Goal: Task Accomplishment & Management: Use online tool/utility

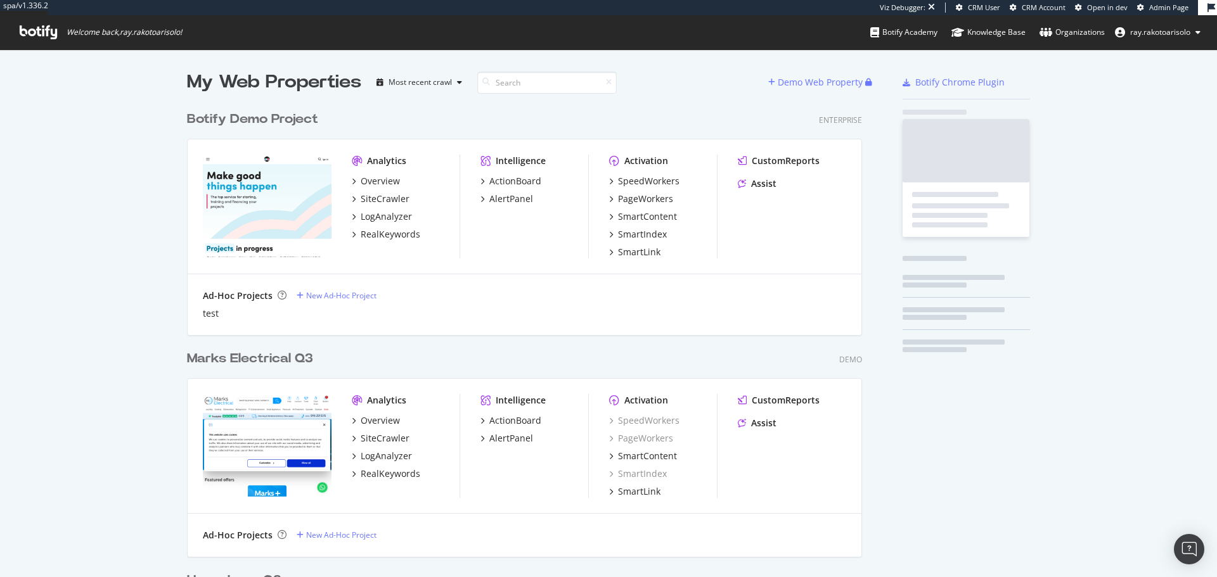
scroll to position [4223, 676]
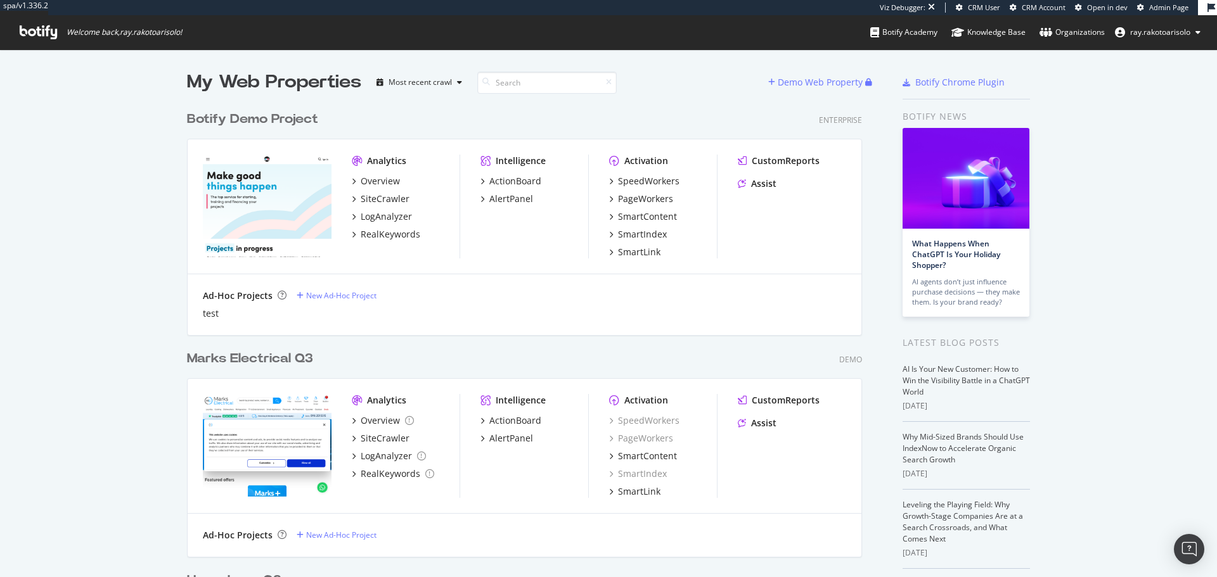
click at [46, 34] on icon at bounding box center [38, 32] width 37 height 14
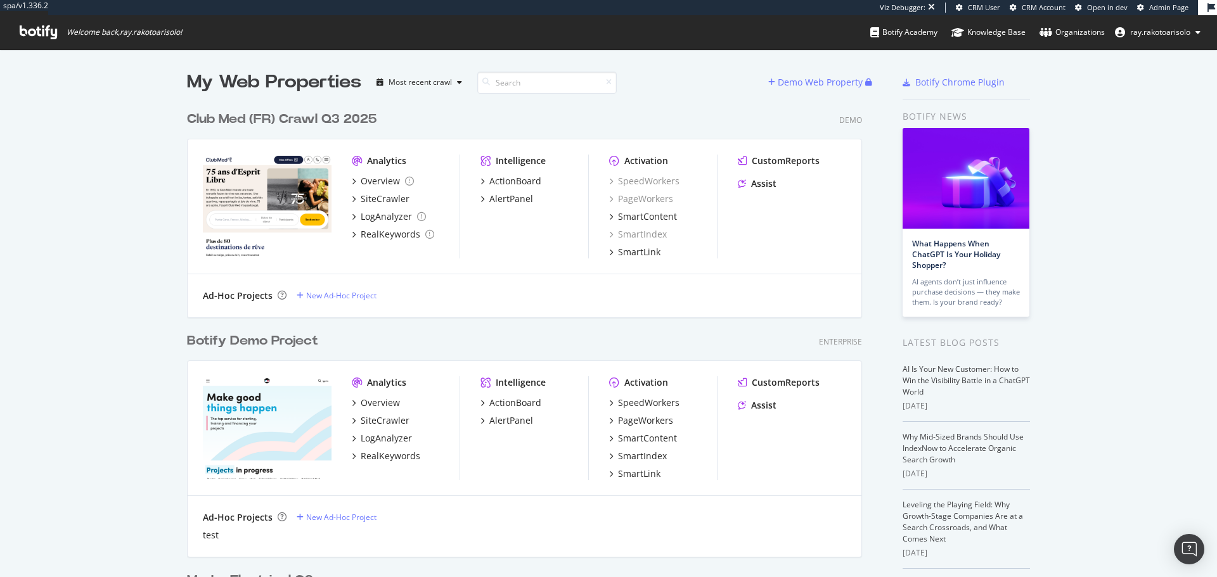
scroll to position [5839, 676]
click at [506, 80] on input at bounding box center [546, 83] width 139 height 22
click at [292, 122] on div "Club Med (FR) Crawl Q3 2025" at bounding box center [281, 119] width 189 height 18
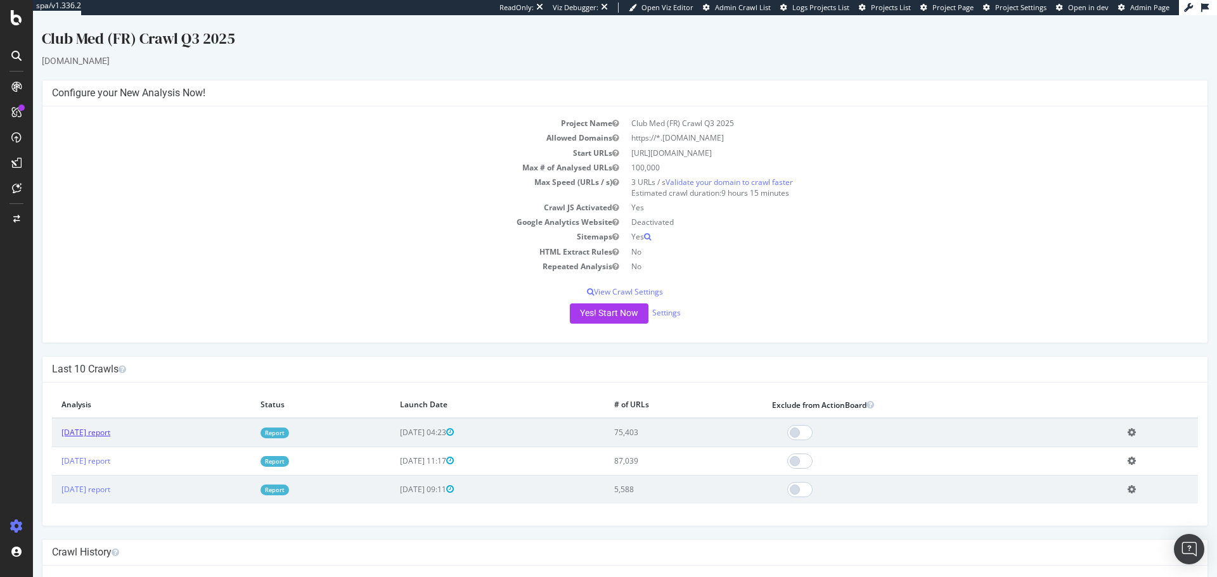
click at [110, 438] on link "[DATE] report" at bounding box center [85, 432] width 49 height 11
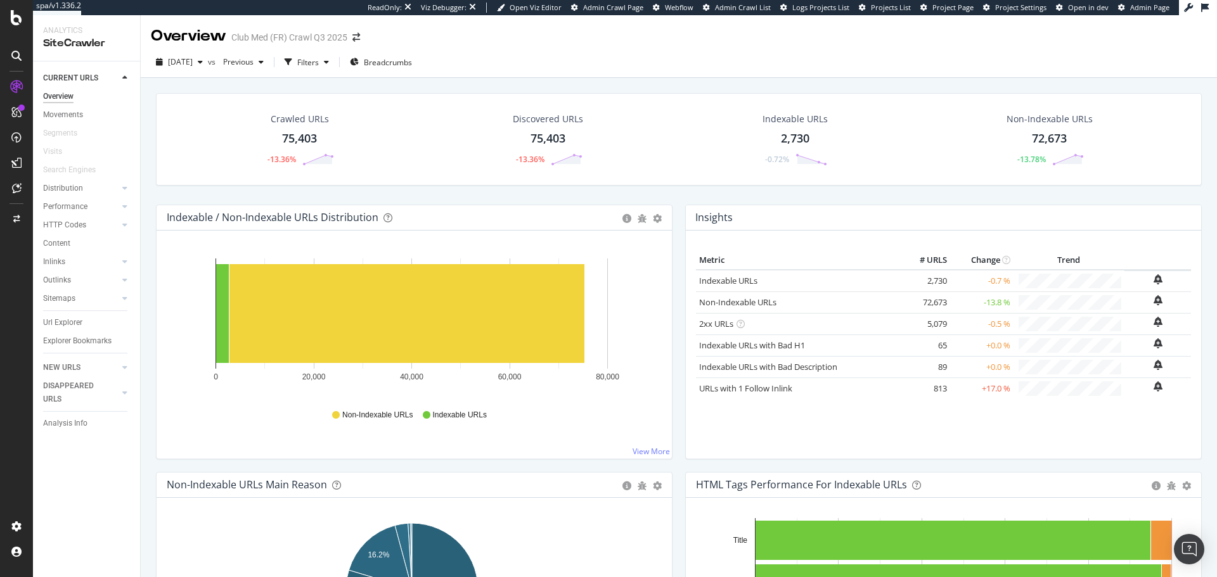
click at [11, 60] on icon at bounding box center [16, 56] width 10 height 10
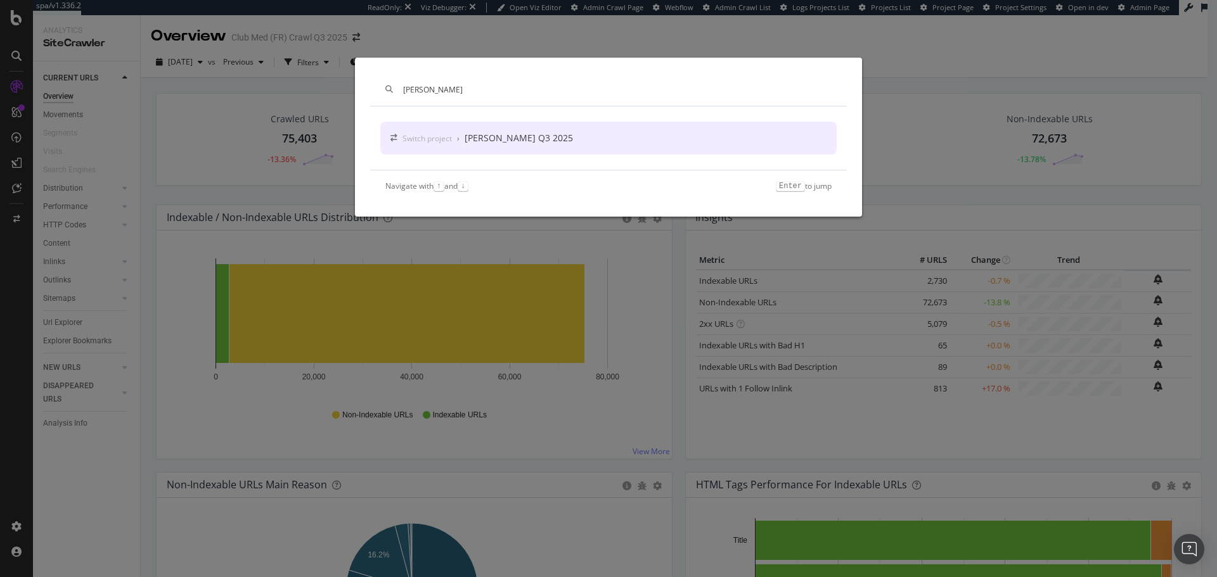
type input "[PERSON_NAME]"
click at [591, 131] on div "Switch project › Salomon Crawl Q3 2025" at bounding box center [608, 138] width 456 height 33
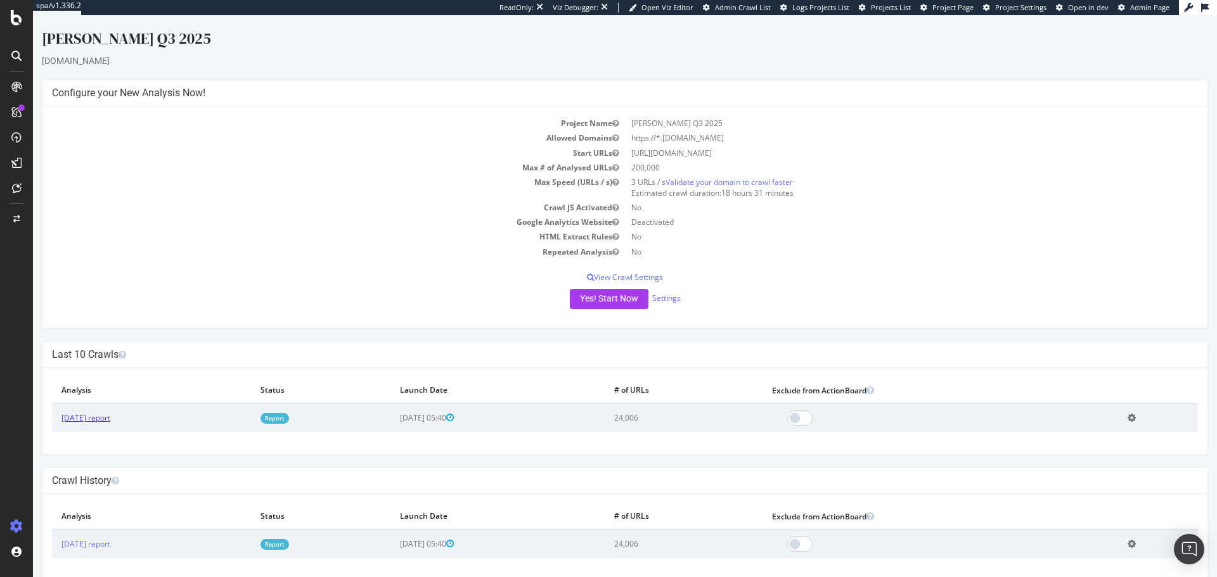
click at [110, 422] on link "[DATE] report" at bounding box center [85, 418] width 49 height 11
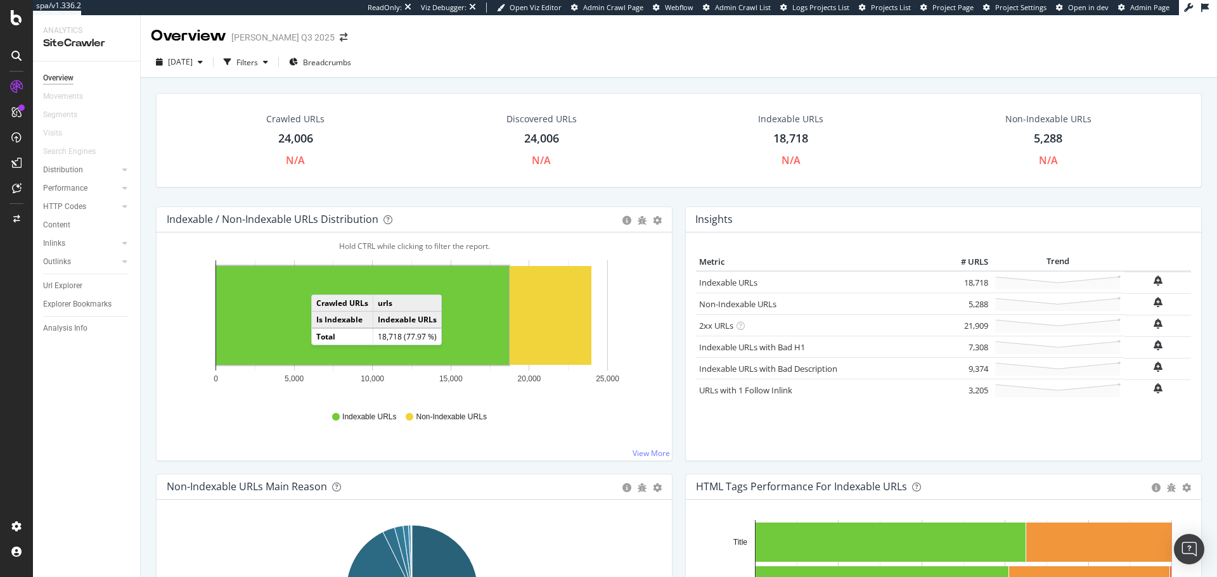
click at [23, 55] on div at bounding box center [16, 56] width 20 height 20
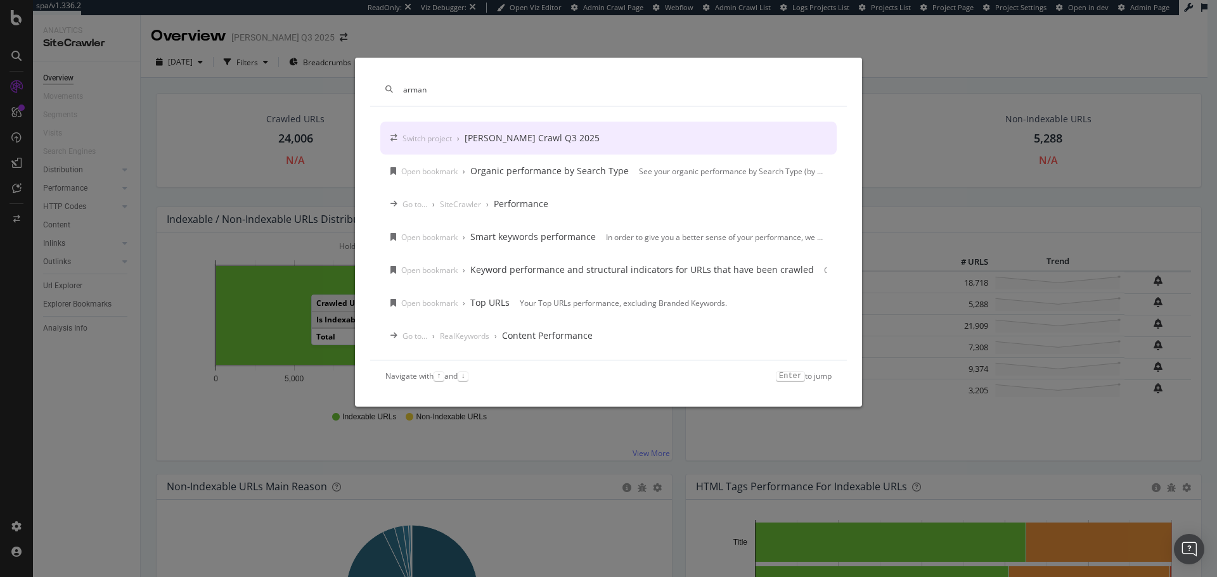
type input "arman"
click at [416, 144] on div "Switch project › [PERSON_NAME] Crawl Q3 2025" at bounding box center [500, 138] width 197 height 13
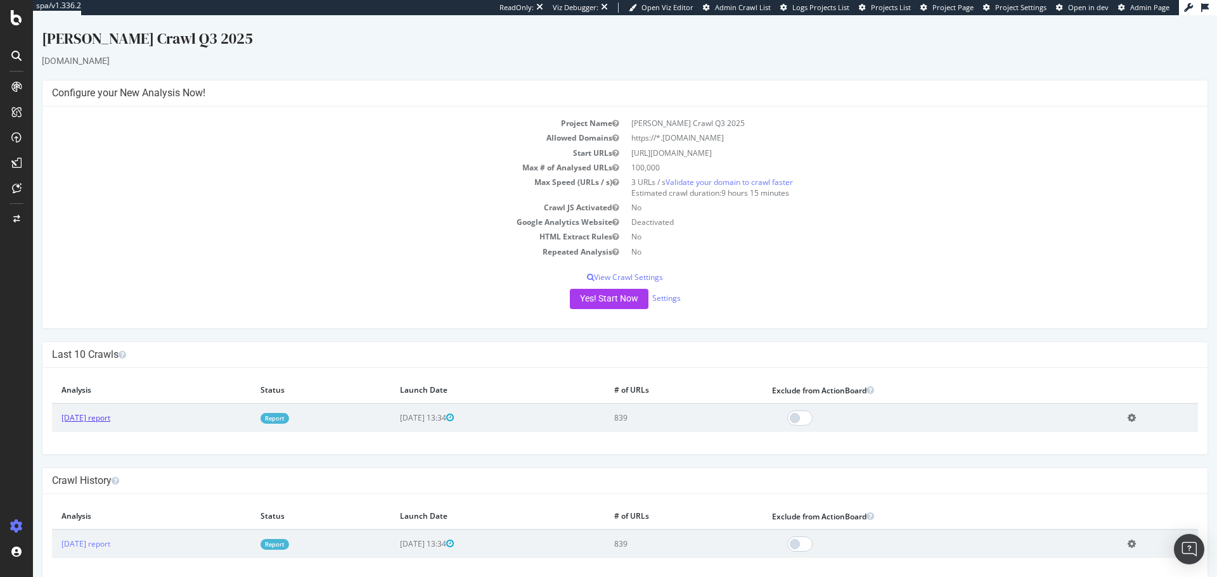
click at [110, 418] on link "[DATE] report" at bounding box center [85, 418] width 49 height 11
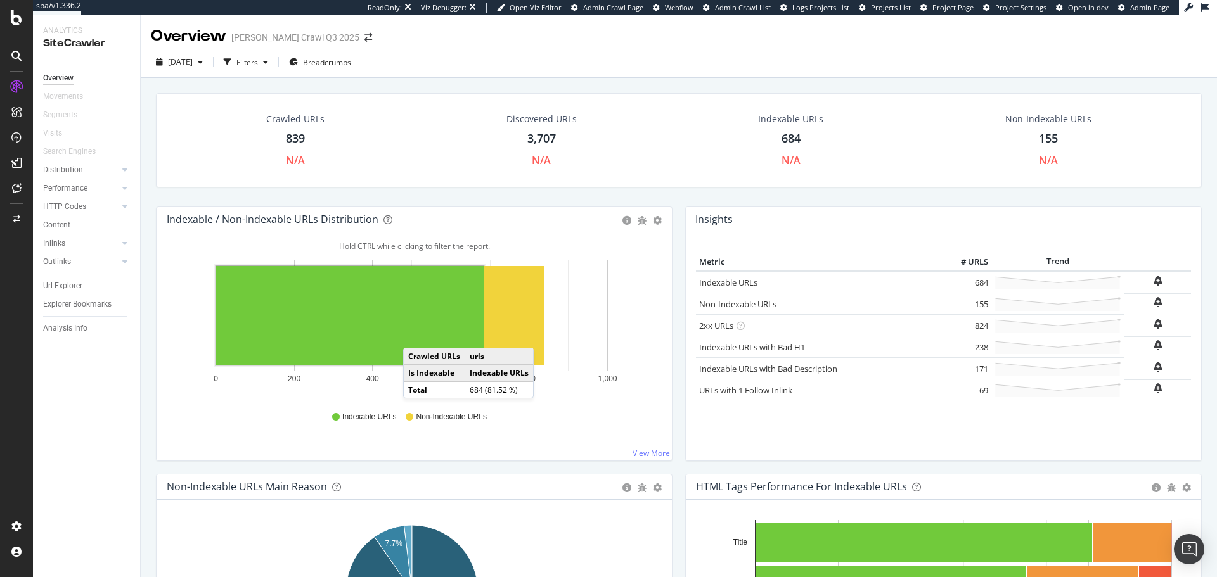
click at [16, 52] on icon at bounding box center [16, 56] width 10 height 10
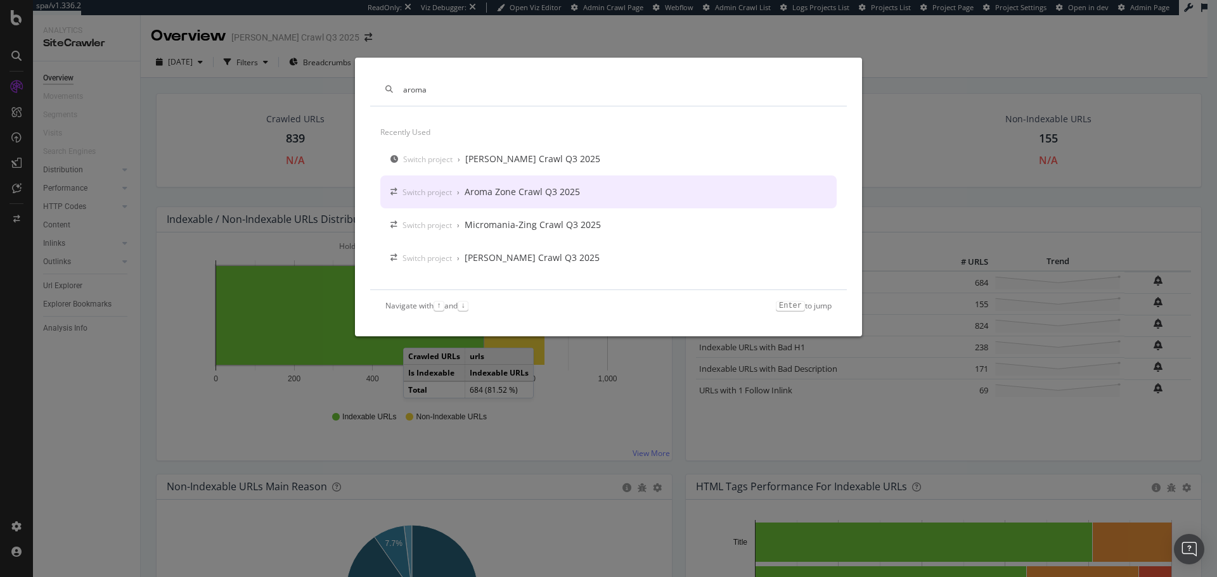
type input "aroma"
click at [501, 203] on div "Switch project › Aroma Zone Crawl Q3 2025" at bounding box center [608, 192] width 456 height 33
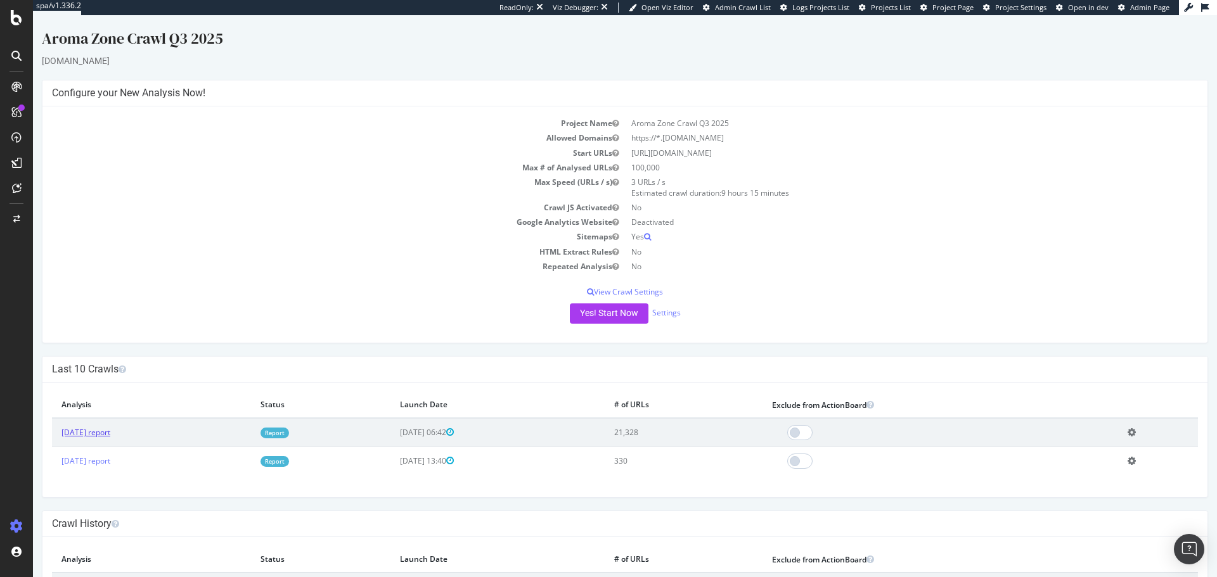
click at [110, 435] on link "[DATE] report" at bounding box center [85, 432] width 49 height 11
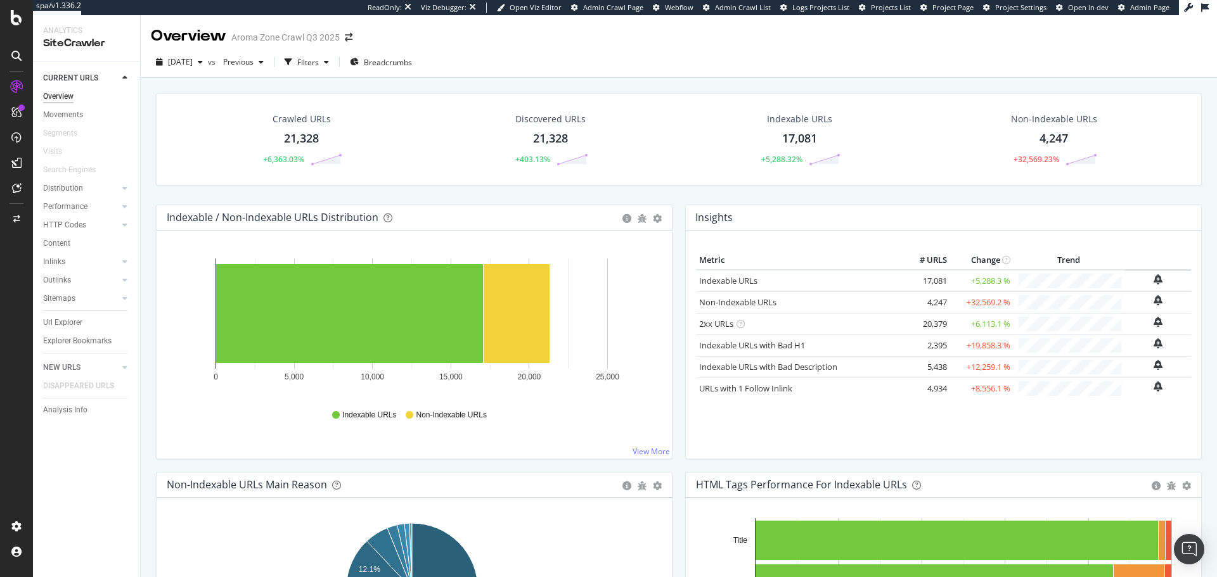
click at [18, 59] on icon at bounding box center [16, 56] width 10 height 10
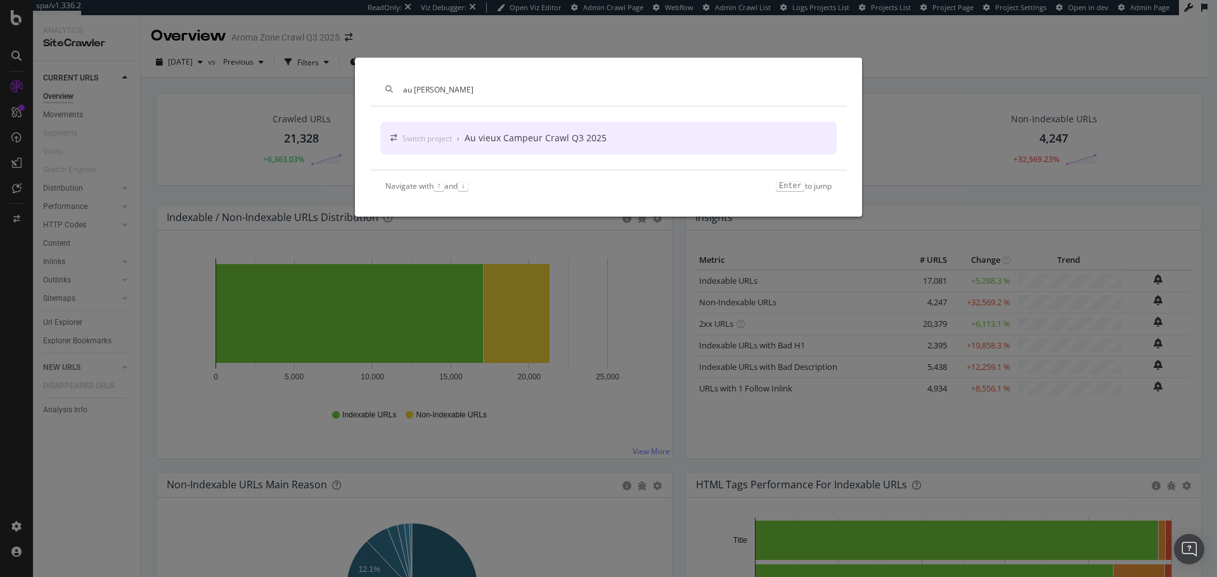
type input "au [PERSON_NAME]"
click at [591, 131] on div "Switch project › Au vieux Campeur Crawl Q3 2025" at bounding box center [608, 138] width 456 height 33
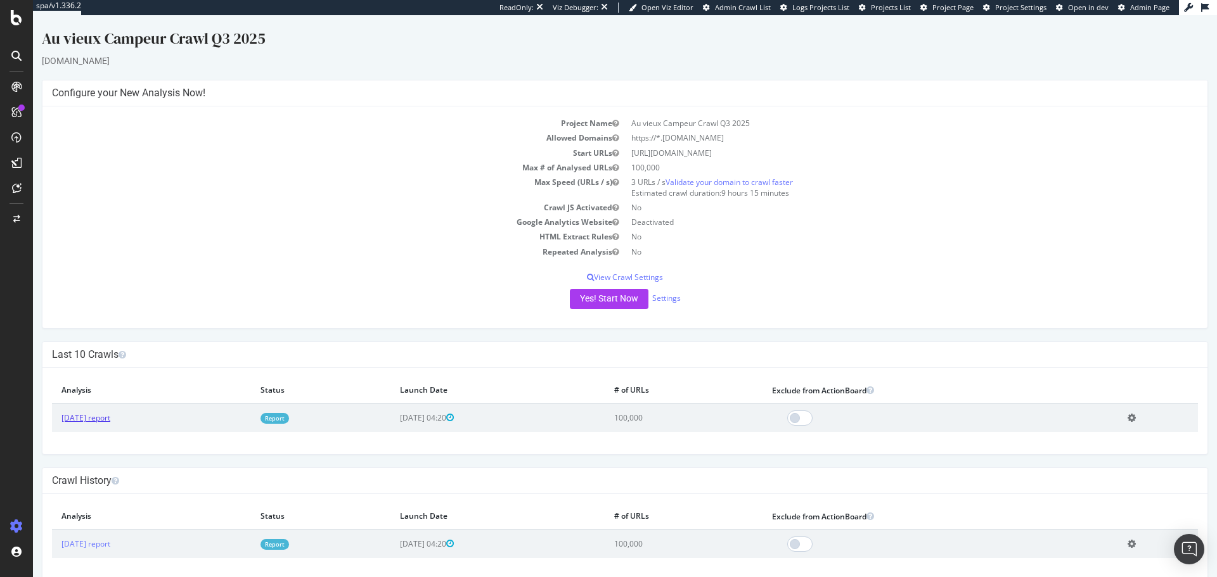
click at [110, 416] on link "[DATE] report" at bounding box center [85, 418] width 49 height 11
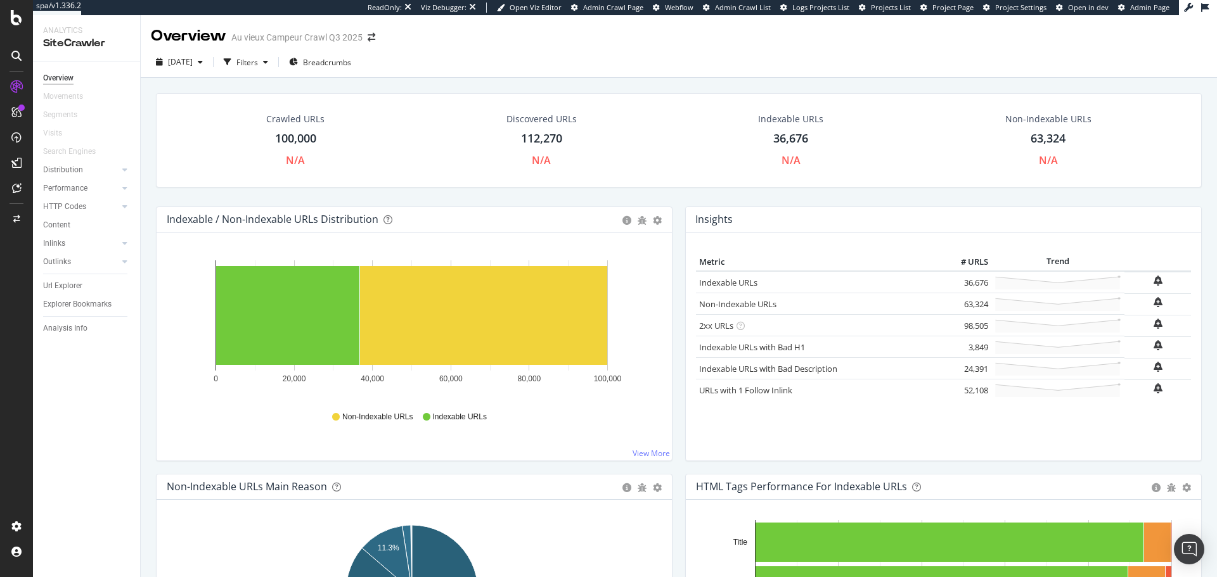
click at [20, 56] on icon at bounding box center [16, 56] width 10 height 10
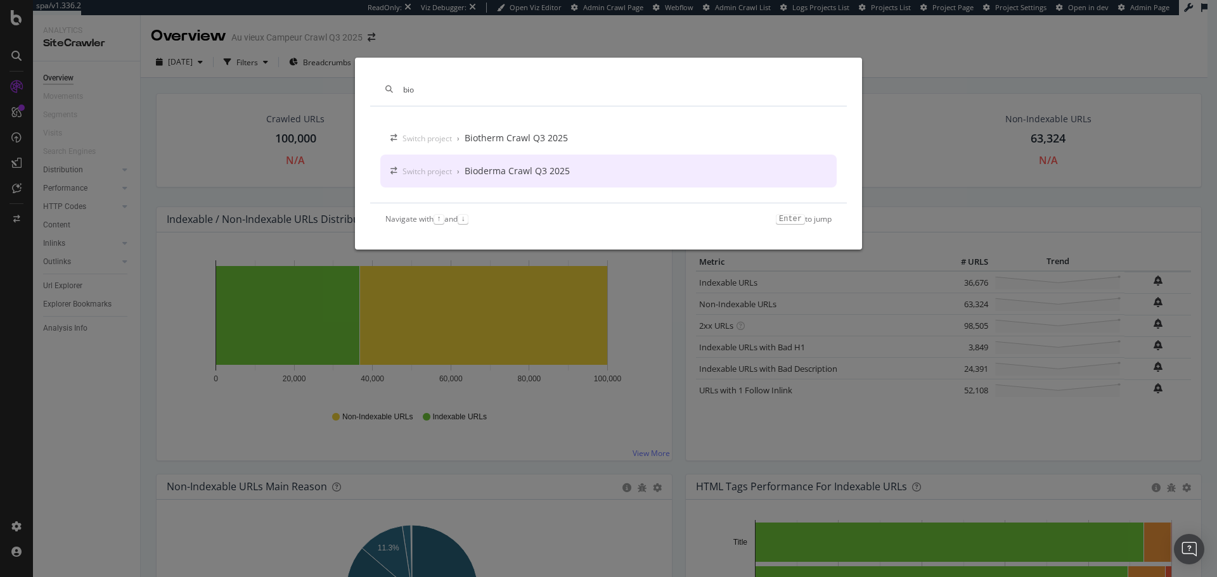
type input "bio"
click at [553, 169] on div "Bioderma Crawl Q3 2025" at bounding box center [517, 171] width 105 height 13
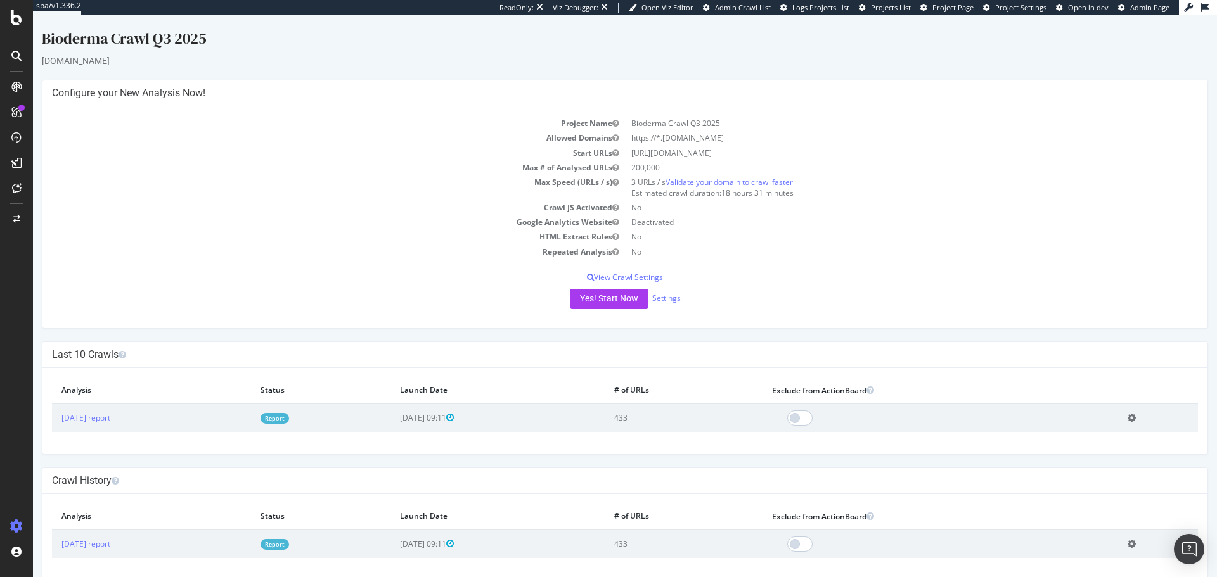
click at [13, 48] on div at bounding box center [16, 56] width 20 height 20
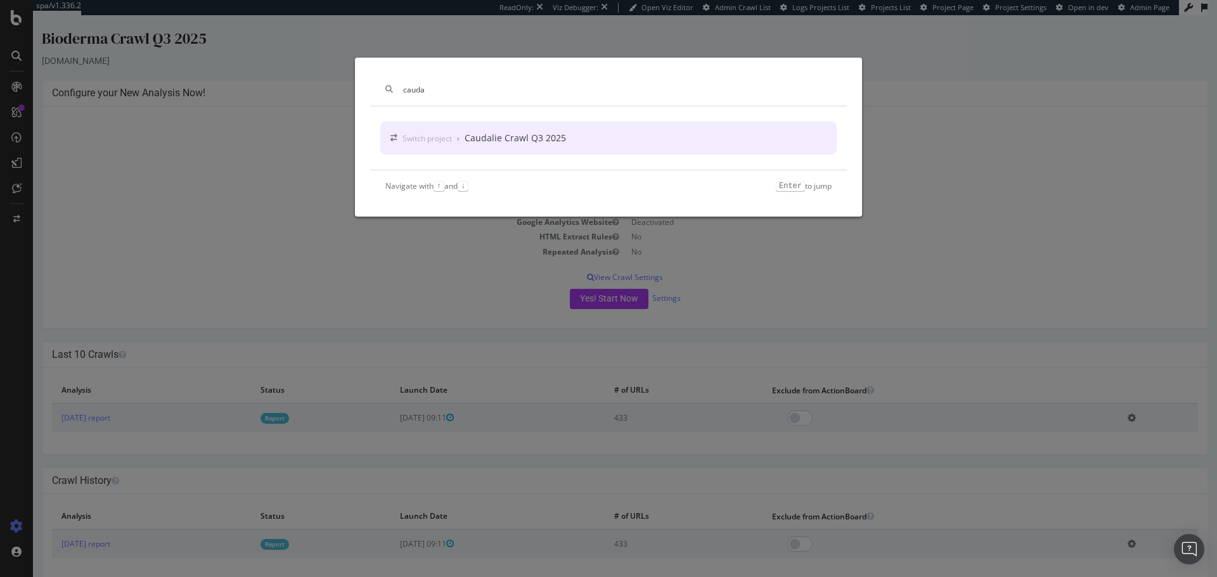
type input "cauda"
click at [487, 141] on div "Caudalie Crawl Q3 2025" at bounding box center [515, 138] width 101 height 13
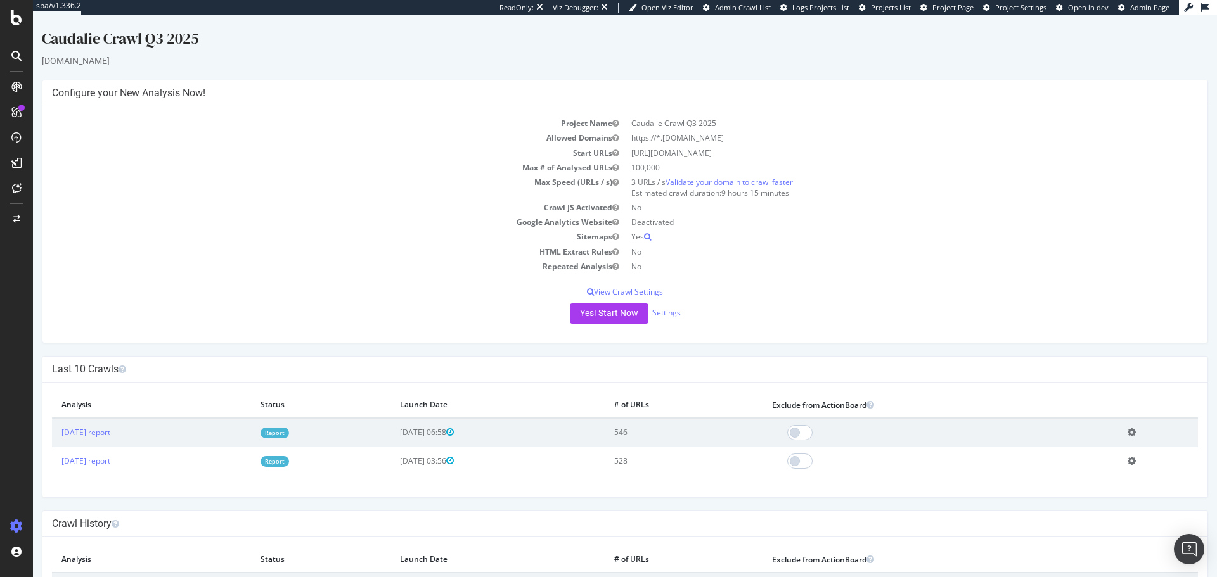
click at [17, 56] on icon at bounding box center [16, 56] width 10 height 10
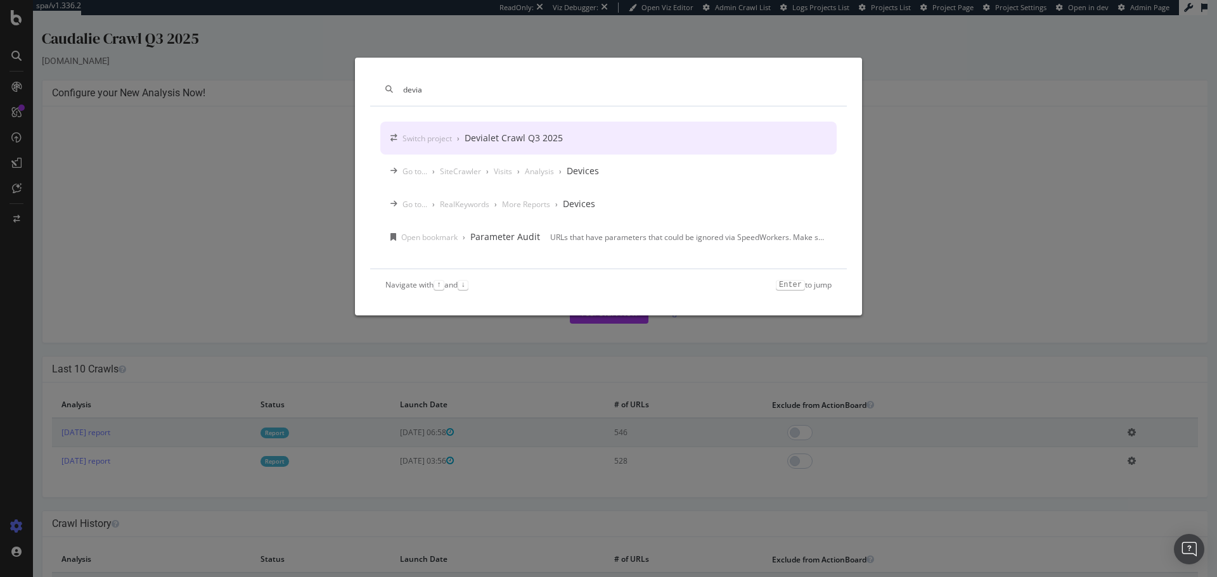
type input "devia"
click at [536, 138] on div "Devialet Crawl Q3 2025" at bounding box center [514, 138] width 98 height 13
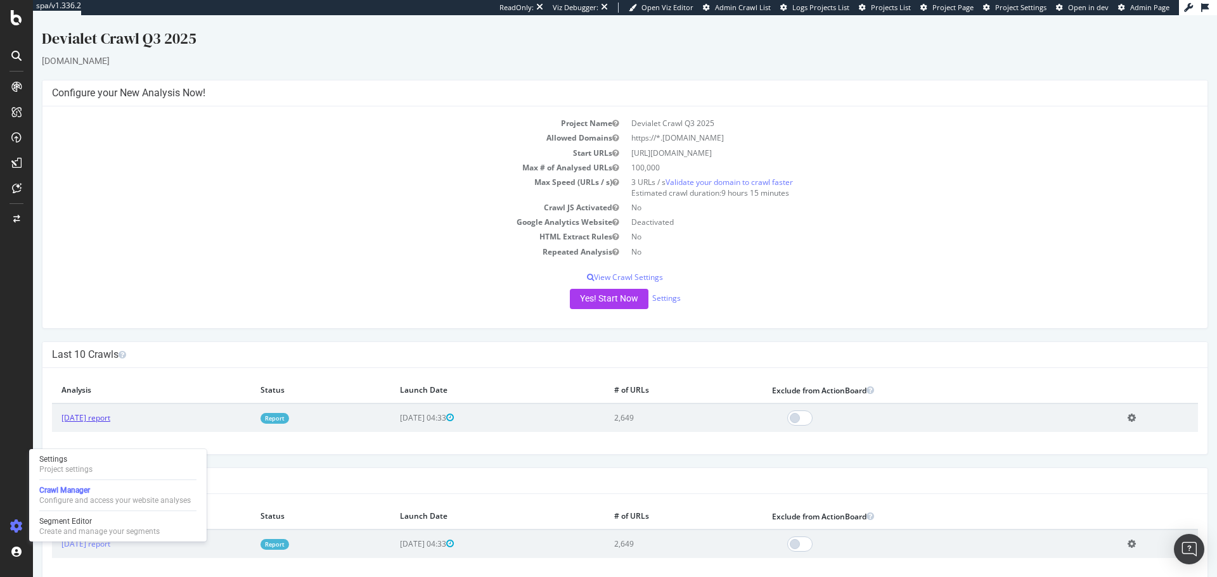
click at [105, 418] on link "[DATE] report" at bounding box center [85, 418] width 49 height 11
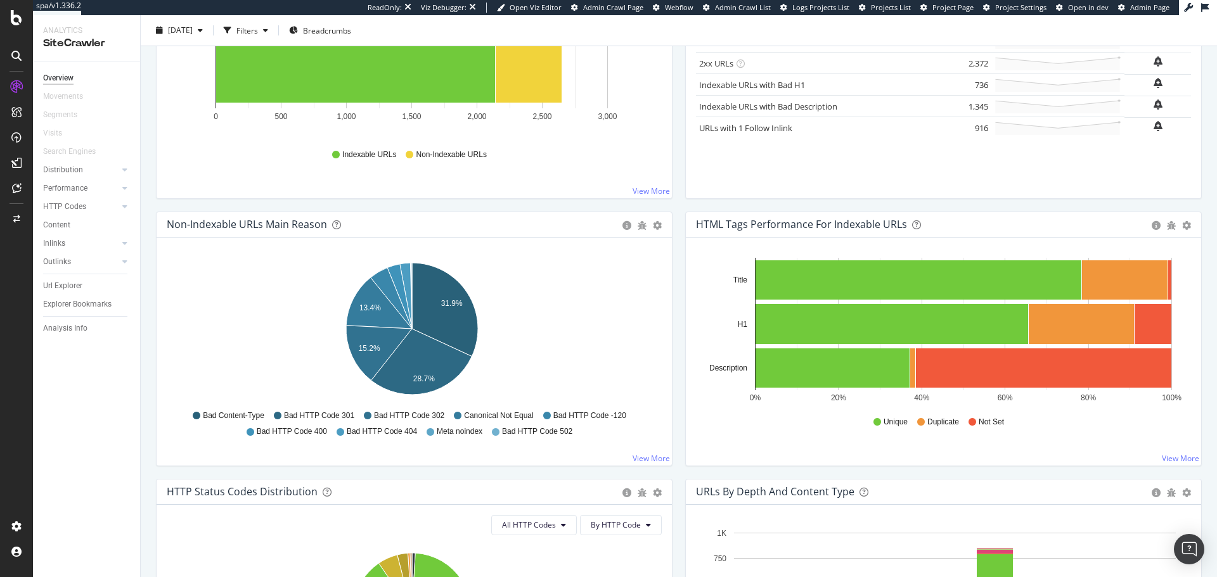
scroll to position [262, 0]
click at [75, 139] on div "SiteCrawler" at bounding box center [69, 142] width 45 height 13
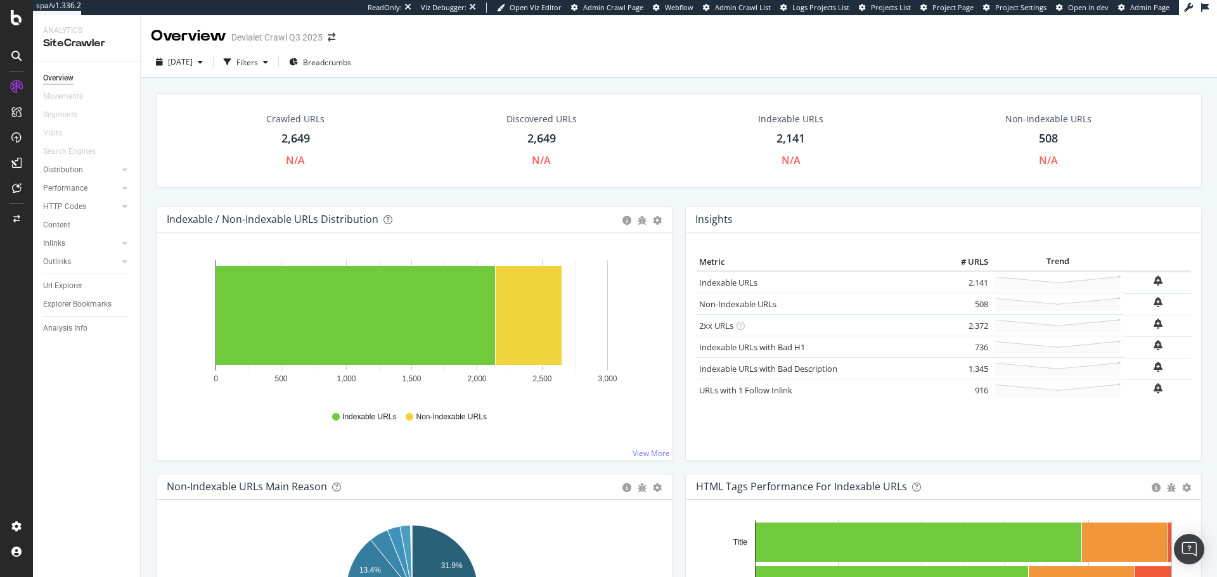
click at [61, 79] on div "Overview" at bounding box center [58, 78] width 30 height 13
click at [23, 51] on div at bounding box center [16, 56] width 20 height 20
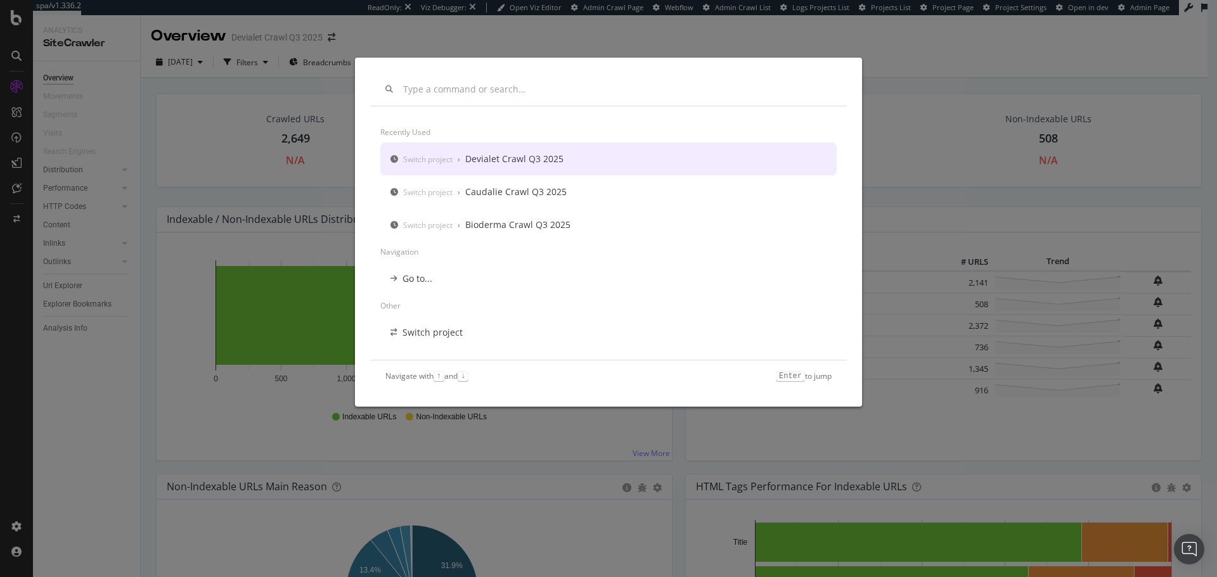
click at [415, 152] on div "Switch project › Devialet Crawl Q3 2025" at bounding box center [608, 159] width 456 height 33
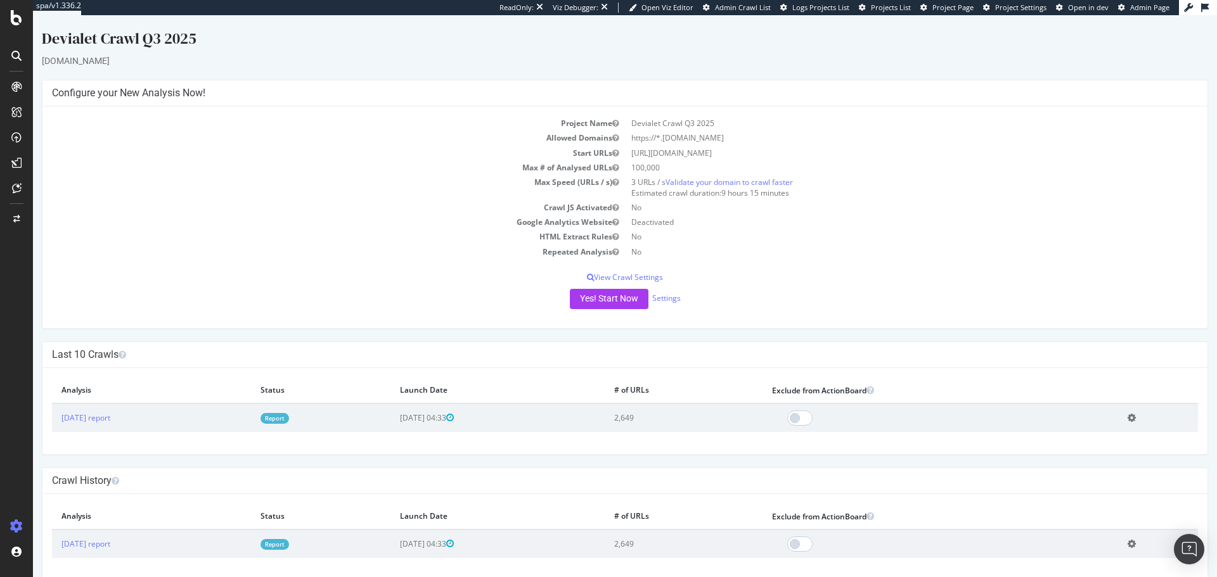
scroll to position [18, 0]
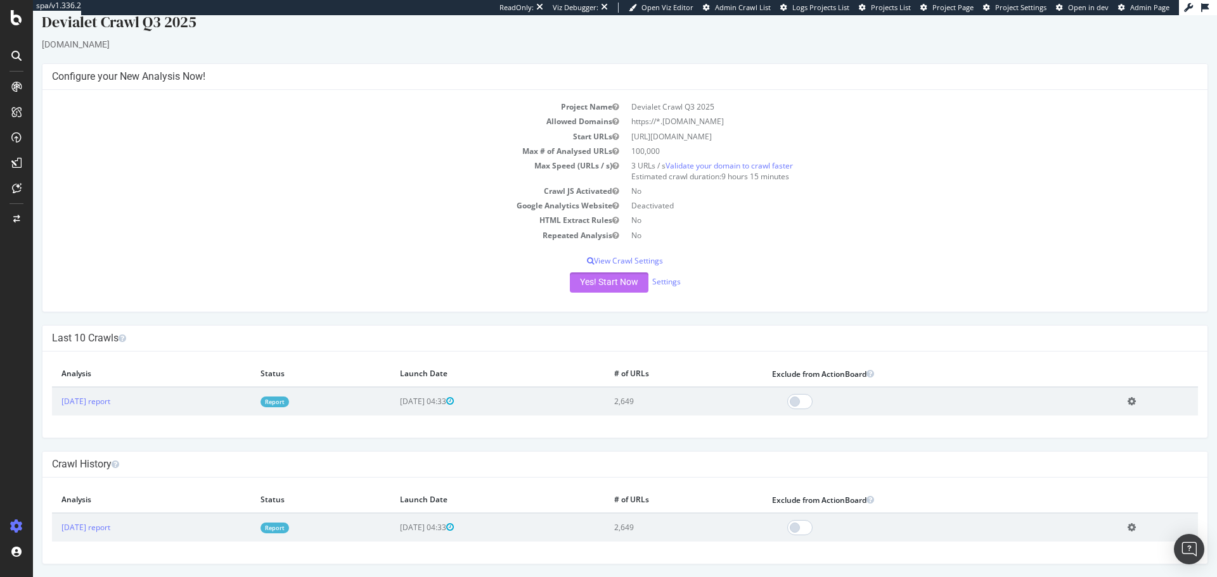
click at [620, 288] on button "Yes! Start Now" at bounding box center [609, 283] width 79 height 20
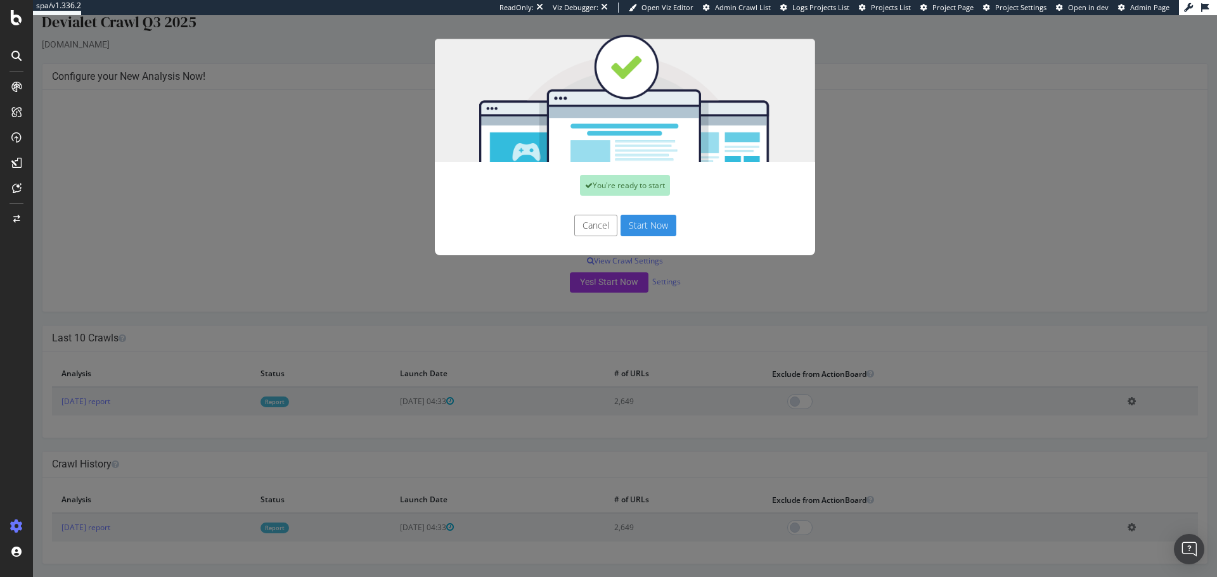
click at [651, 229] on button "Start Now" at bounding box center [648, 226] width 56 height 22
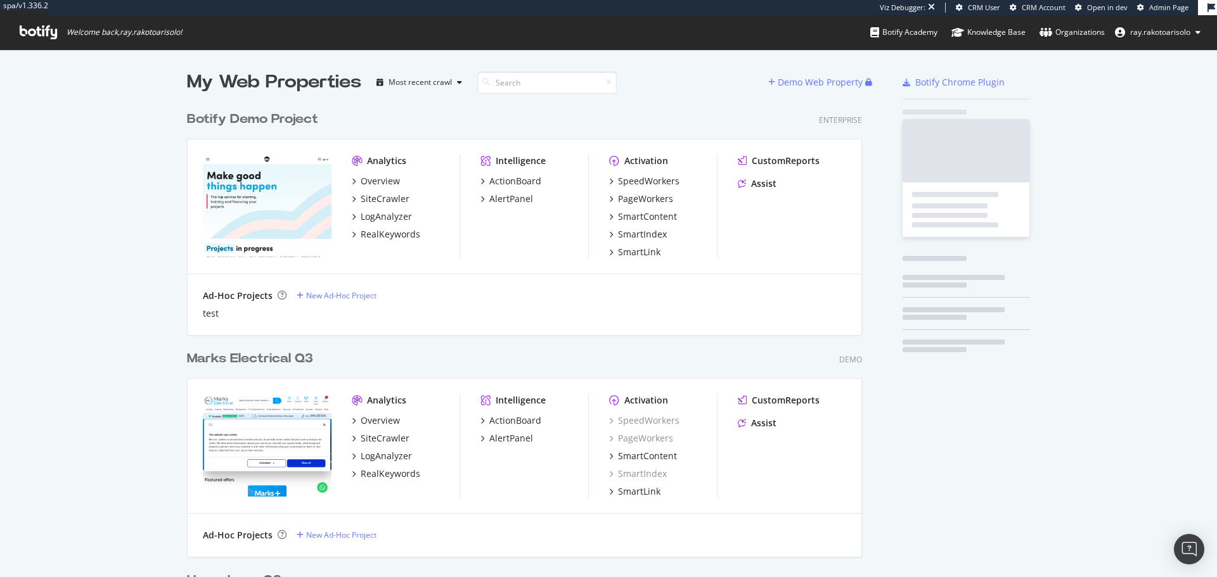
scroll to position [4223, 676]
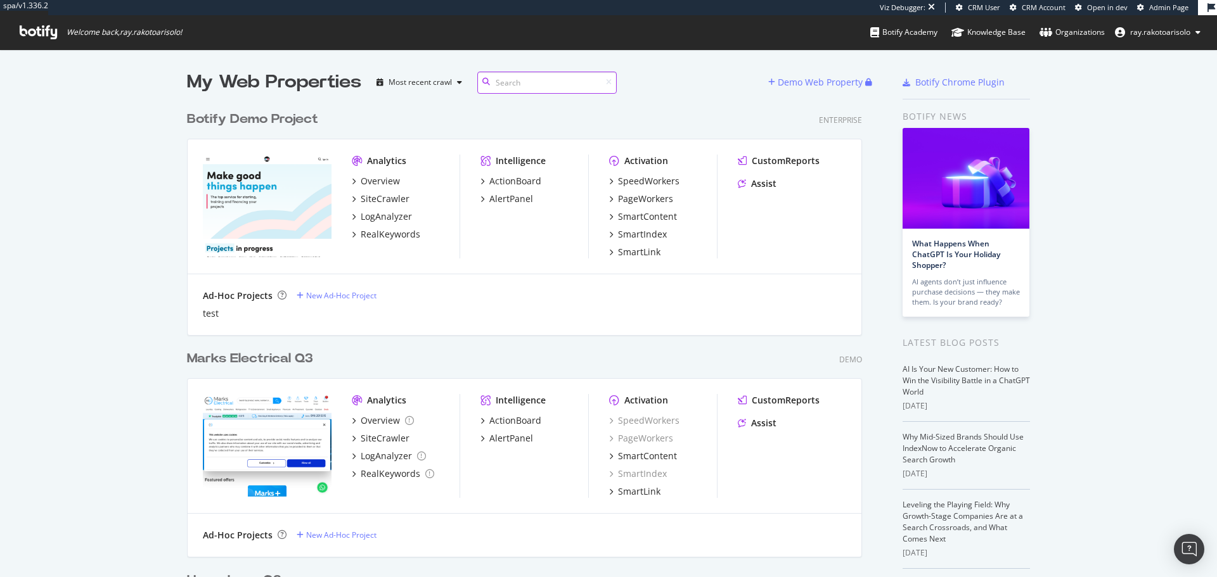
click at [517, 89] on input at bounding box center [546, 83] width 139 height 22
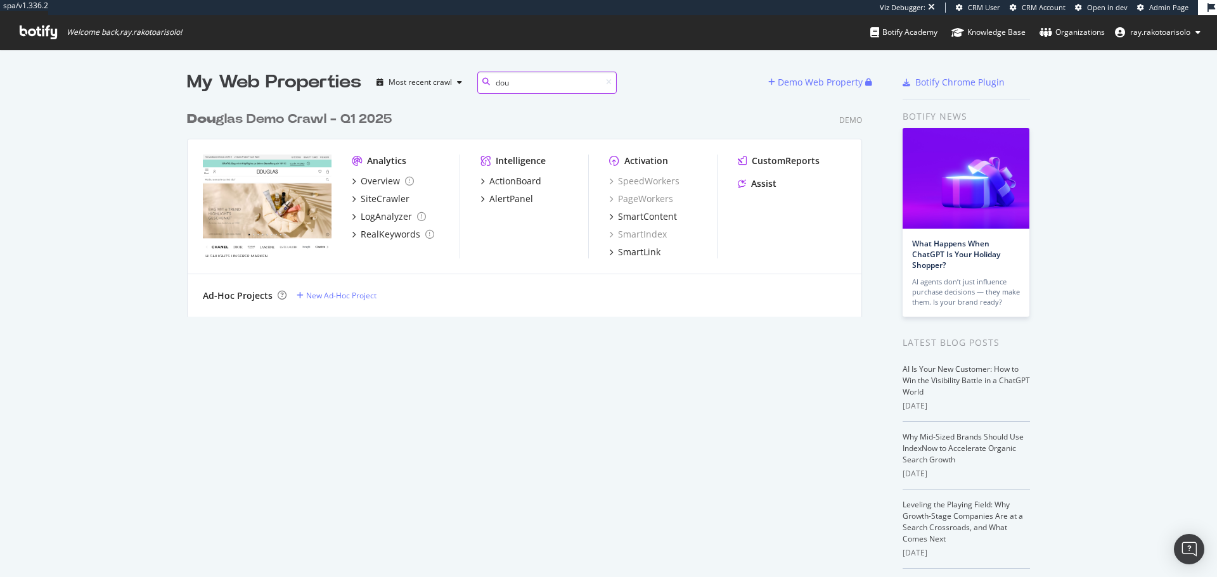
scroll to position [212, 676]
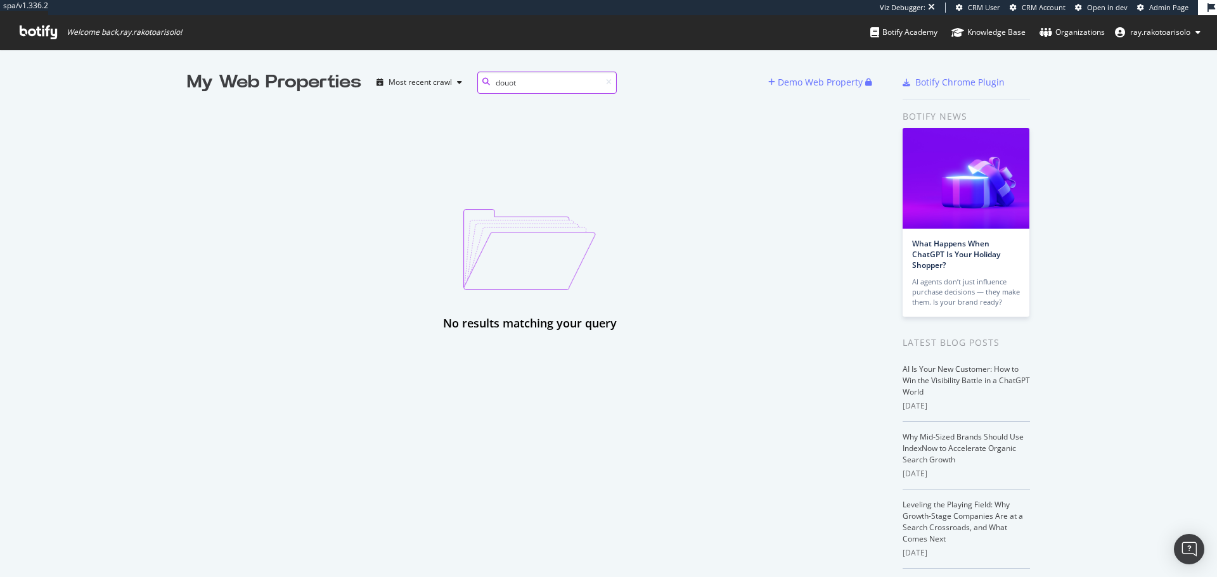
click at [496, 77] on input "douot" at bounding box center [546, 83] width 139 height 22
click at [549, 79] on input "drouot" at bounding box center [546, 83] width 139 height 22
type input "d"
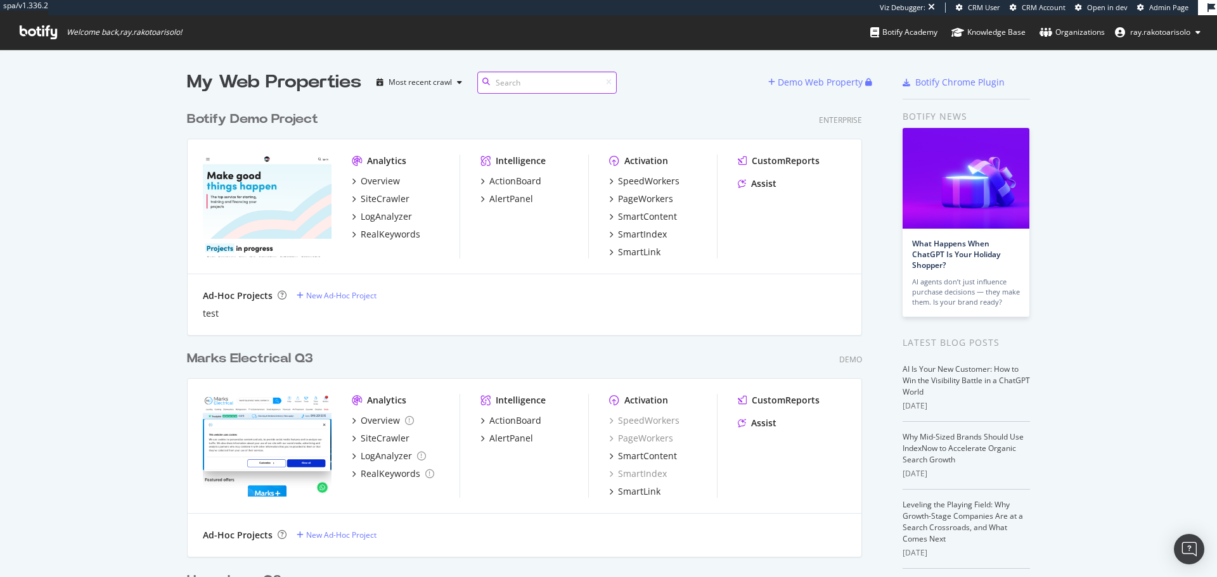
scroll to position [4223, 676]
click at [40, 39] on icon at bounding box center [38, 32] width 37 height 14
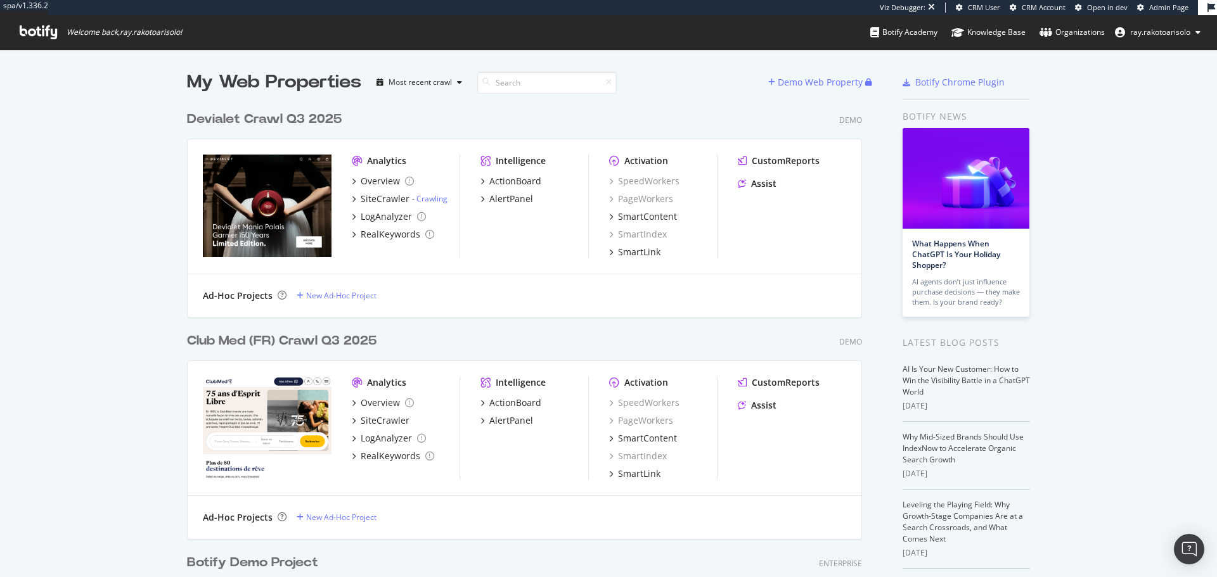
scroll to position [5839, 676]
click at [548, 83] on input at bounding box center [546, 83] width 139 height 22
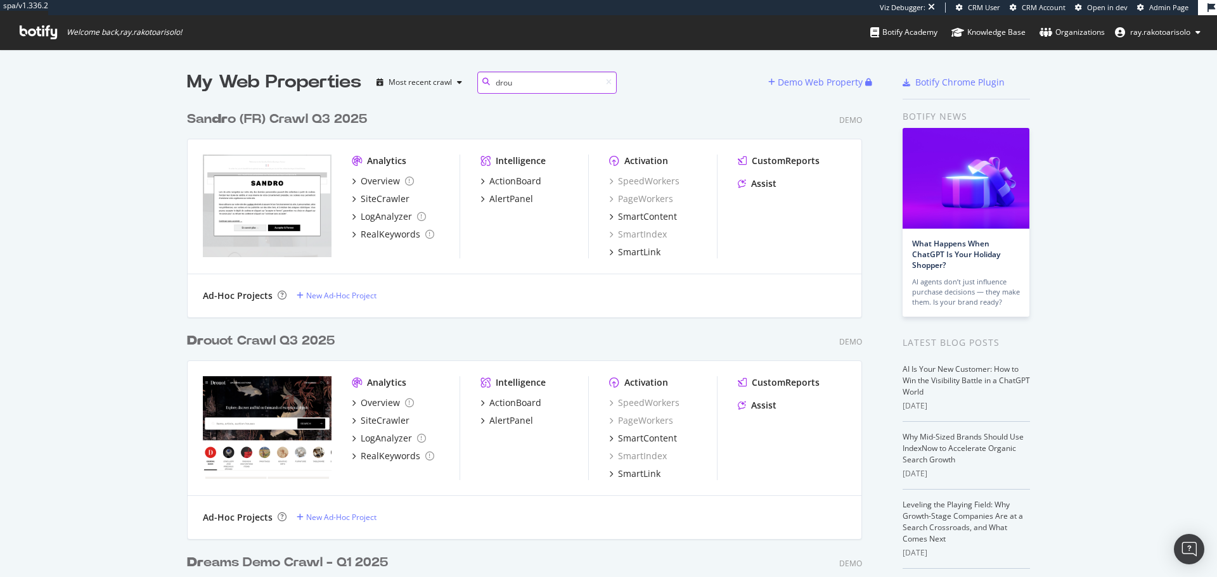
scroll to position [212, 676]
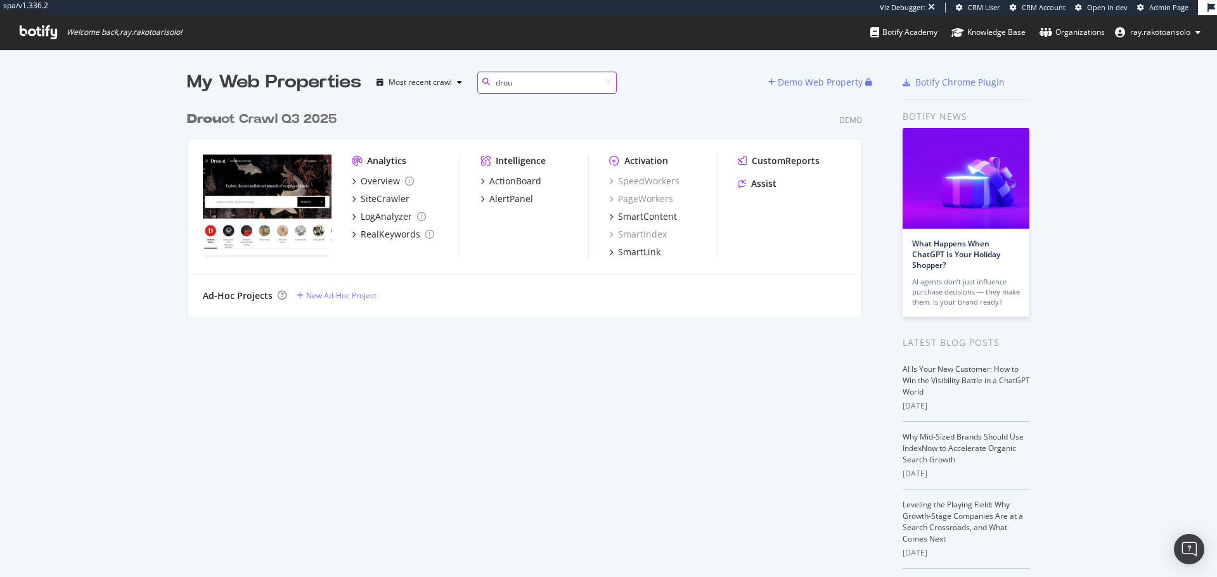
type input "drou"
click at [243, 121] on div "Drou ot Crawl Q3 2025" at bounding box center [262, 119] width 150 height 18
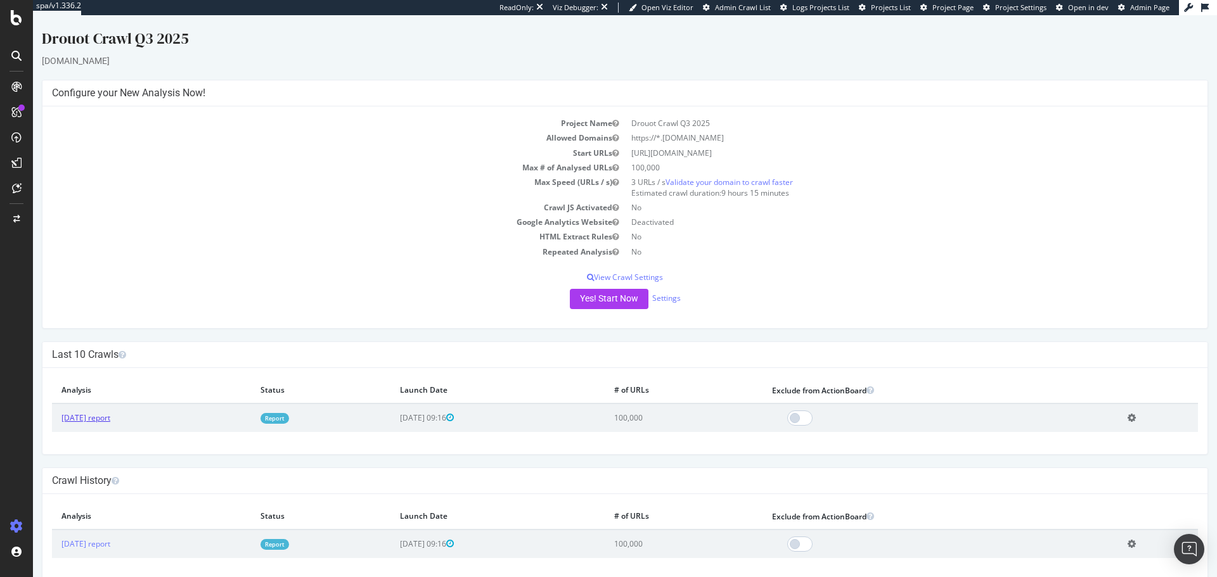
click at [106, 418] on link "[DATE] report" at bounding box center [85, 418] width 49 height 11
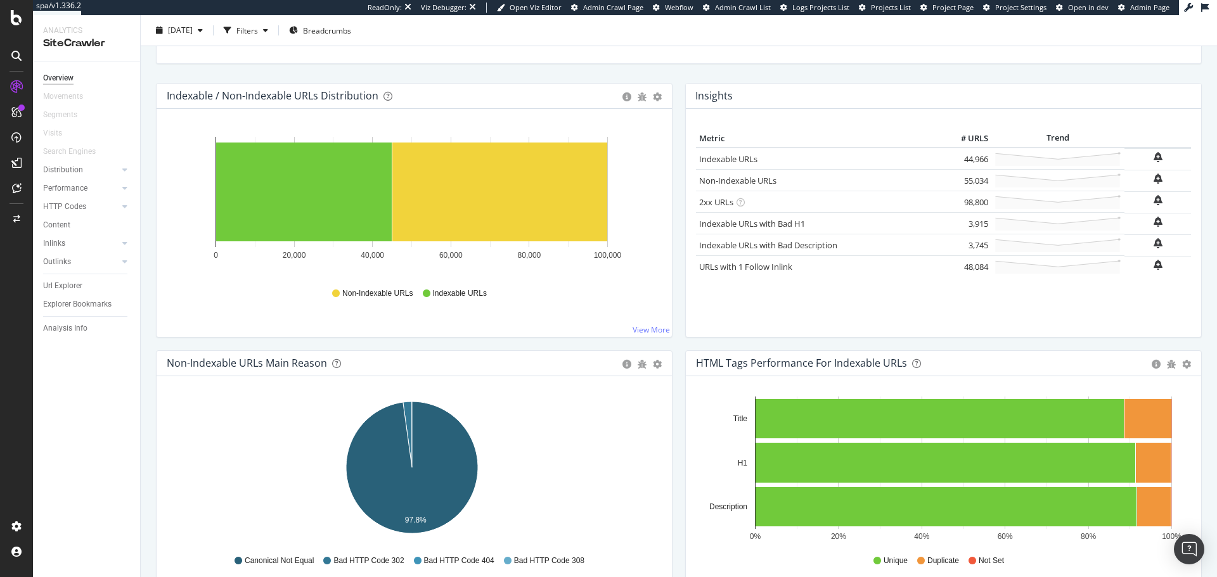
scroll to position [126, 0]
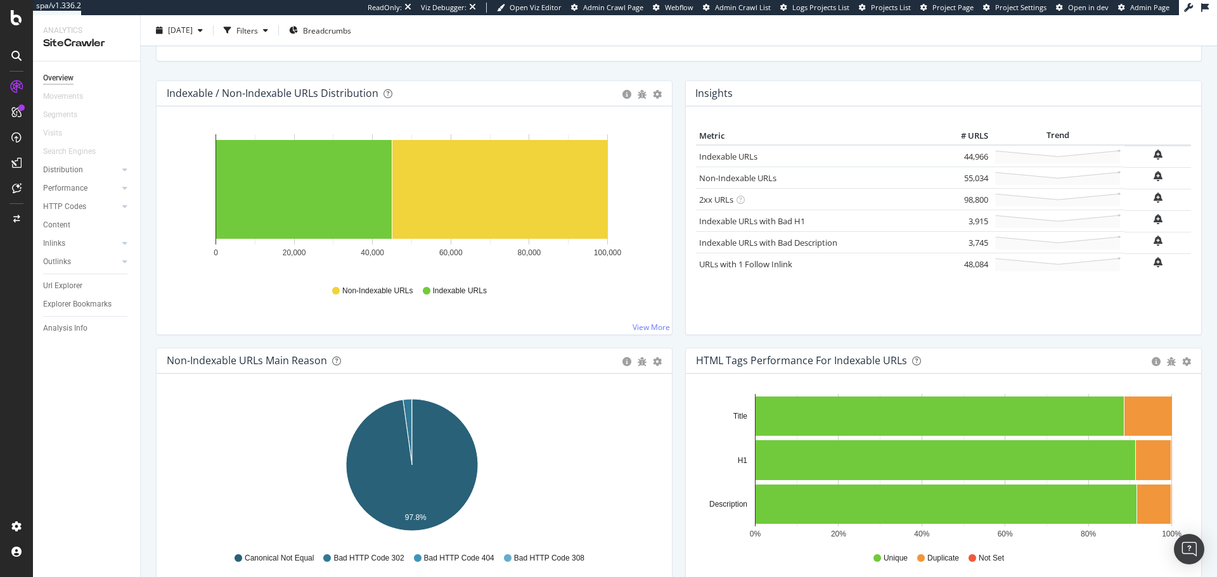
click at [18, 52] on icon at bounding box center [16, 56] width 10 height 10
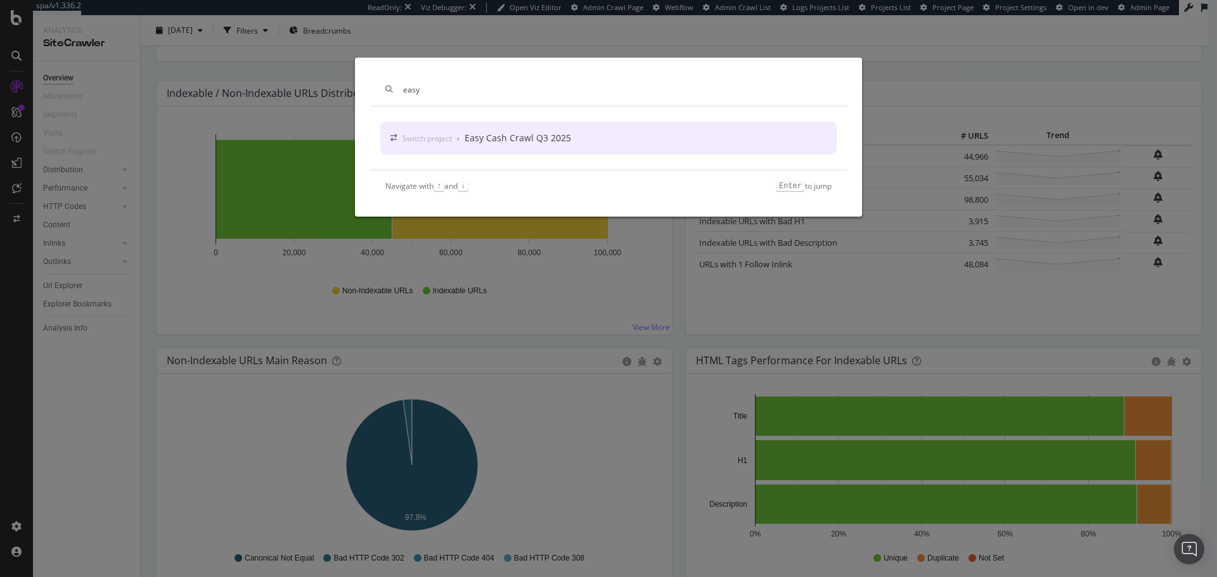
type input "easy"
click at [540, 132] on div "Easy Cash Crawl Q3 2025" at bounding box center [518, 138] width 106 height 13
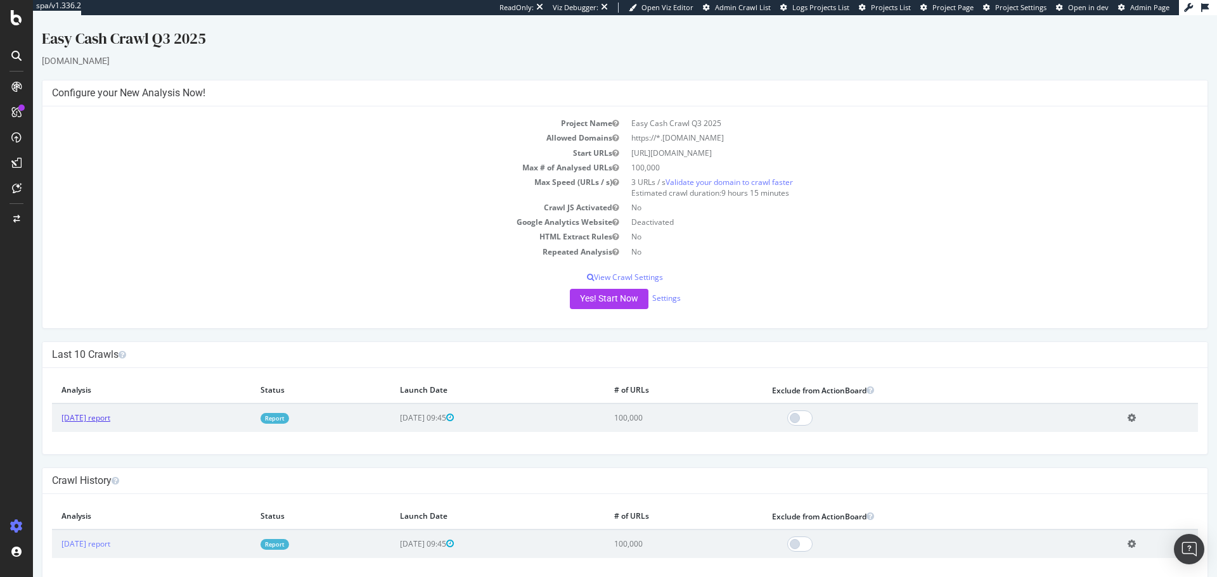
click at [110, 415] on link "[DATE] report" at bounding box center [85, 418] width 49 height 11
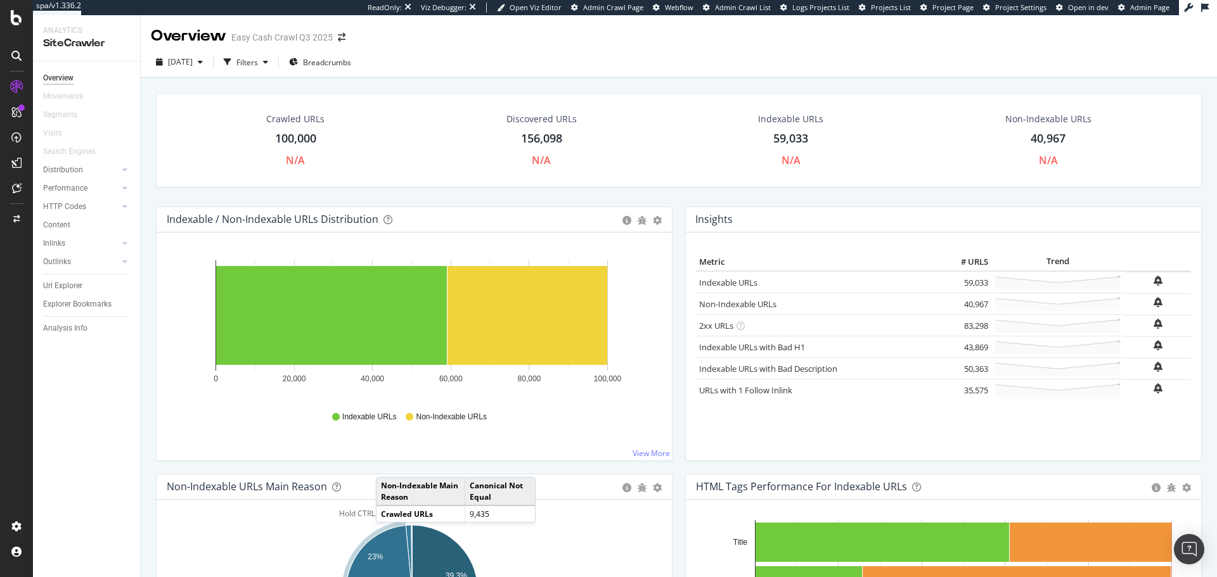
click at [15, 58] on icon at bounding box center [16, 56] width 10 height 10
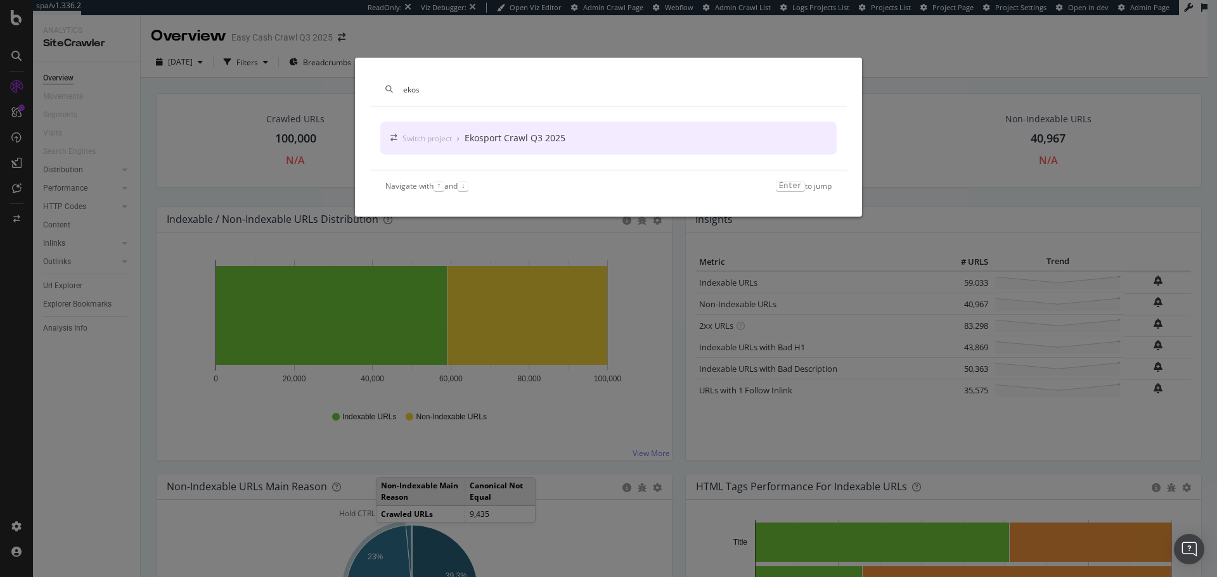
type input "ekos"
click at [504, 129] on div "Switch project › Ekosport Crawl Q3 2025" at bounding box center [608, 138] width 456 height 33
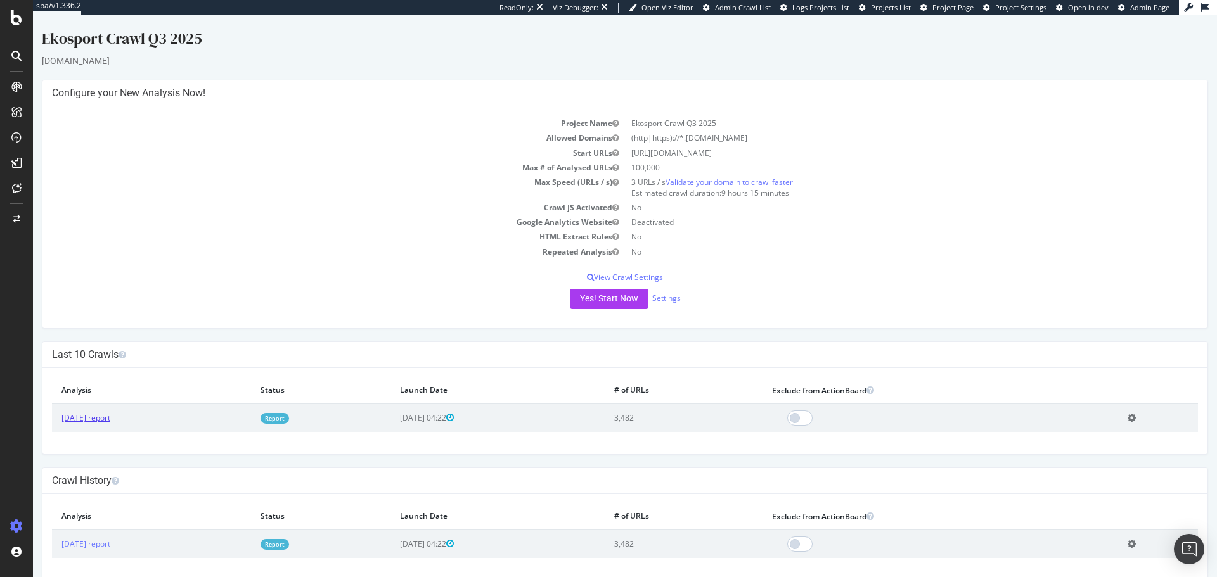
click at [110, 418] on link "[DATE] report" at bounding box center [85, 418] width 49 height 11
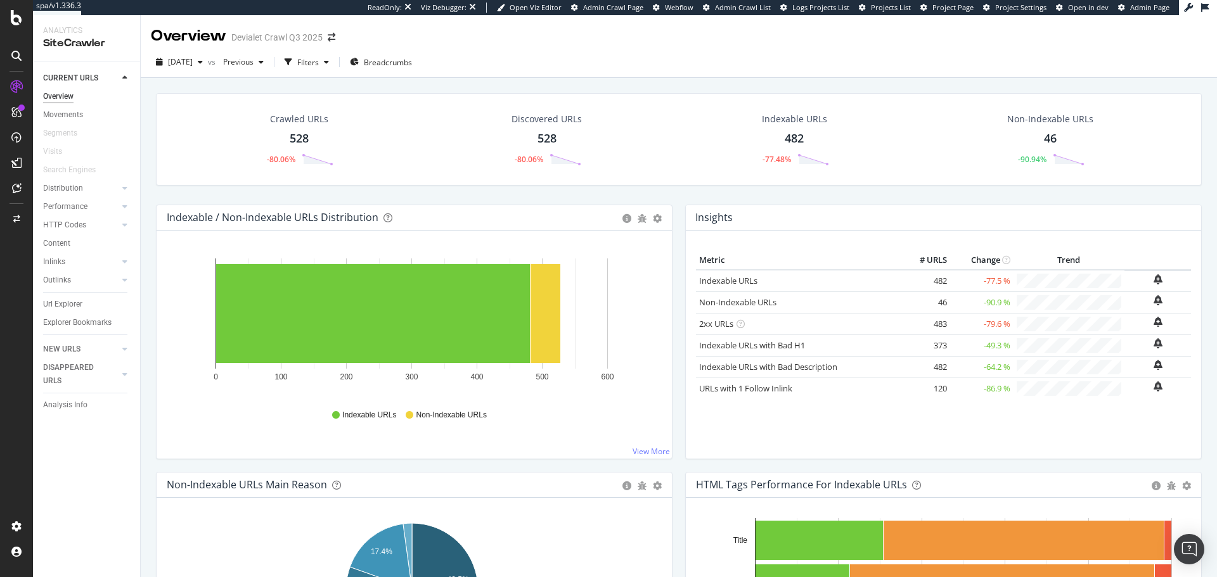
click at [23, 55] on div at bounding box center [16, 56] width 20 height 20
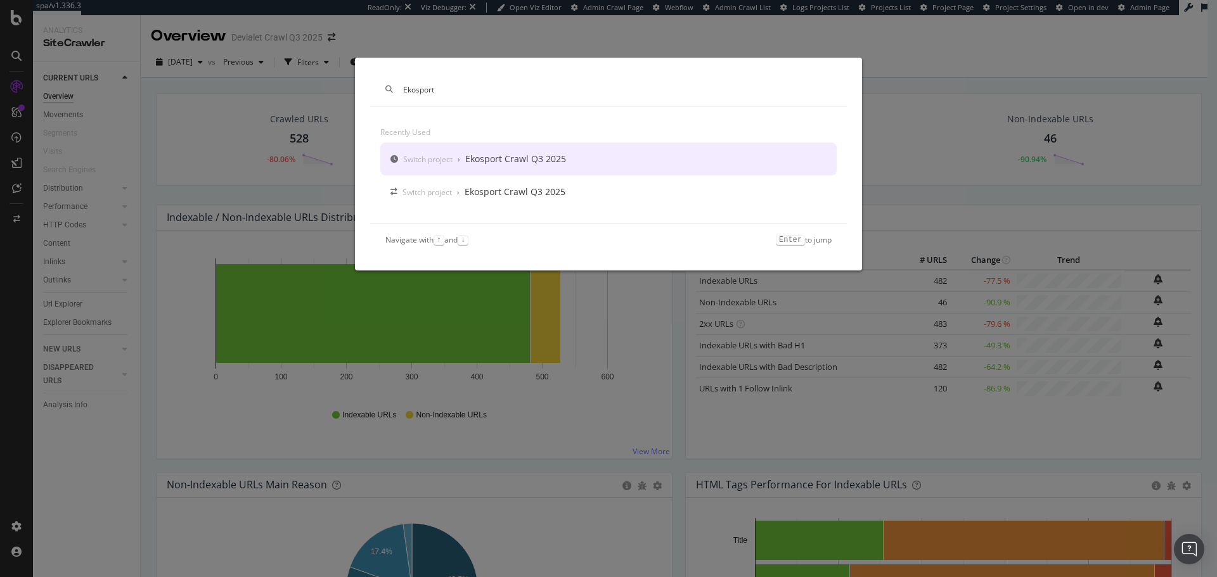
type input "Ekosport"
click at [598, 165] on div "Switch project › Ekosport Crawl Q3 2025" at bounding box center [608, 159] width 456 height 33
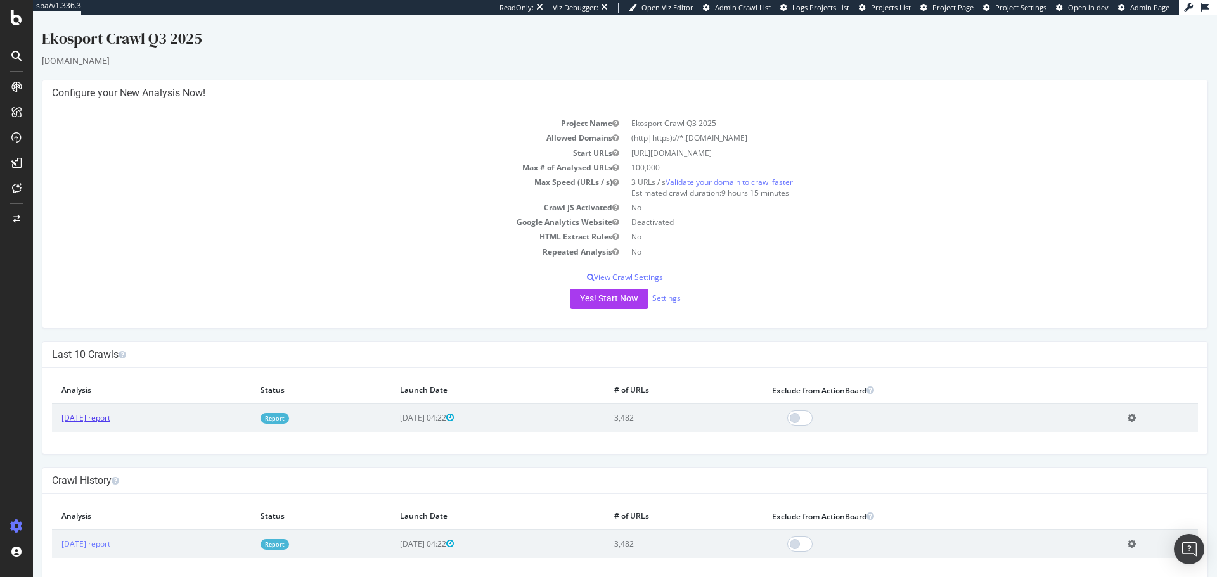
click at [110, 349] on link "[DATE] report" at bounding box center [85, 418] width 49 height 11
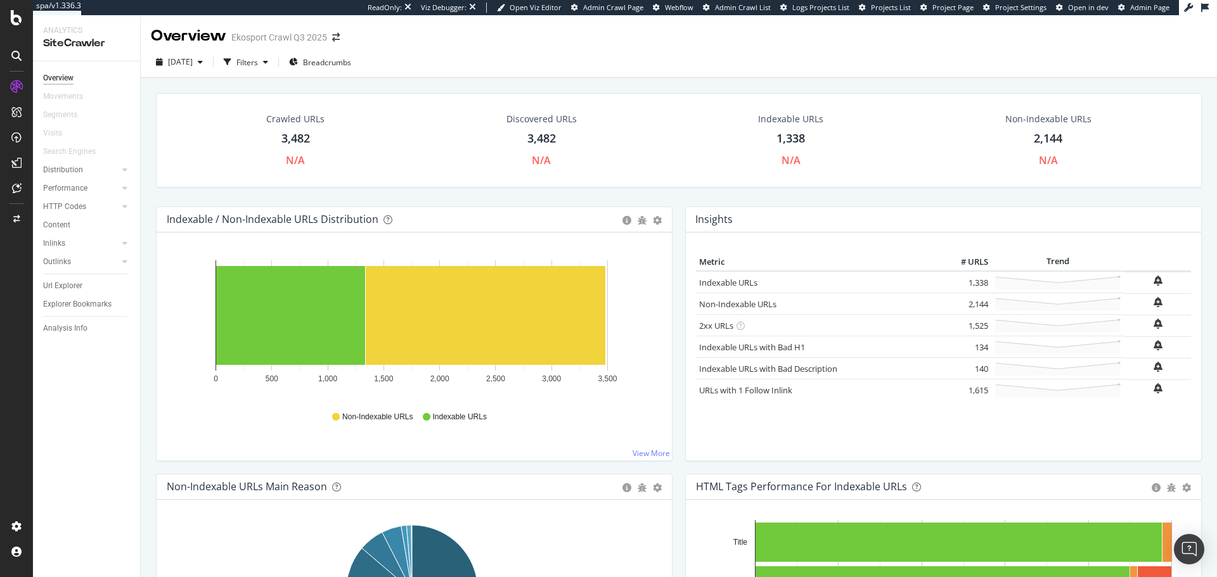
click at [8, 51] on div at bounding box center [16, 56] width 20 height 20
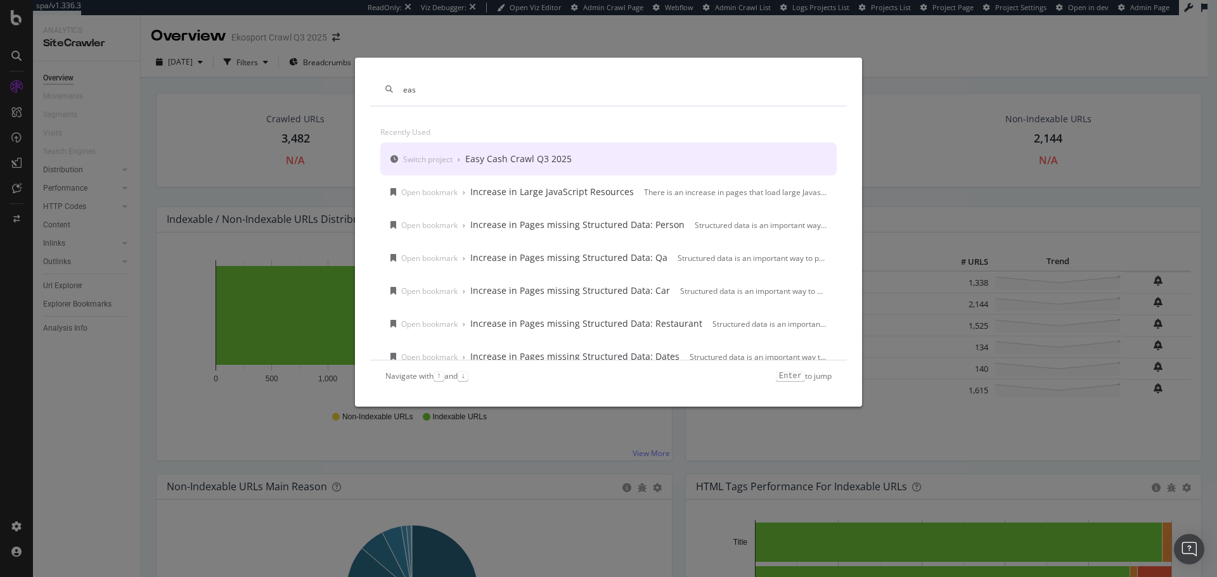
type input "eas"
click at [488, 162] on div "Easy Cash Crawl Q3 2025" at bounding box center [518, 159] width 106 height 13
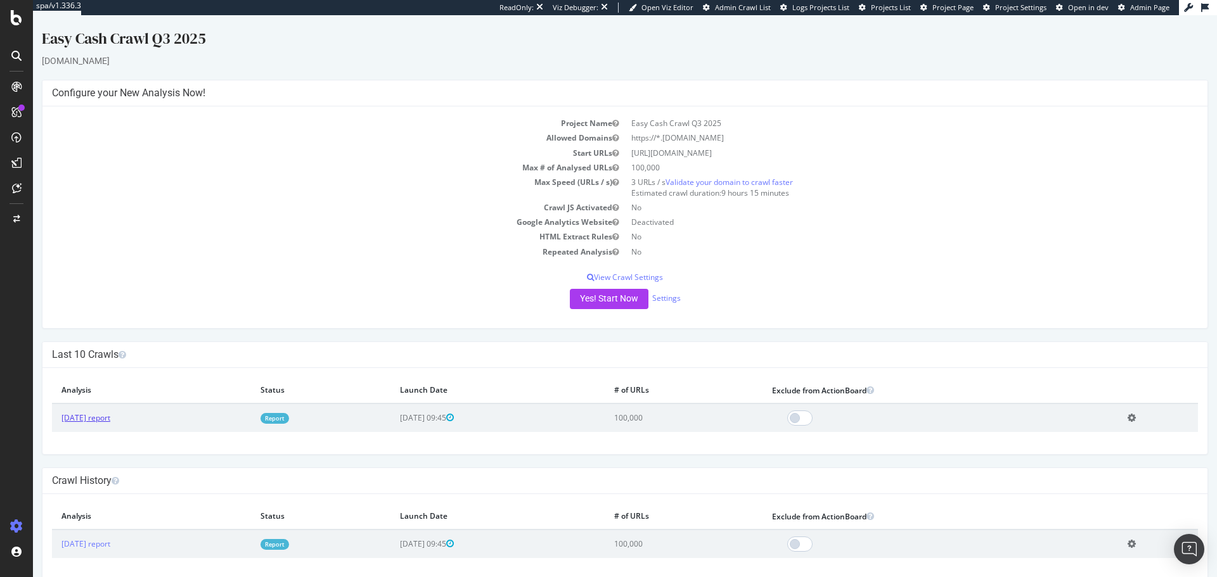
click at [106, 349] on link "[DATE] report" at bounding box center [85, 418] width 49 height 11
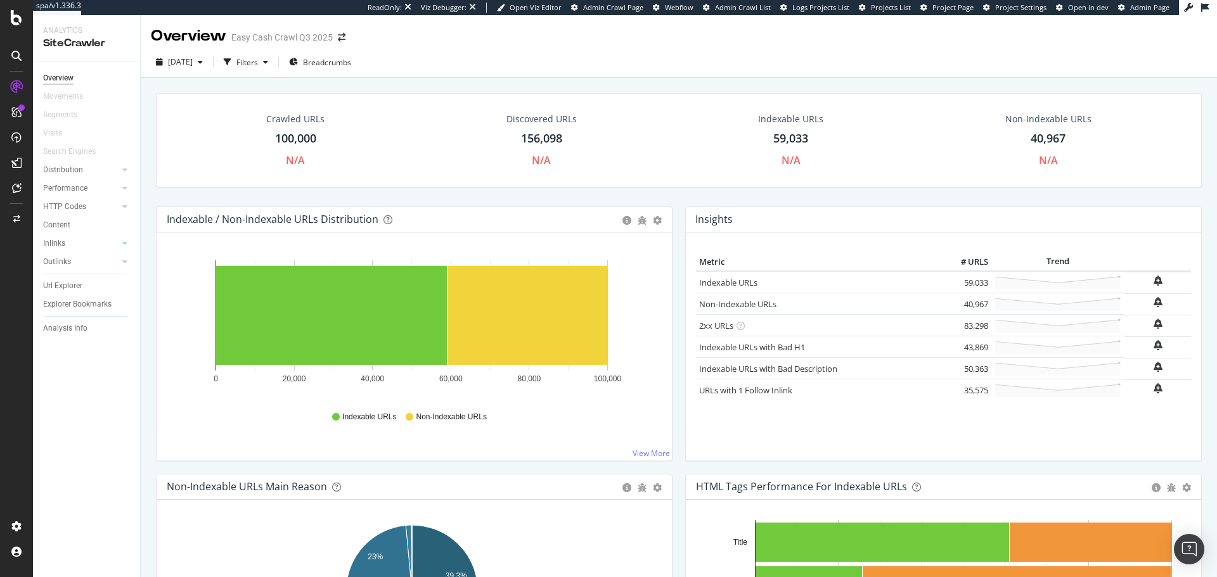
click at [12, 58] on icon at bounding box center [16, 56] width 10 height 10
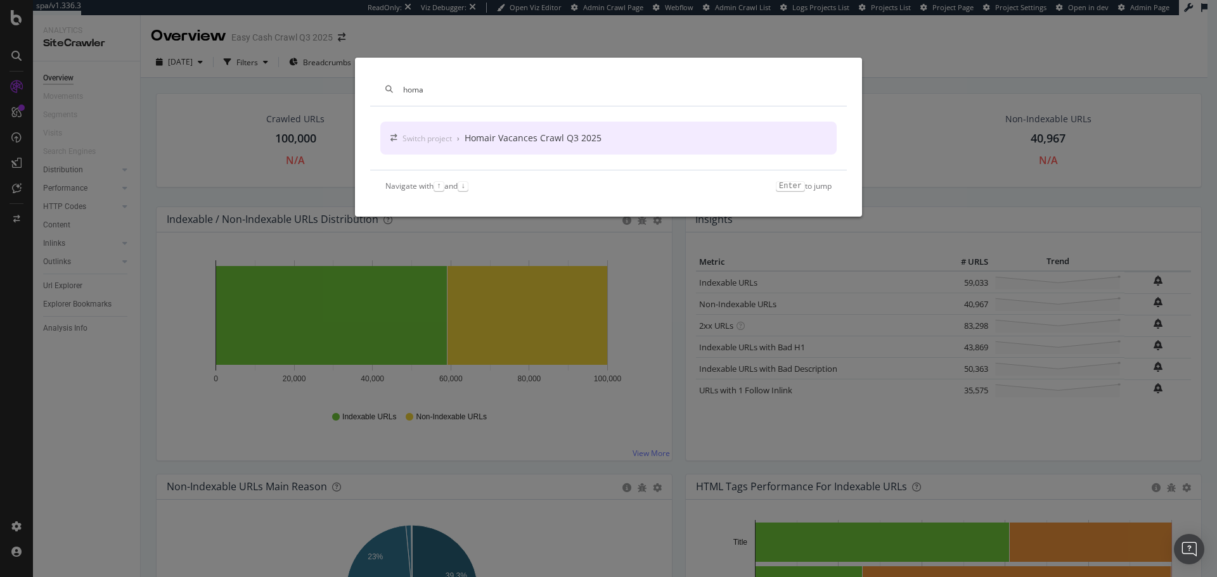
type input "homa"
click at [519, 136] on div "Homair Vacances Crawl Q3 2025" at bounding box center [533, 138] width 137 height 13
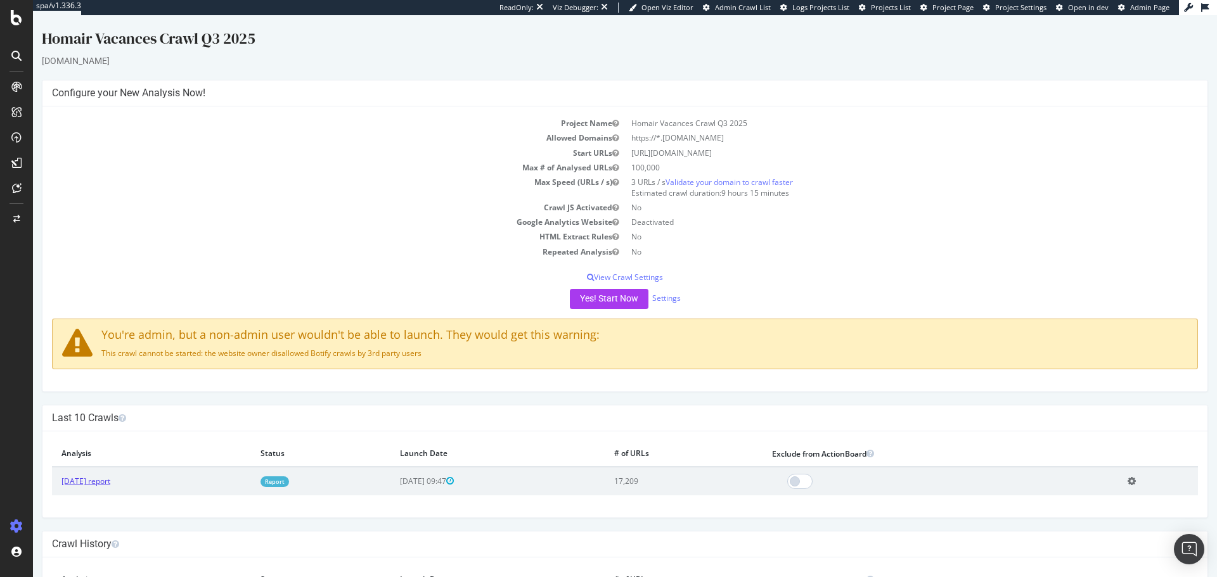
click at [110, 349] on link "[DATE] report" at bounding box center [85, 481] width 49 height 11
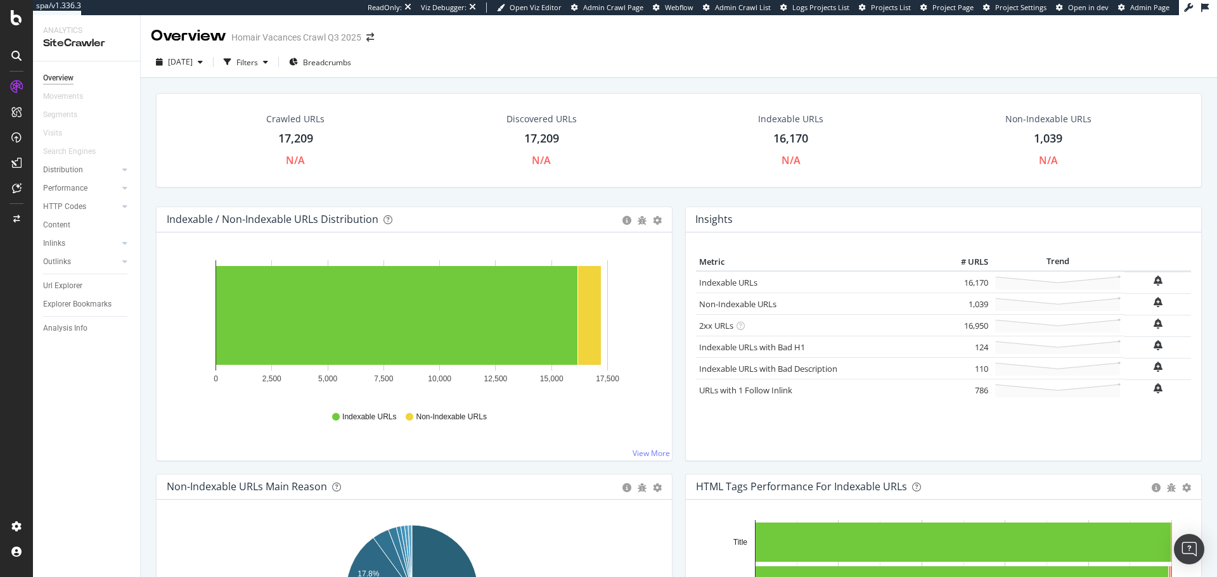
click at [23, 53] on div at bounding box center [16, 56] width 20 height 20
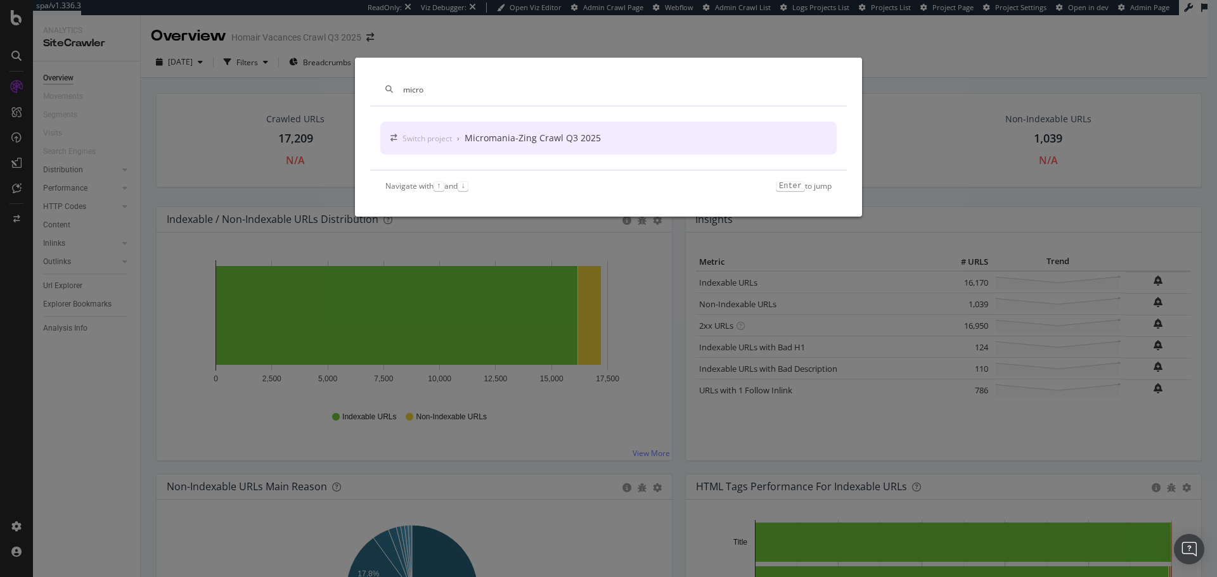
type input "micro"
click at [534, 136] on div "Micromania-Zing Crawl Q3 2025" at bounding box center [533, 138] width 136 height 13
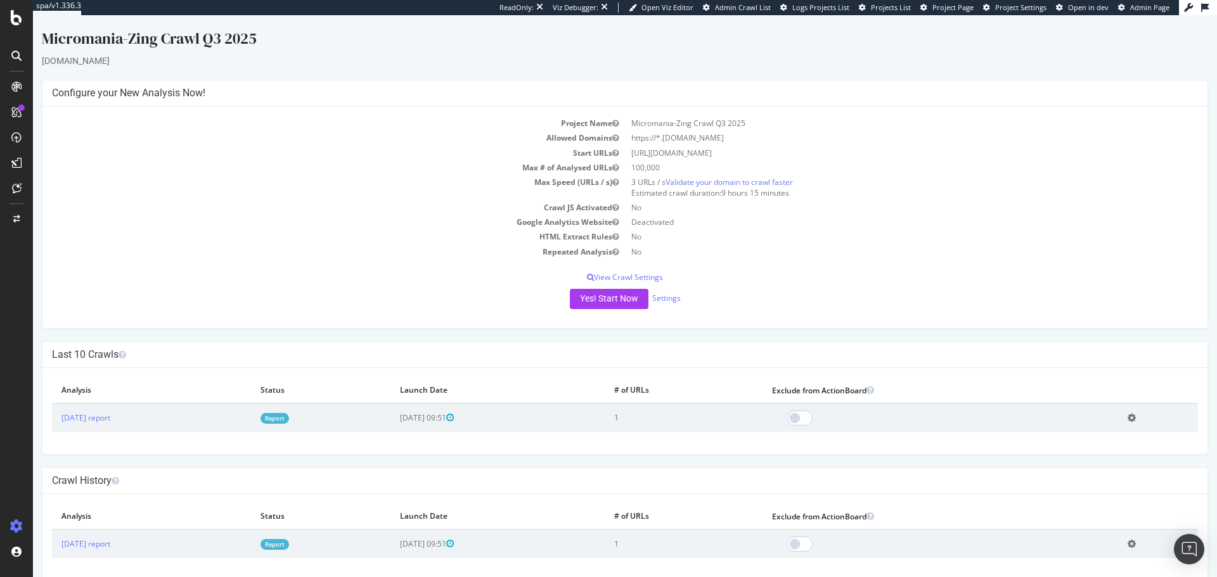
click at [16, 51] on icon at bounding box center [16, 56] width 10 height 10
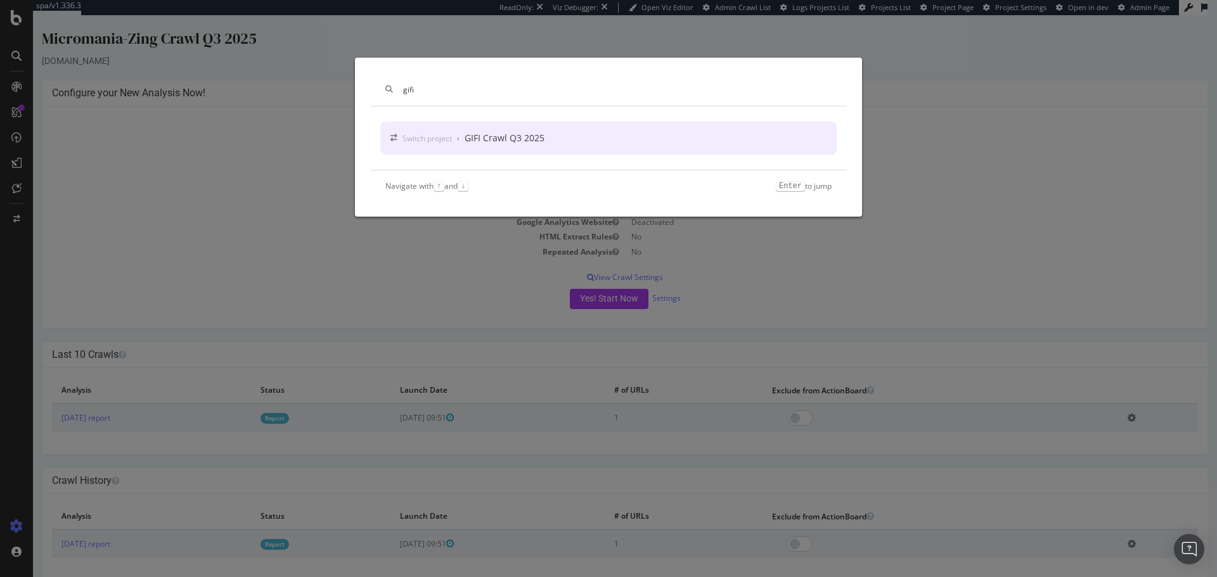
type input "gifi"
click at [444, 150] on div "Switch project › GIFI Crawl Q3 2025" at bounding box center [608, 138] width 456 height 33
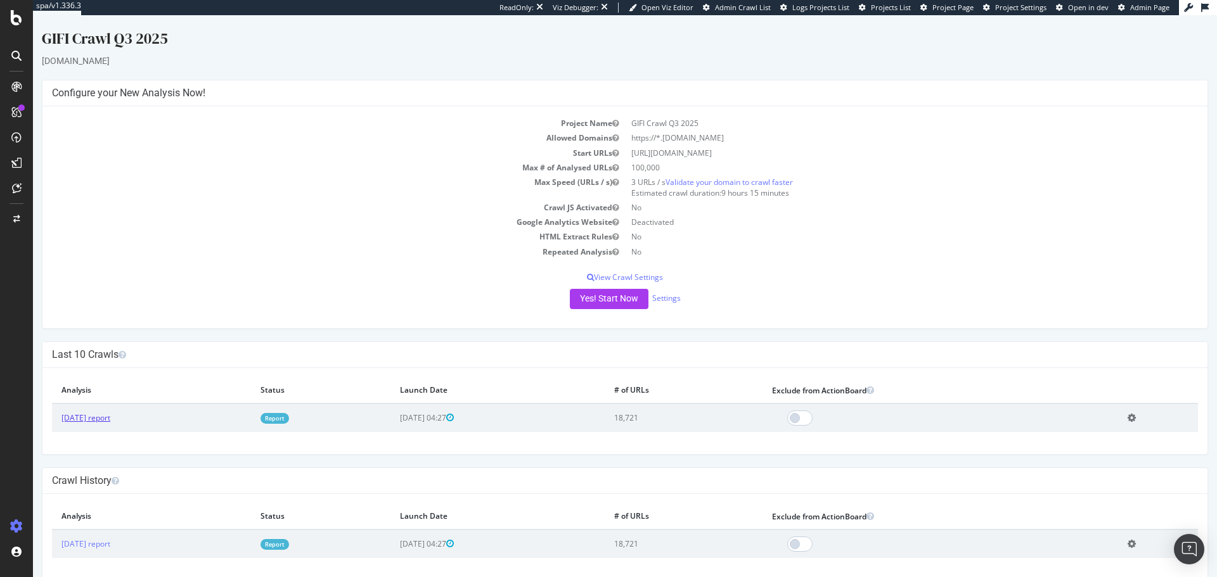
click at [110, 349] on link "[DATE] report" at bounding box center [85, 418] width 49 height 11
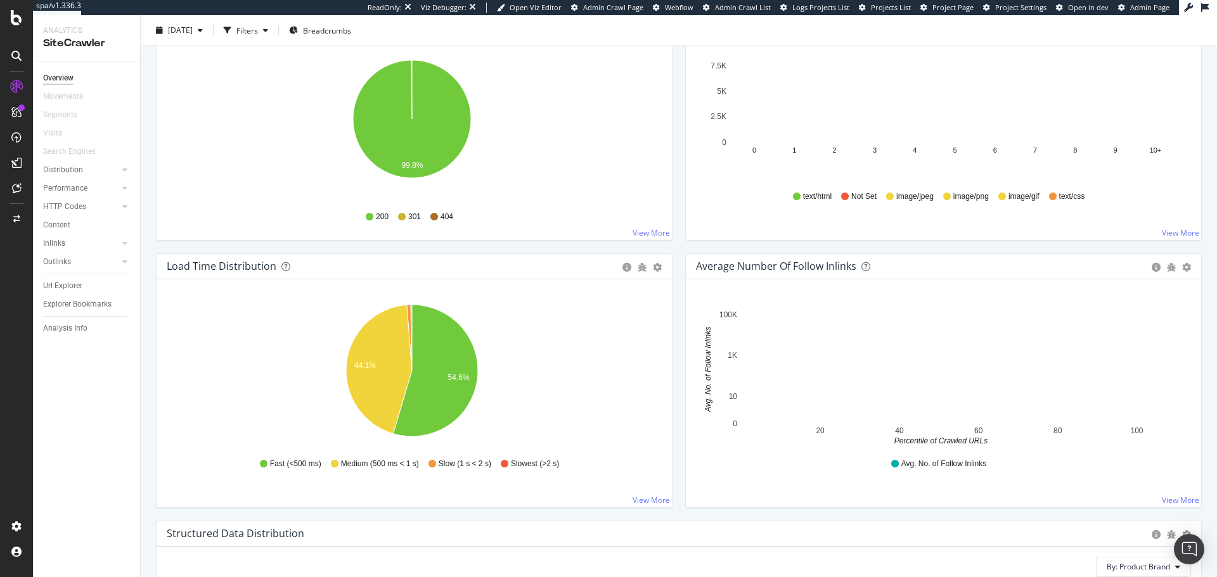
scroll to position [755, 0]
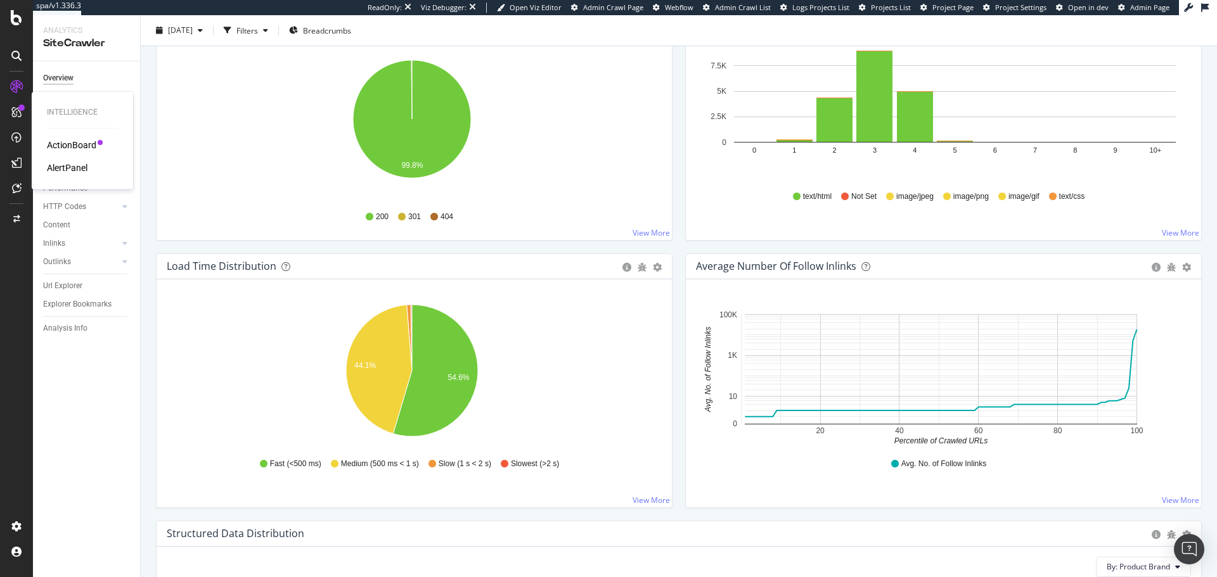
click at [77, 141] on div "ActionBoard" at bounding box center [71, 145] width 49 height 13
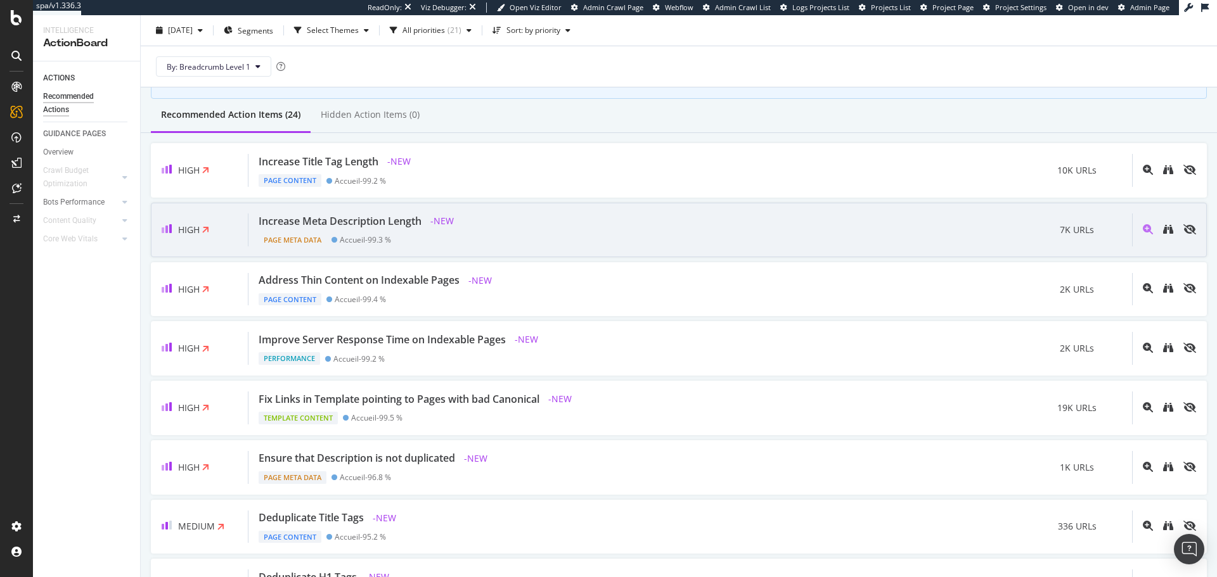
scroll to position [95, 0]
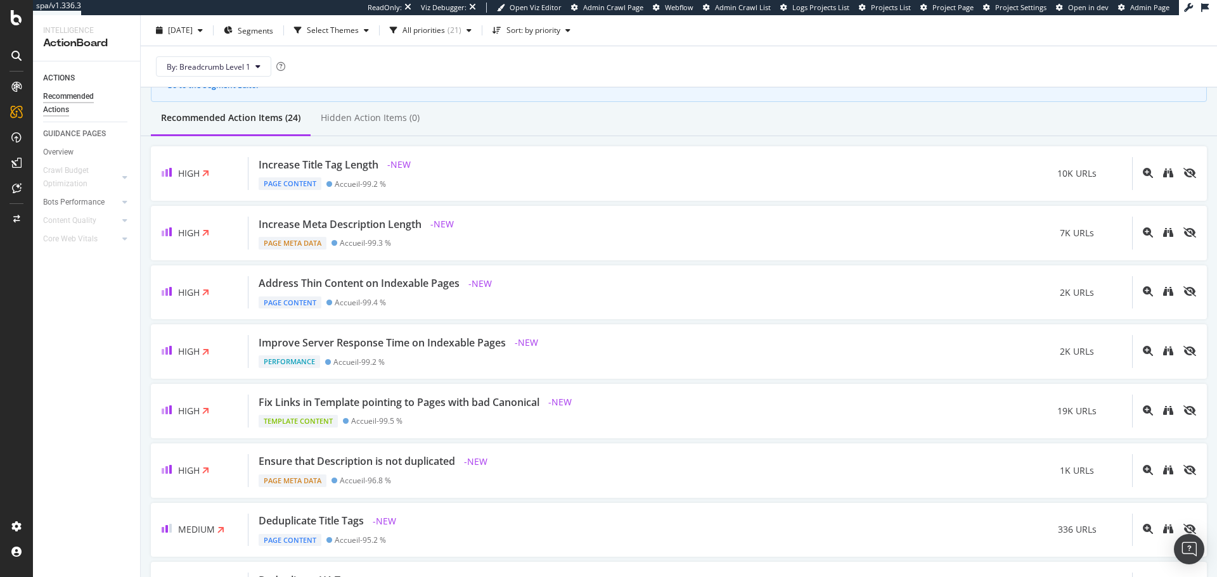
click at [16, 60] on icon at bounding box center [16, 56] width 10 height 10
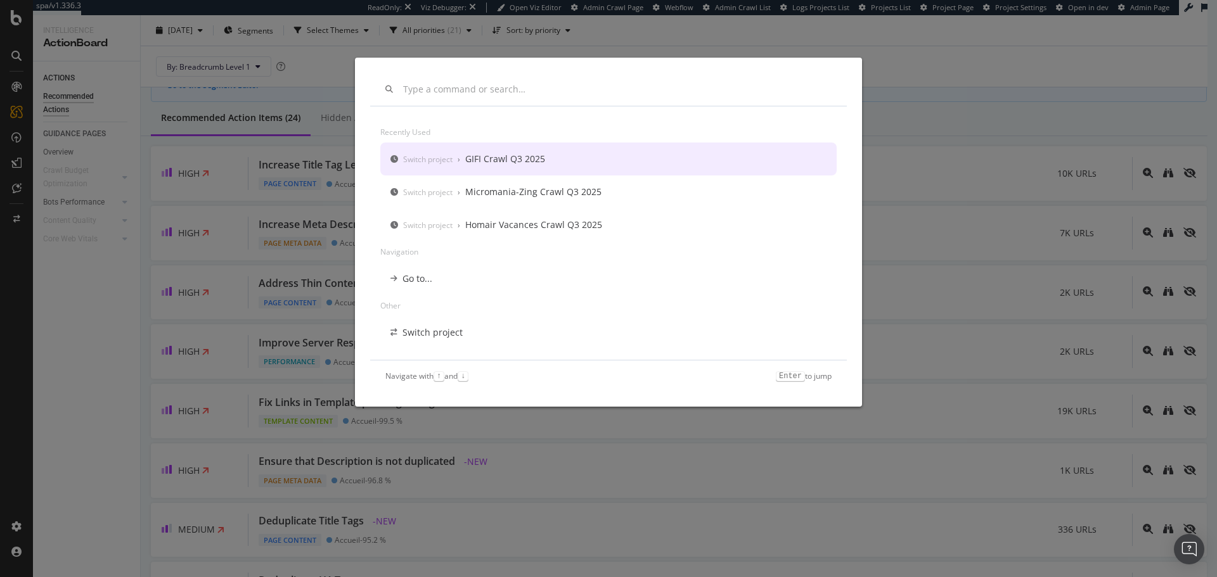
click at [494, 96] on div "modal" at bounding box center [608, 89] width 477 height 33
click at [468, 87] on input "modal" at bounding box center [617, 89] width 428 height 11
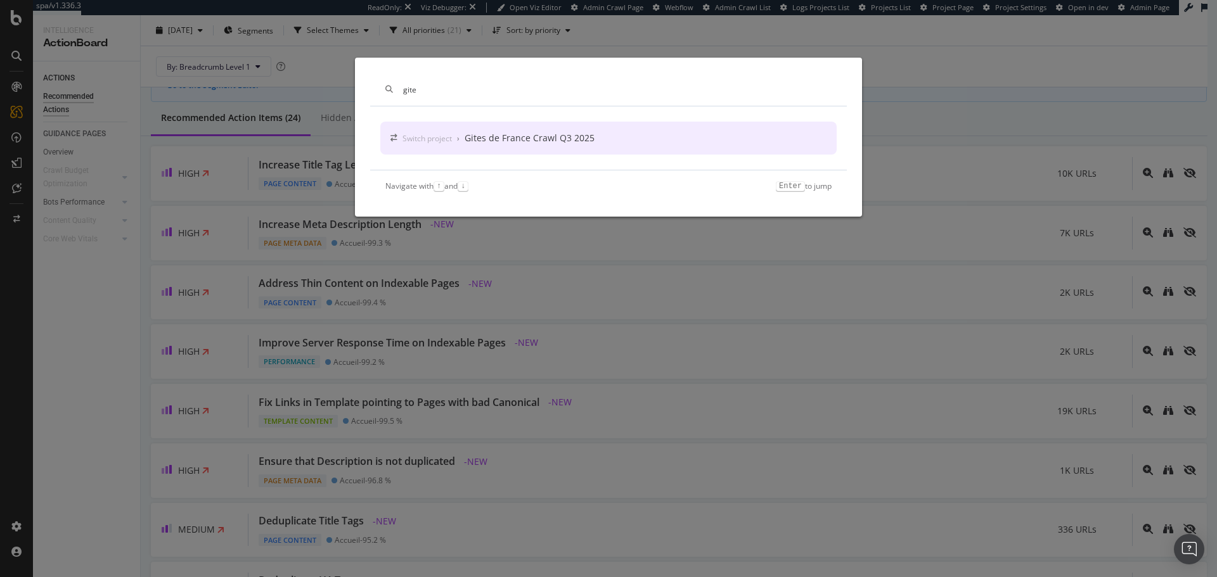
type input "gite"
click at [532, 135] on div "Gites de France Crawl Q3 2025" at bounding box center [530, 138] width 130 height 13
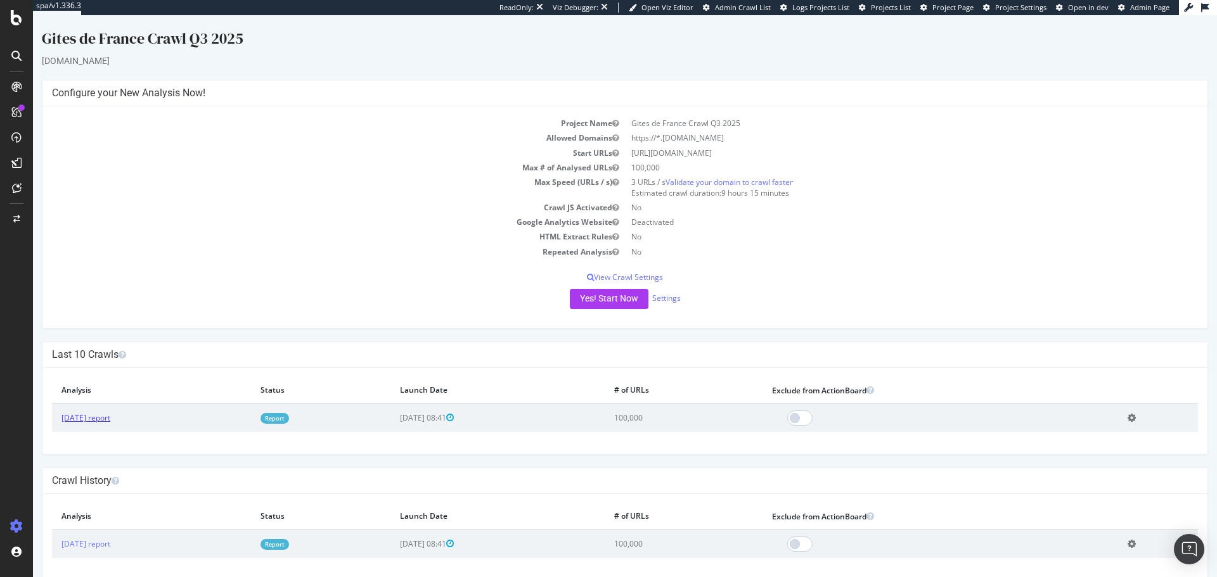
click at [98, 349] on link "2025 Aug. 1st report" at bounding box center [85, 418] width 49 height 11
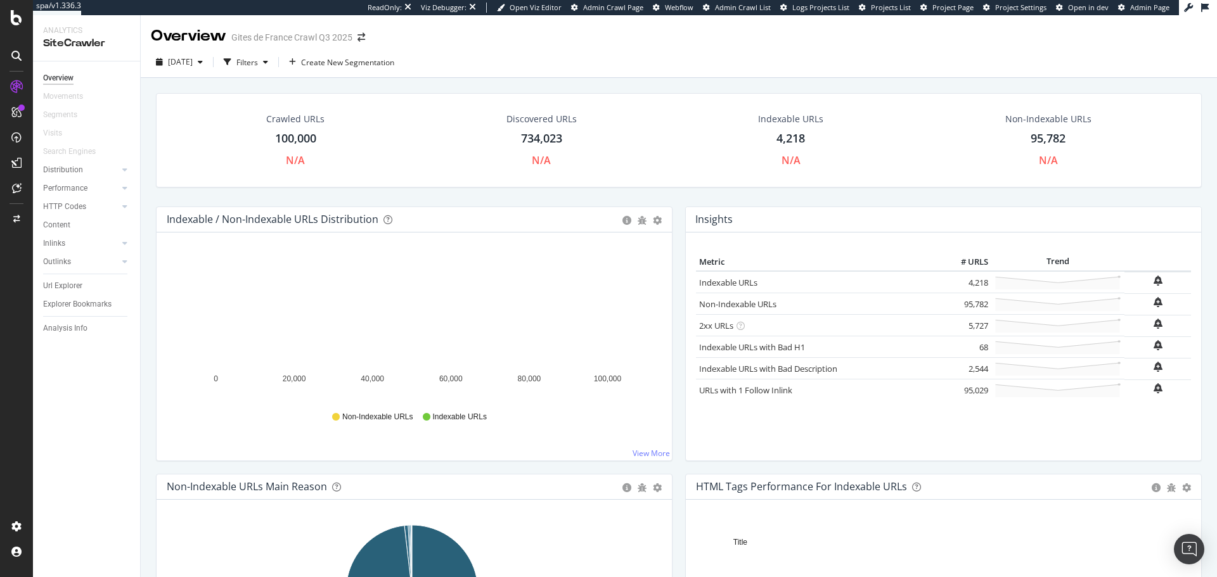
scroll to position [176, 0]
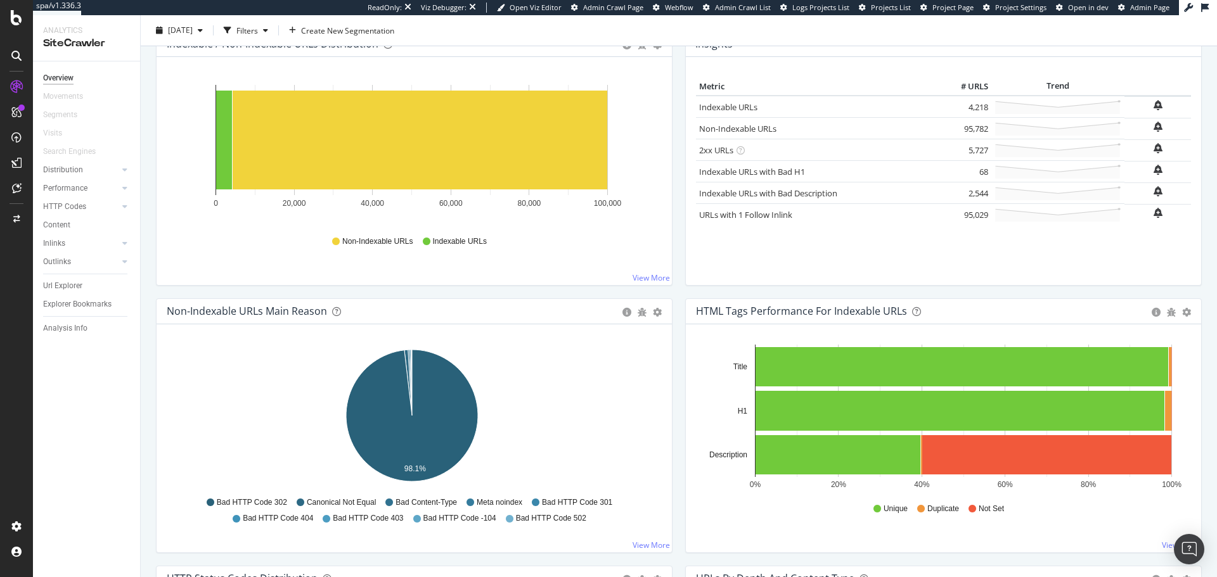
click at [10, 51] on div at bounding box center [16, 56] width 20 height 20
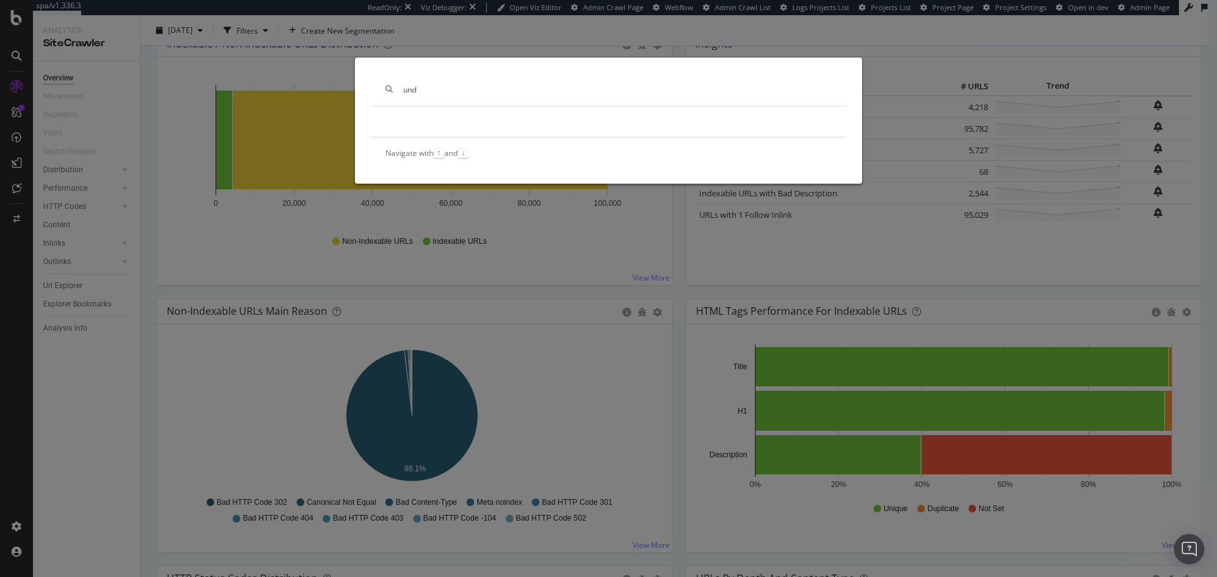
scroll to position [0, 0]
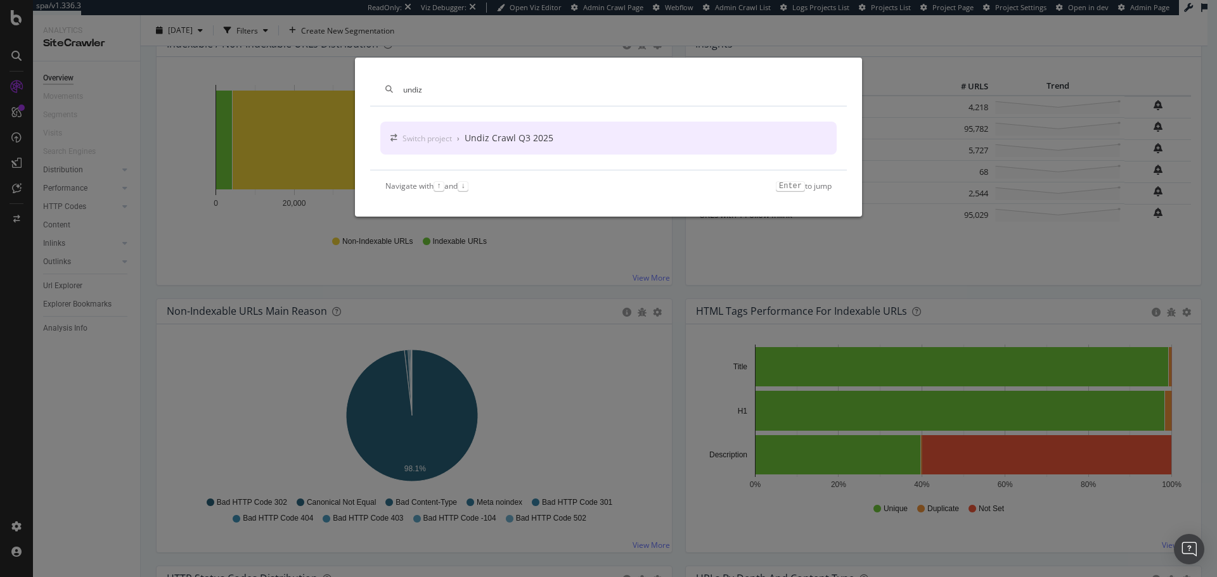
type input "undiz"
click at [519, 130] on div "Switch project › Undiz Crawl Q3 2025" at bounding box center [608, 138] width 456 height 33
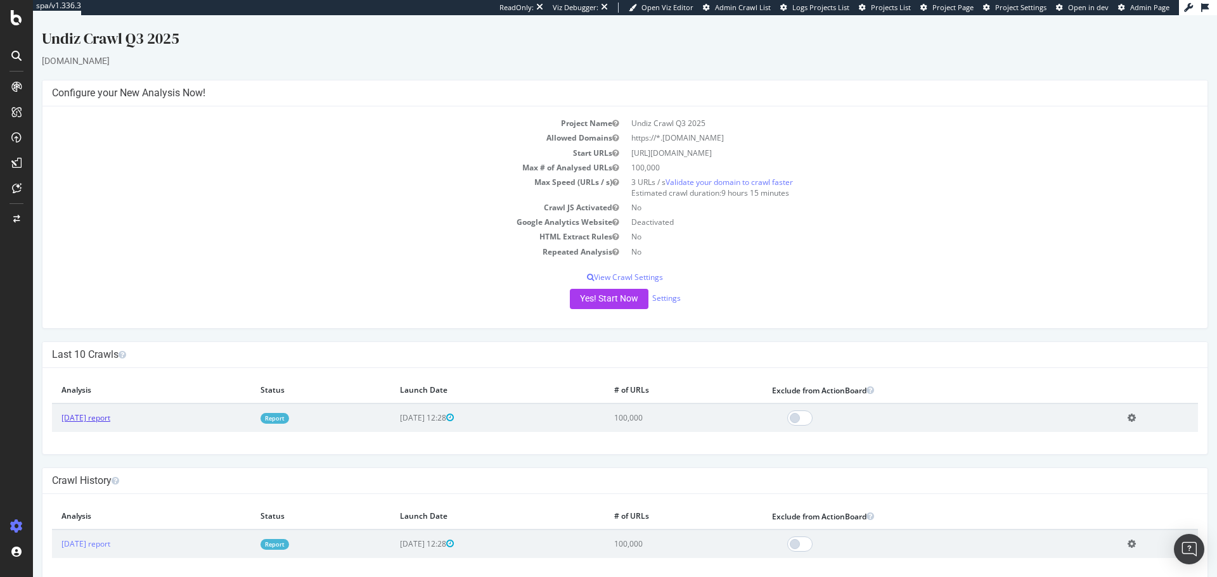
click at [75, 349] on link "[DATE] report" at bounding box center [85, 418] width 49 height 11
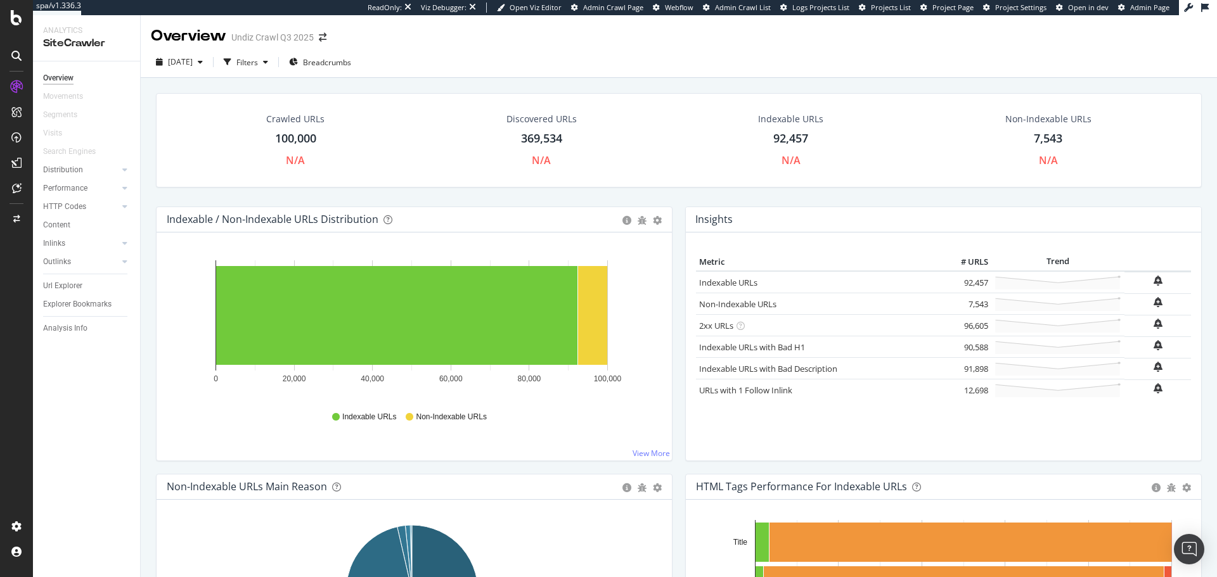
click at [12, 48] on div at bounding box center [16, 56] width 20 height 20
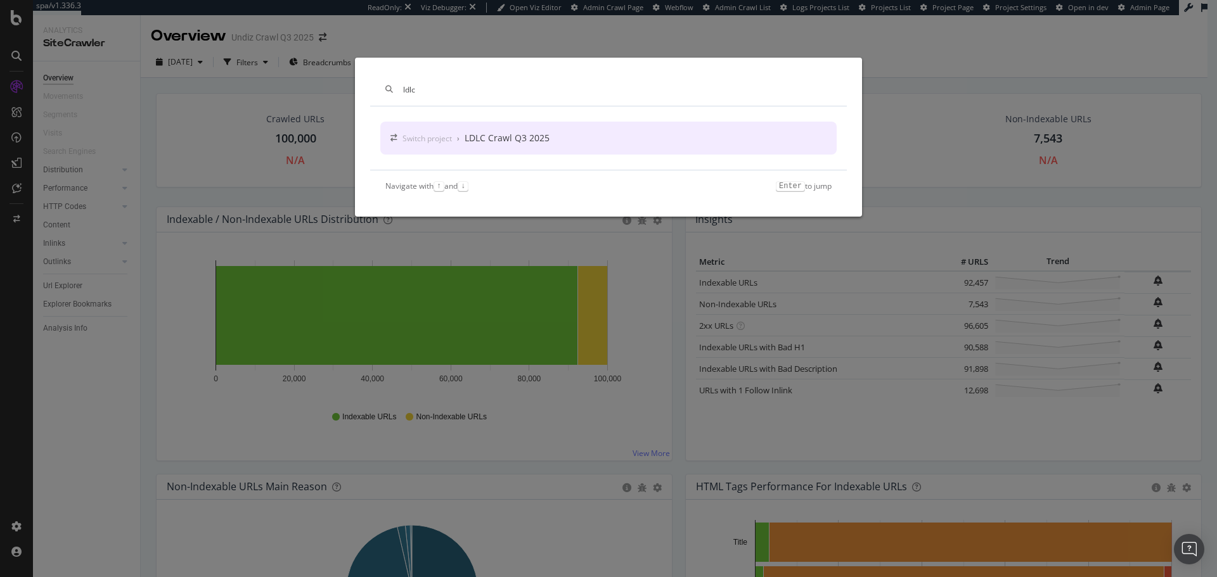
type input "ldlc"
click at [523, 136] on div "LDLC Crawl Q3 2025" at bounding box center [507, 138] width 85 height 13
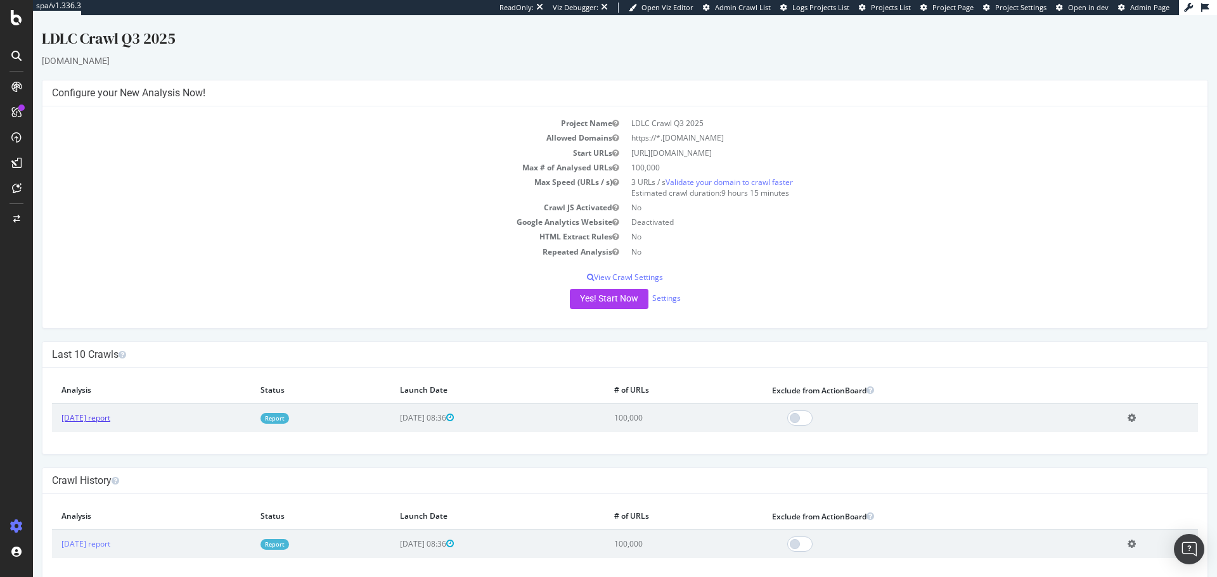
click at [96, 349] on link "2025 Aug. 1st report" at bounding box center [85, 418] width 49 height 11
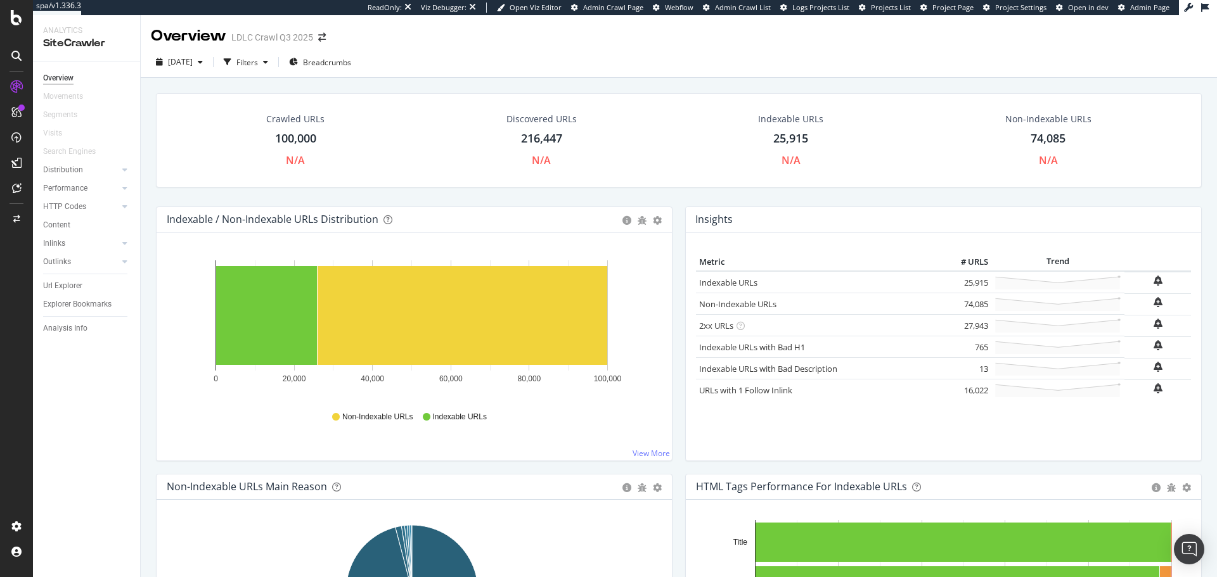
click at [15, 63] on div at bounding box center [16, 56] width 20 height 20
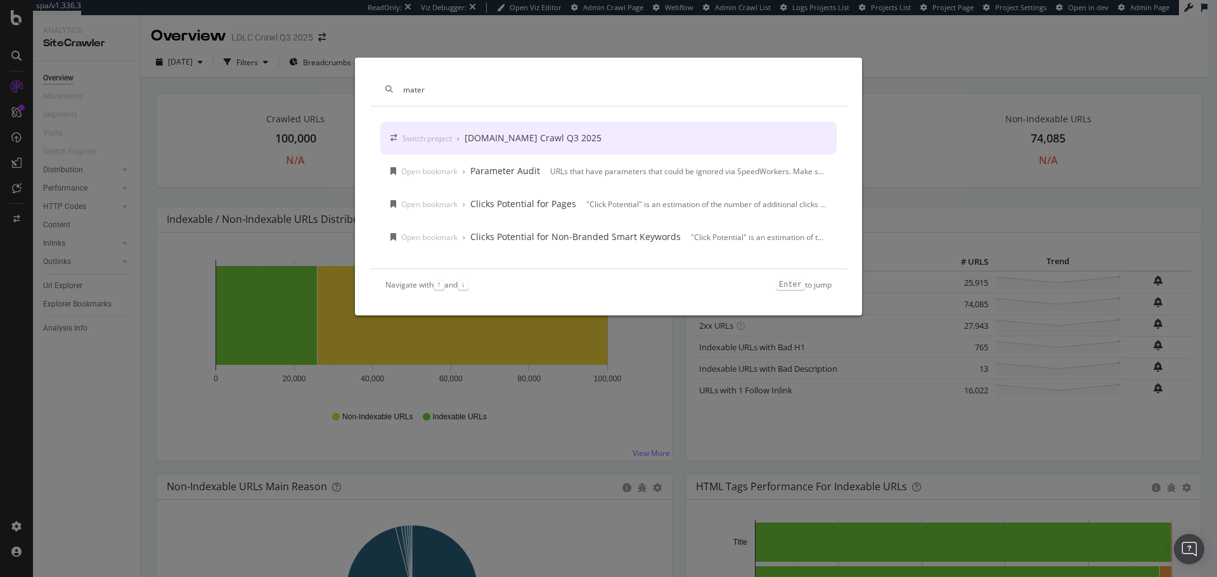
type input "mater"
click at [579, 145] on div "Switch project › Materiel.net Crawl Q3 2025" at bounding box center [608, 138] width 456 height 33
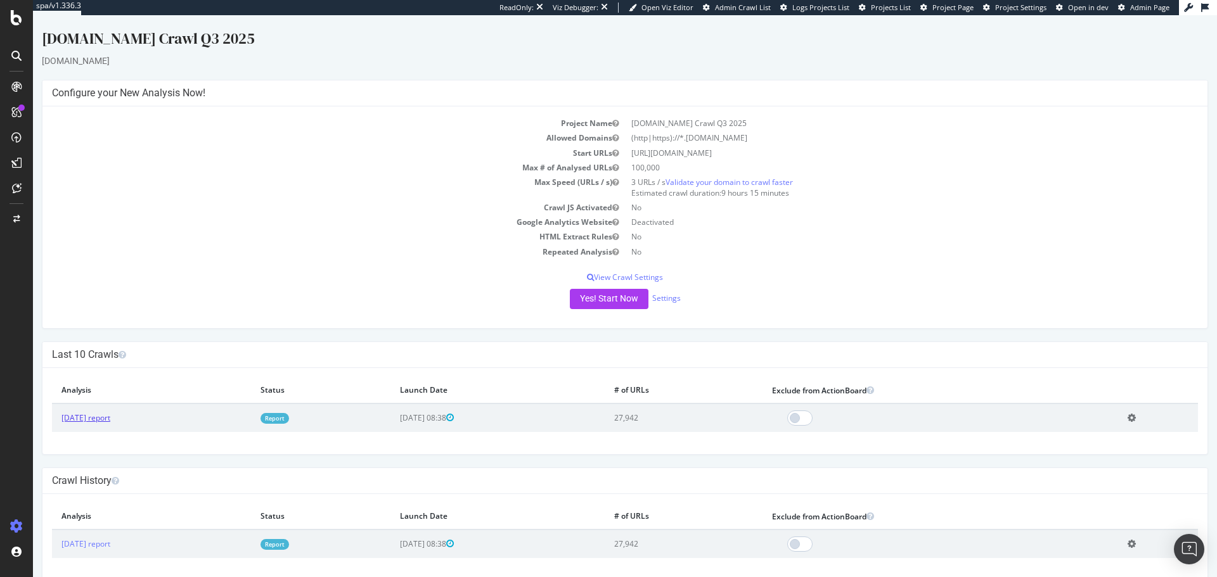
click at [110, 349] on link "2025 Aug. 1st report" at bounding box center [85, 418] width 49 height 11
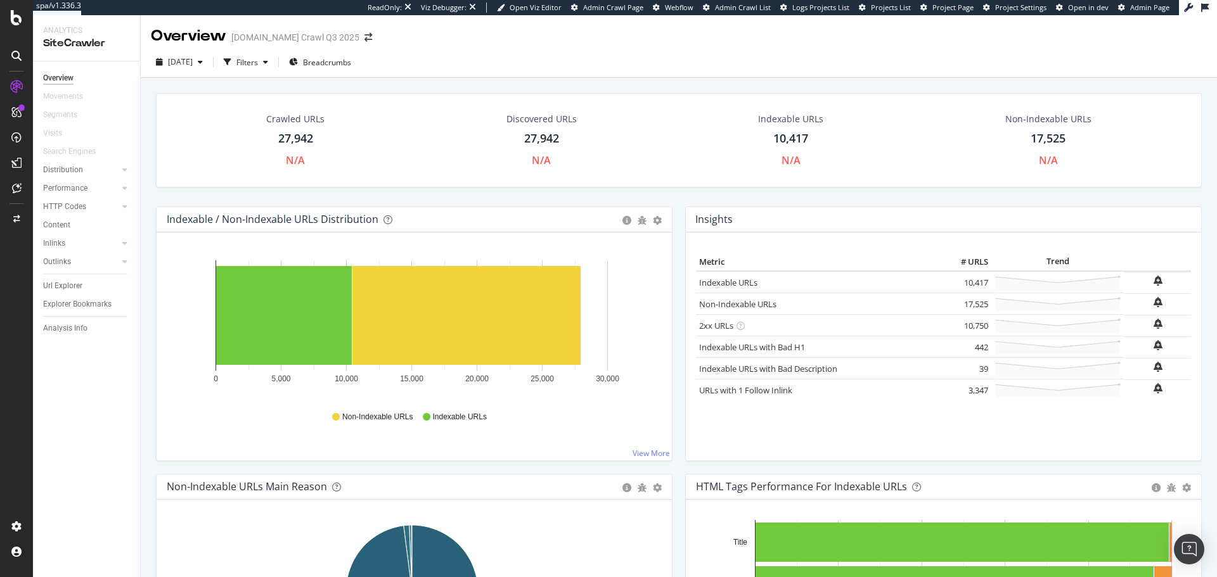
click at [6, 58] on div at bounding box center [16, 56] width 20 height 20
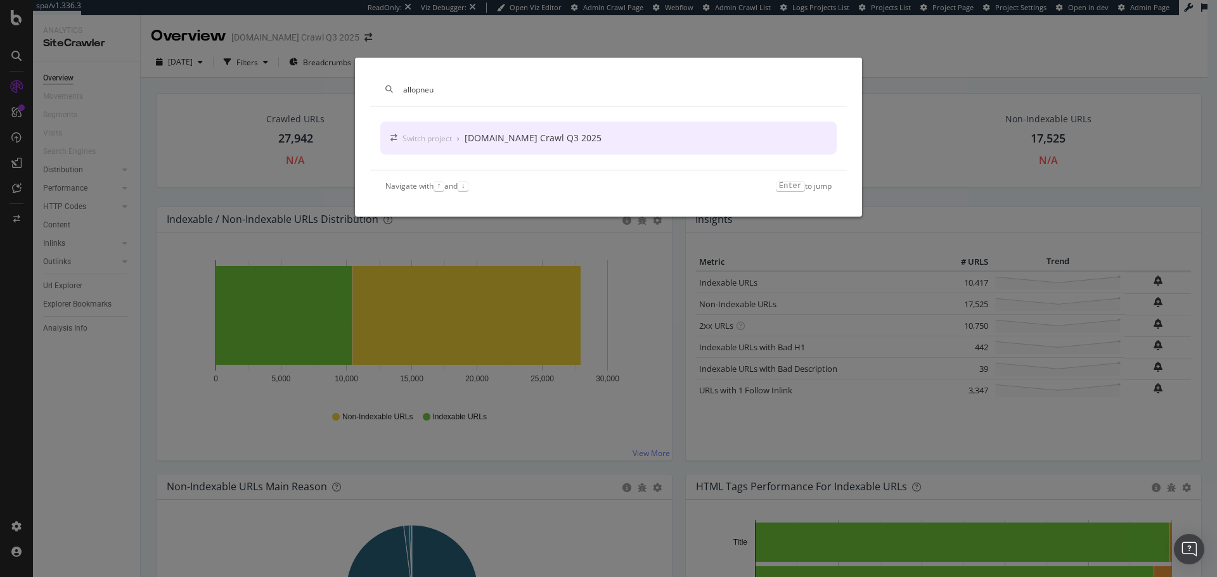
type input "allopneu"
click at [533, 138] on div "Allopneus.com Crawl Q3 2025" at bounding box center [533, 138] width 137 height 13
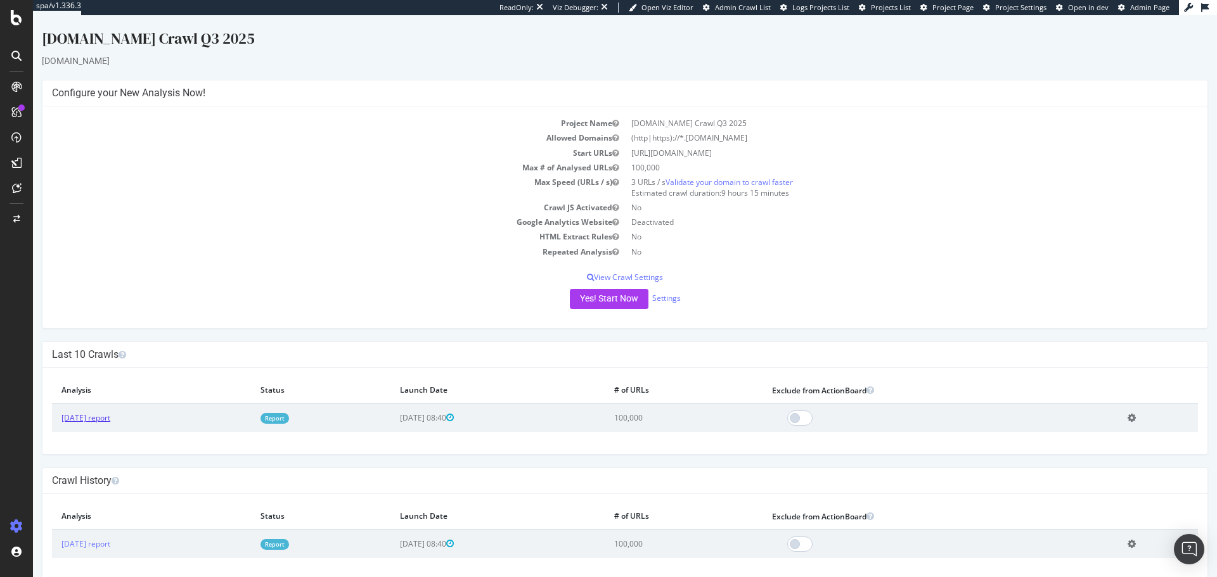
click at [104, 349] on link "2025 Aug. 1st report" at bounding box center [85, 418] width 49 height 11
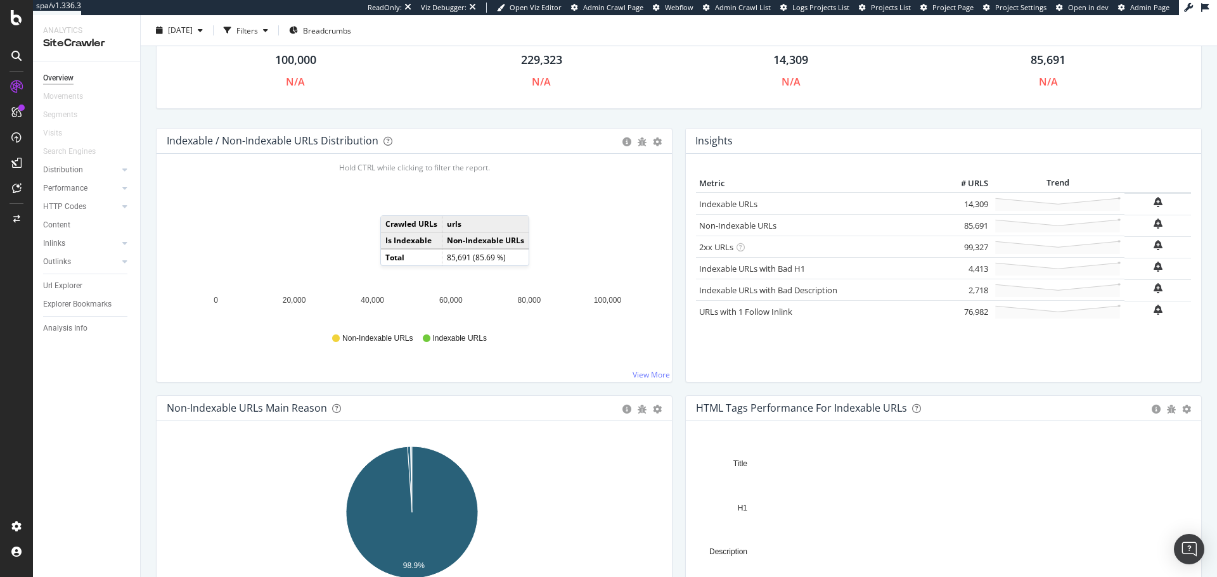
scroll to position [79, 0]
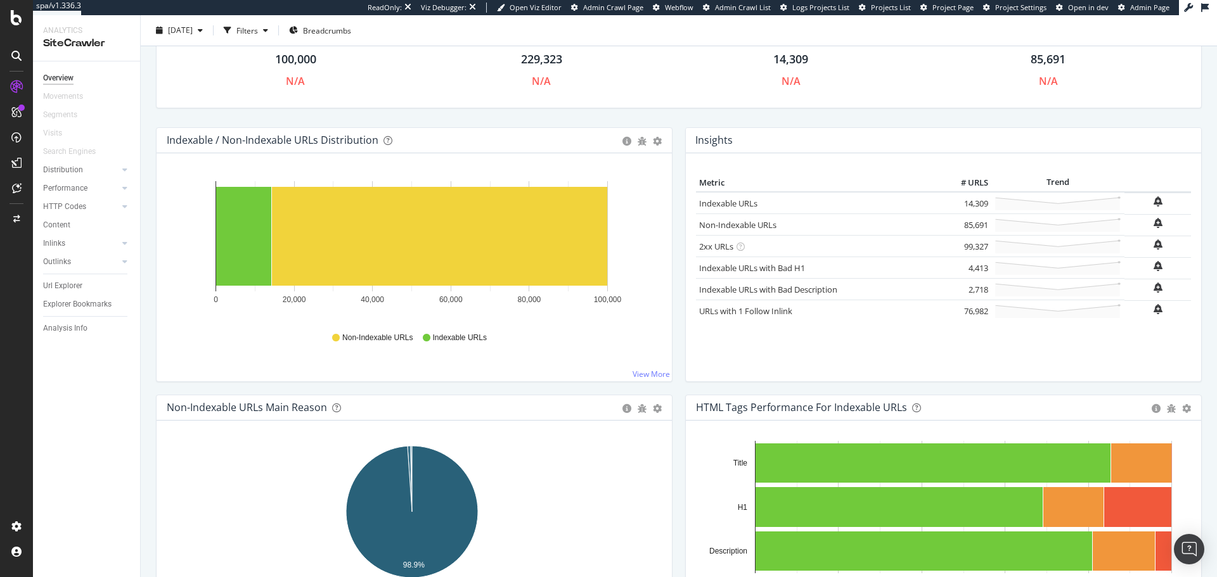
click at [23, 50] on div at bounding box center [16, 56] width 20 height 20
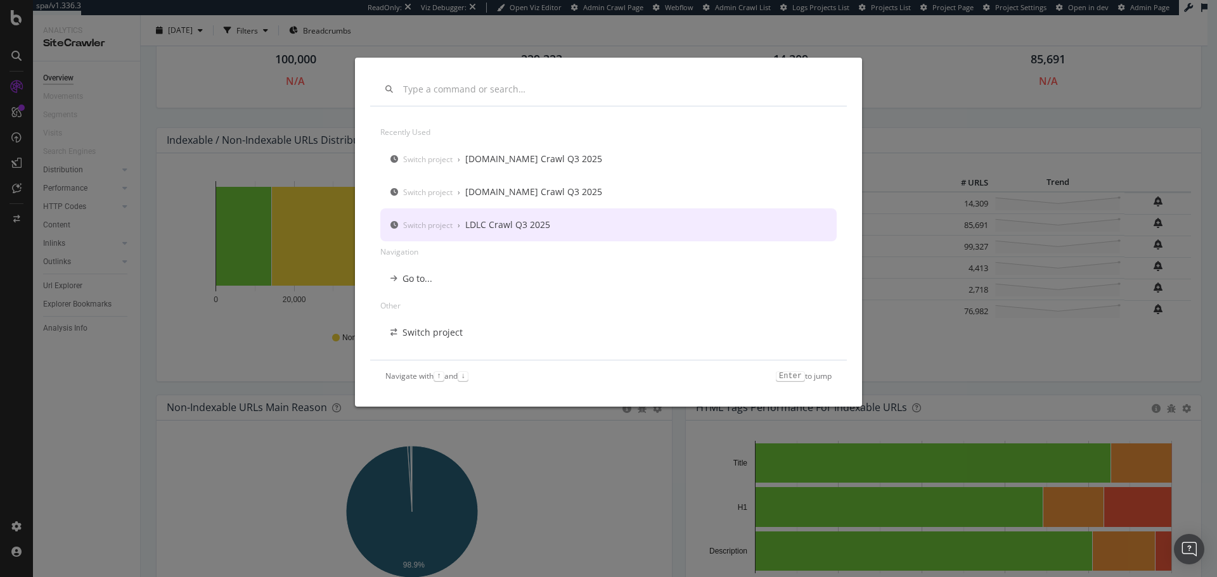
click at [435, 91] on input "modal" at bounding box center [617, 89] width 428 height 11
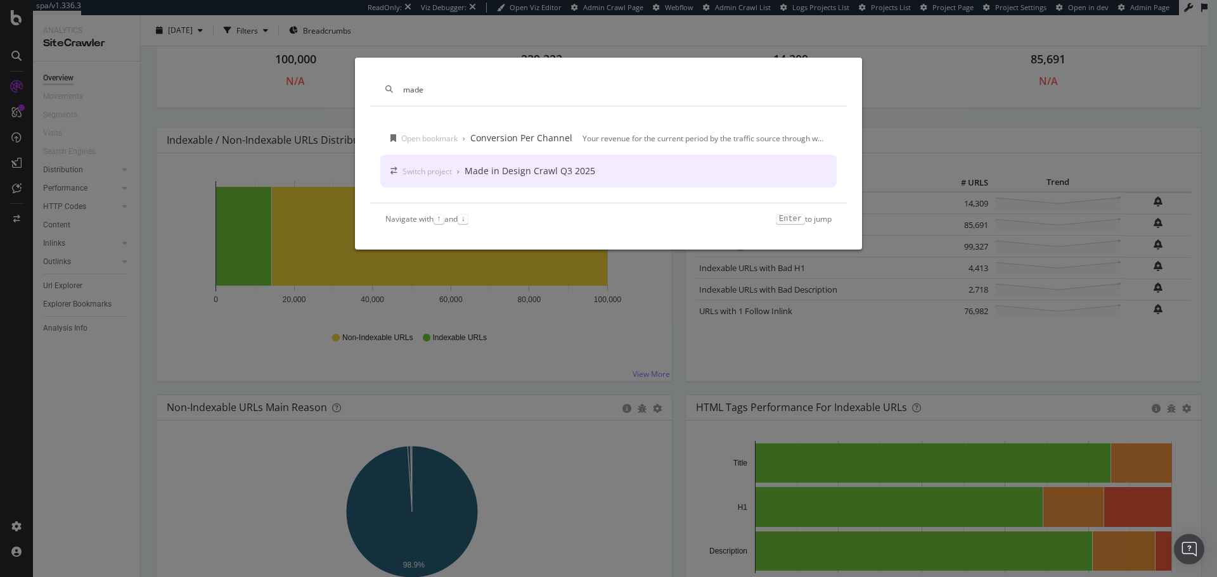
type input "made"
click at [598, 180] on div "Switch project › Made in Design Crawl Q3 2025" at bounding box center [608, 171] width 456 height 33
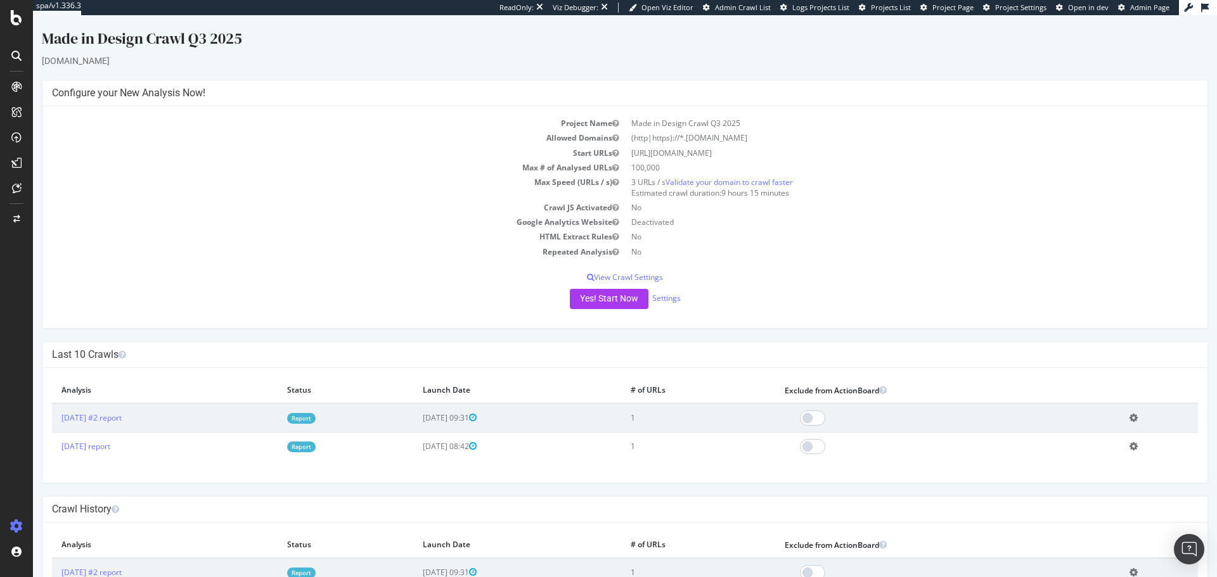
click at [15, 56] on icon at bounding box center [16, 56] width 10 height 10
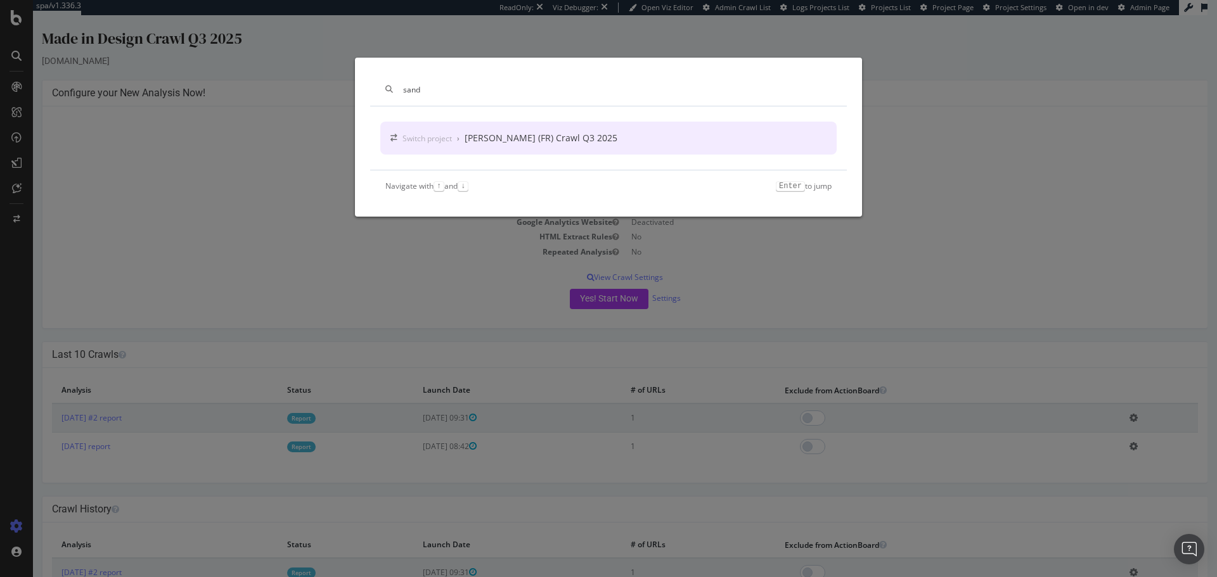
type input "sand"
click at [518, 136] on div "[PERSON_NAME] (FR) Crawl Q3 2025" at bounding box center [541, 138] width 153 height 13
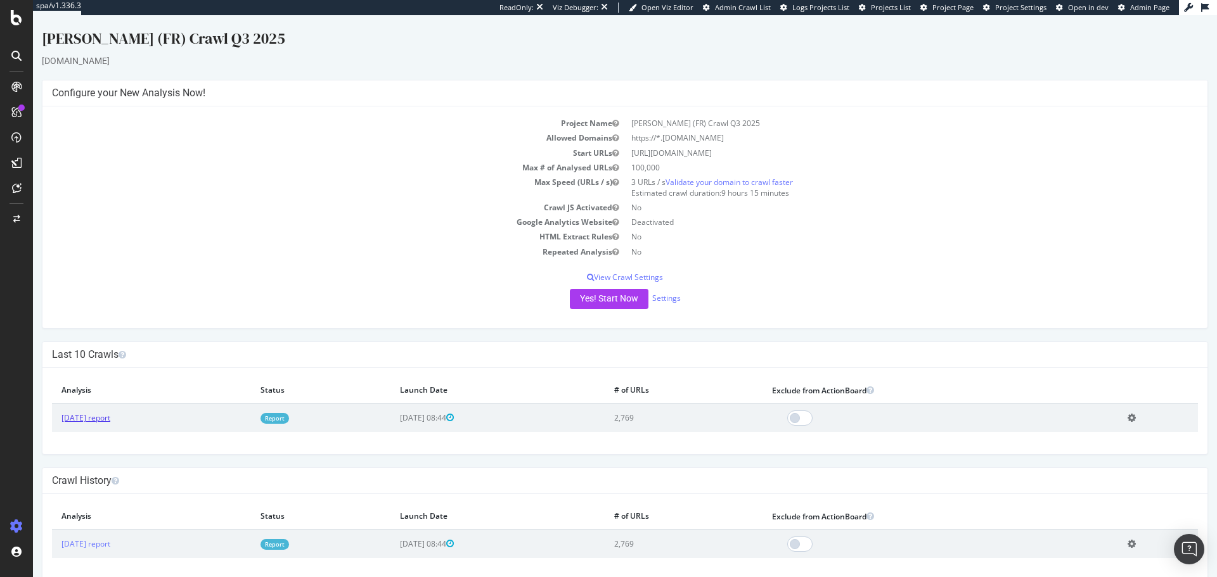
click at [105, 349] on link "2025 Aug. 1st report" at bounding box center [85, 418] width 49 height 11
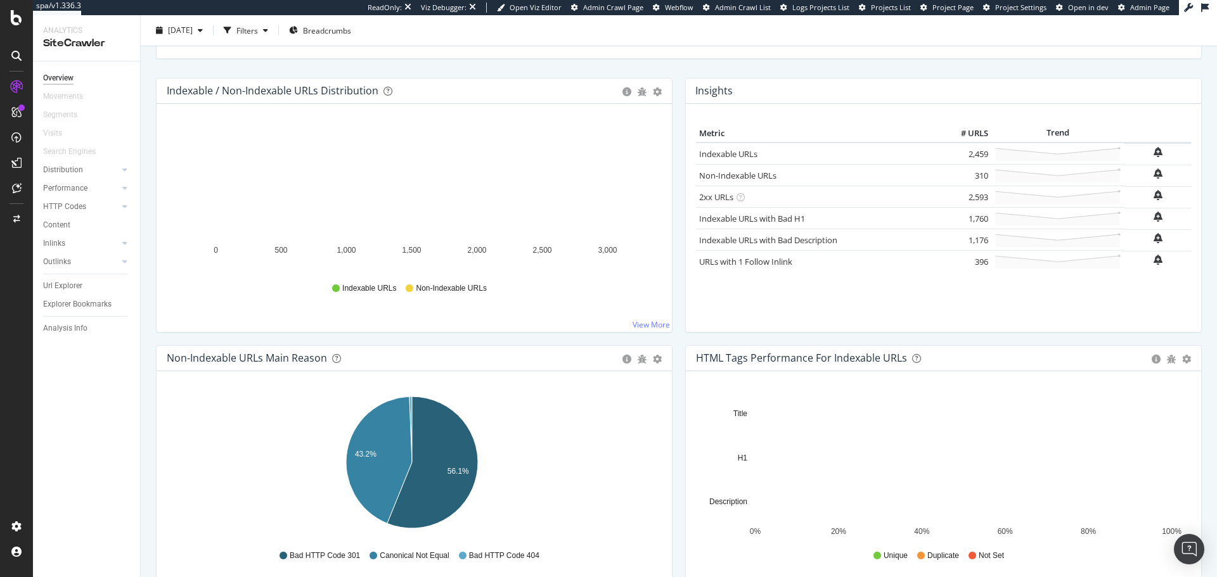
scroll to position [128, 0]
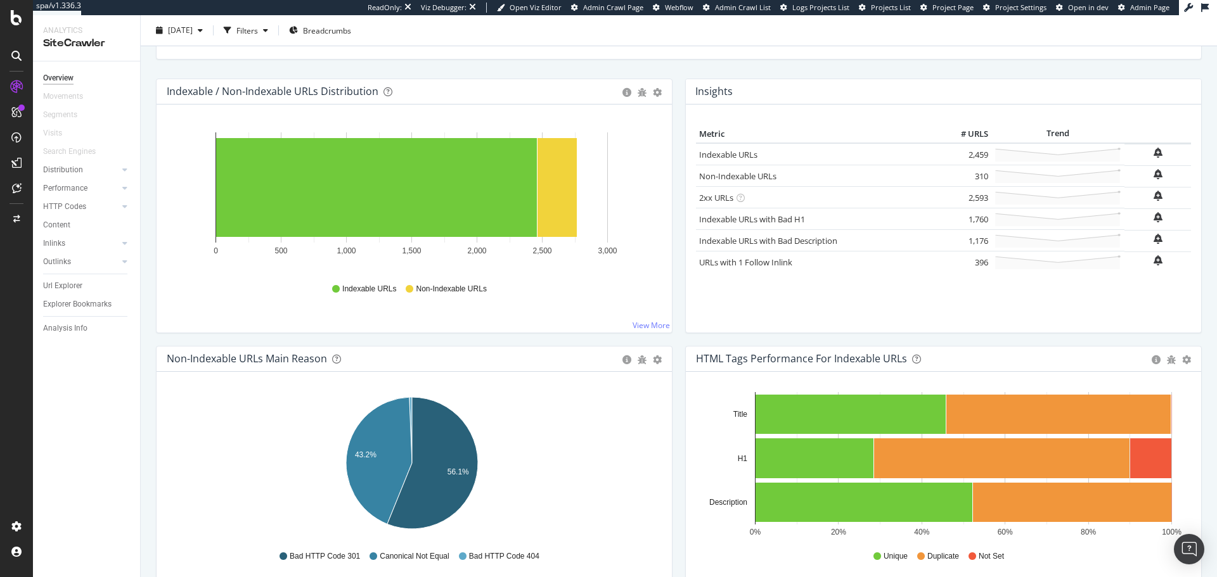
click at [18, 47] on div at bounding box center [16, 56] width 20 height 20
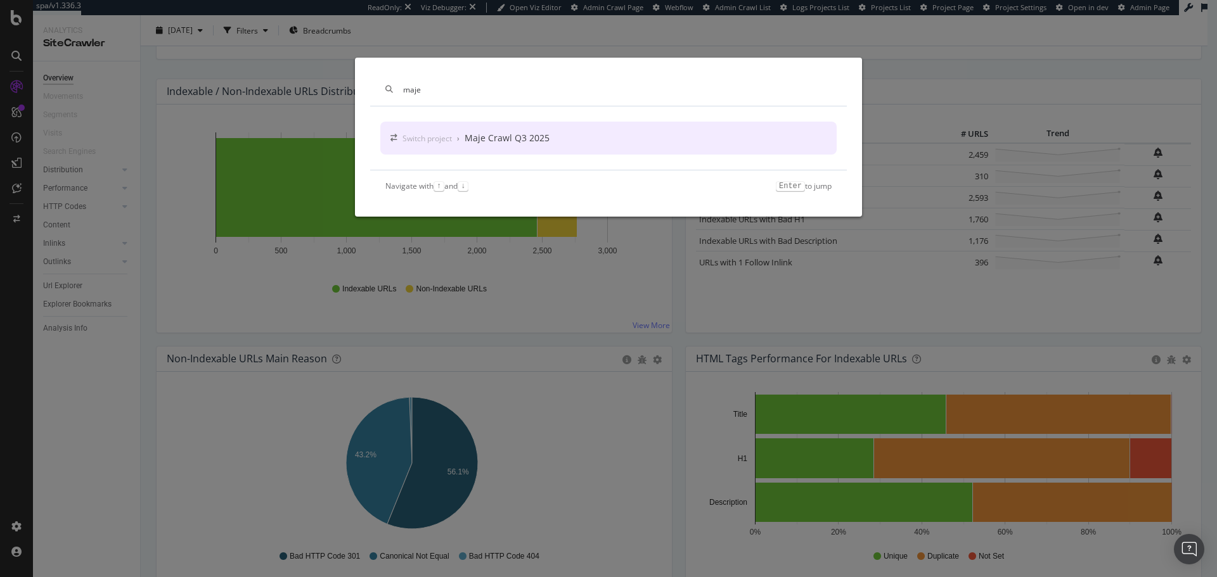
type input "maje"
click at [529, 143] on div "Maje Crawl Q3 2025" at bounding box center [507, 138] width 85 height 13
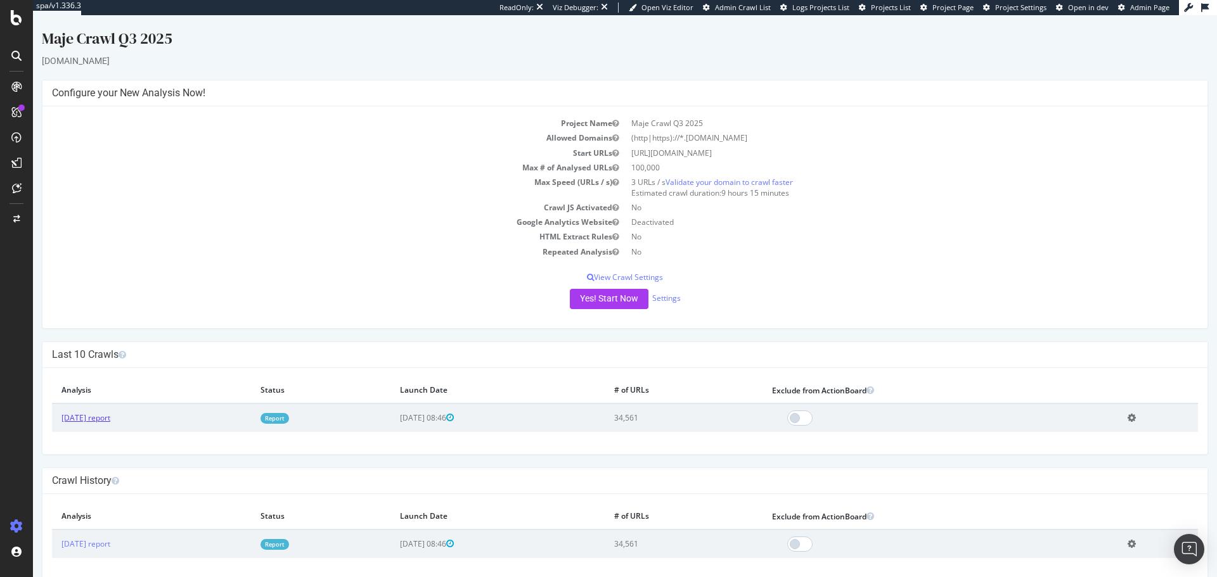
click at [98, 349] on link "2025 Aug. 1st report" at bounding box center [85, 418] width 49 height 11
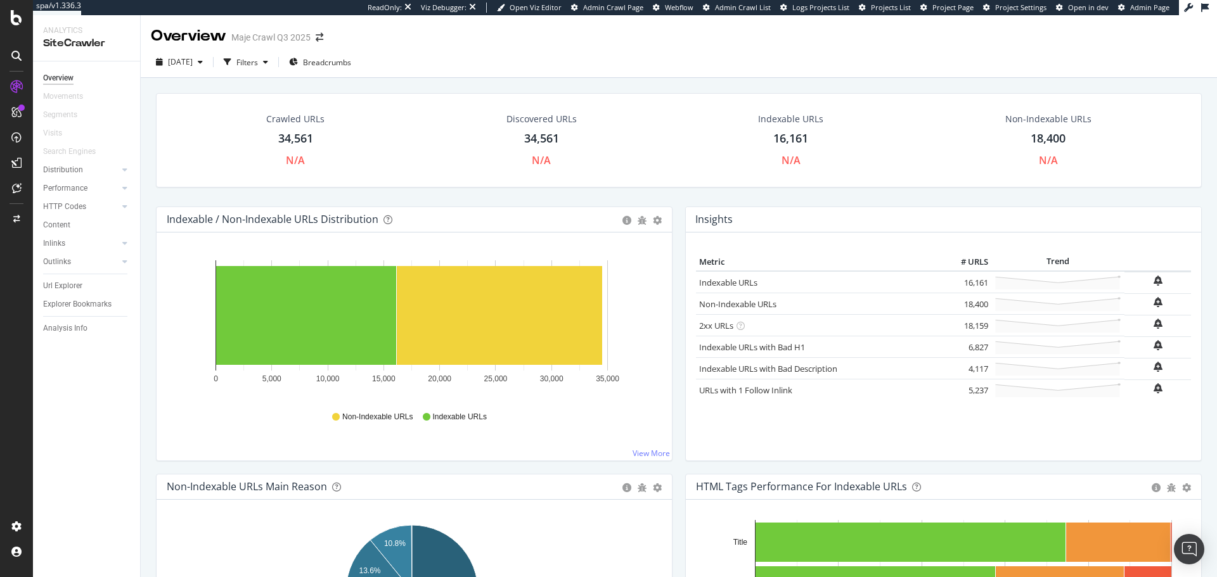
click at [13, 59] on icon at bounding box center [16, 56] width 10 height 10
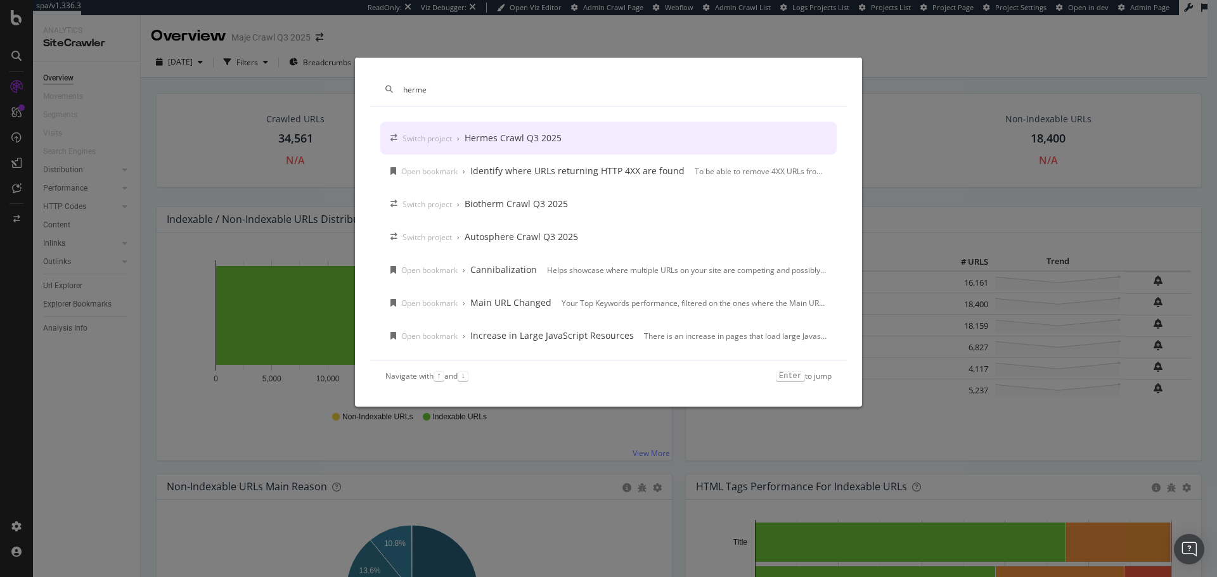
type input "herme"
click at [495, 138] on div "Hermes Crawl Q3 2025" at bounding box center [513, 138] width 97 height 13
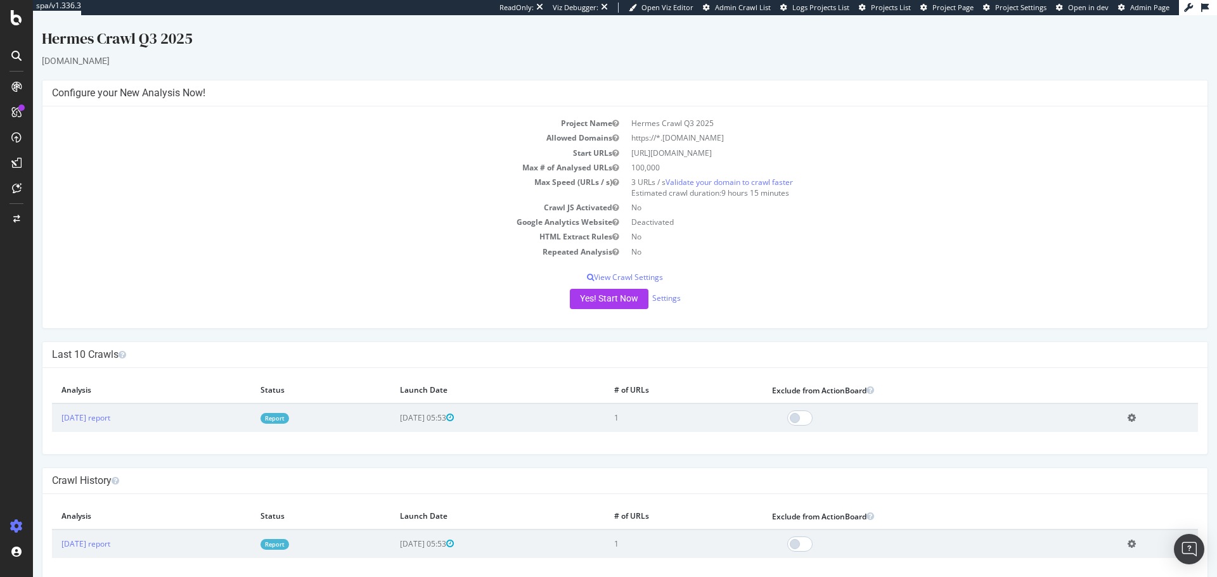
click at [12, 51] on icon at bounding box center [16, 56] width 10 height 10
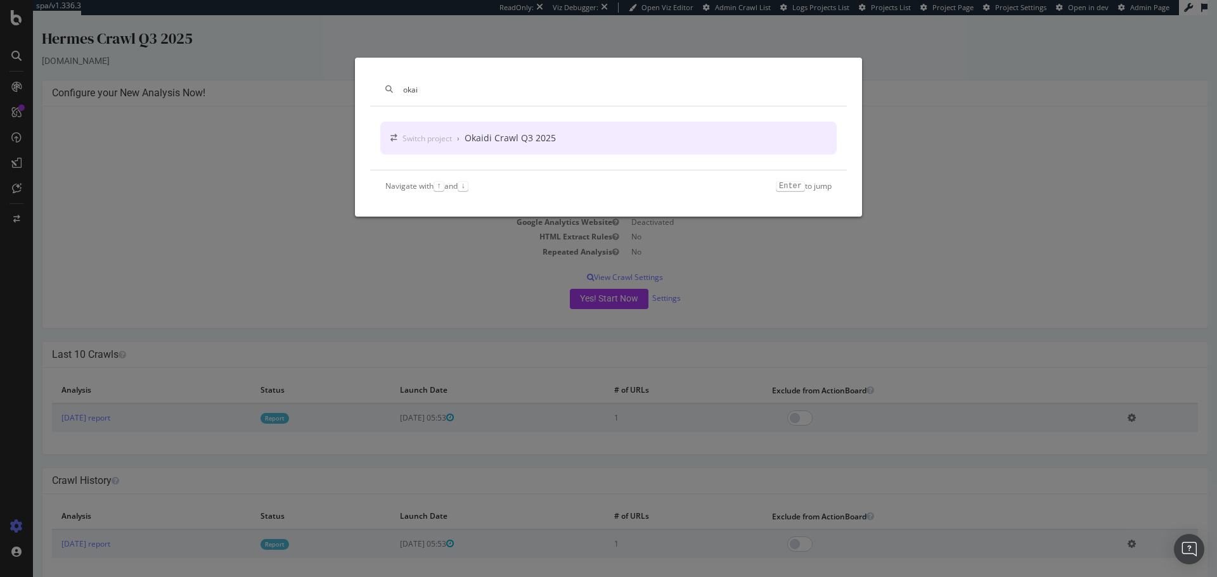
type input "okai"
click at [600, 142] on div "Switch project › Okaidi Crawl Q3 2025" at bounding box center [608, 138] width 456 height 33
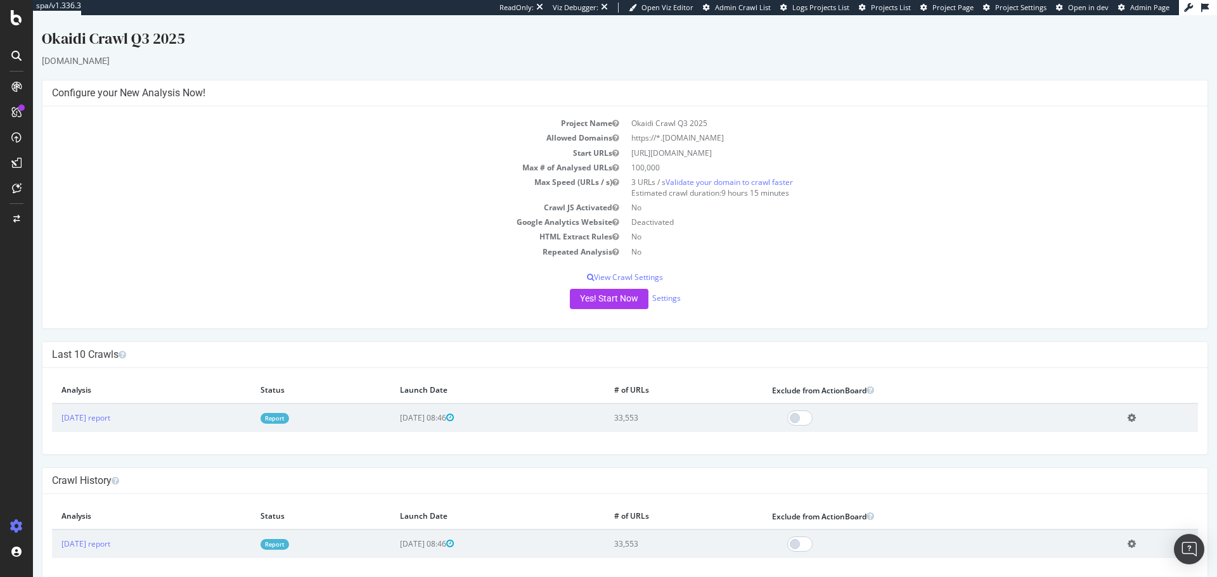
scroll to position [18, 0]
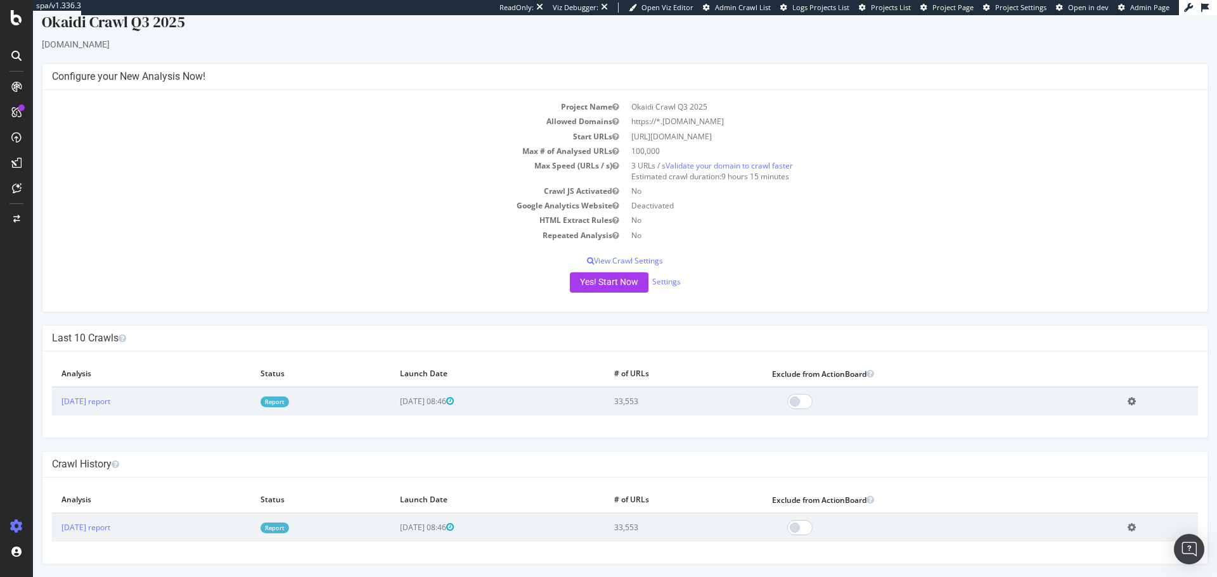
click at [21, 60] on icon at bounding box center [16, 56] width 10 height 10
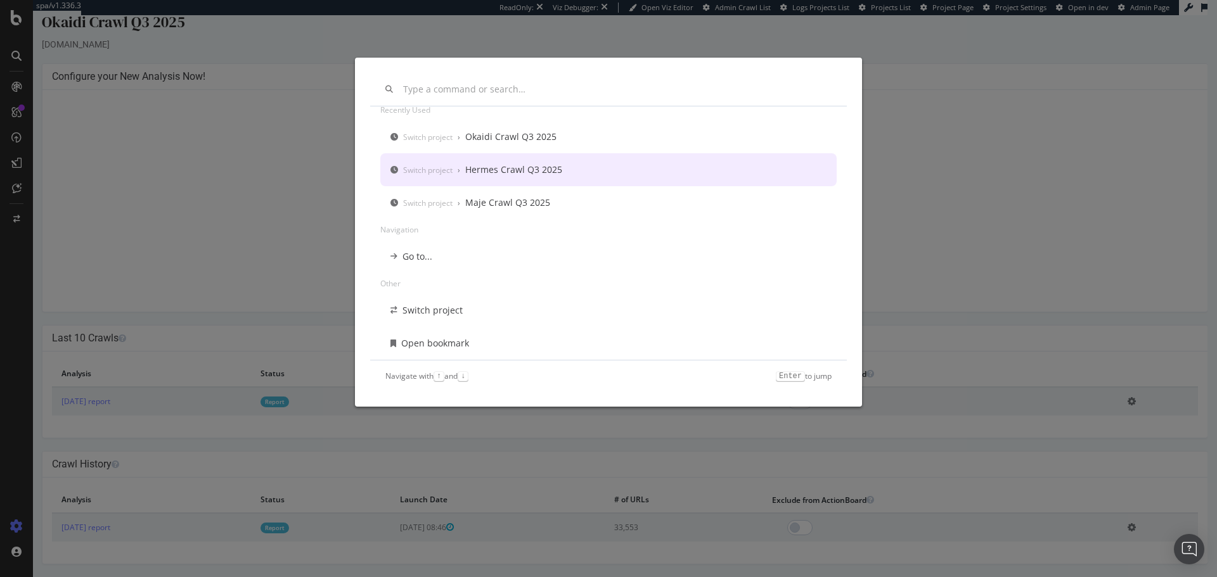
scroll to position [0, 0]
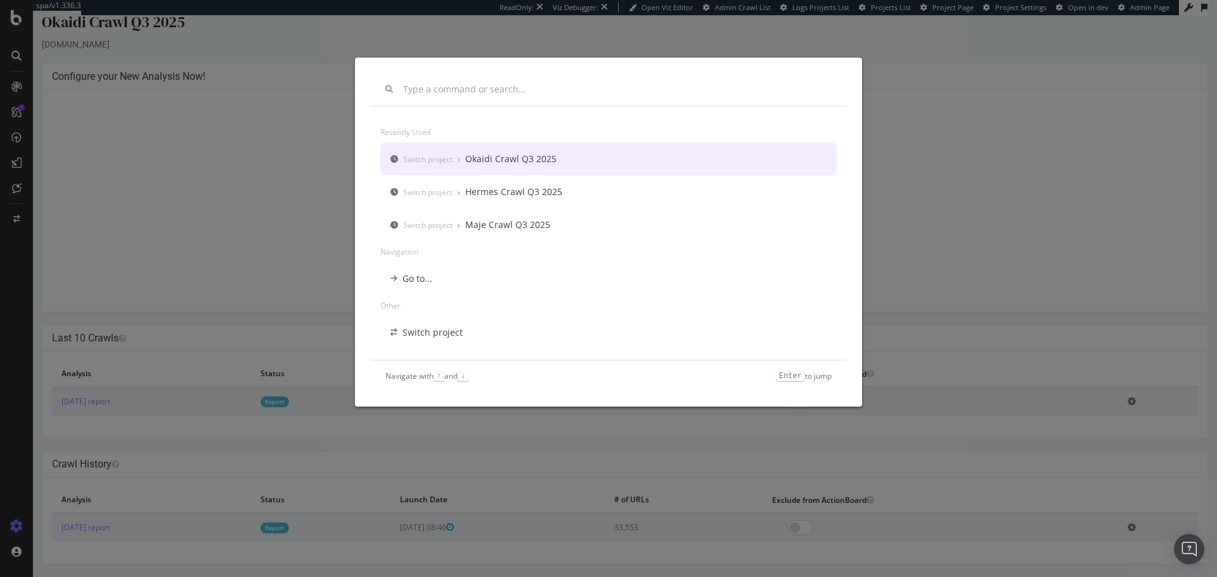
click at [495, 87] on input "modal" at bounding box center [617, 89] width 428 height 11
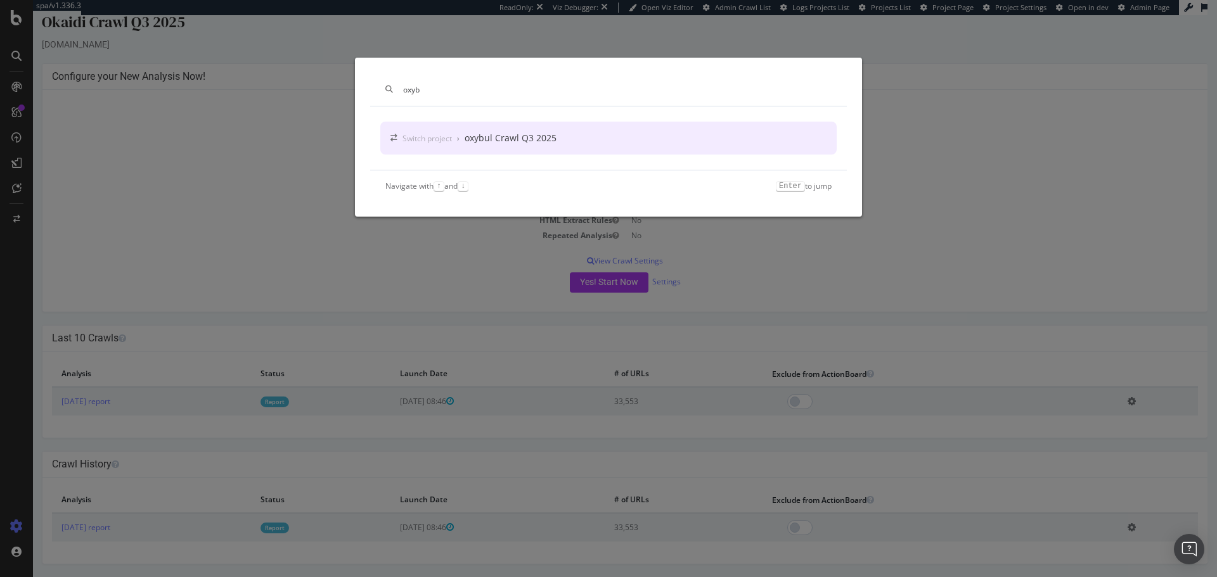
type input "oxyb"
click at [597, 134] on div "Switch project › oxybul Crawl Q3 2025" at bounding box center [608, 138] width 456 height 33
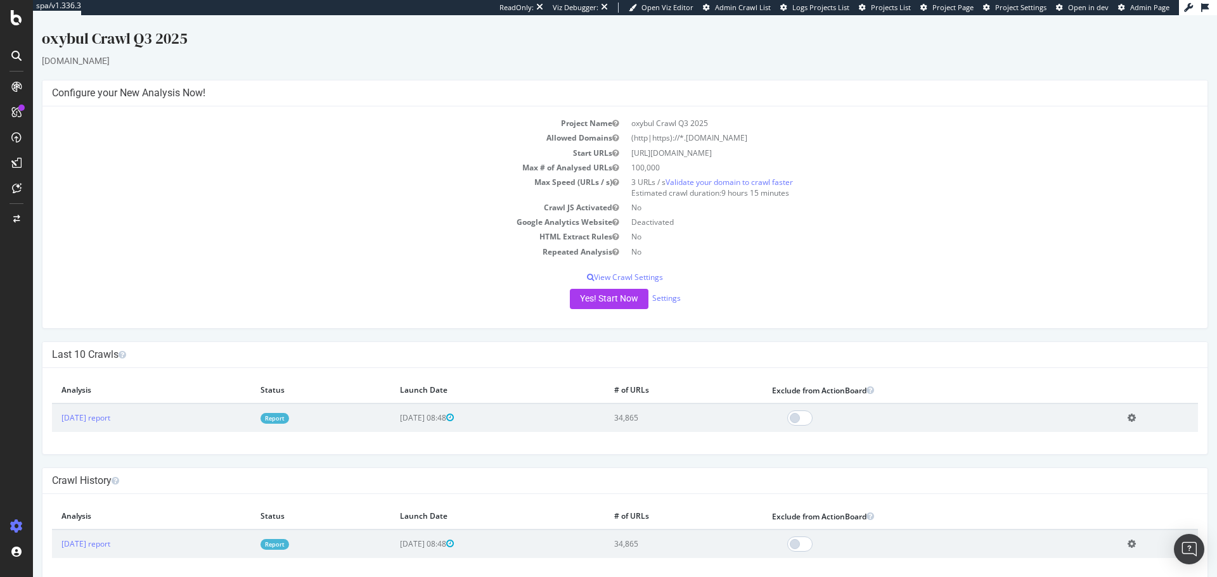
click at [16, 48] on div at bounding box center [16, 56] width 20 height 20
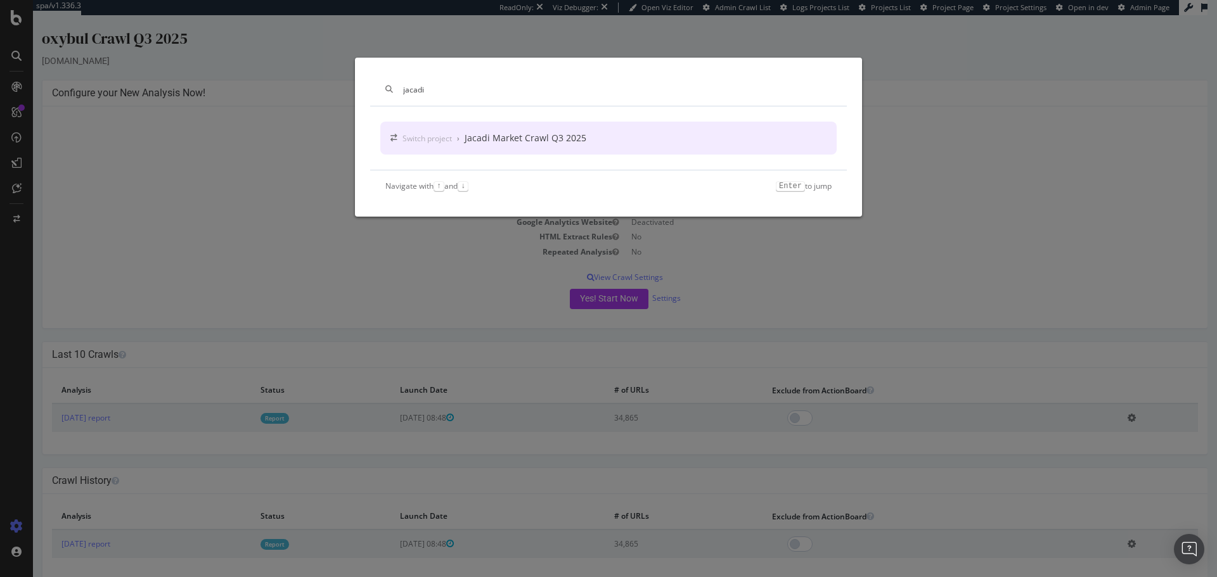
type input "jacadi"
click at [513, 132] on div "Jacadi Market Crawl Q3 2025" at bounding box center [526, 138] width 122 height 13
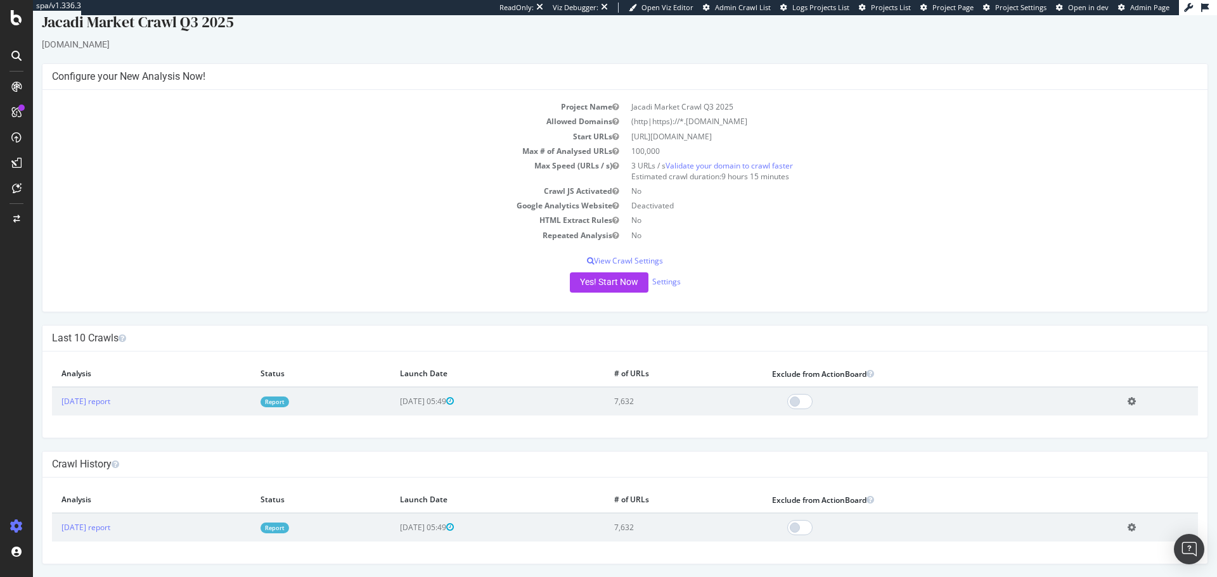
scroll to position [18, 0]
click at [13, 57] on icon at bounding box center [16, 56] width 10 height 10
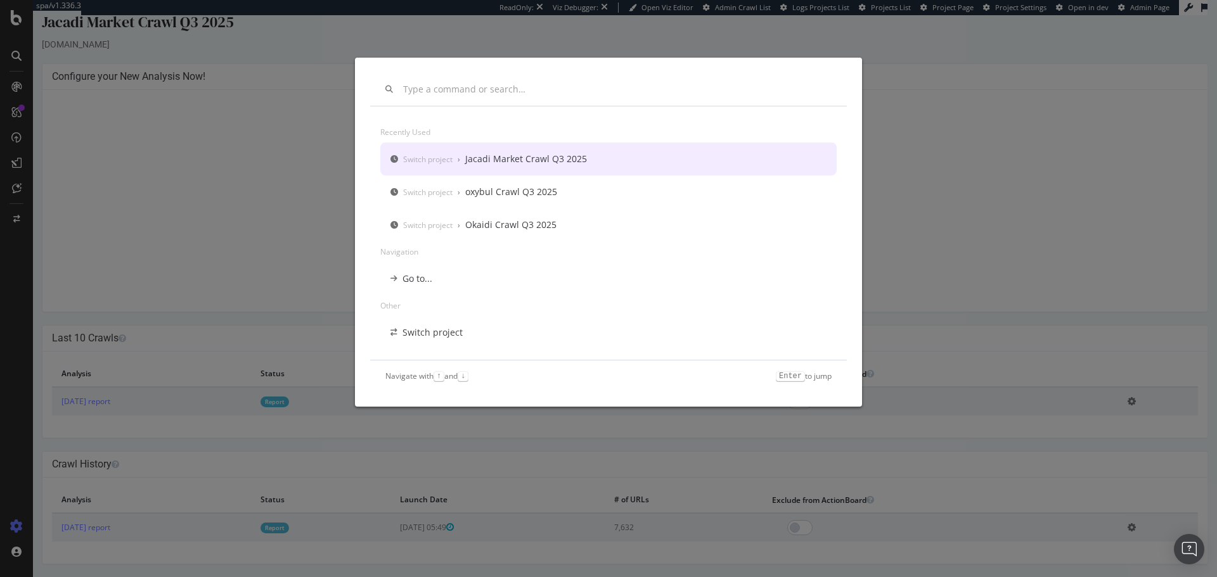
scroll to position [0, 0]
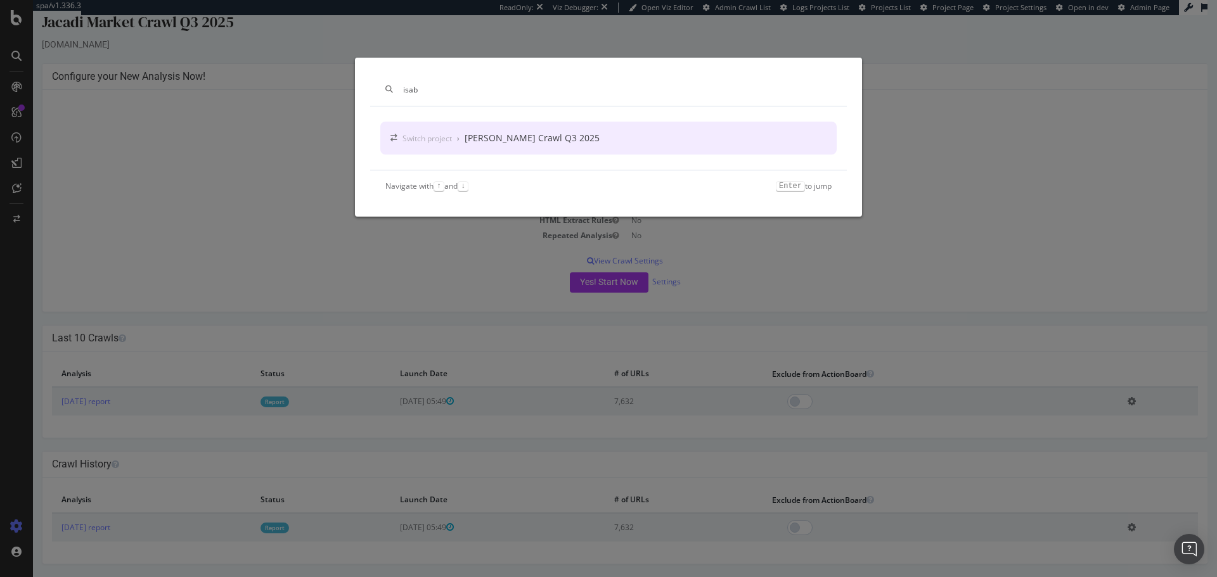
type input "isab"
click at [508, 136] on div "[PERSON_NAME] Crawl Q3 2025" at bounding box center [532, 138] width 135 height 13
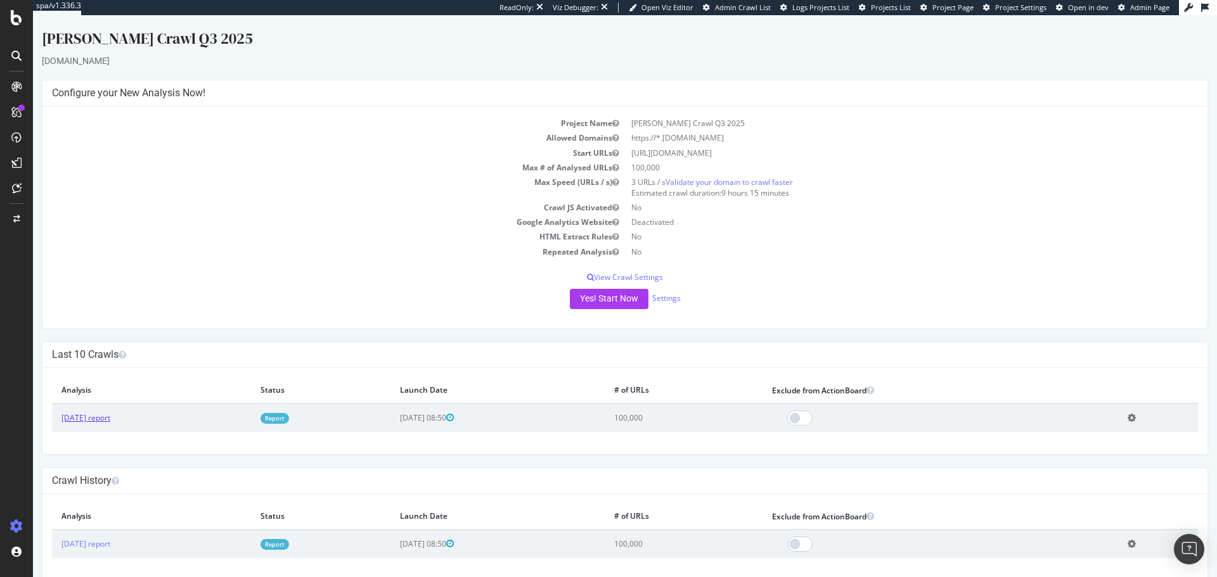
click at [102, 349] on link "2025 Aug. 1st report" at bounding box center [85, 418] width 49 height 11
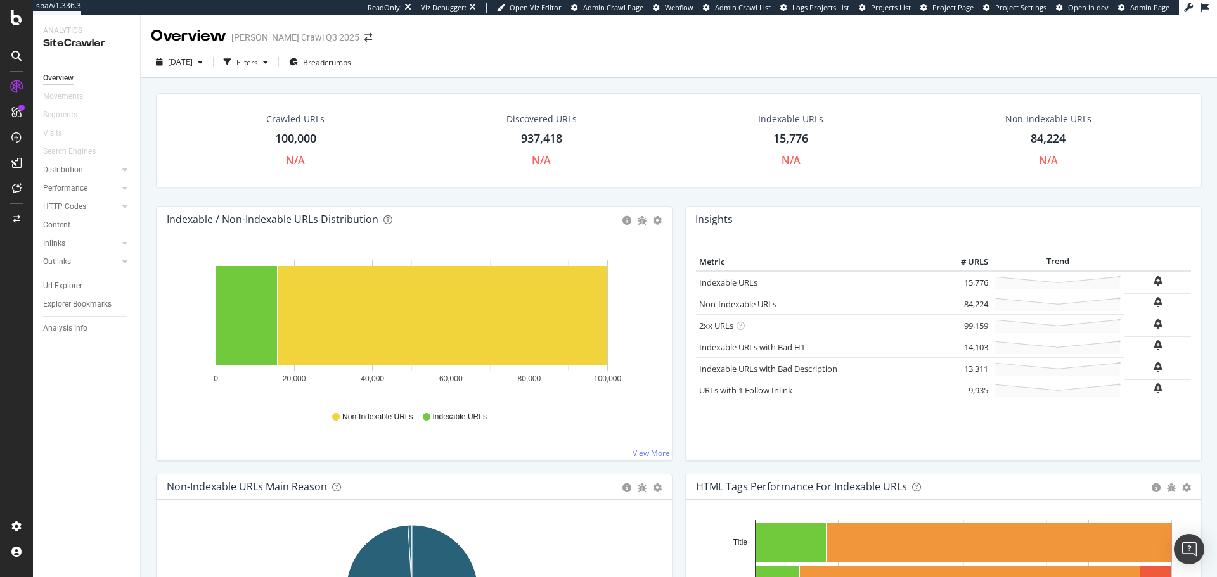
click at [14, 53] on icon at bounding box center [16, 56] width 10 height 10
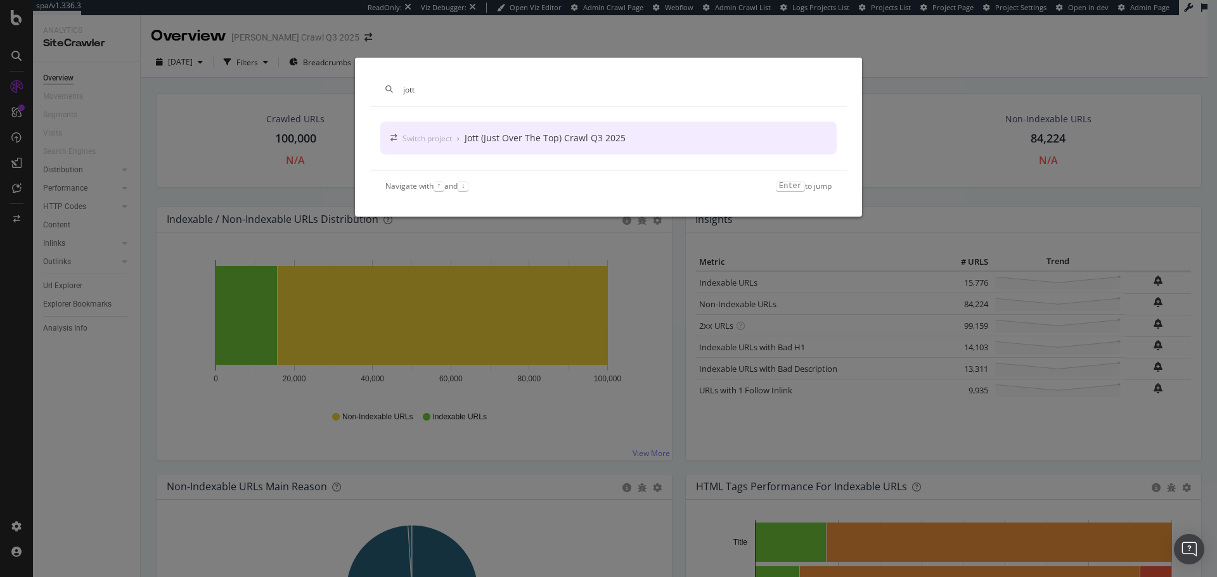
type input "jott"
click at [472, 134] on div "Jott (Just Over The Top) Crawl Q3 2025" at bounding box center [545, 138] width 161 height 13
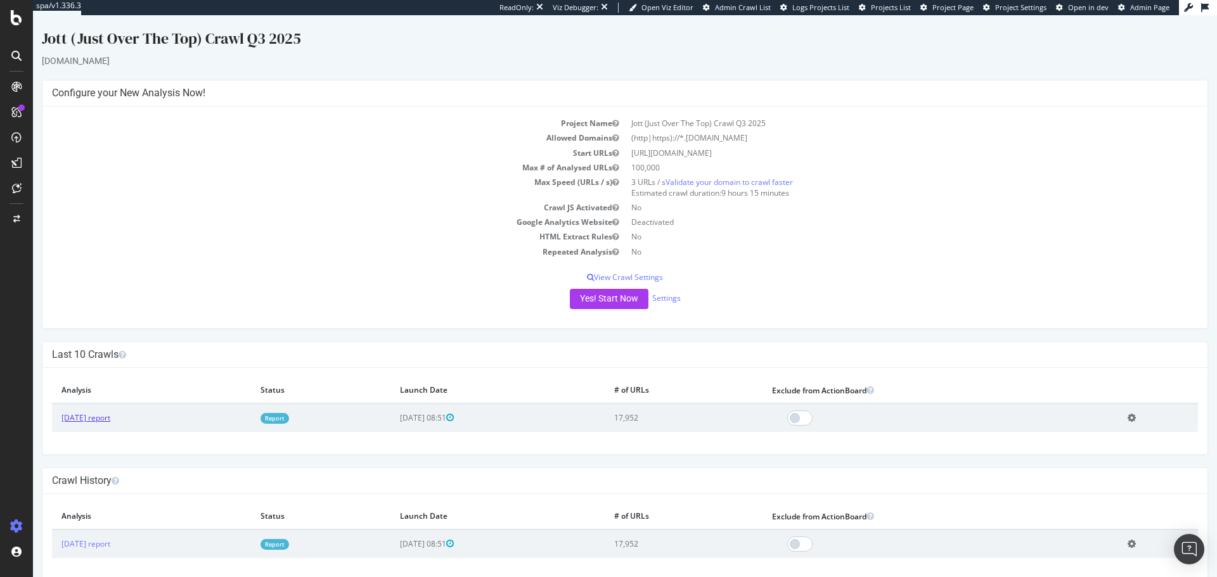
click at [98, 349] on link "2025 Aug. 1st report" at bounding box center [85, 418] width 49 height 11
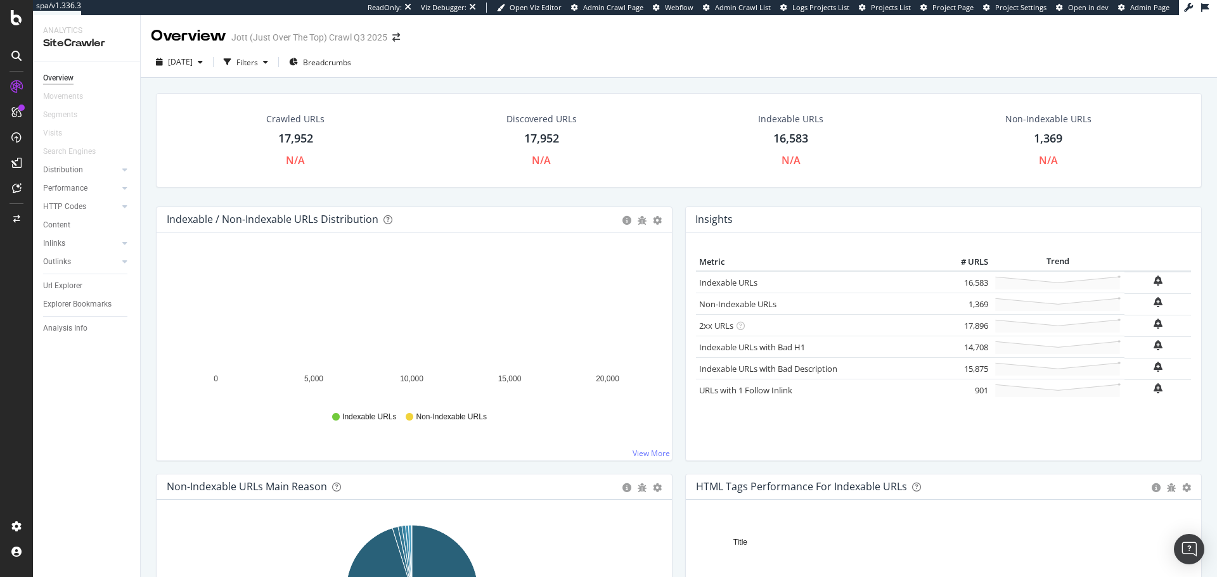
scroll to position [164, 0]
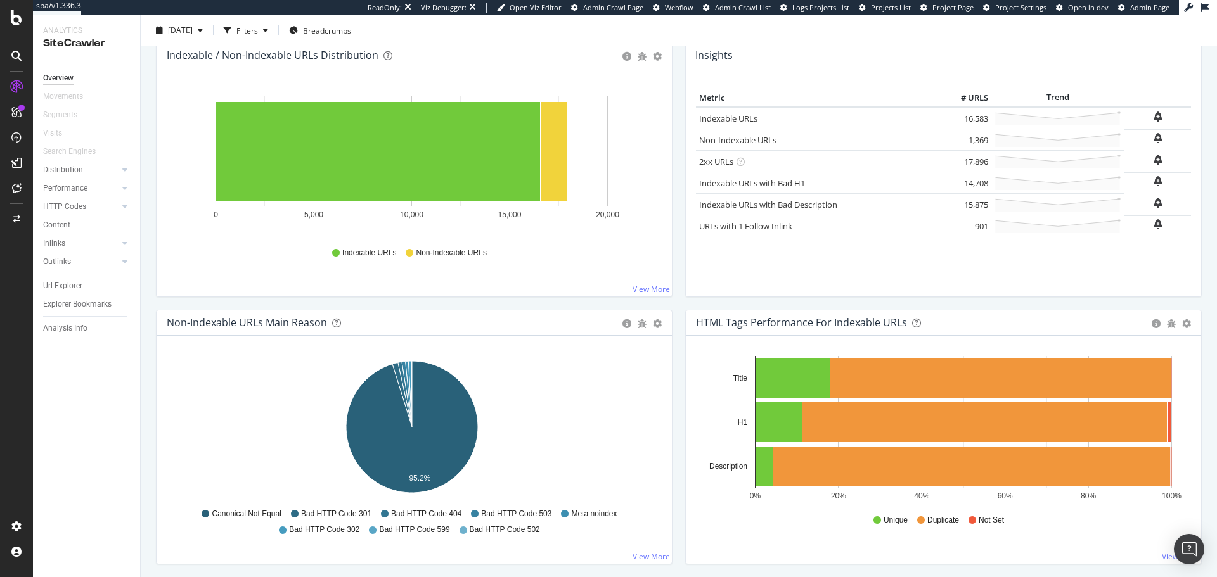
click at [18, 56] on icon at bounding box center [16, 56] width 10 height 10
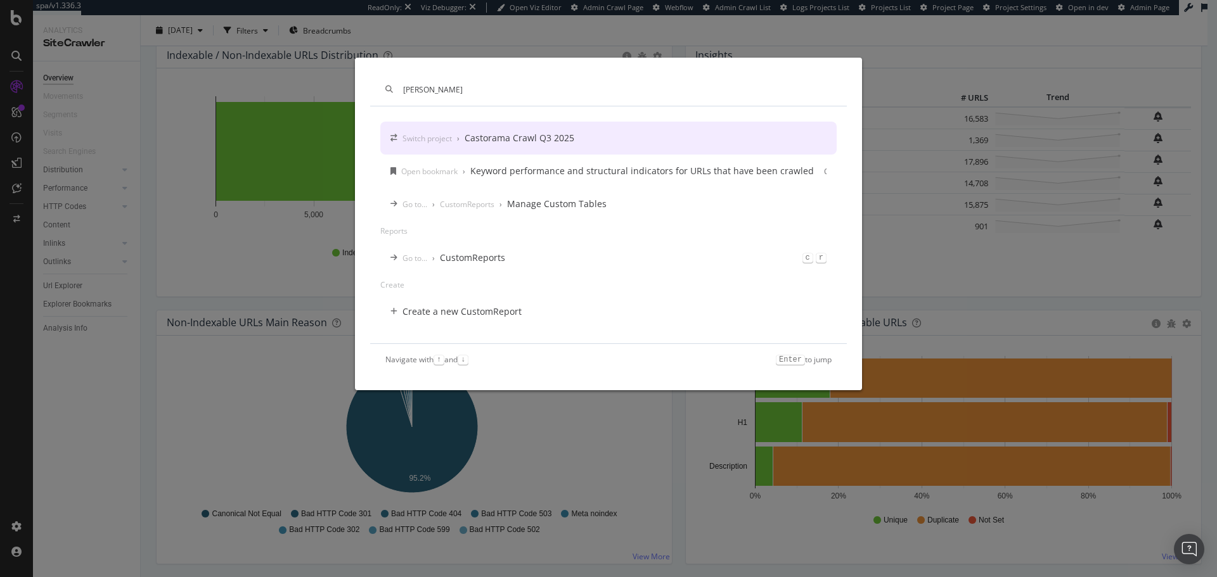
type input "casto"
click at [592, 143] on div "Switch project › Castorama Crawl Q3 2025" at bounding box center [608, 138] width 456 height 33
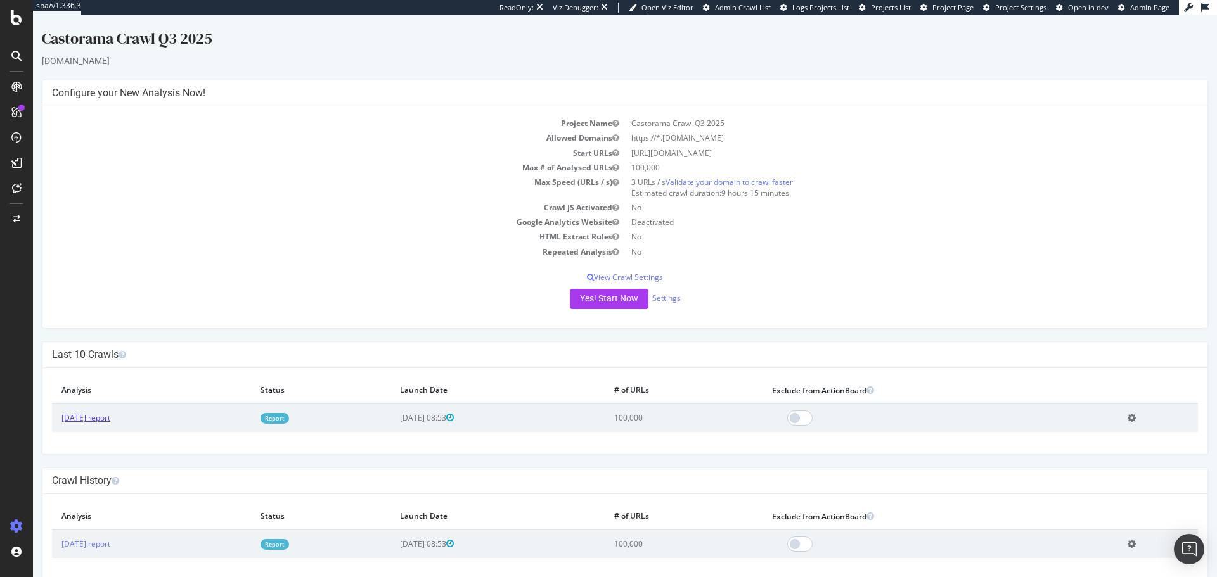
click at [75, 349] on link "2025 Aug. 1st report" at bounding box center [85, 418] width 49 height 11
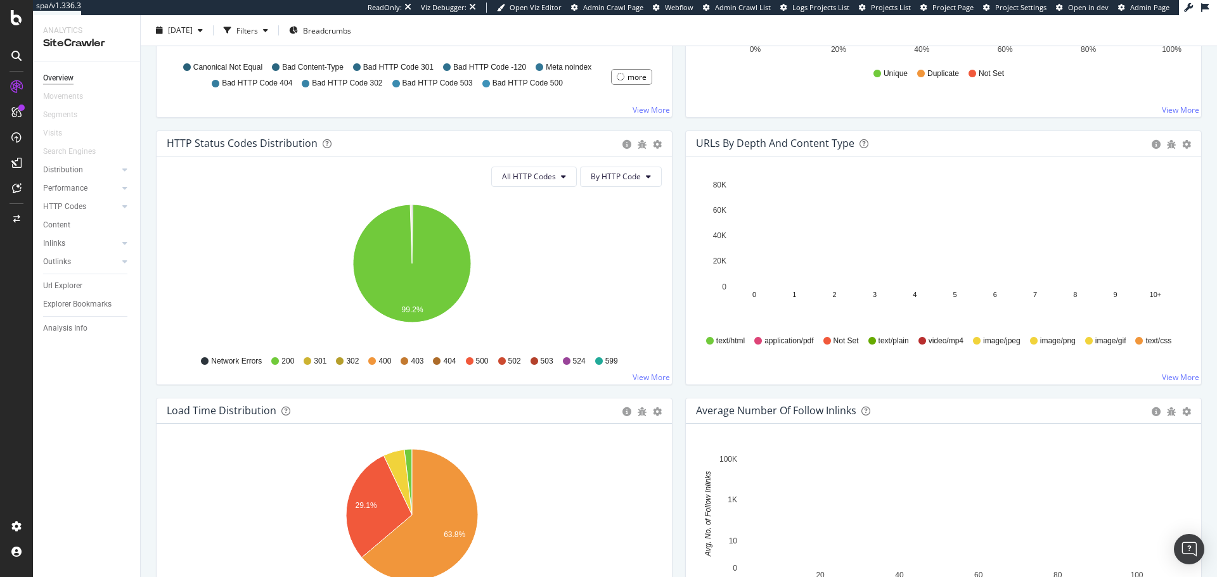
scroll to position [712, 0]
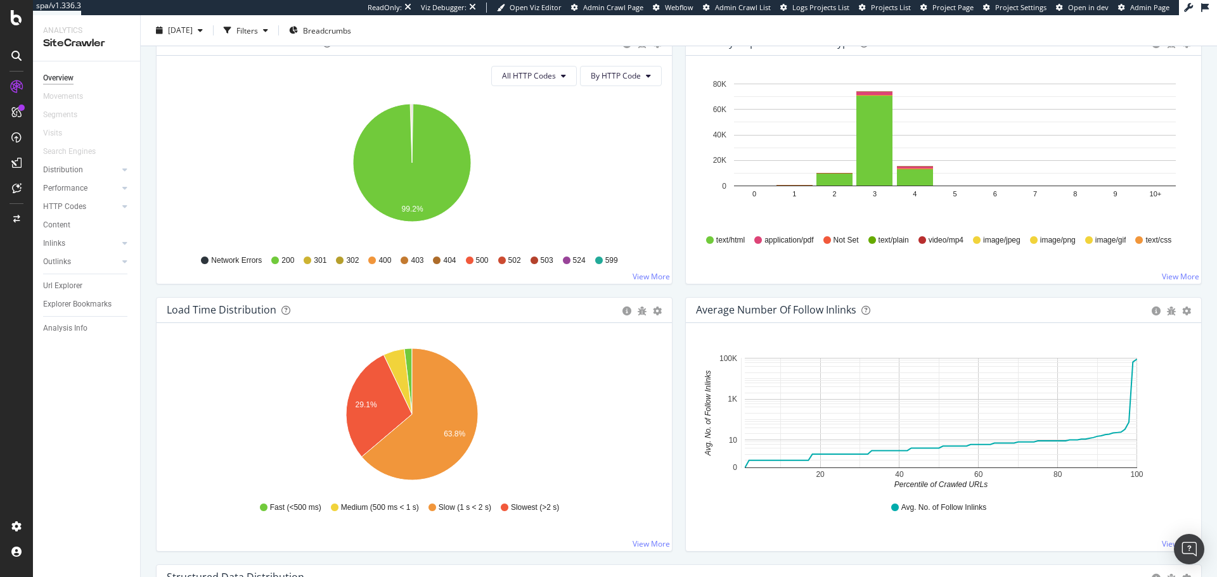
click at [16, 58] on icon at bounding box center [16, 56] width 10 height 10
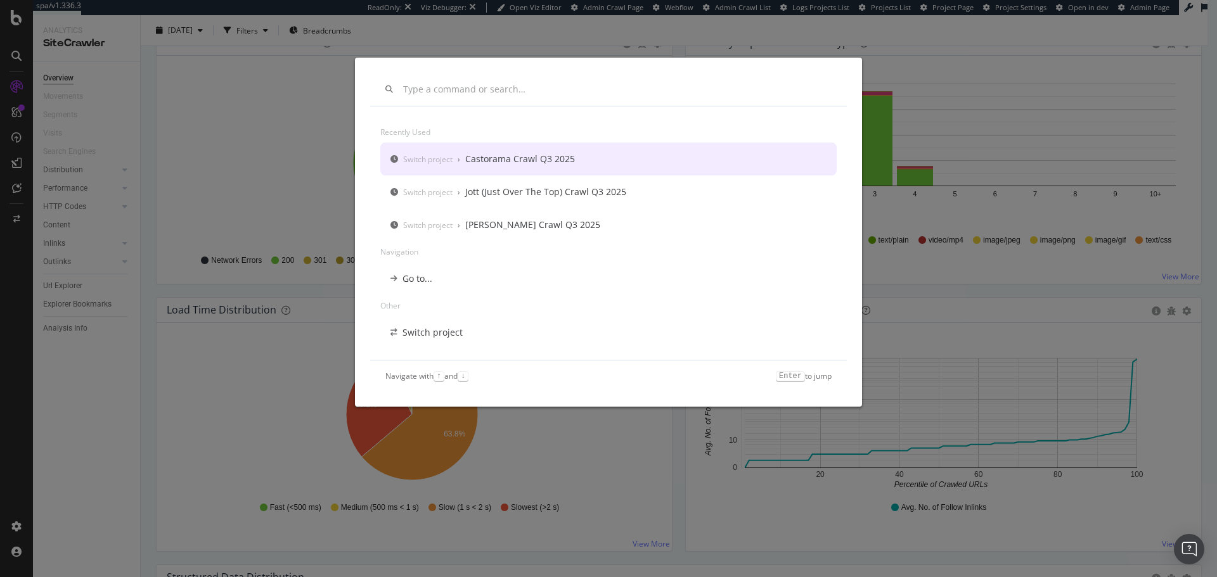
scroll to position [0, 0]
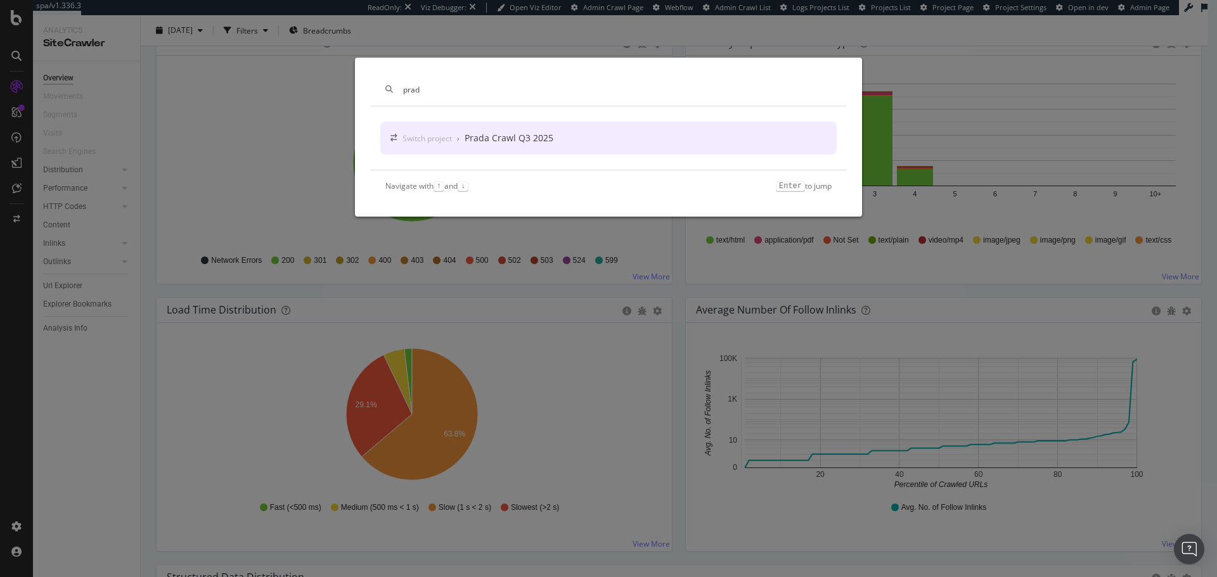
type input "prad"
click at [499, 141] on div "Prada Crawl Q3 2025" at bounding box center [509, 138] width 89 height 13
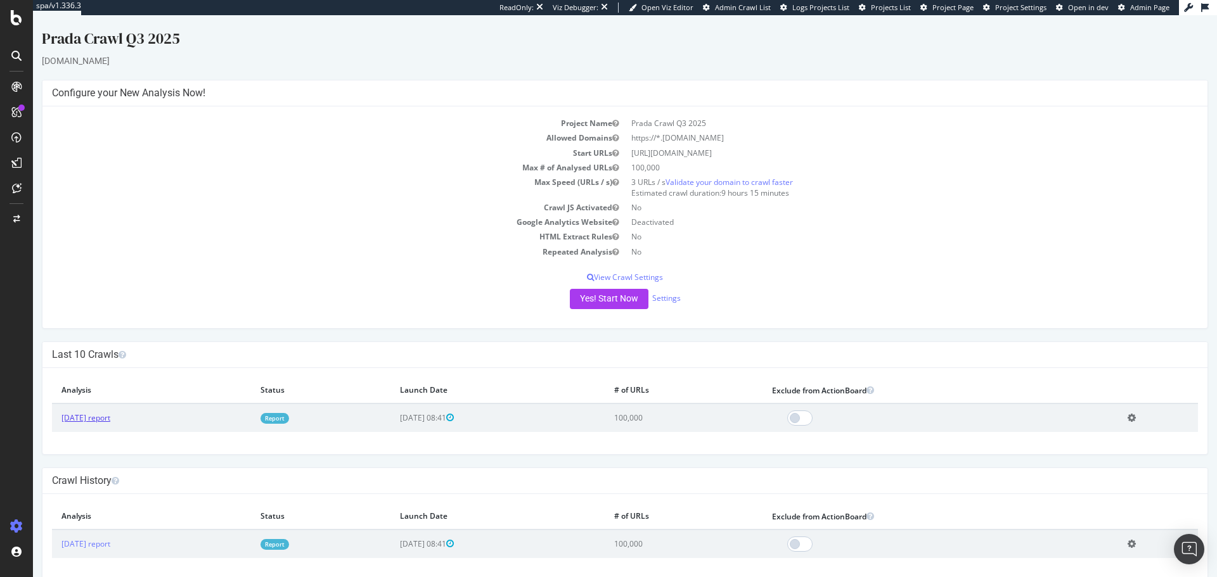
click at [109, 349] on link "2025 Aug. 6th report" at bounding box center [85, 418] width 49 height 11
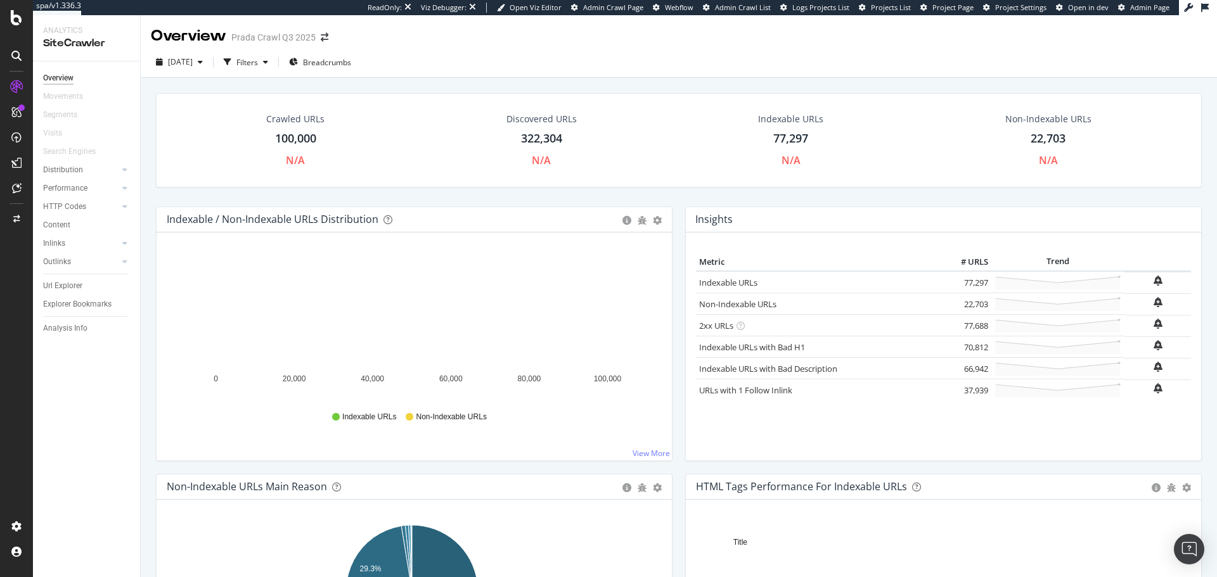
scroll to position [174, 0]
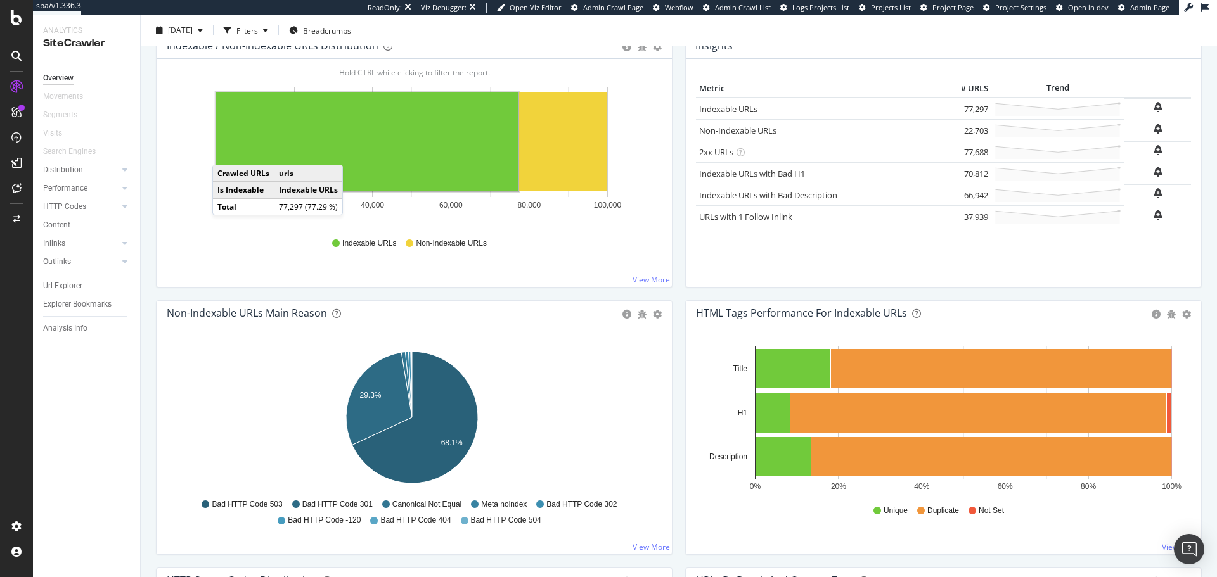
click at [15, 58] on icon at bounding box center [16, 56] width 10 height 10
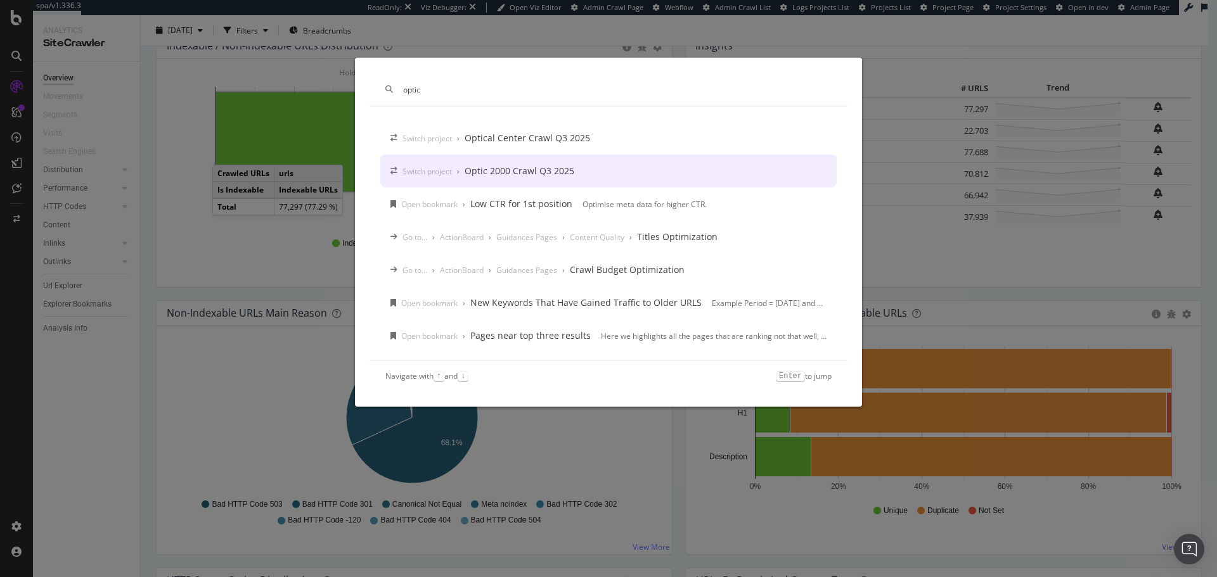
type input "optic"
click at [504, 174] on div "Optic 2000 Crawl Q3 2025" at bounding box center [520, 171] width 110 height 13
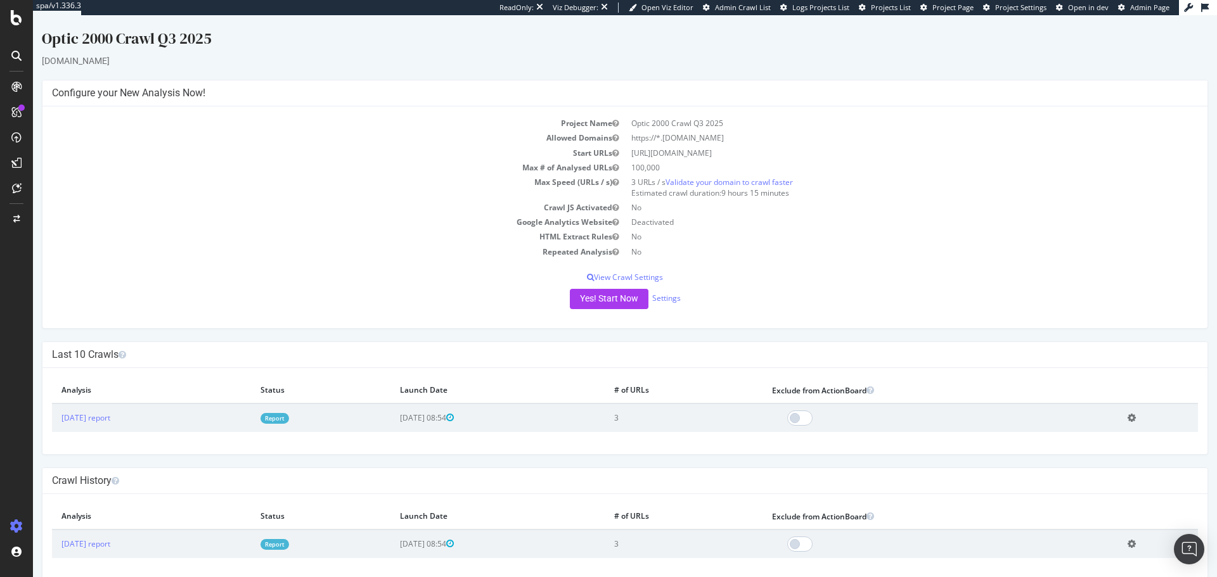
click at [15, 49] on div at bounding box center [16, 56] width 20 height 20
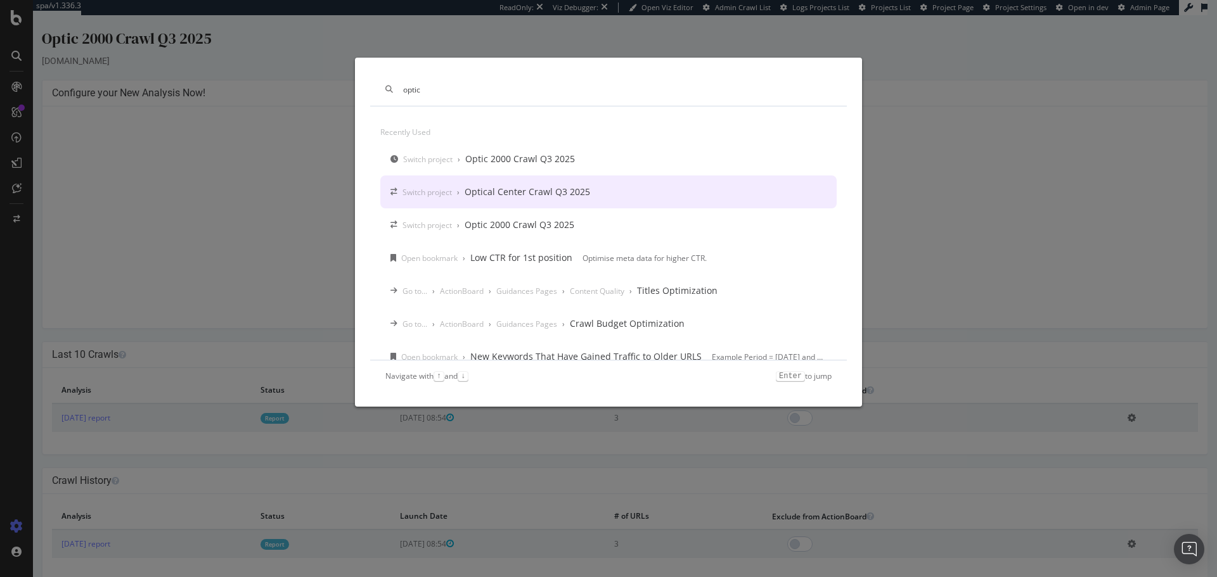
type input "optic"
click at [538, 202] on div "Switch project › Optical Center Crawl Q3 2025" at bounding box center [608, 192] width 456 height 33
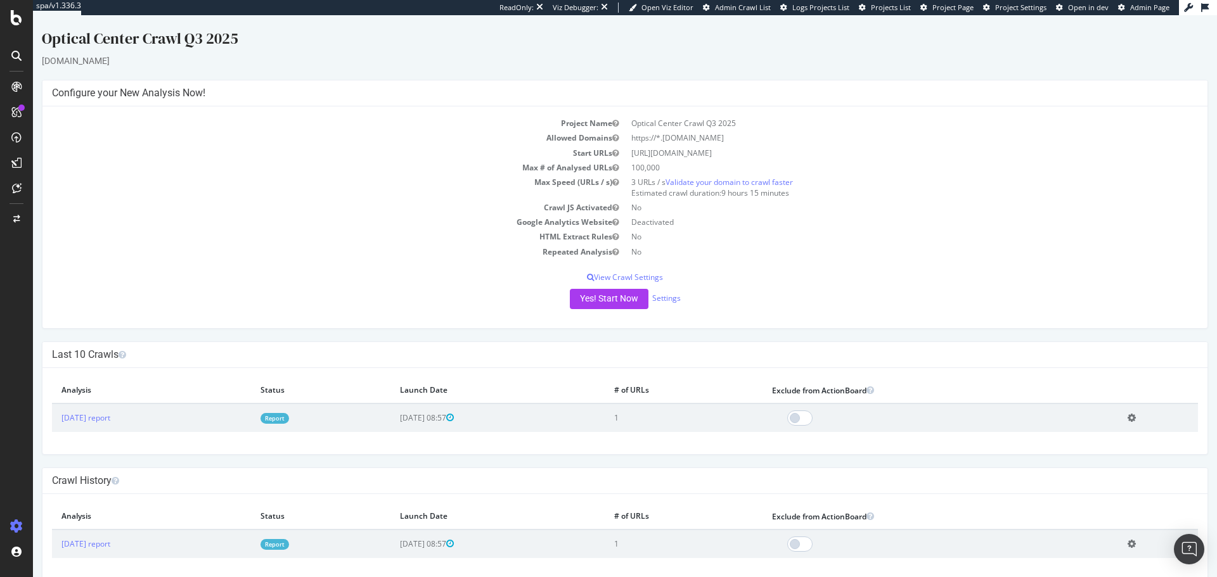
click at [15, 55] on icon at bounding box center [16, 56] width 10 height 10
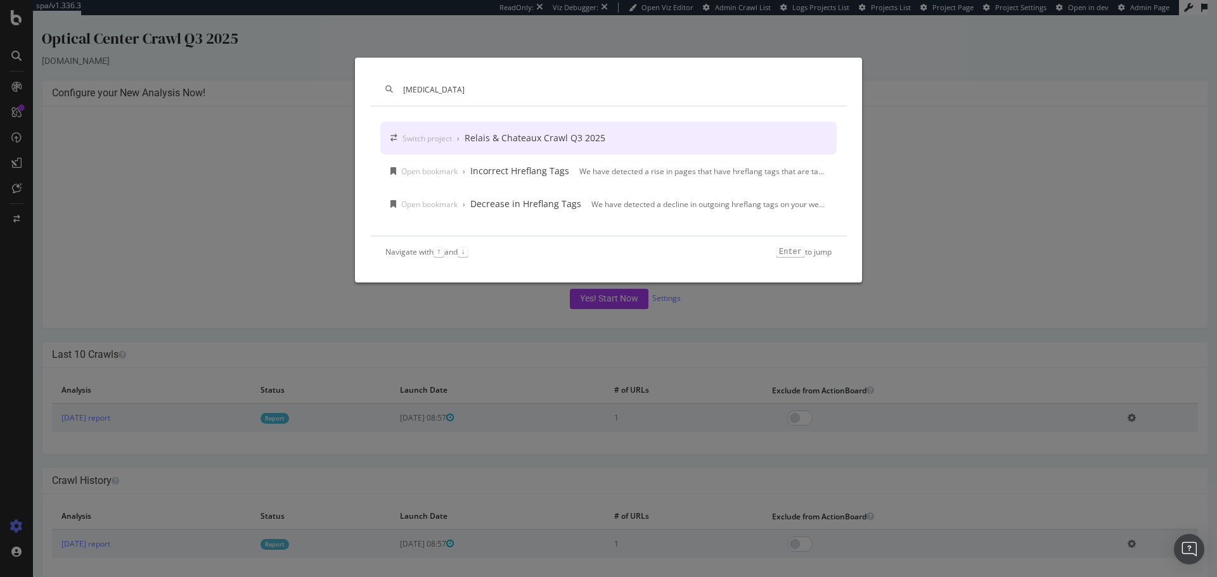
type input "rela"
click at [488, 146] on div "Switch project › Relais & Chateaux Crawl Q3 2025" at bounding box center [608, 138] width 456 height 33
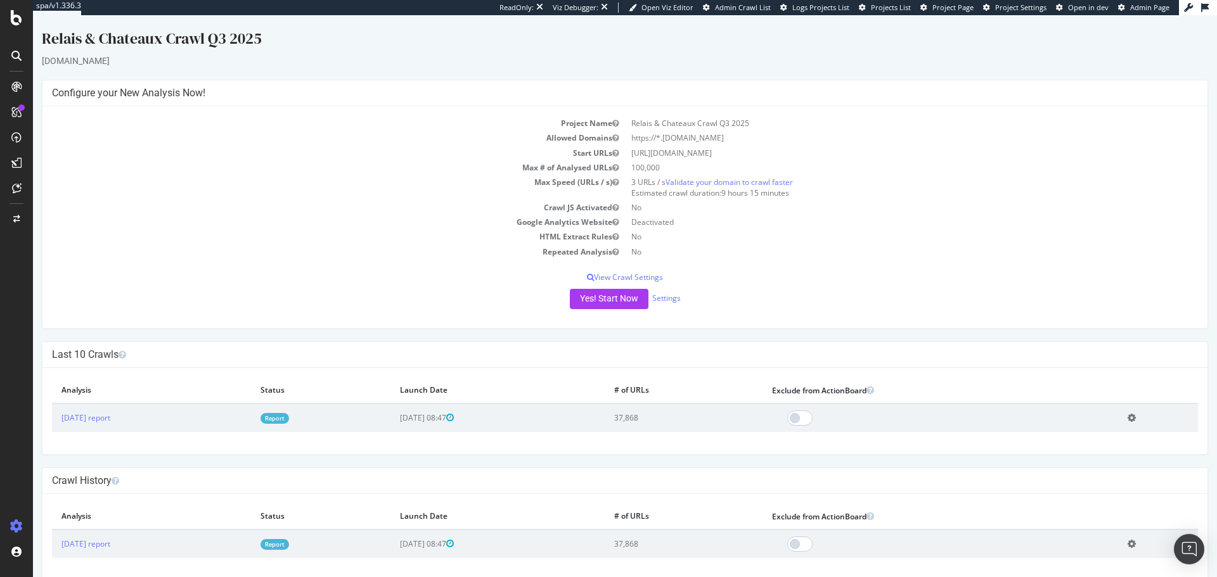
click at [7, 51] on div at bounding box center [16, 56] width 20 height 20
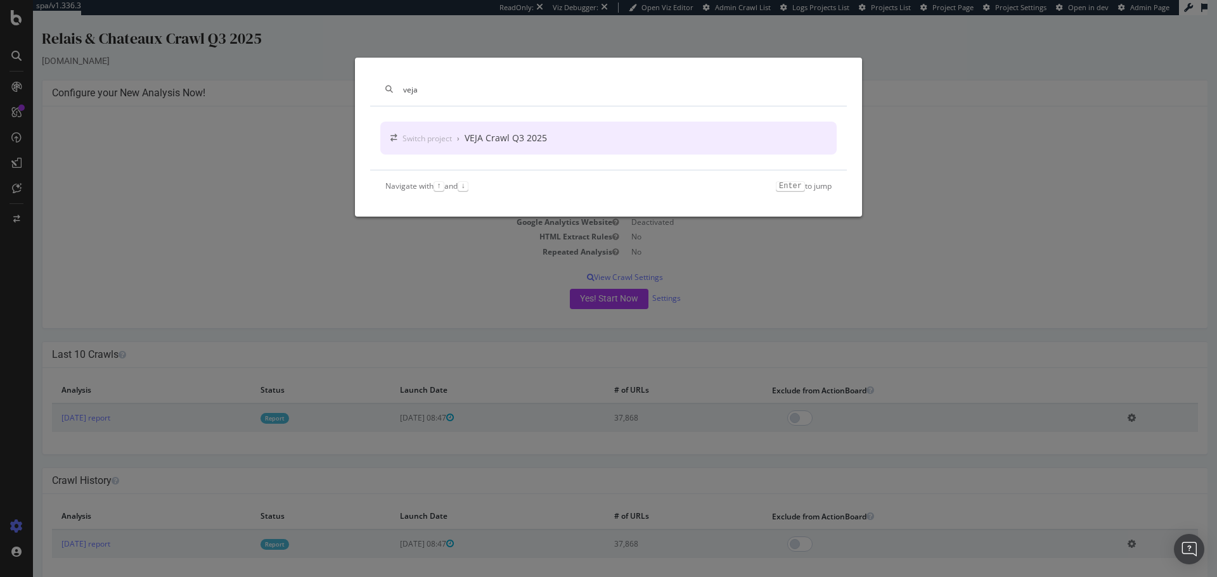
type input "veja"
click at [588, 132] on div "Switch project › VEJA Crawl Q3 2025" at bounding box center [608, 138] width 456 height 33
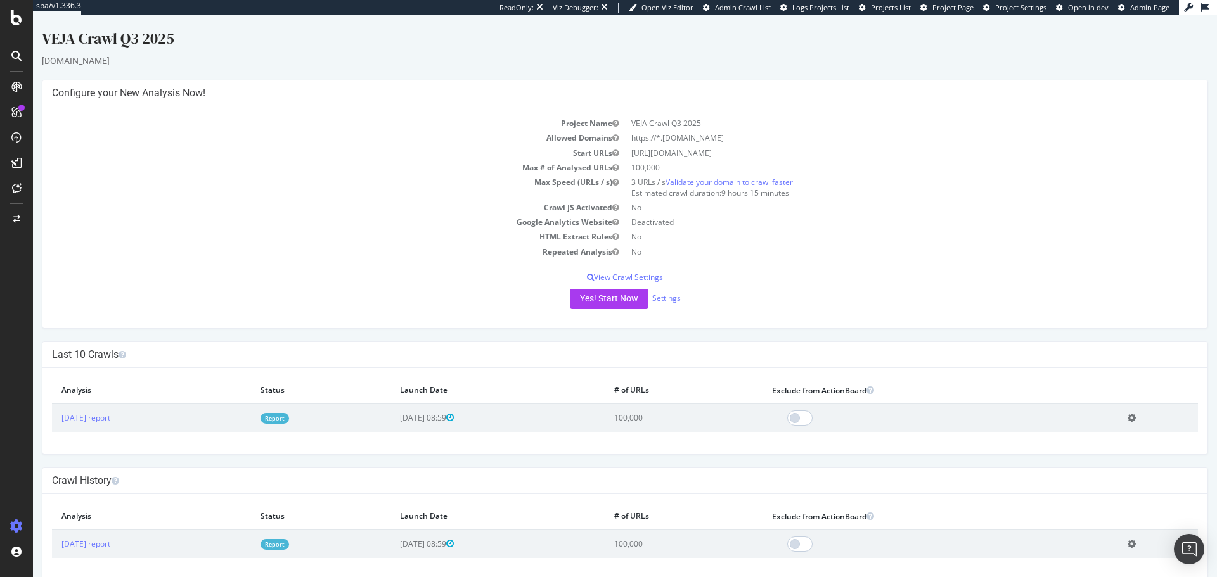
click at [12, 48] on div at bounding box center [16, 56] width 20 height 20
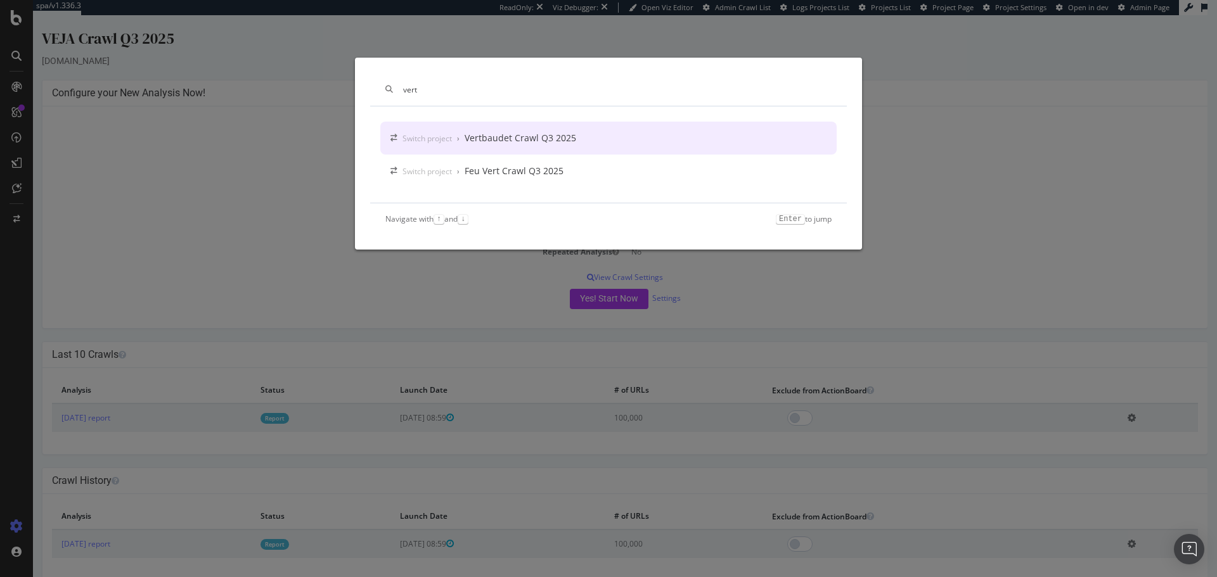
type input "vert"
click at [581, 134] on div "Switch project › Vertbaudet Crawl Q3 2025" at bounding box center [608, 138] width 456 height 33
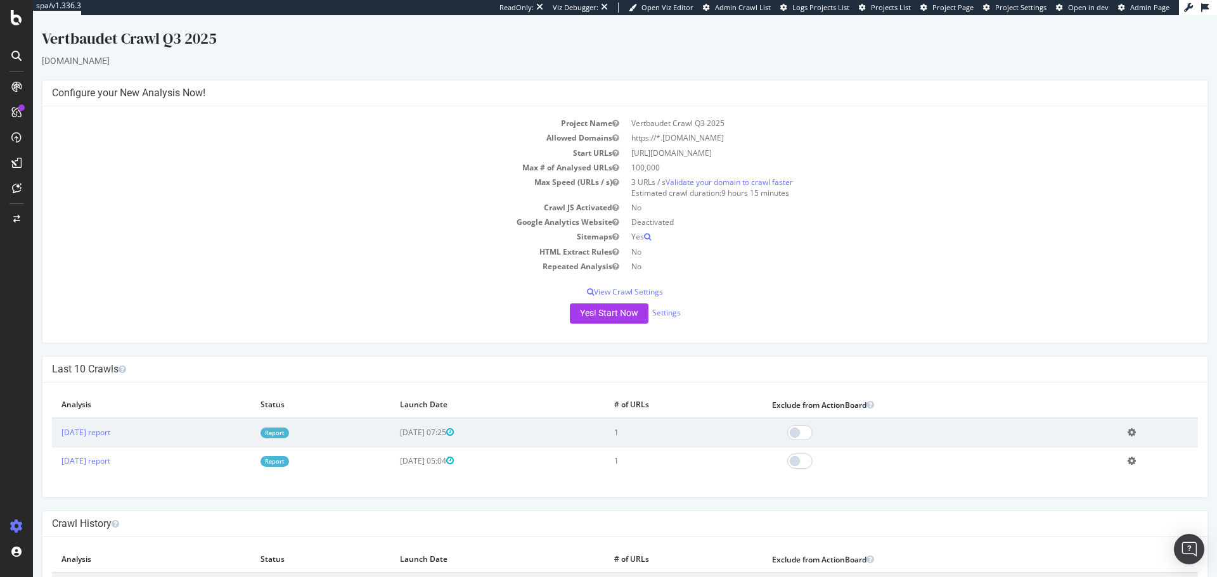
click at [16, 56] on icon at bounding box center [16, 56] width 10 height 10
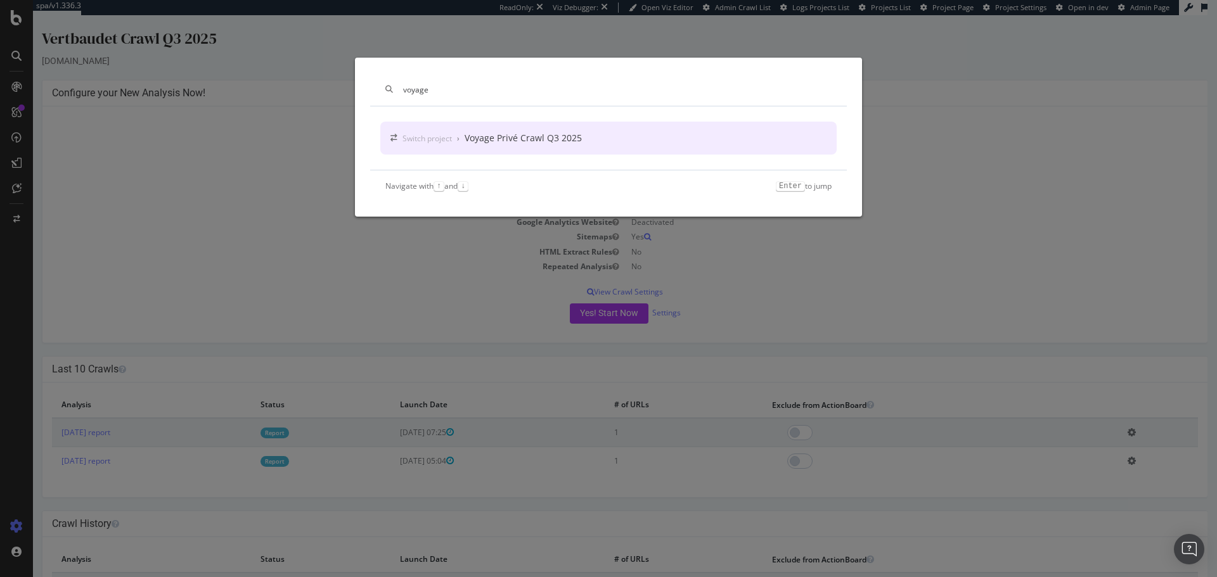
type input "voyage"
click at [522, 129] on div "Switch project › Voyage Privé Crawl Q3 2025" at bounding box center [608, 138] width 456 height 33
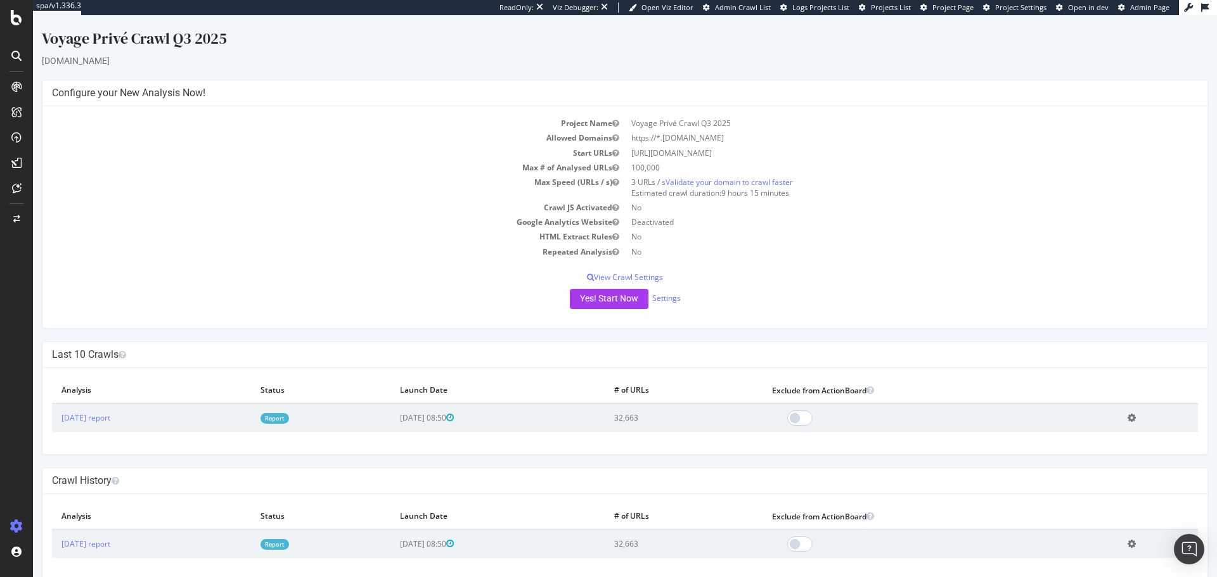
click at [25, 58] on div at bounding box center [16, 56] width 20 height 20
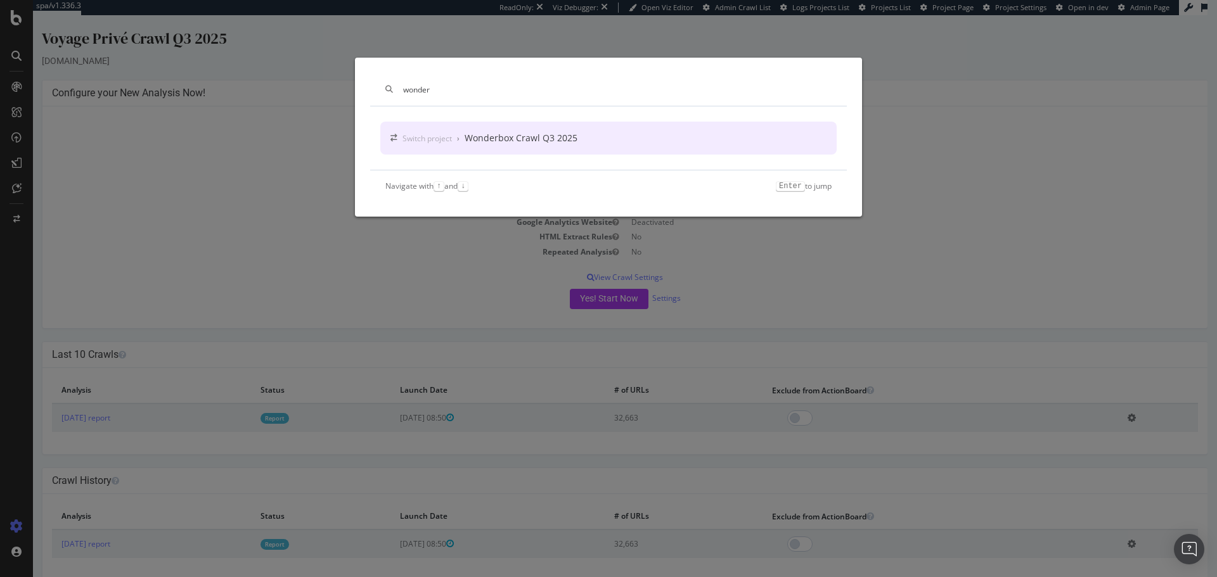
type input "wonder"
click at [475, 137] on div "Wonderbox Crawl Q3 2025" at bounding box center [521, 138] width 113 height 13
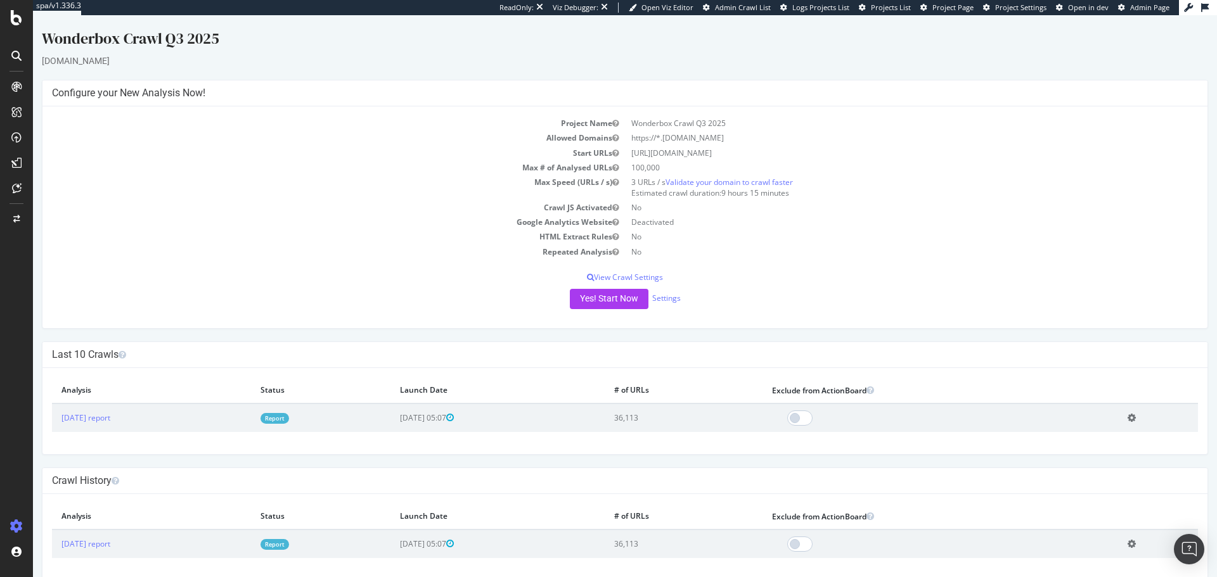
click at [11, 56] on div at bounding box center [16, 56] width 20 height 20
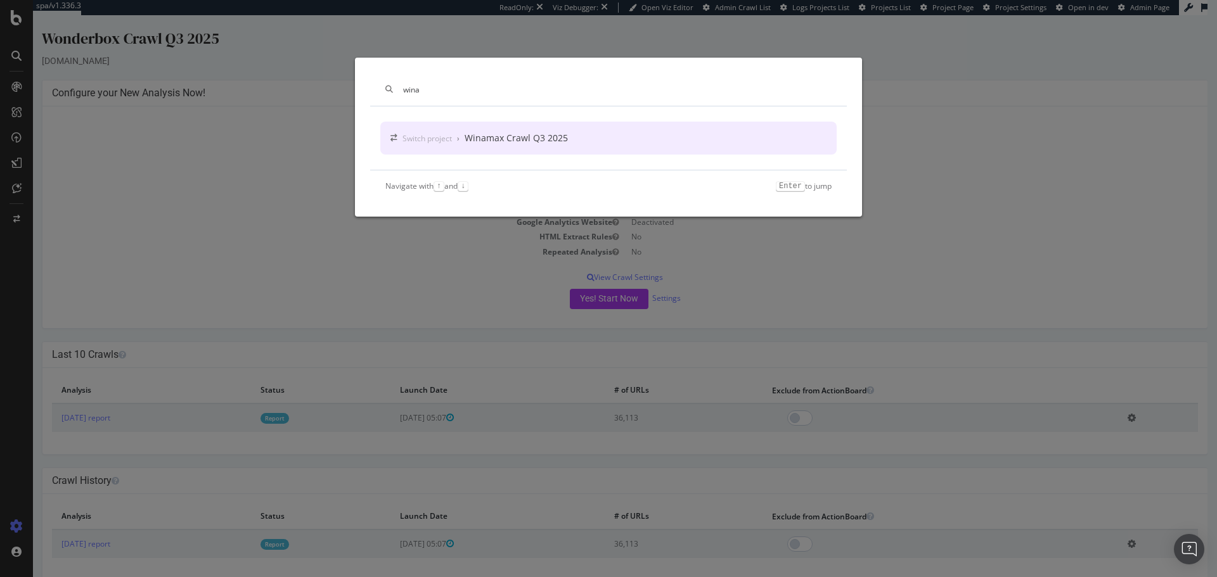
type input "wina"
click at [487, 130] on div "Switch project › Winamax Crawl Q3 2025" at bounding box center [608, 138] width 456 height 33
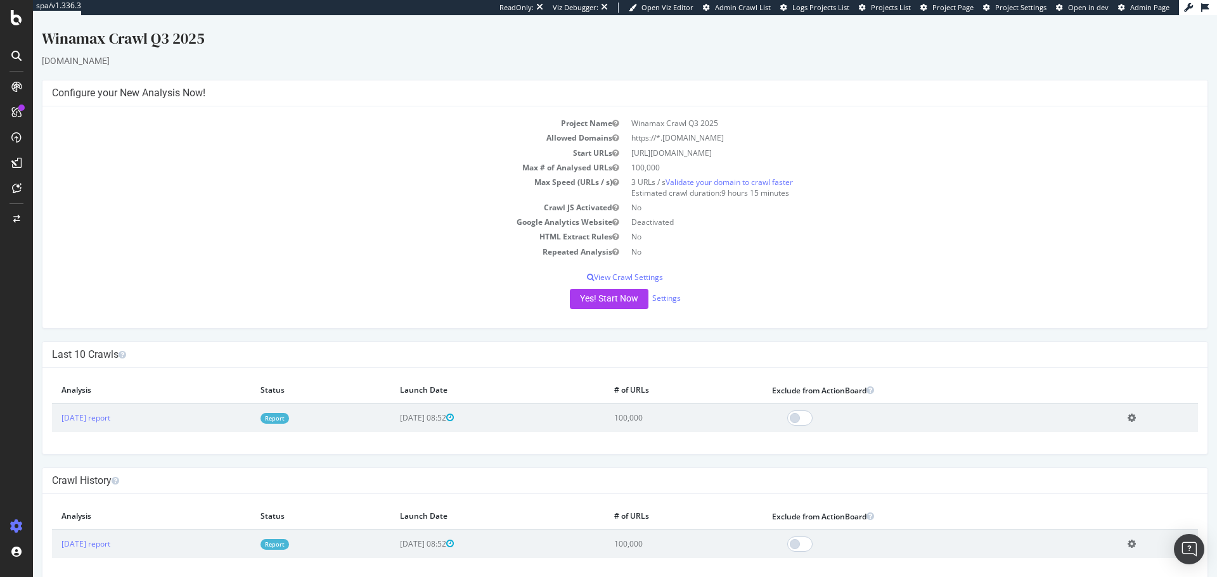
click at [393, 238] on td "HTML Extract Rules" at bounding box center [338, 236] width 573 height 15
click at [110, 349] on link "2025 Aug. 6th report" at bounding box center [85, 418] width 49 height 11
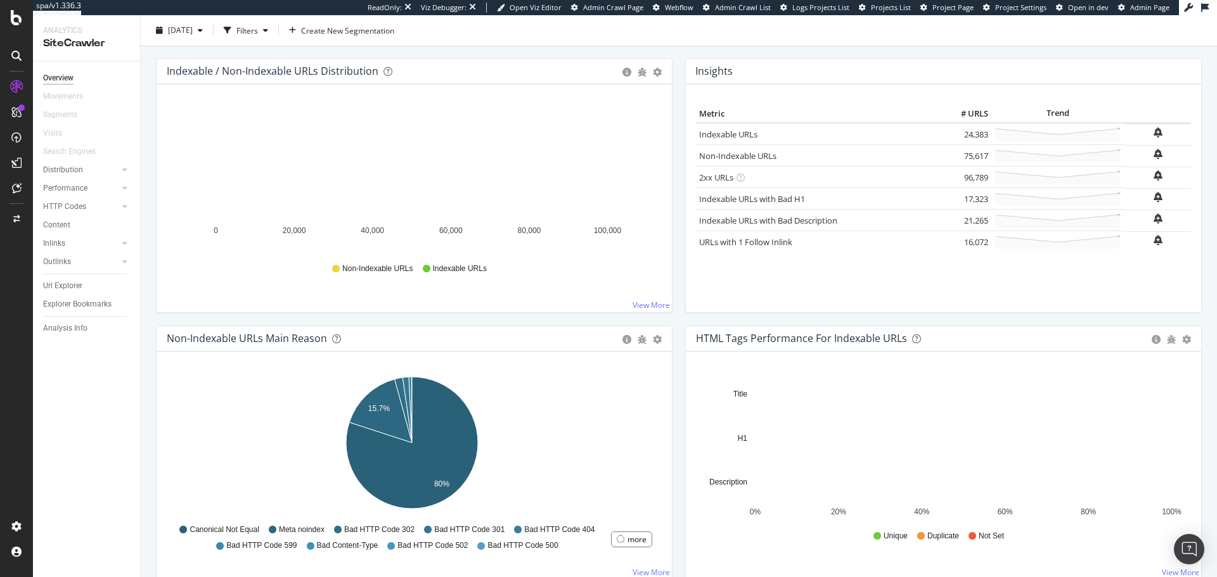
scroll to position [158, 0]
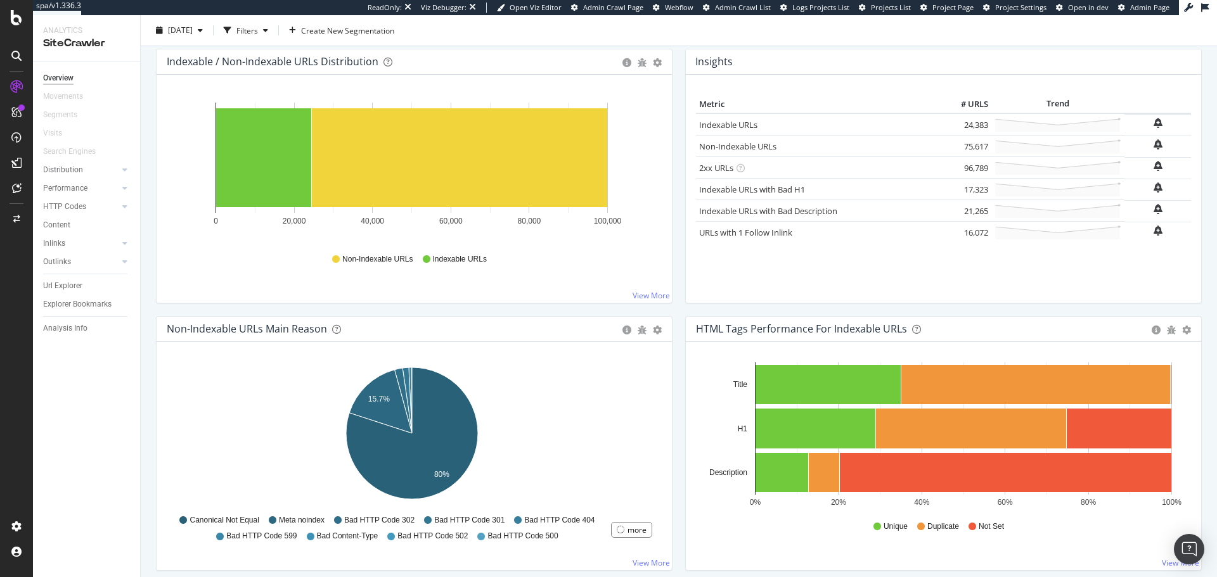
click at [10, 55] on div at bounding box center [16, 56] width 20 height 20
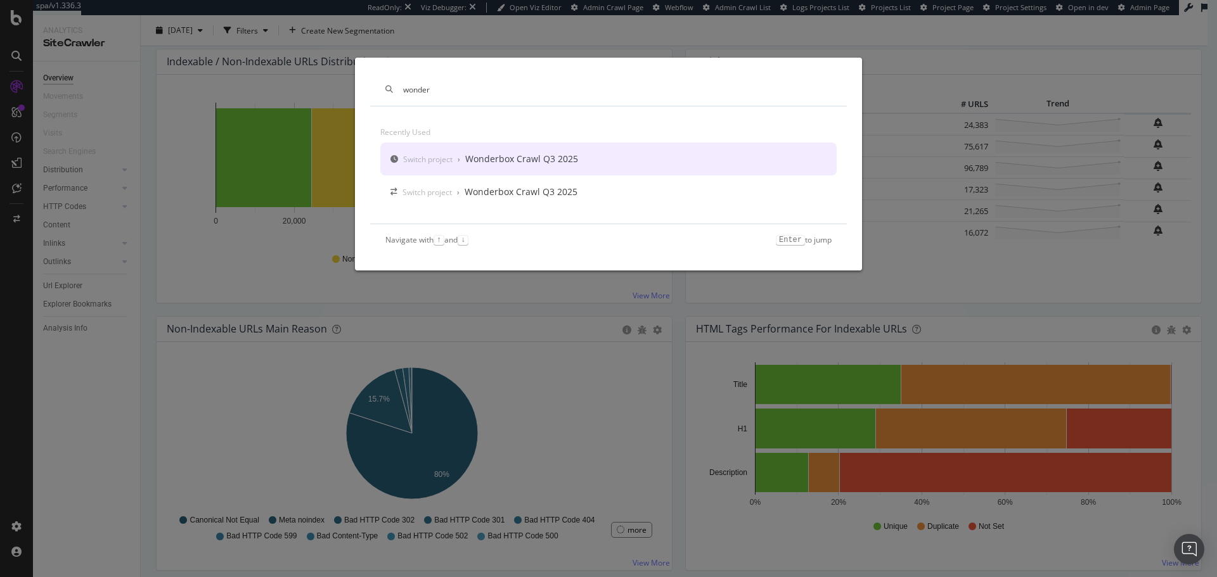
type input "wonder"
click at [452, 161] on div "Switch project" at bounding box center [427, 159] width 49 height 11
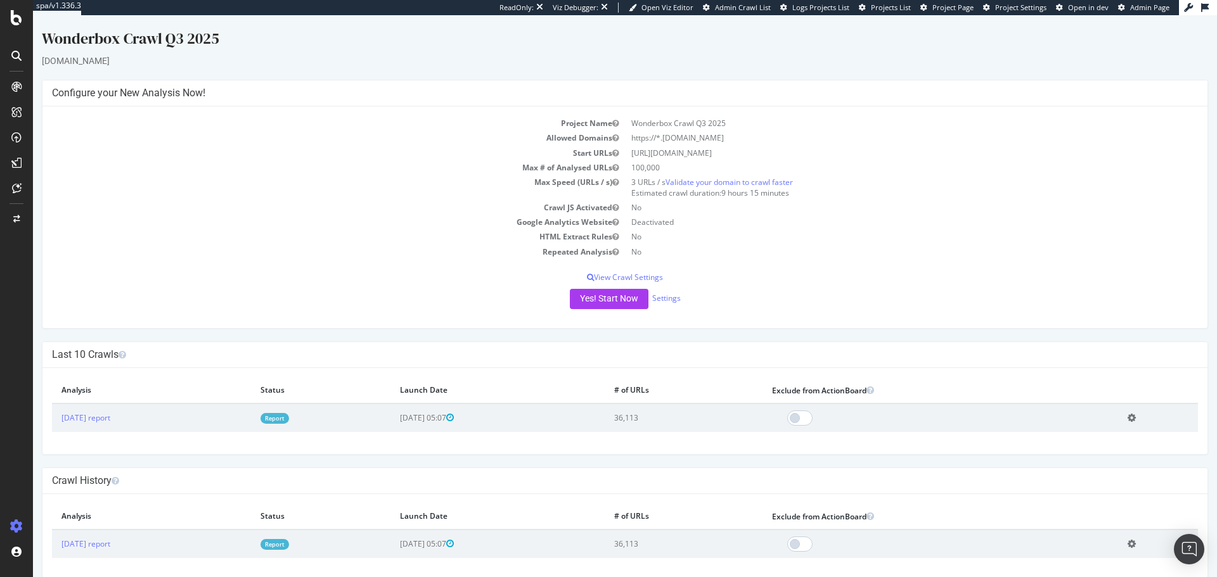
scroll to position [18, 0]
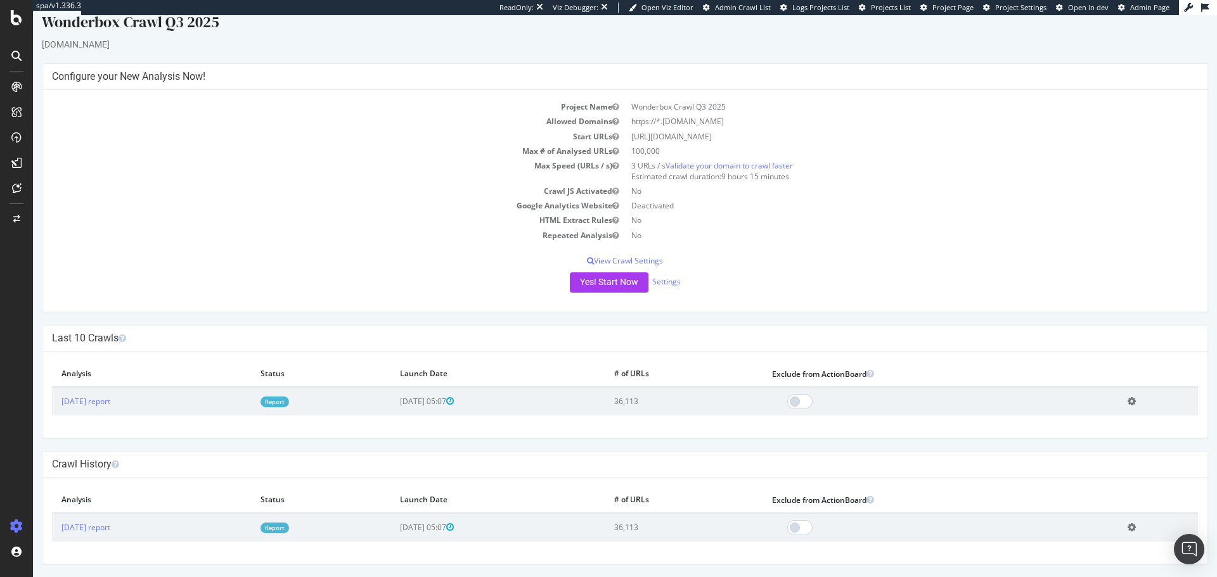
click at [8, 67] on div at bounding box center [16, 58] width 30 height 25
click at [15, 61] on div at bounding box center [16, 56] width 20 height 20
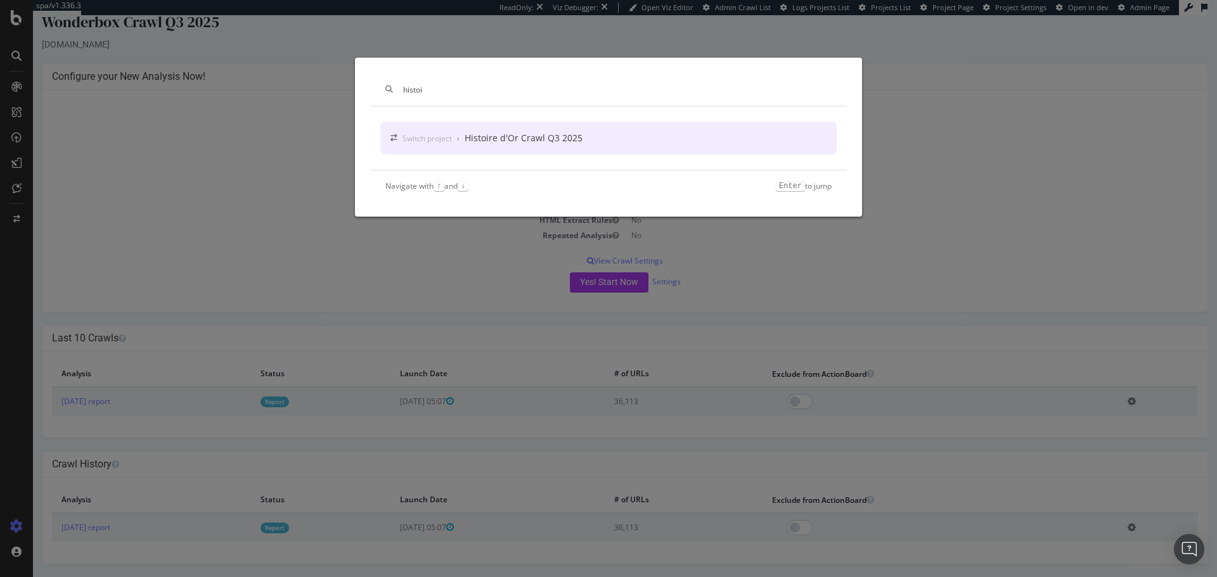
type input "histoi"
click at [456, 146] on div "Switch project › Histoire d'Or Crawl Q3 2025" at bounding box center [608, 138] width 456 height 33
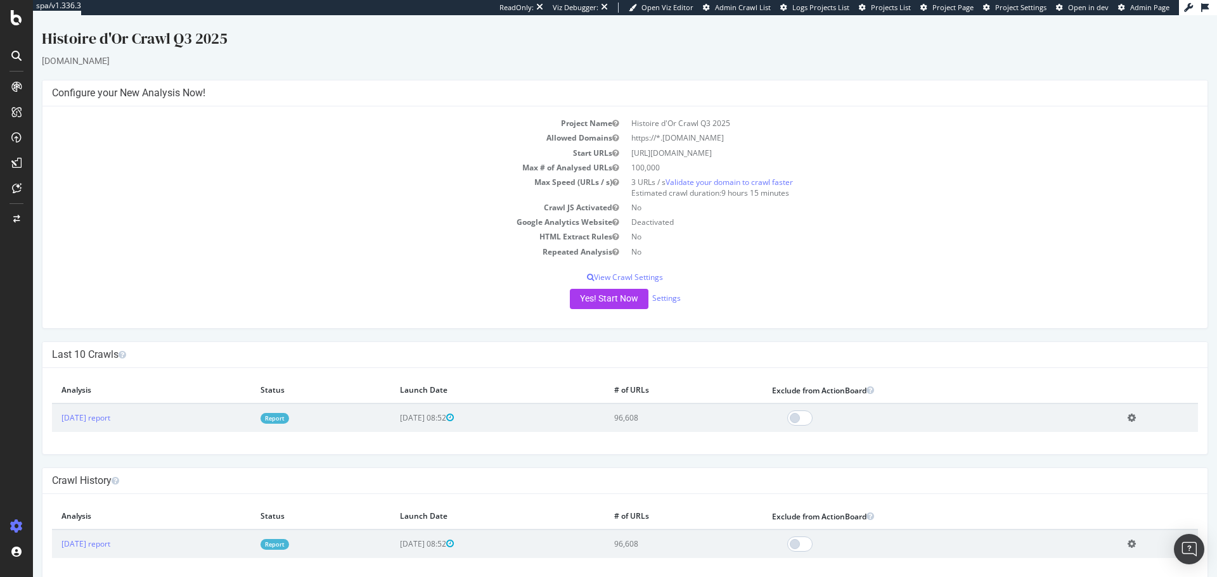
click at [14, 60] on icon at bounding box center [16, 56] width 10 height 10
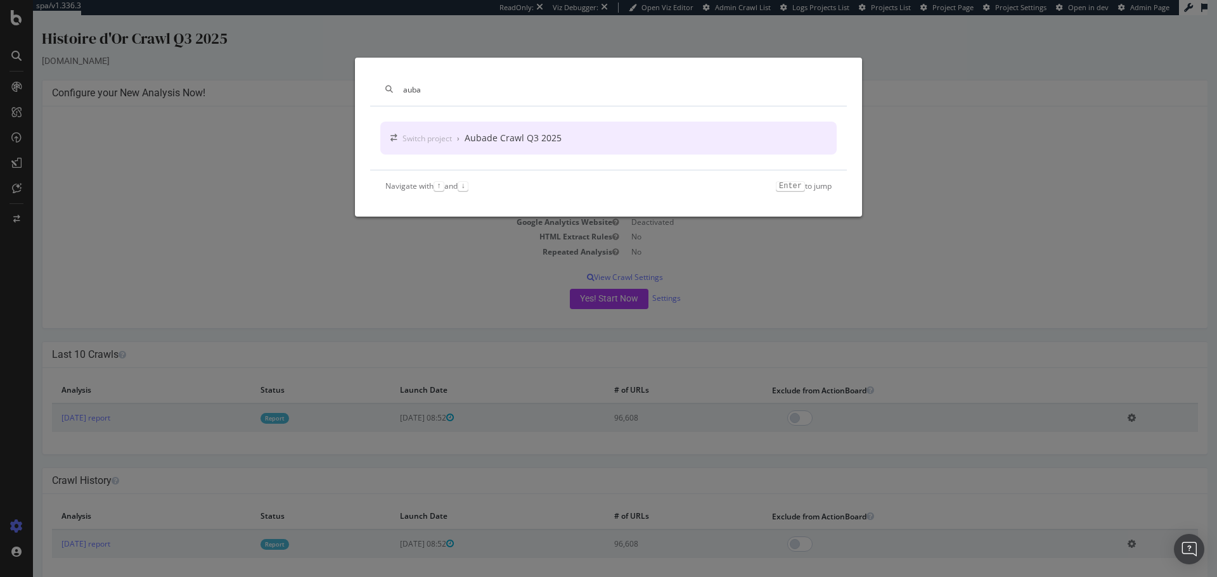
type input "auba"
click at [480, 124] on div "Switch project › Aubade Crawl Q3 2025" at bounding box center [608, 138] width 456 height 33
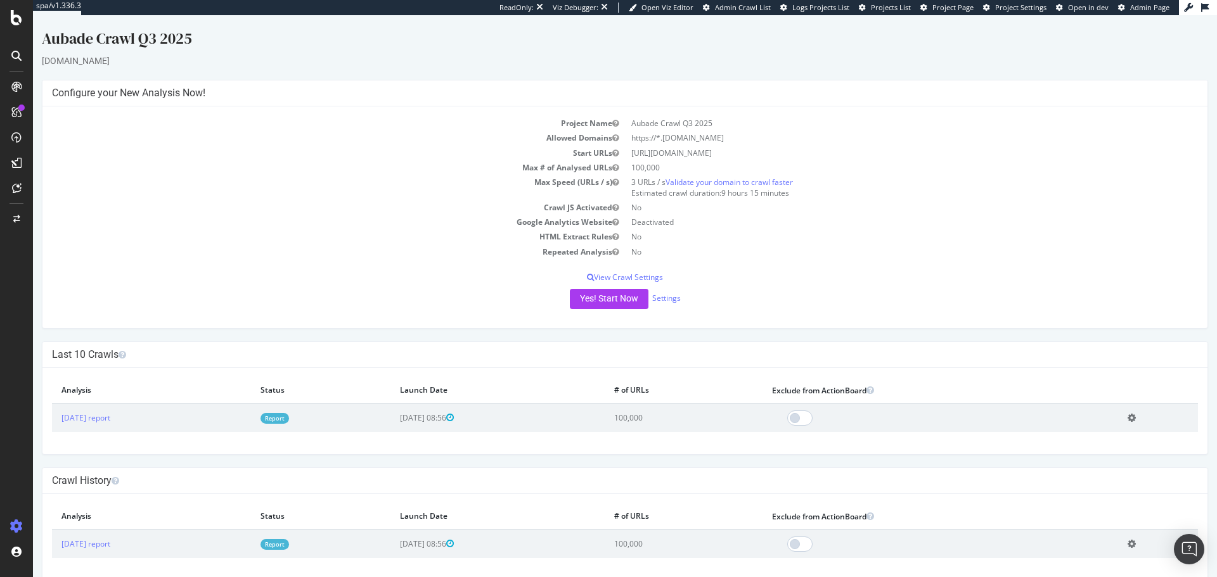
click at [17, 58] on icon at bounding box center [16, 56] width 10 height 10
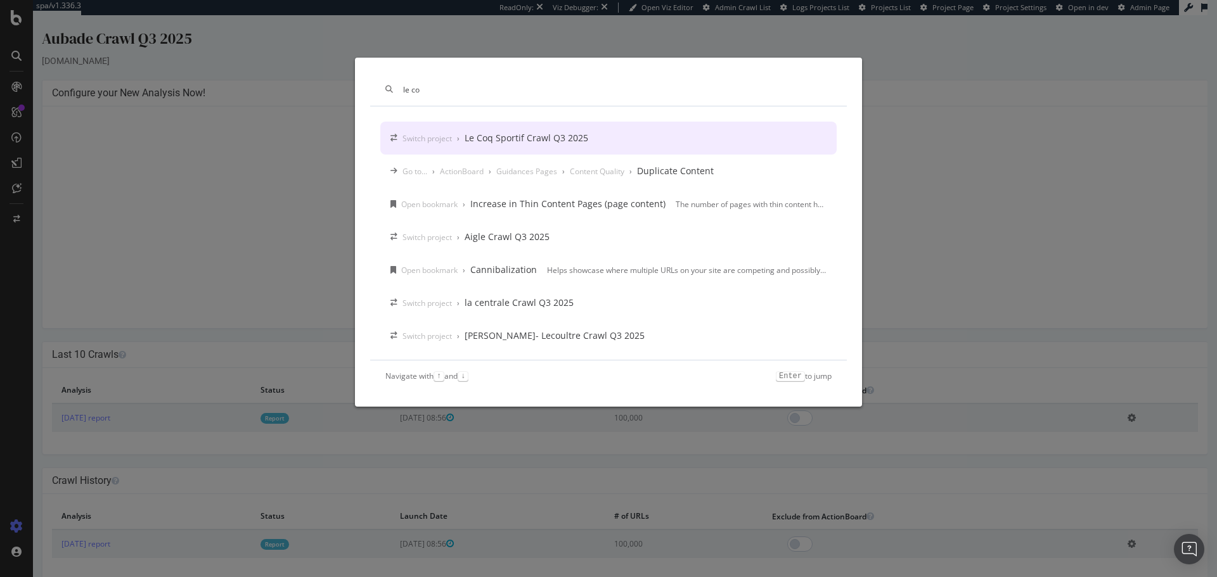
type input "le co"
click at [590, 132] on div "Switch project › Le Coq Sportif Crawl Q3 2025" at bounding box center [608, 138] width 456 height 33
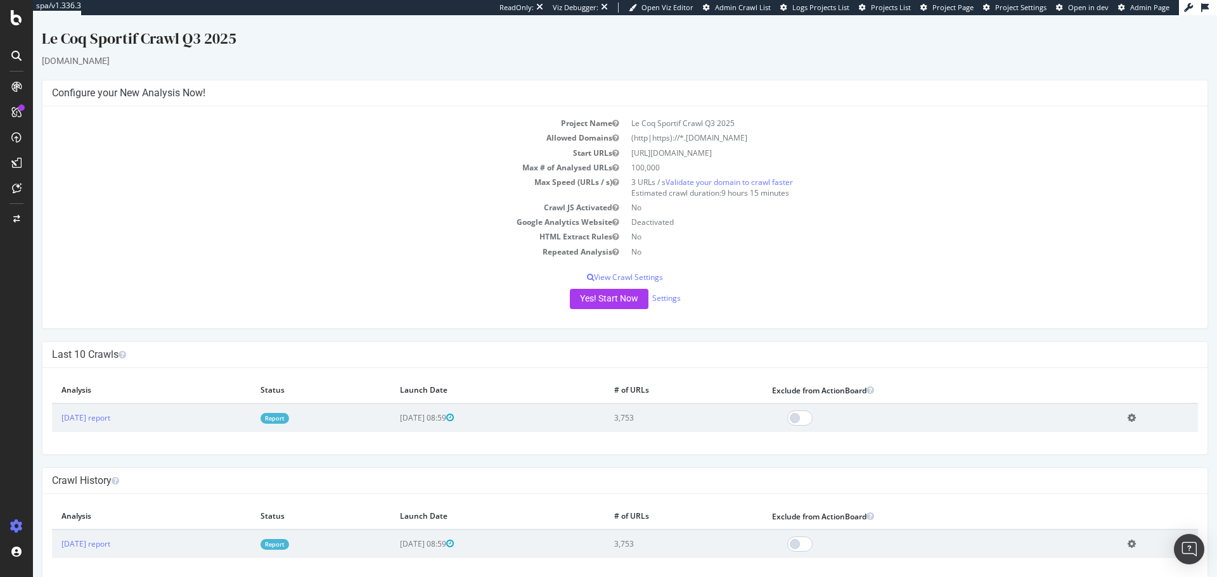
click at [15, 45] on div at bounding box center [16, 288] width 33 height 577
click at [19, 57] on icon at bounding box center [16, 56] width 10 height 10
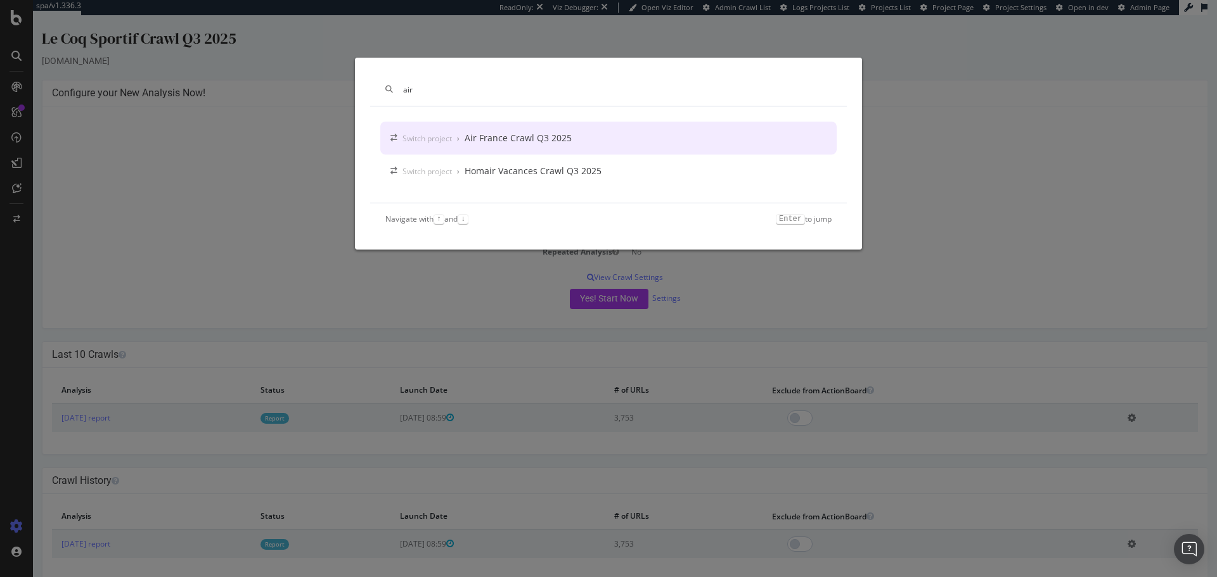
type input "air"
click at [500, 141] on div "Air France Crawl Q3 2025" at bounding box center [518, 138] width 107 height 13
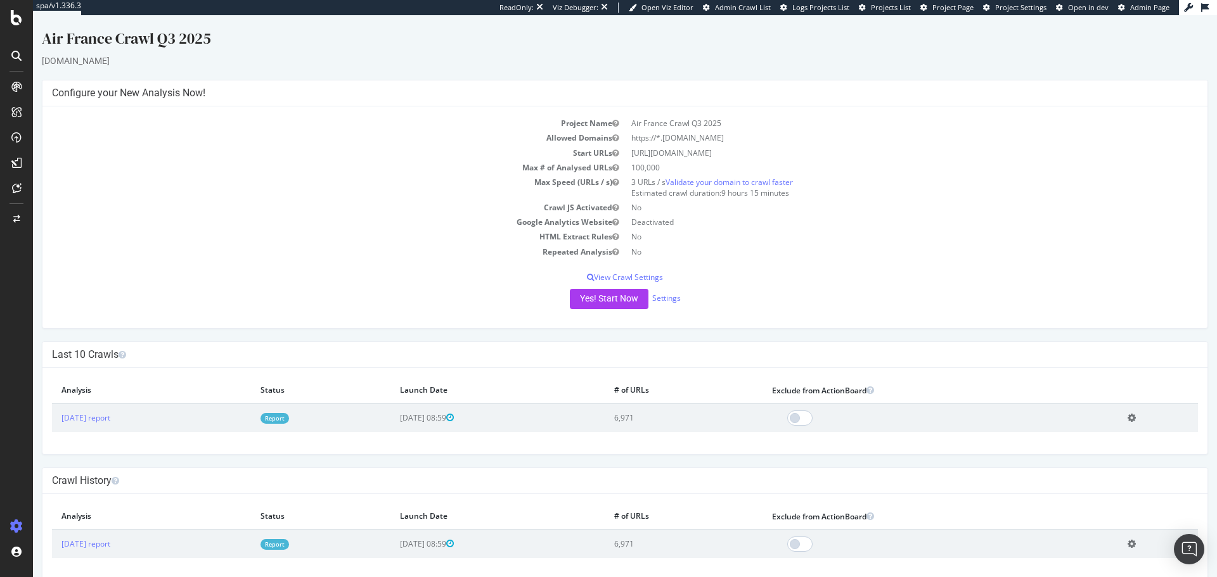
click at [13, 57] on icon at bounding box center [16, 56] width 10 height 10
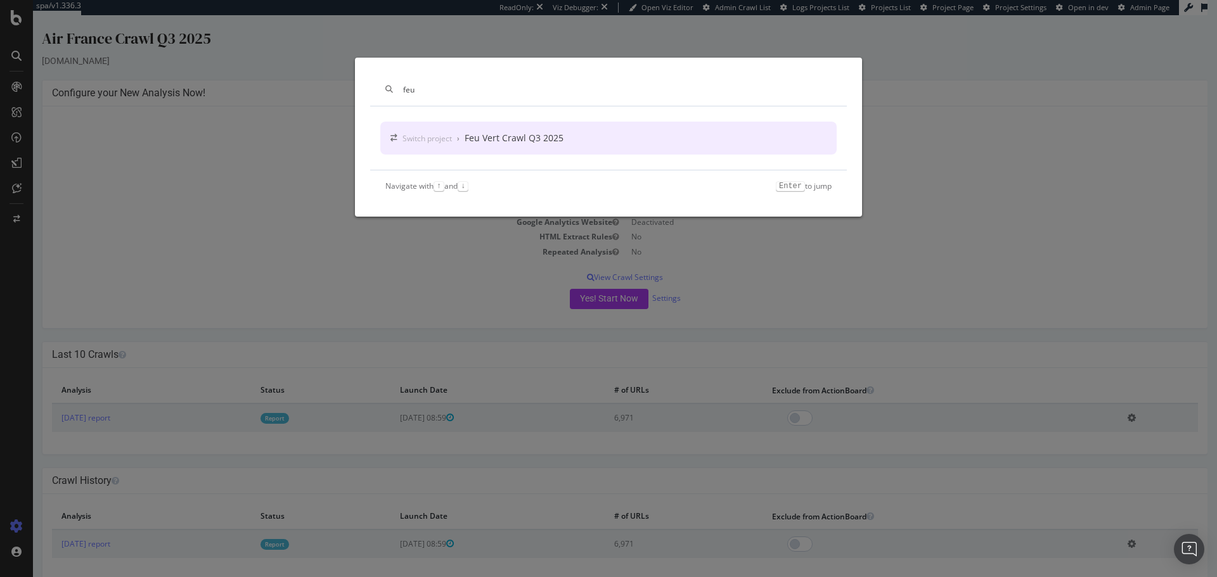
type input "feu"
click at [392, 125] on div "Switch project › Feu Vert Crawl Q3 2025" at bounding box center [608, 138] width 456 height 33
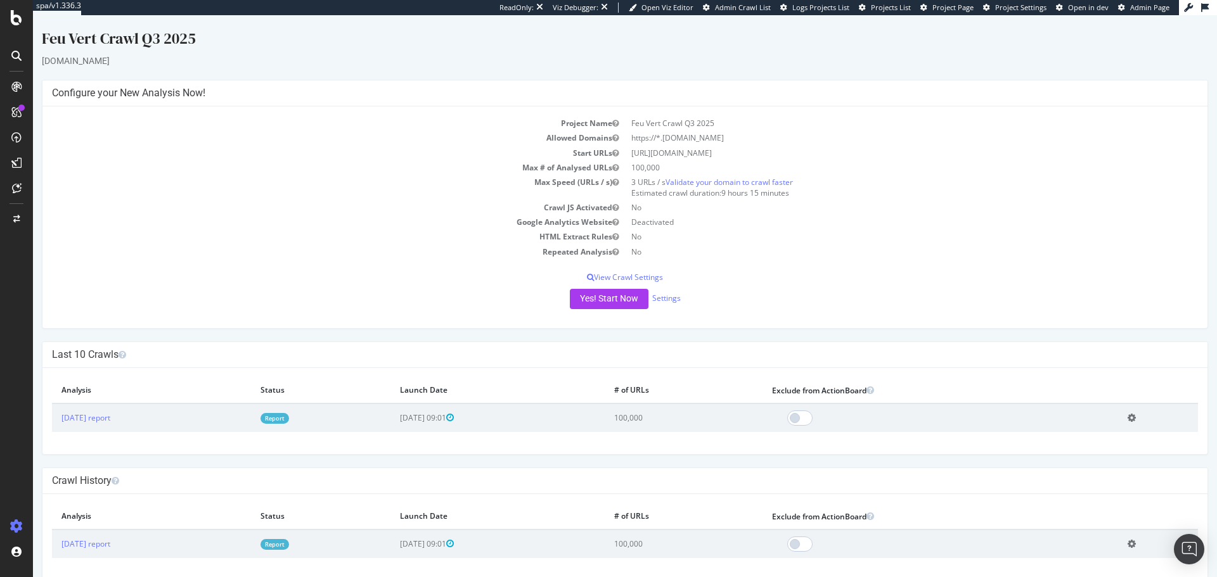
click at [19, 58] on icon at bounding box center [16, 56] width 10 height 10
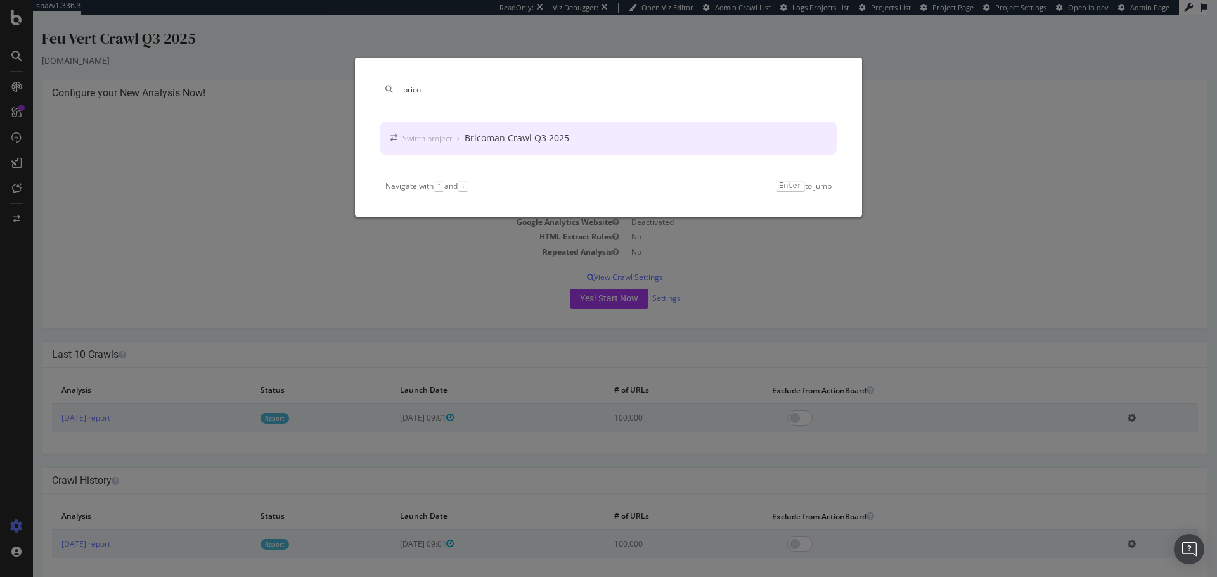
type input "brico"
click at [606, 144] on div "Switch project › Bricoman Crawl Q3 2025" at bounding box center [608, 138] width 456 height 33
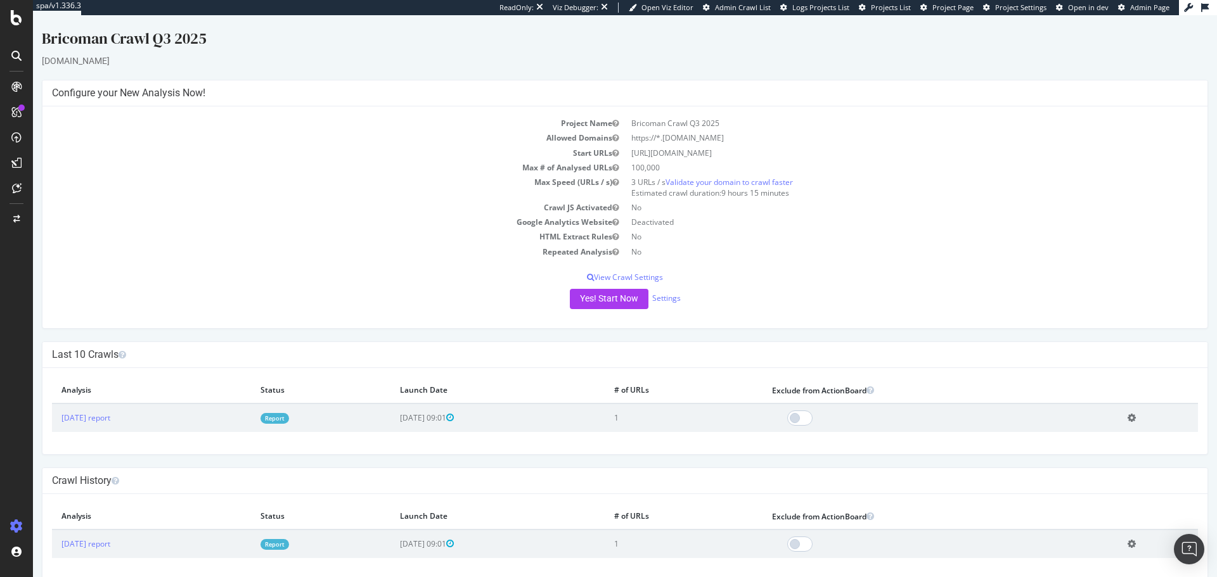
click at [14, 56] on icon at bounding box center [16, 56] width 10 height 10
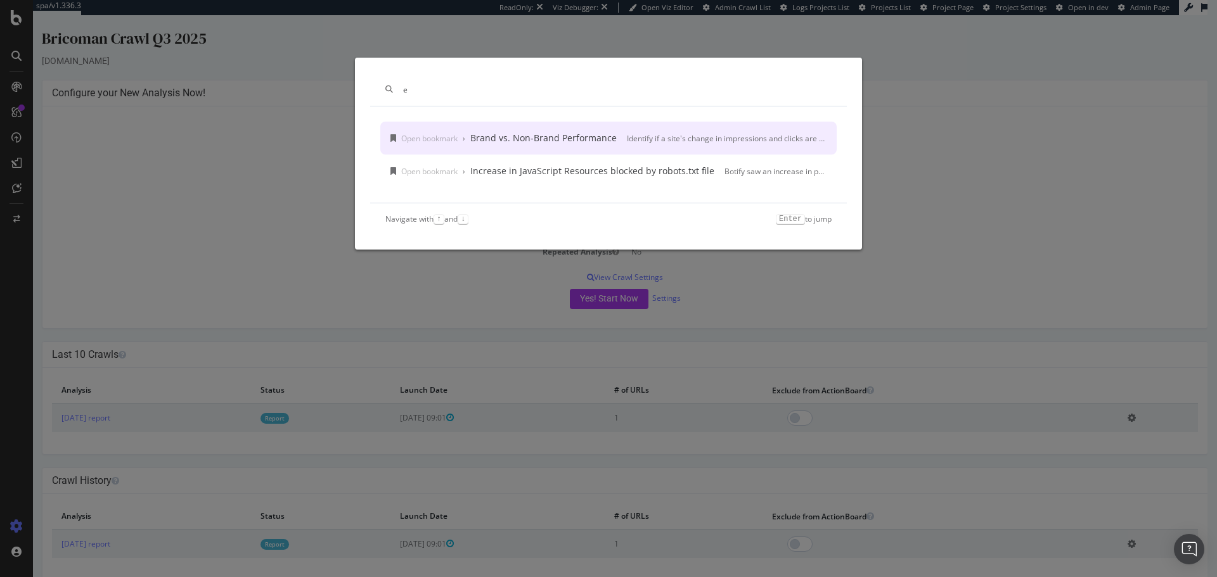
type input "e"
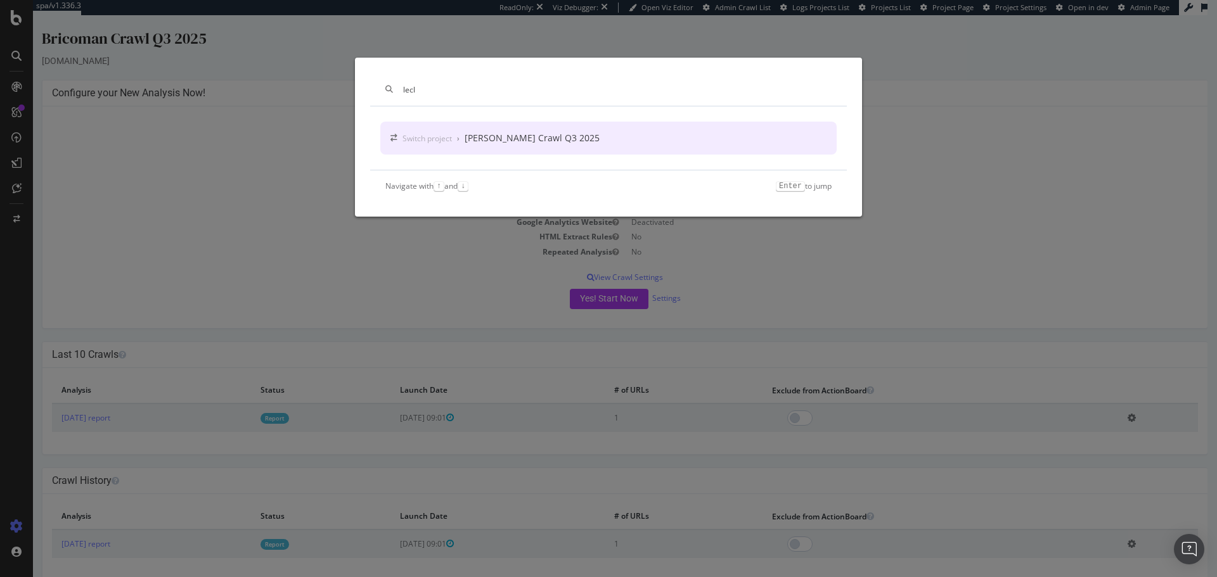
type input "lecl"
click at [658, 138] on div "Switch project › E. Leclerc Crawl Q3 2025" at bounding box center [608, 138] width 456 height 33
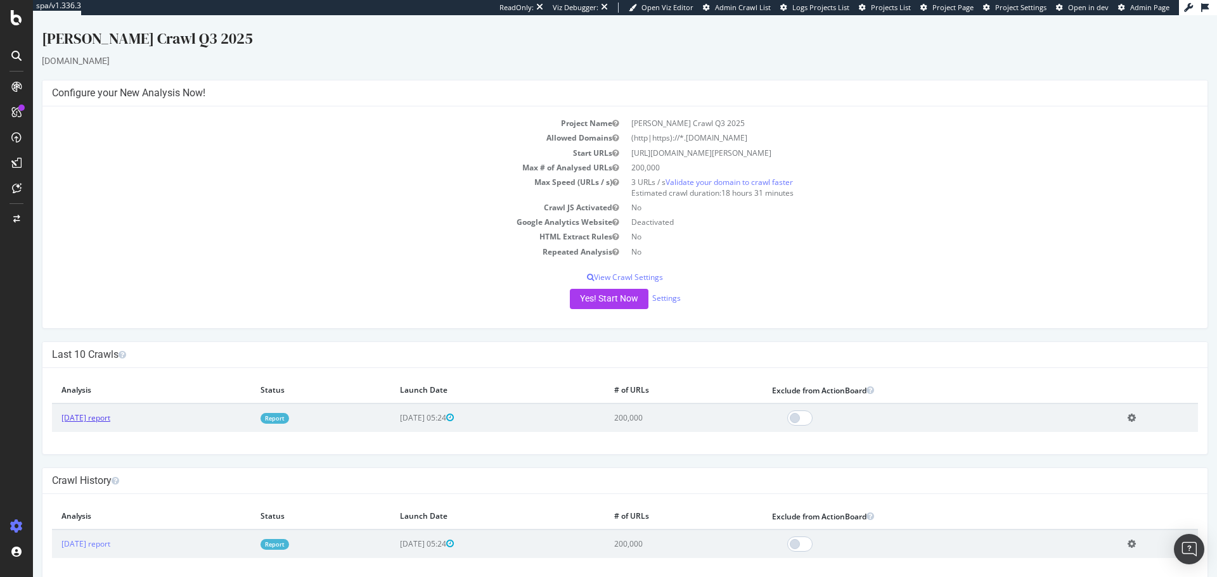
click at [102, 349] on link "[DATE] report" at bounding box center [85, 418] width 49 height 11
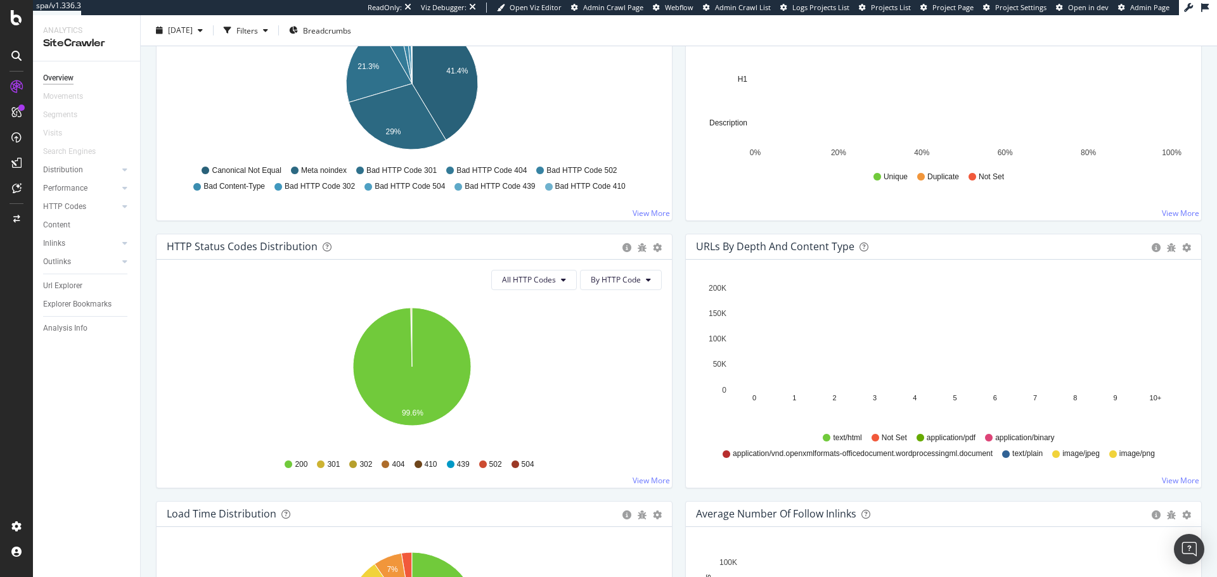
scroll to position [518, 0]
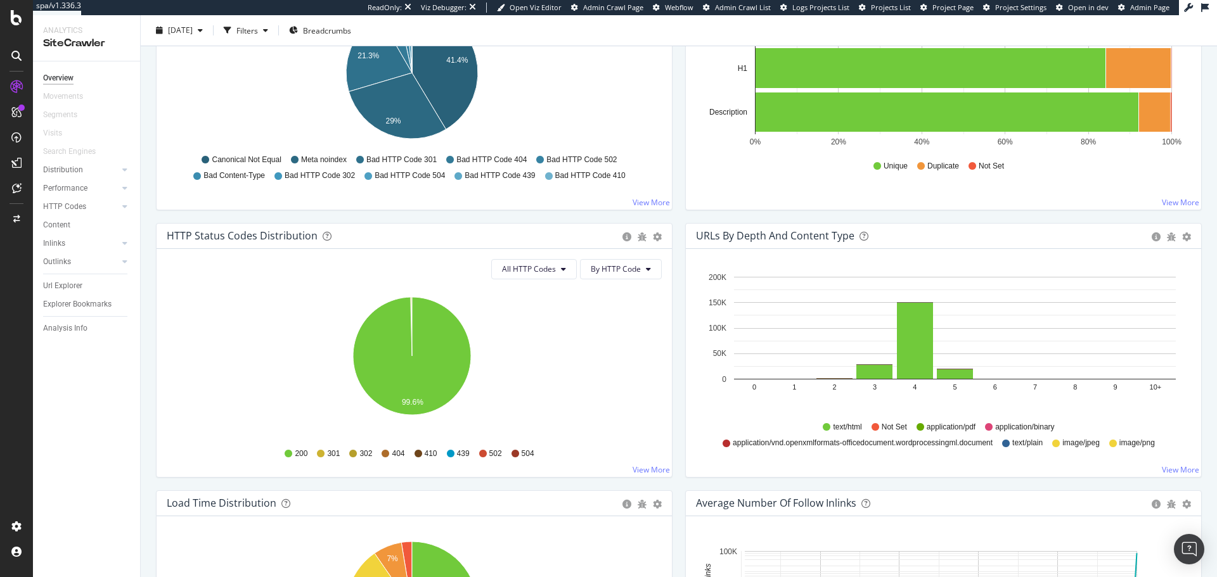
click at [16, 52] on icon at bounding box center [16, 56] width 10 height 10
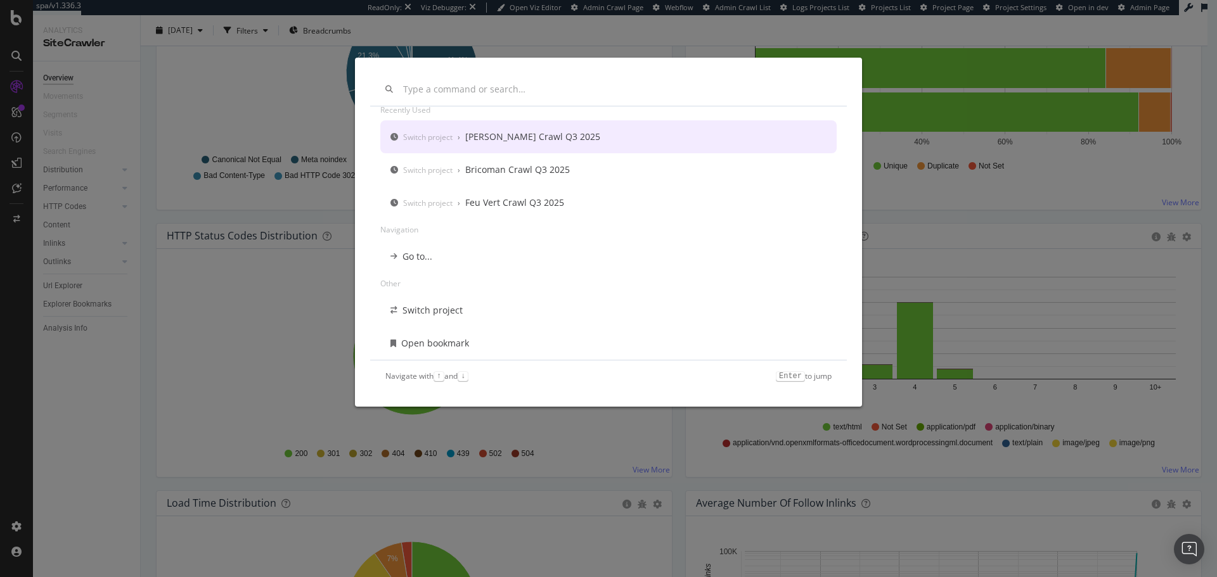
scroll to position [0, 0]
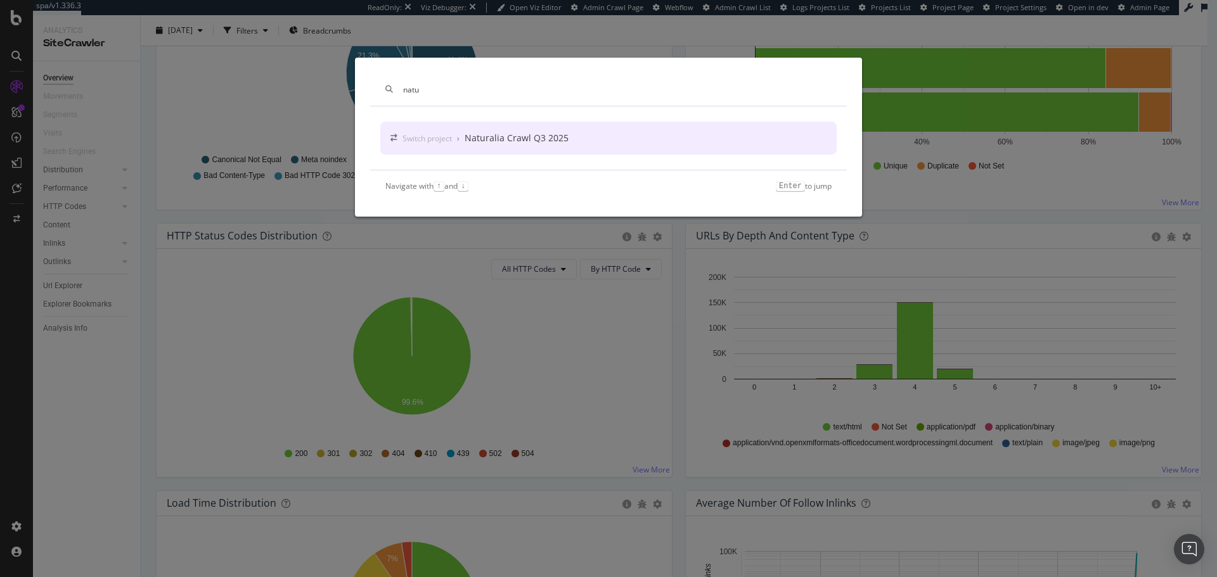
type input "natu"
click at [482, 135] on div "Naturalia Crawl Q3 2025" at bounding box center [517, 138] width 104 height 13
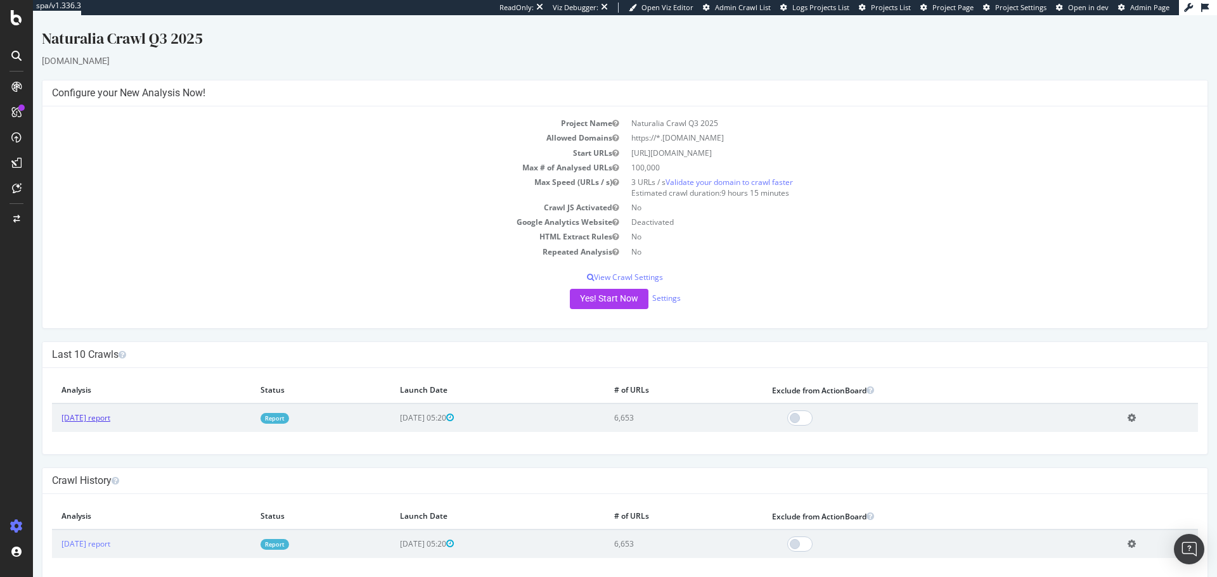
click at [91, 349] on link "[DATE] report" at bounding box center [85, 418] width 49 height 11
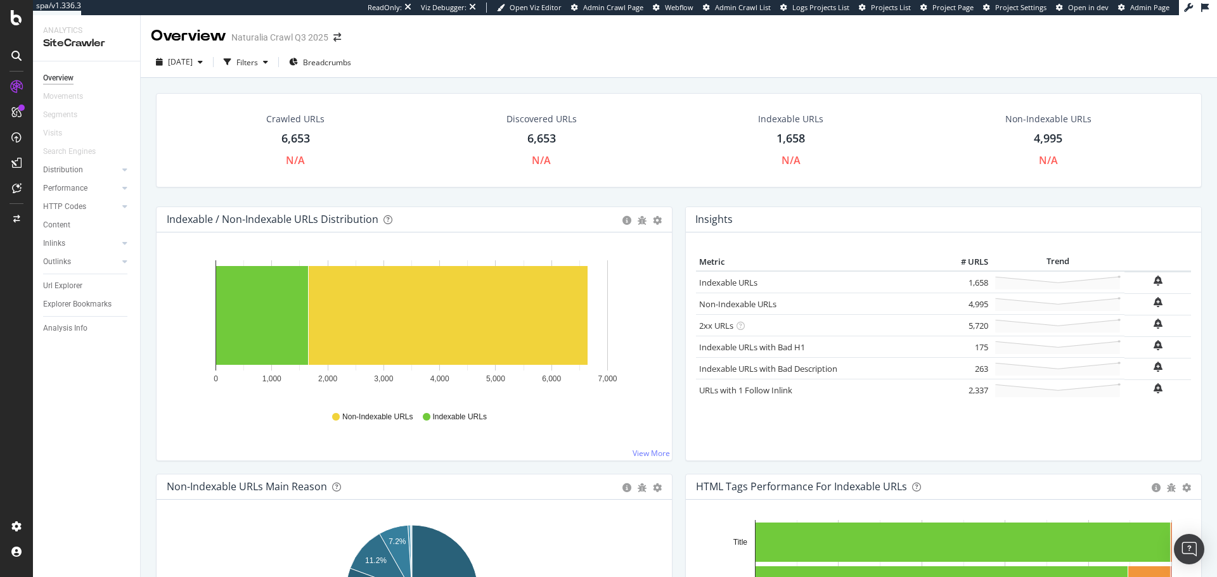
click at [10, 52] on div at bounding box center [16, 56] width 20 height 20
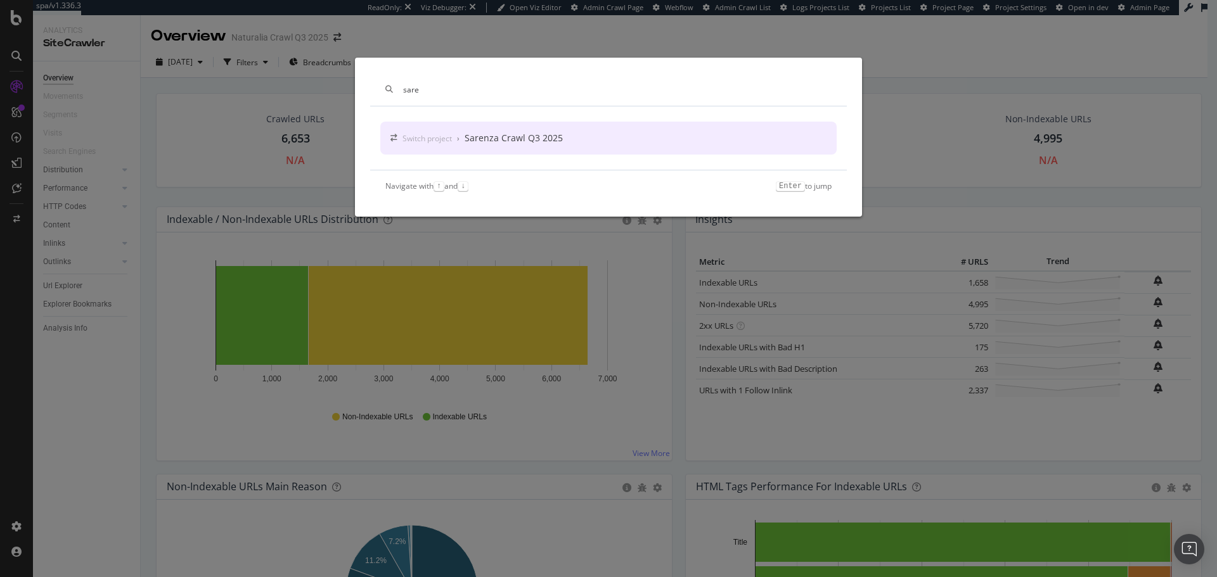
type input "sare"
click at [571, 146] on div "Switch project › Sarenza Crawl Q3 2025" at bounding box center [608, 138] width 456 height 33
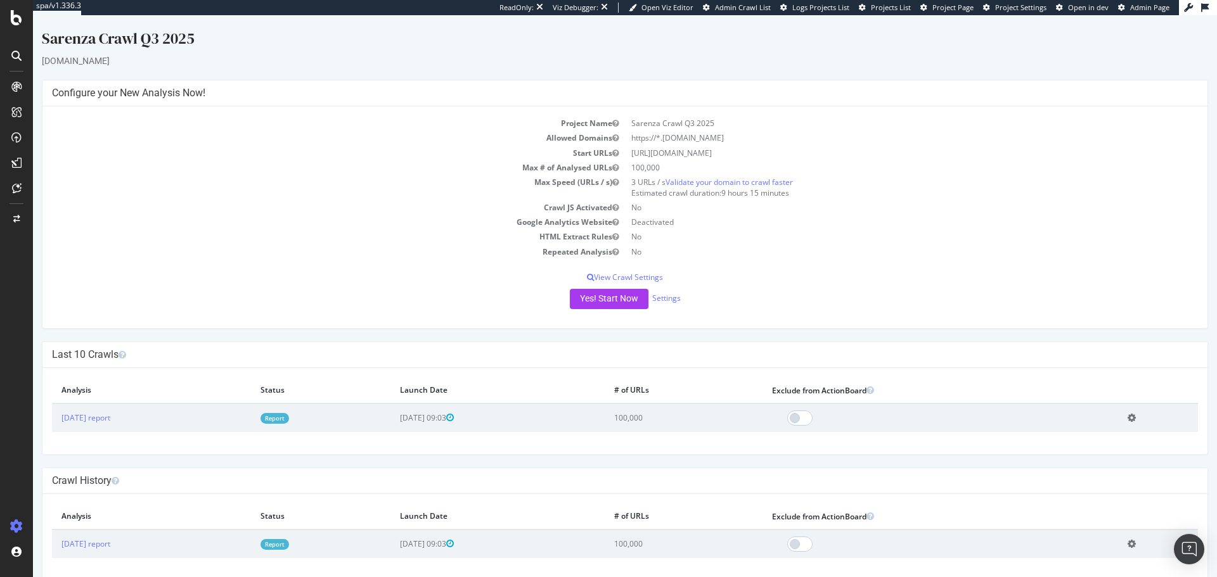
scroll to position [18, 0]
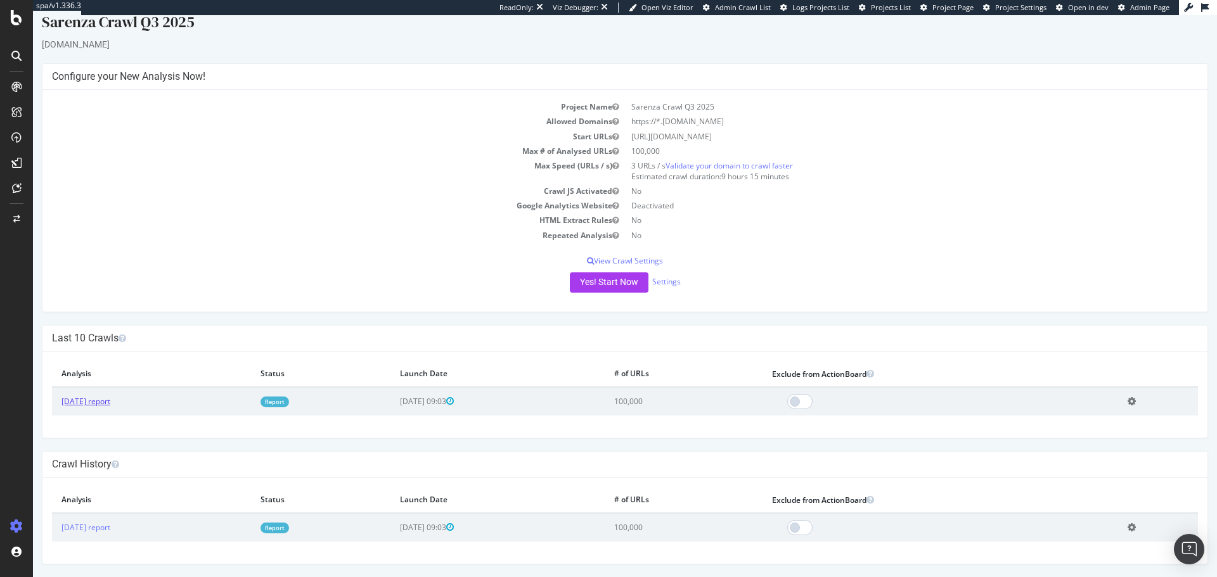
click at [110, 349] on link "2025 Aug. 1st report" at bounding box center [85, 401] width 49 height 11
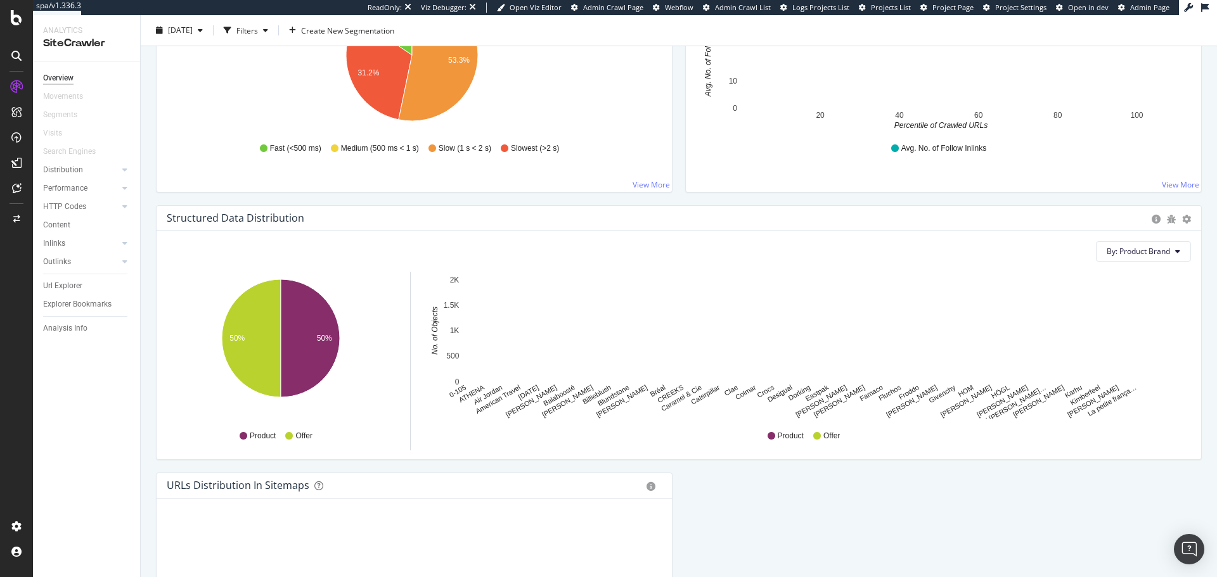
scroll to position [1070, 0]
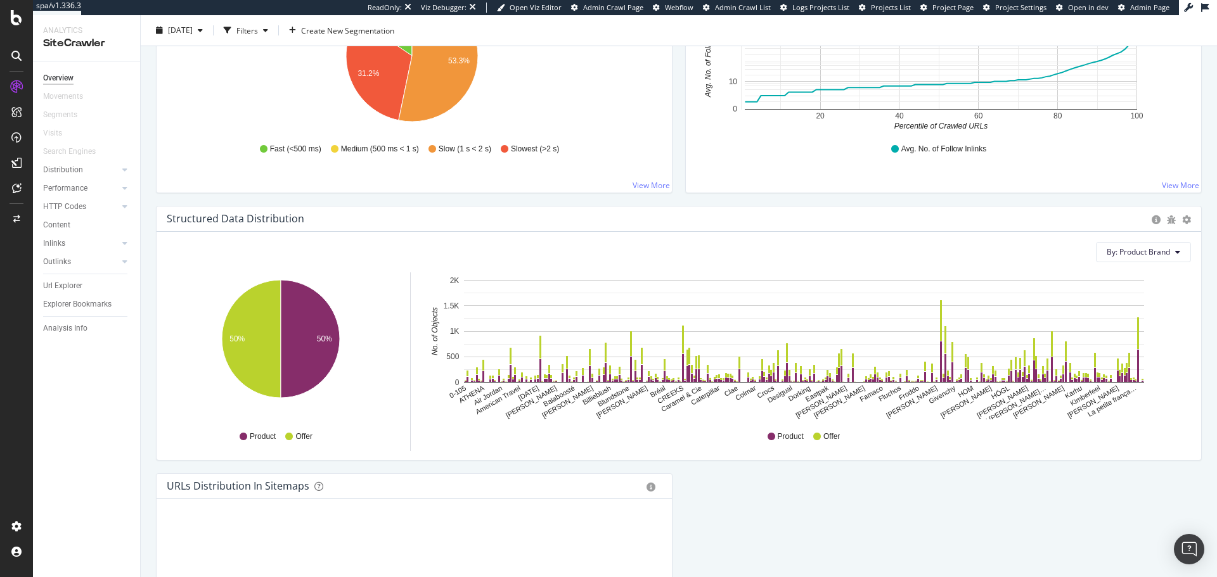
click at [20, 60] on icon at bounding box center [16, 56] width 10 height 10
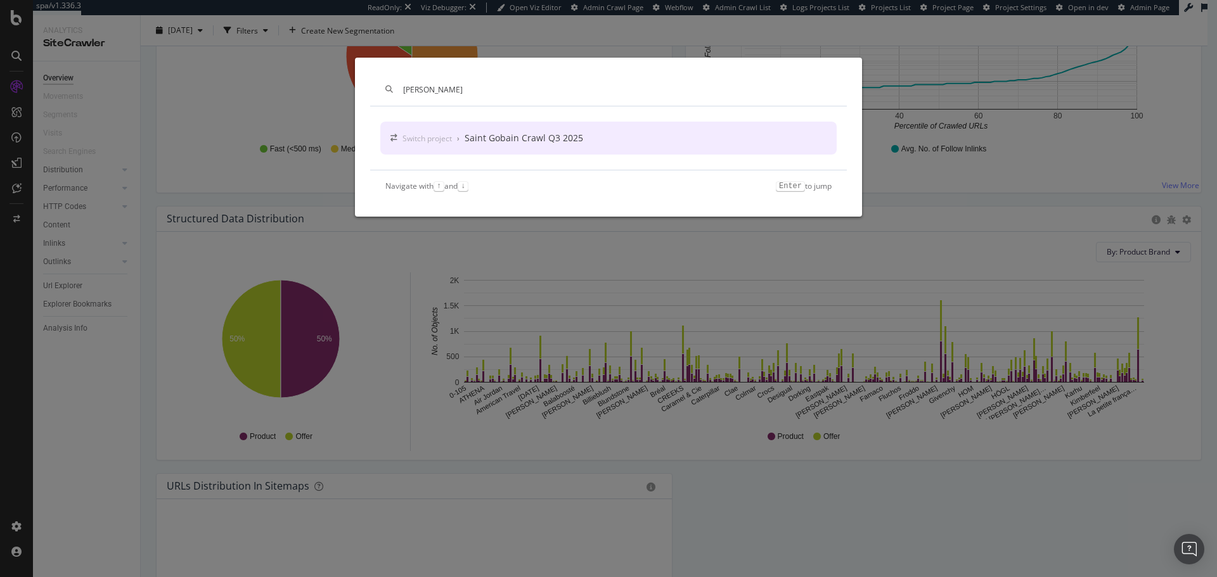
type input "sain"
click at [506, 143] on div "Saint Gobain Crawl Q3 2025" at bounding box center [524, 138] width 119 height 13
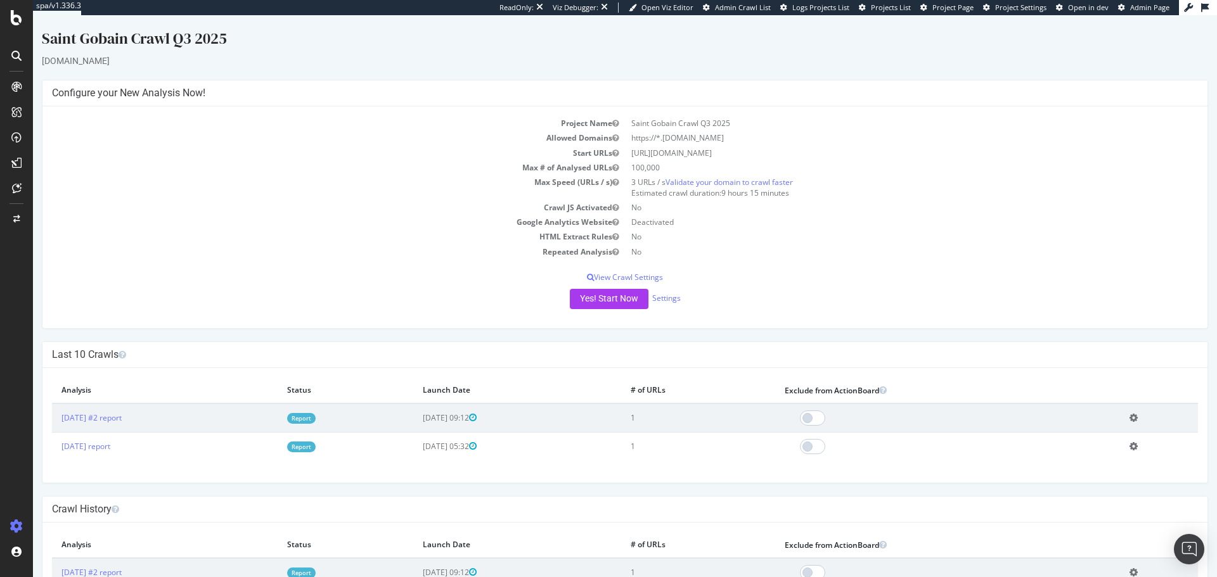
scroll to position [46, 0]
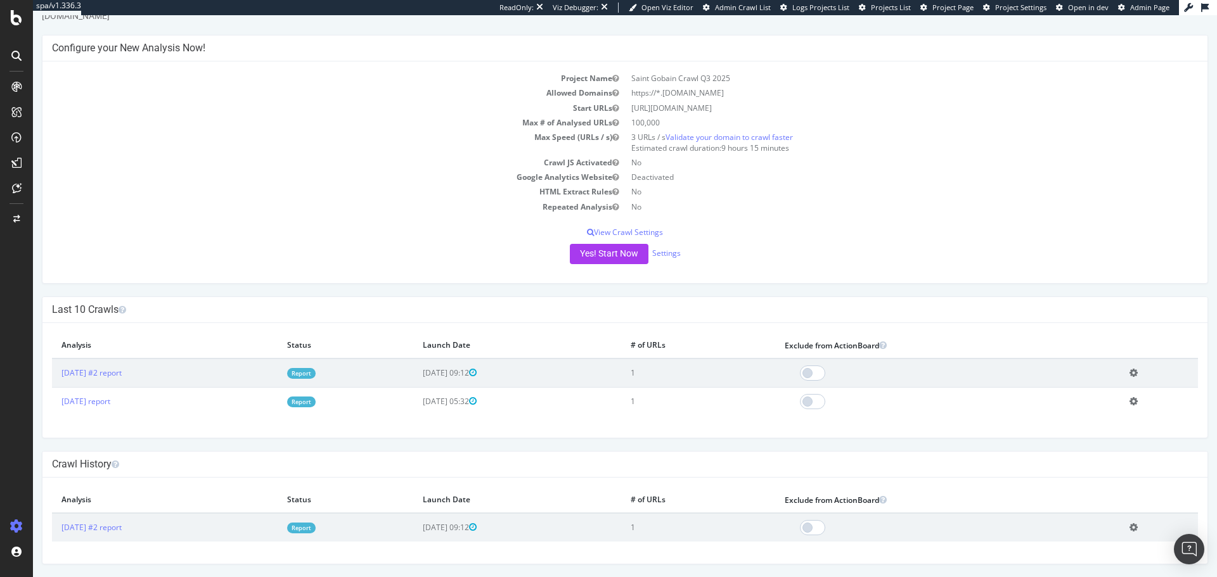
click at [17, 53] on icon at bounding box center [16, 56] width 10 height 10
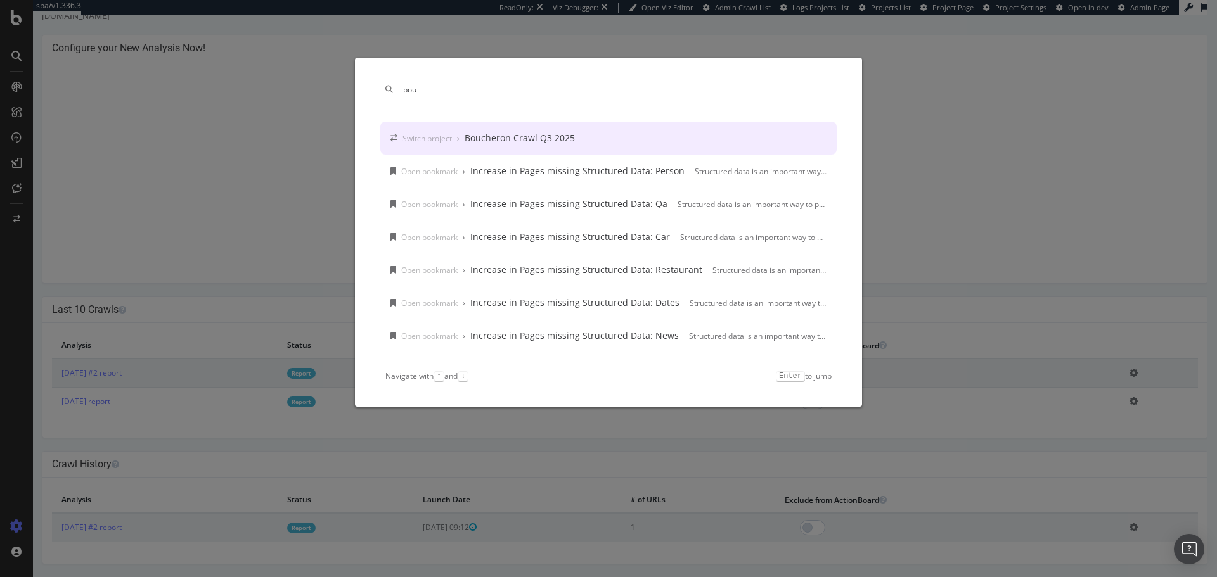
type input "bou"
click at [490, 141] on div "Boucheron Crawl Q3 2025" at bounding box center [520, 138] width 110 height 13
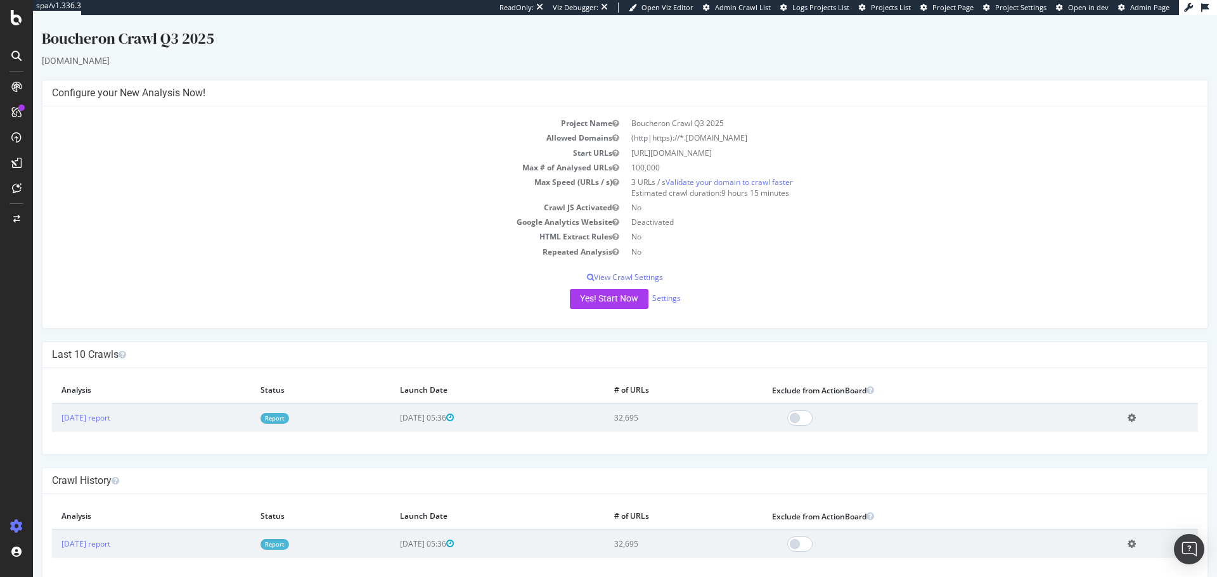
scroll to position [18, 0]
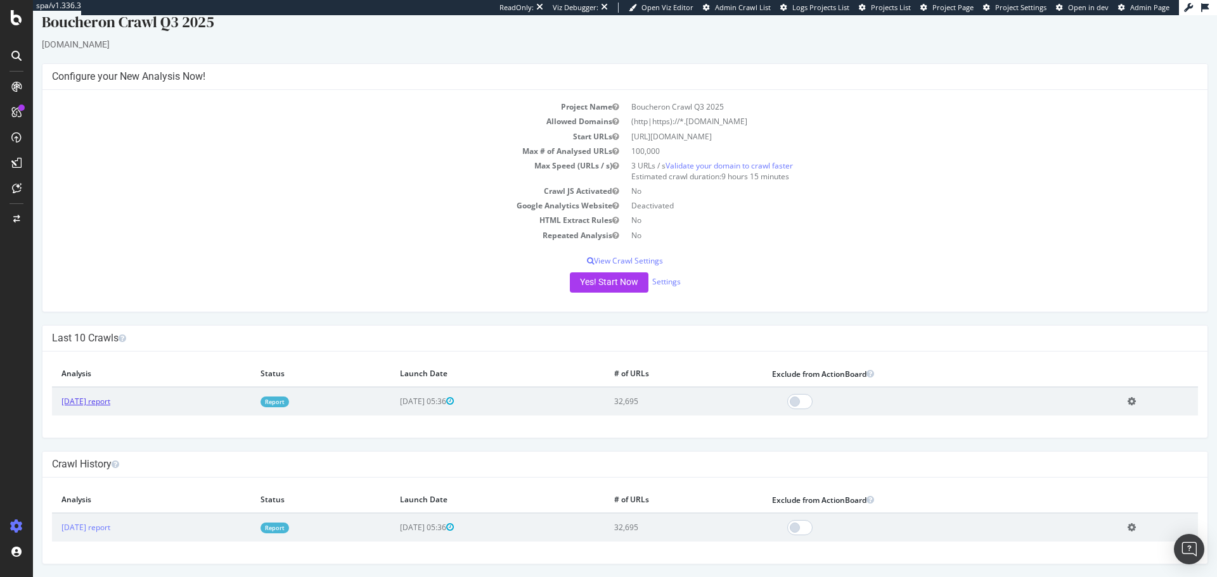
click at [110, 349] on link "[DATE] report" at bounding box center [85, 401] width 49 height 11
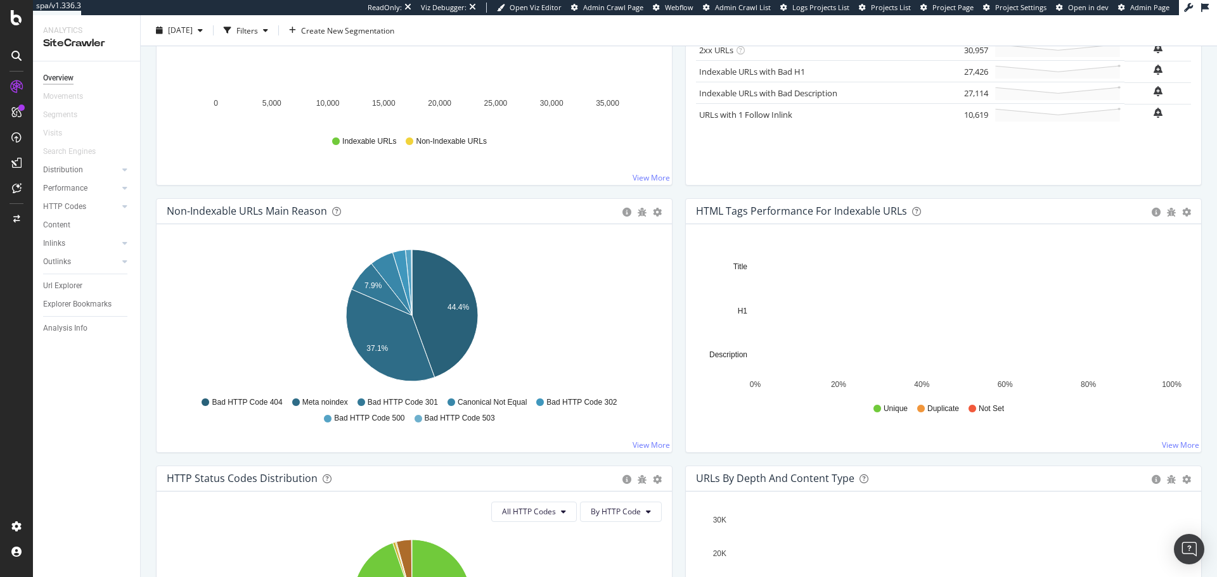
scroll to position [275, 0]
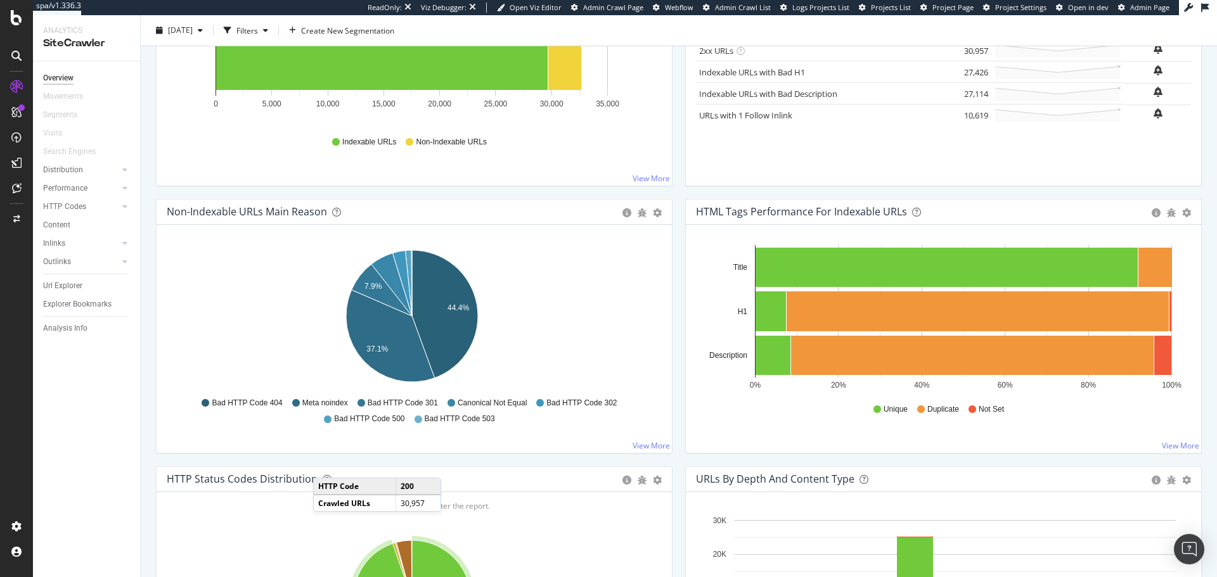
click at [15, 53] on icon at bounding box center [16, 56] width 10 height 10
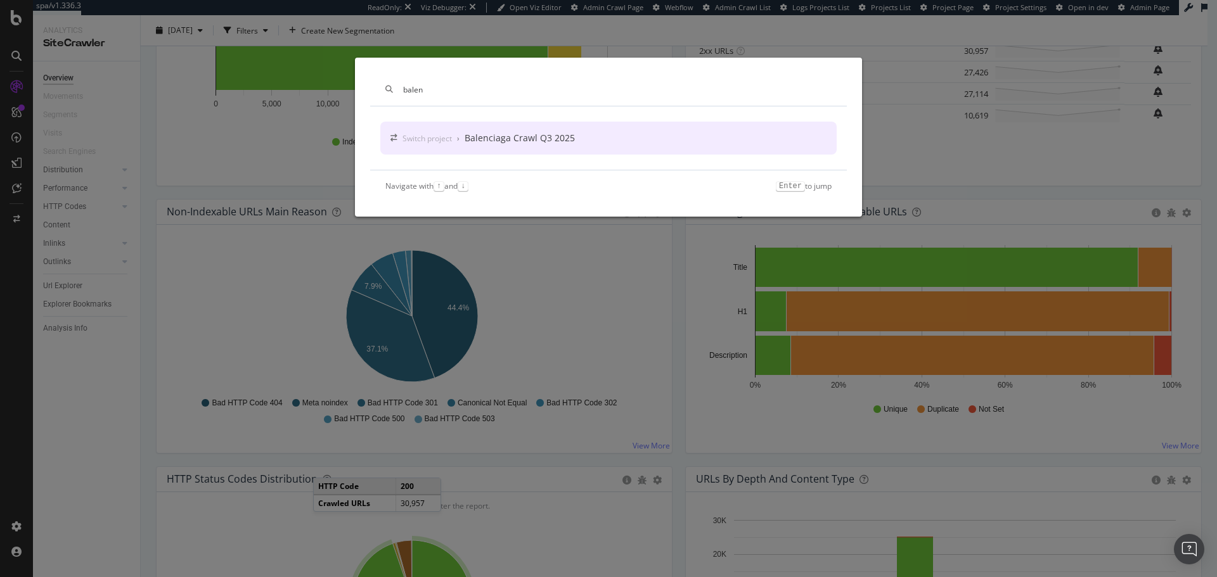
type input "balen"
click at [441, 136] on div "Switch project" at bounding box center [426, 138] width 49 height 11
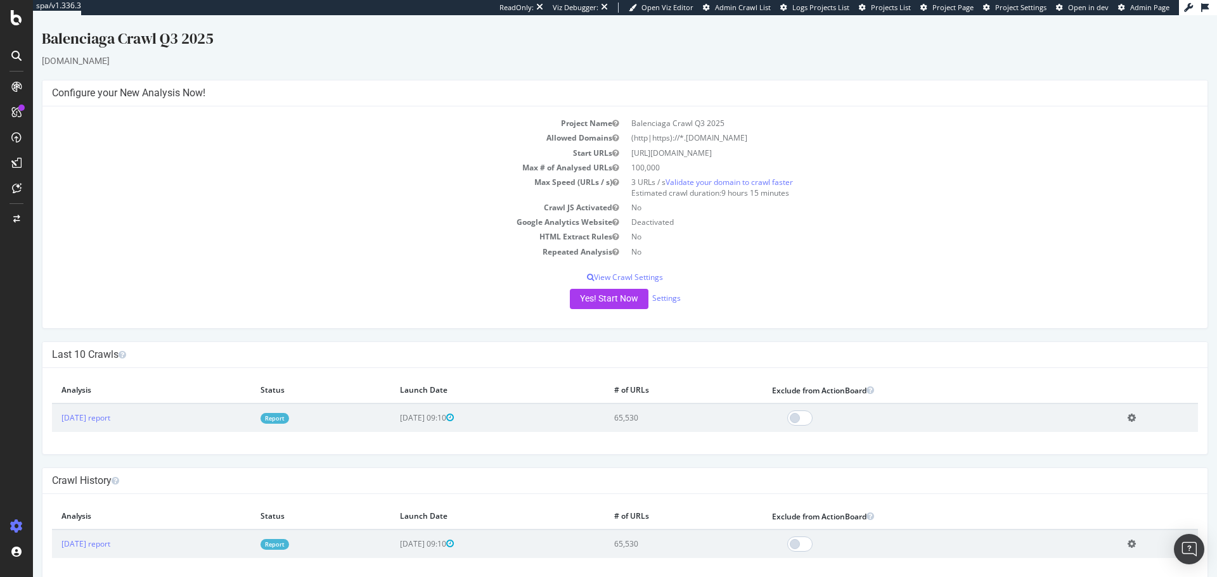
click at [16, 60] on icon at bounding box center [16, 56] width 10 height 10
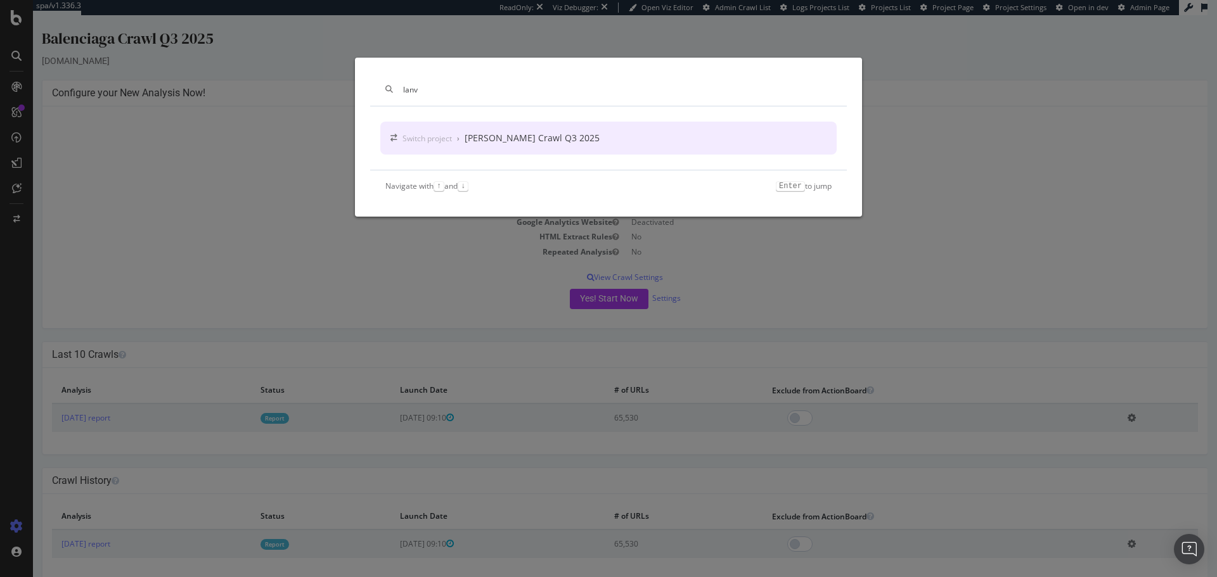
type input "lanv"
click at [535, 127] on div "Switch project › LANVIN Crawl Q3 2025" at bounding box center [608, 138] width 456 height 33
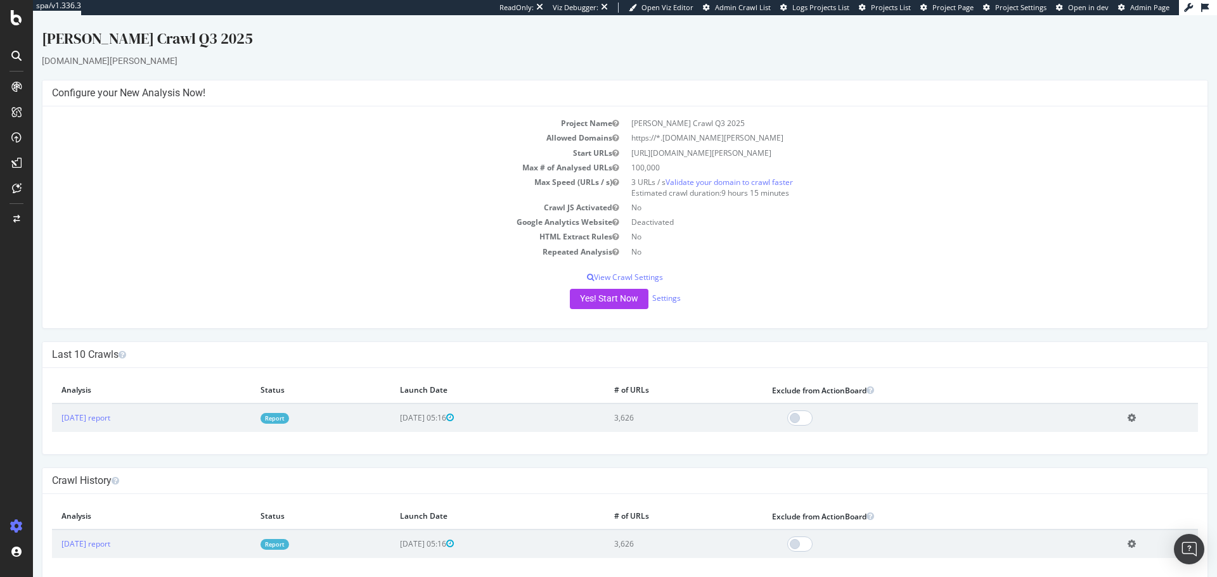
click at [7, 63] on div at bounding box center [16, 56] width 20 height 20
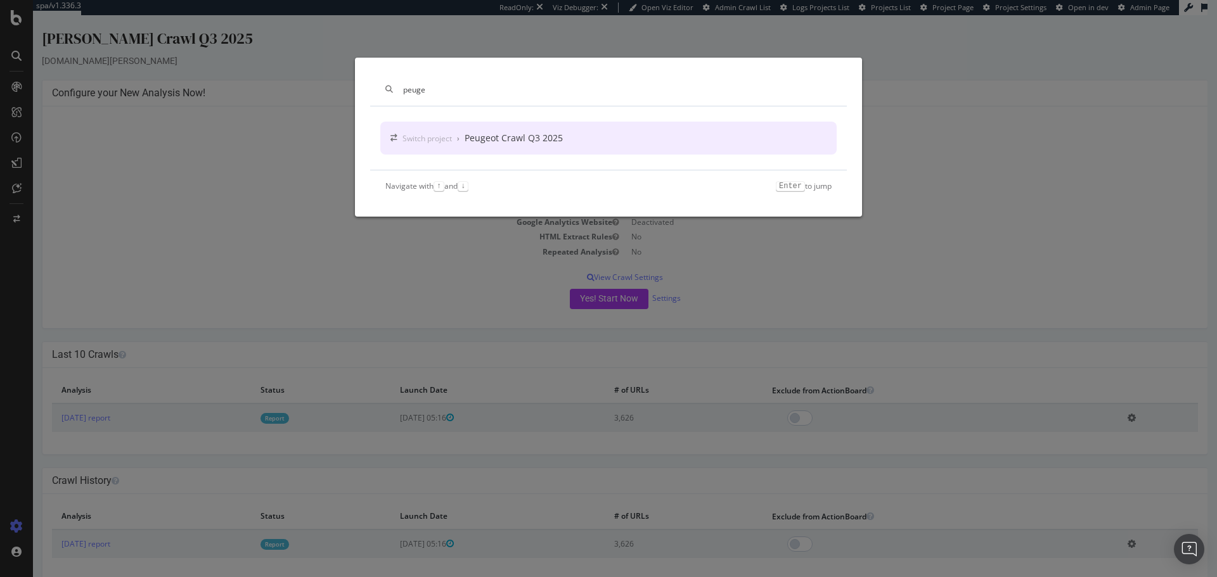
type input "peuge"
click at [544, 140] on div "Peugeot Crawl Q3 2025" at bounding box center [514, 138] width 98 height 13
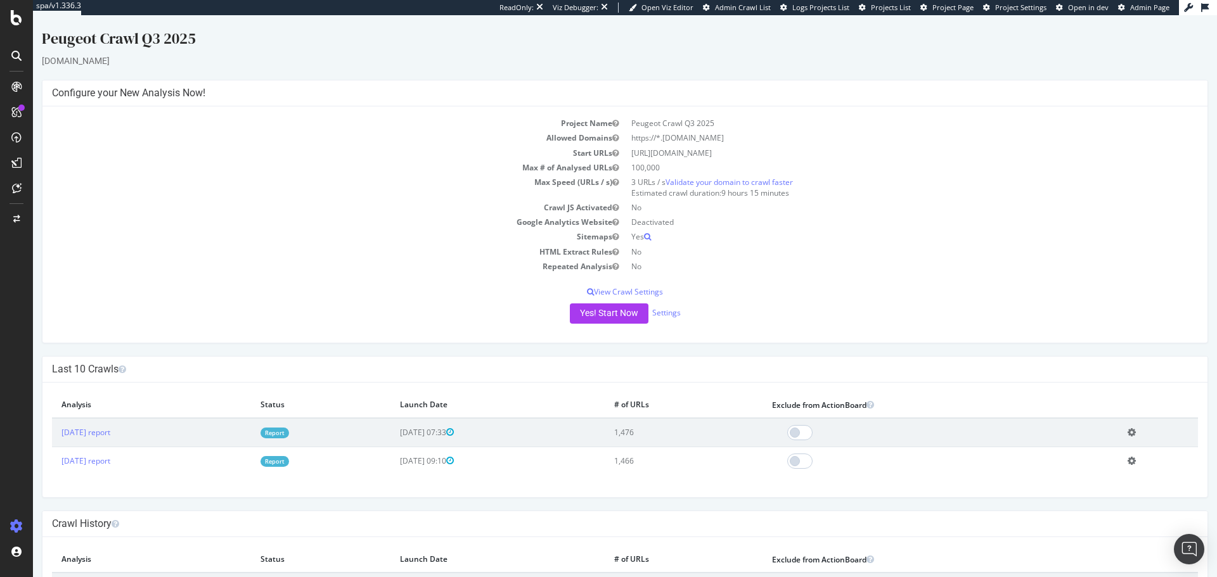
click at [16, 55] on icon at bounding box center [16, 56] width 10 height 10
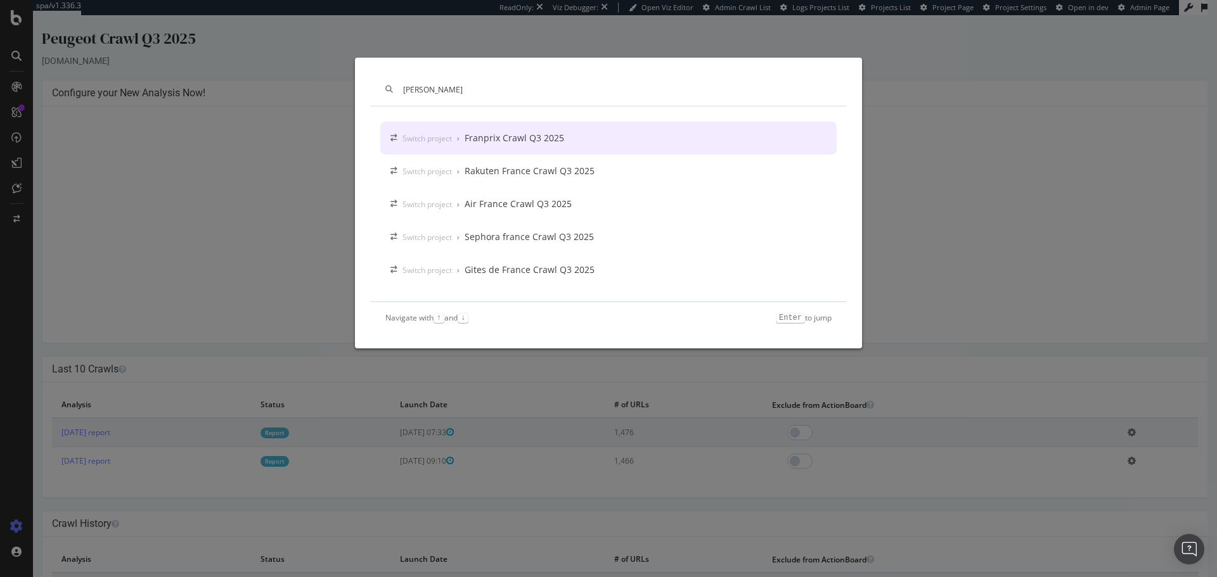
type input "fran"
click at [593, 136] on div "Switch project › Franprix Crawl Q3 2025" at bounding box center [608, 138] width 456 height 33
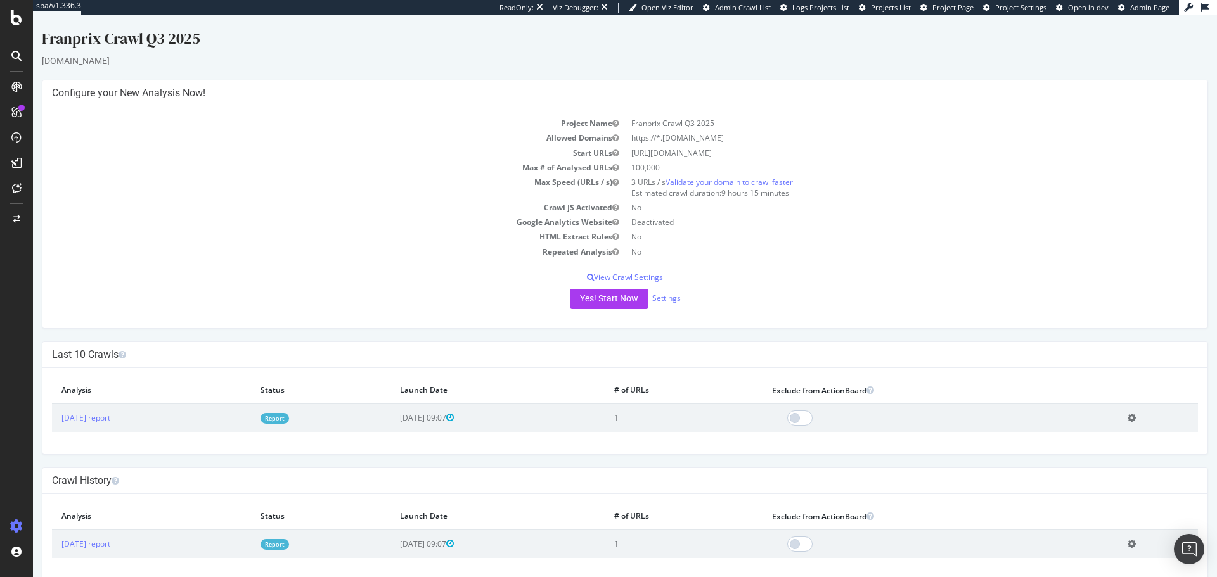
click at [15, 57] on icon at bounding box center [16, 56] width 10 height 10
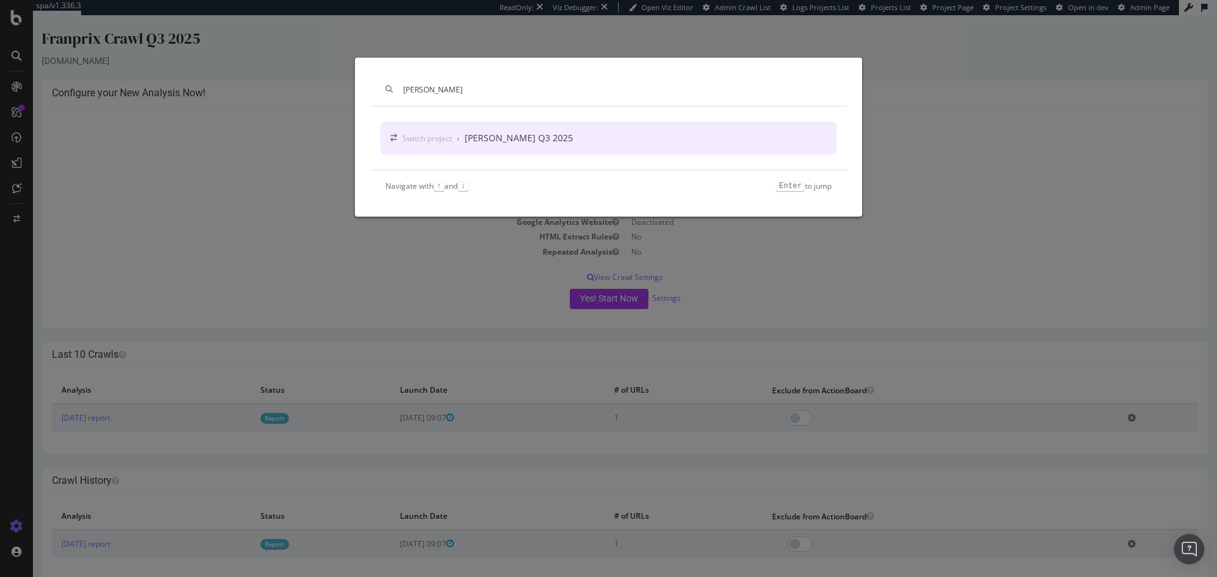
type input "jule"
click at [532, 129] on div "Switch project › Jules Crawl Q3 2025" at bounding box center [608, 138] width 456 height 33
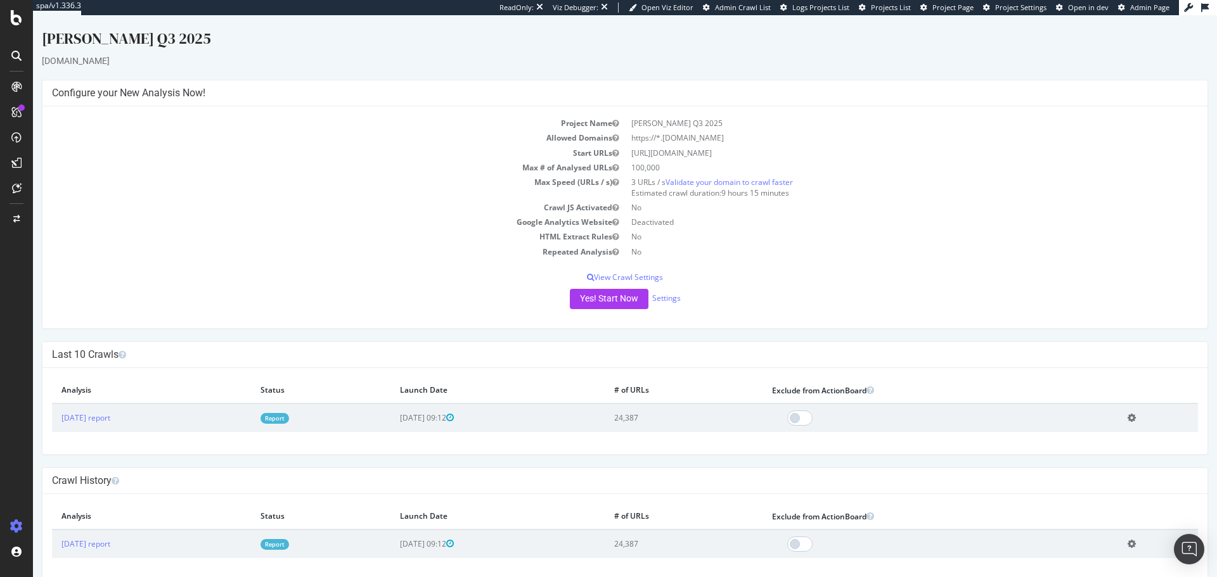
click at [15, 48] on div at bounding box center [16, 56] width 20 height 20
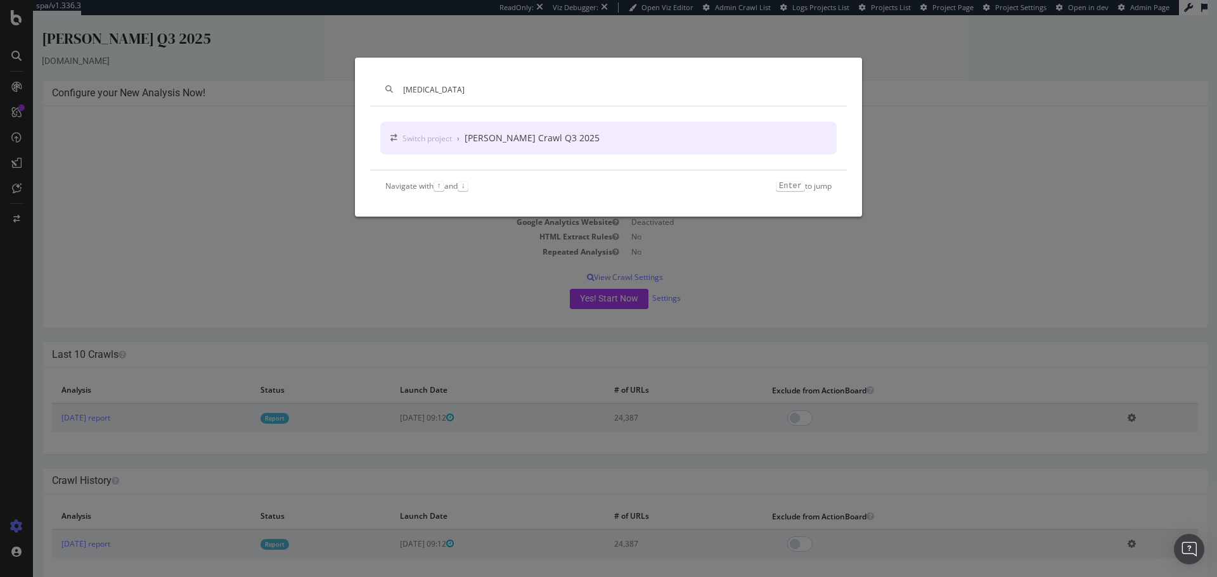
type input "pica"
click at [438, 139] on div "Switch project" at bounding box center [426, 138] width 49 height 11
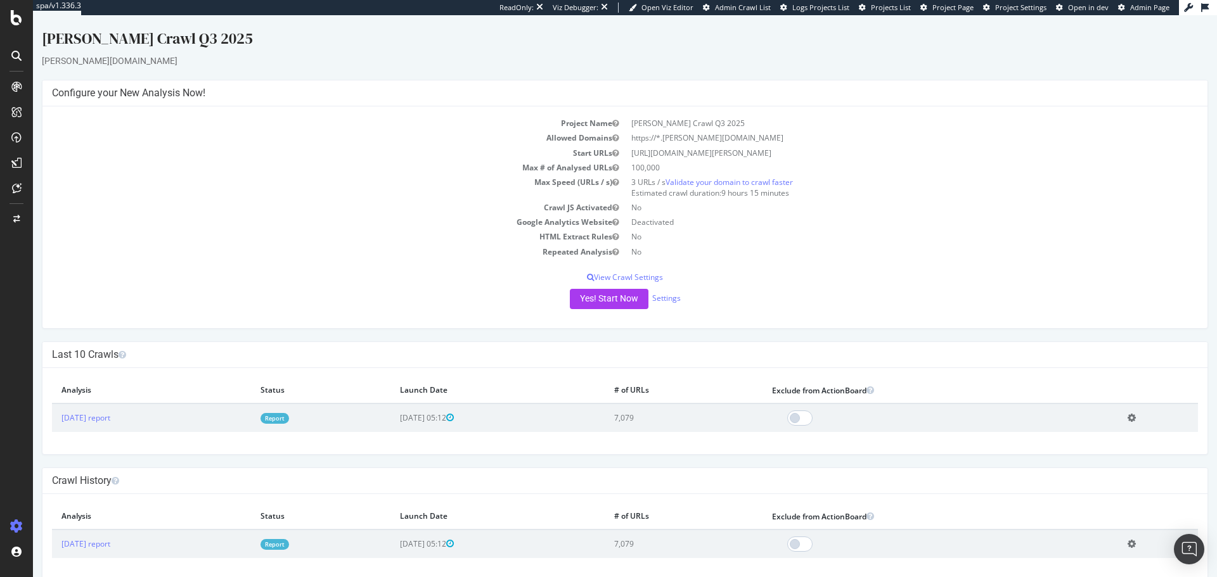
scroll to position [18, 0]
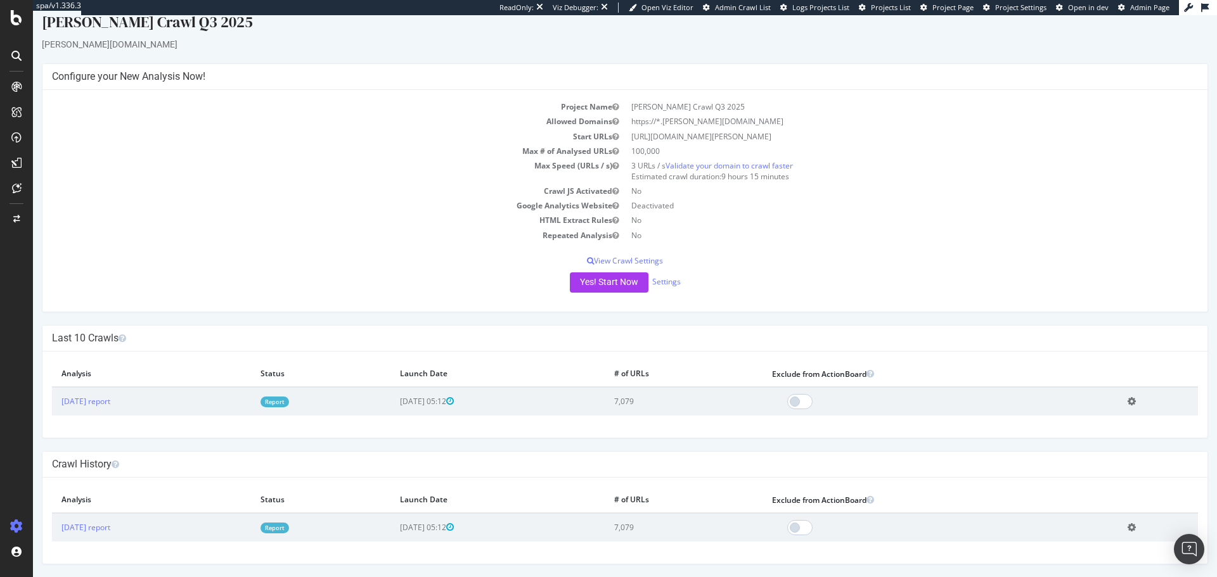
click at [10, 50] on div at bounding box center [16, 56] width 20 height 20
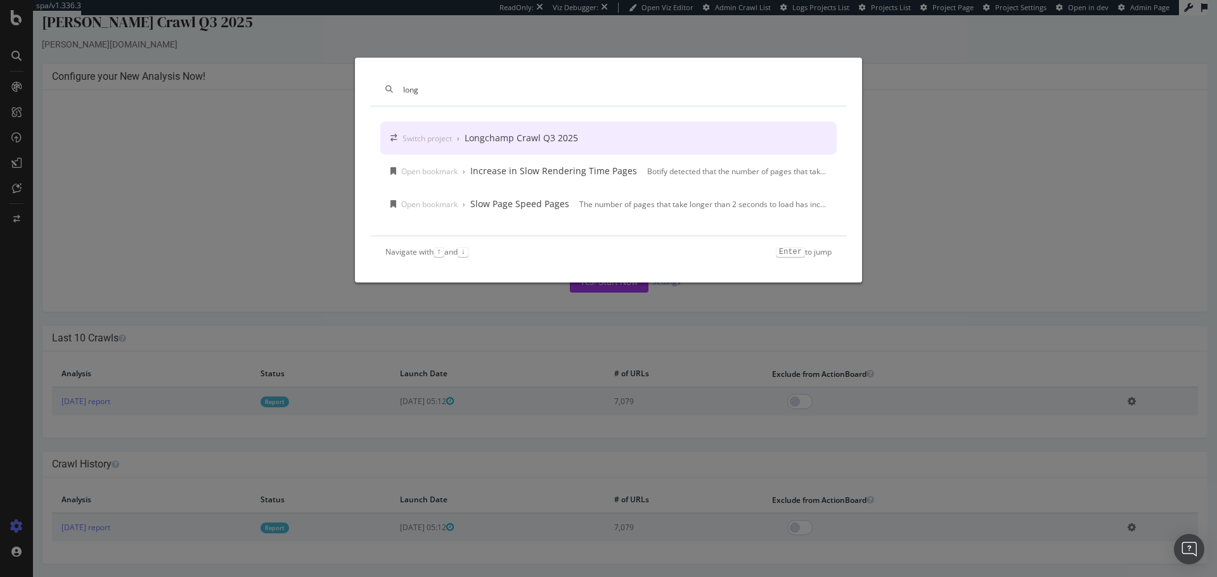
type input "long"
click at [510, 142] on div "Longchamp Crawl Q3 2025" at bounding box center [521, 138] width 113 height 13
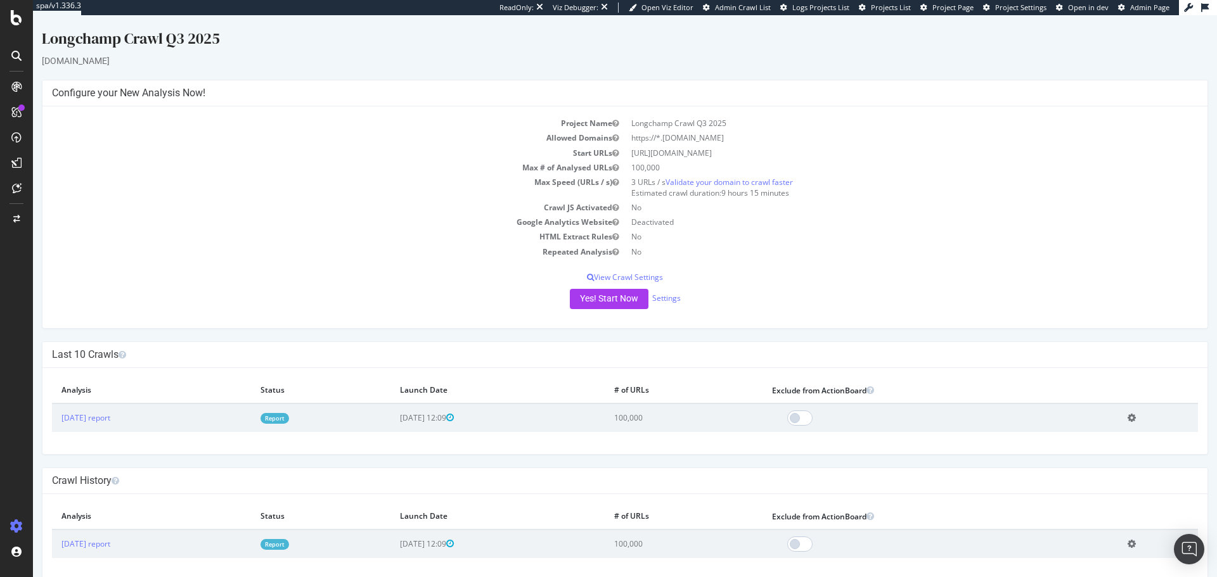
scroll to position [18, 0]
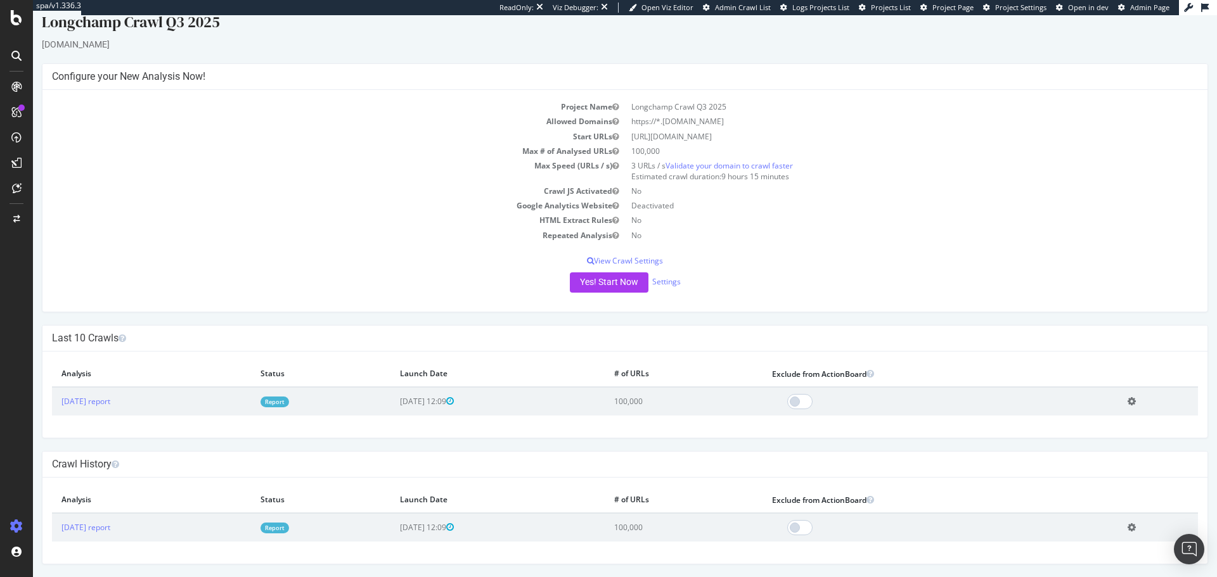
click at [26, 58] on div at bounding box center [16, 56] width 20 height 20
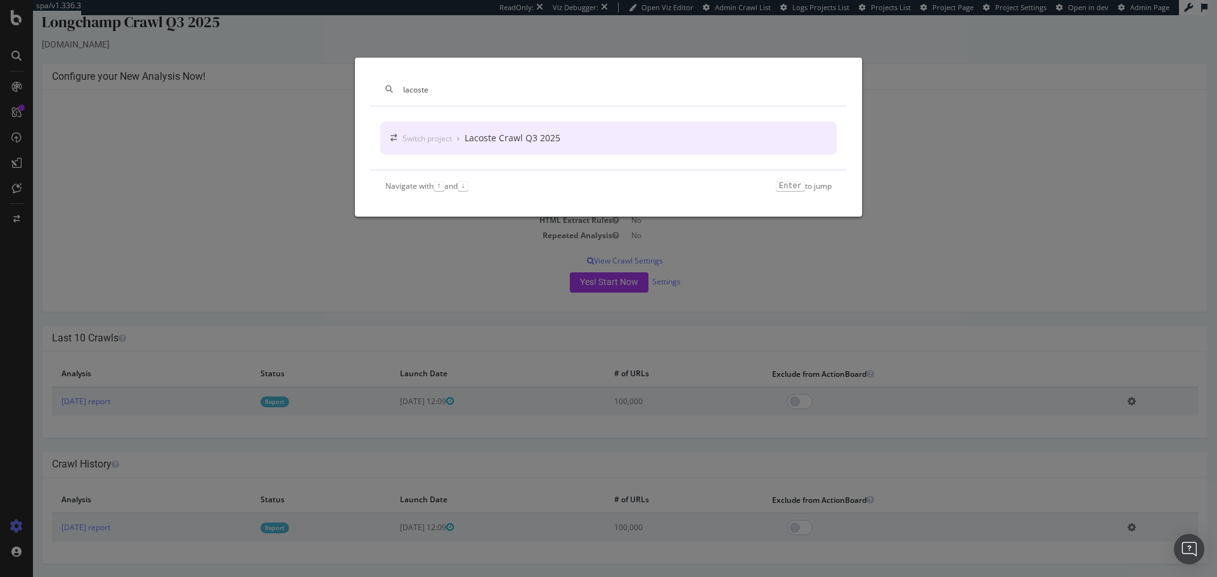
type input "lacoste"
click at [507, 125] on div "Switch project › Lacoste Crawl Q3 2025" at bounding box center [608, 138] width 456 height 33
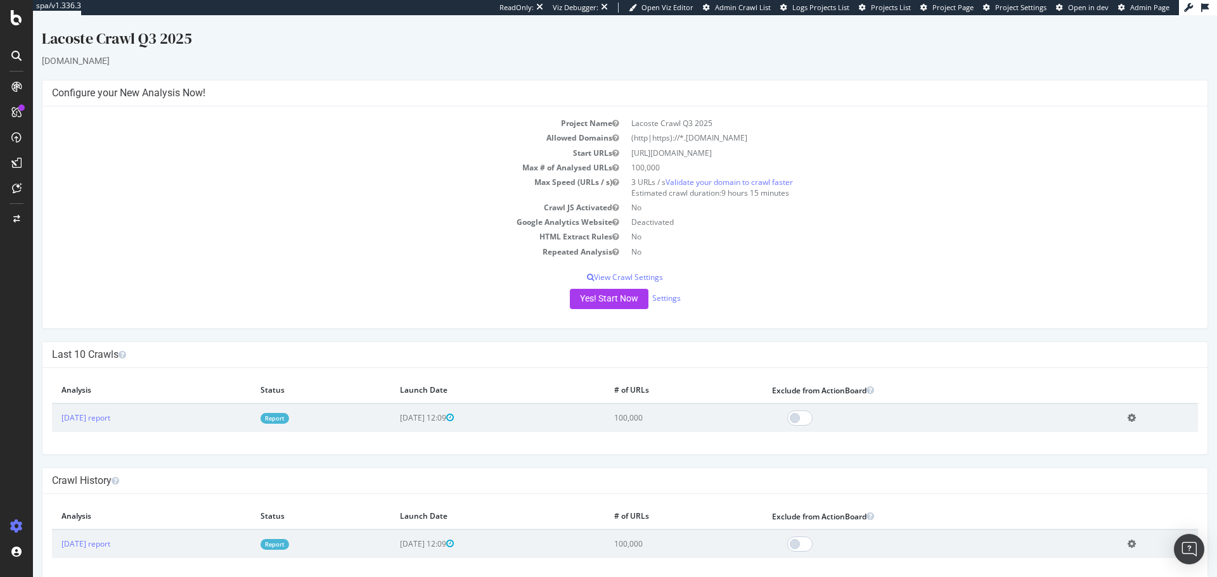
click at [16, 56] on icon at bounding box center [16, 56] width 10 height 10
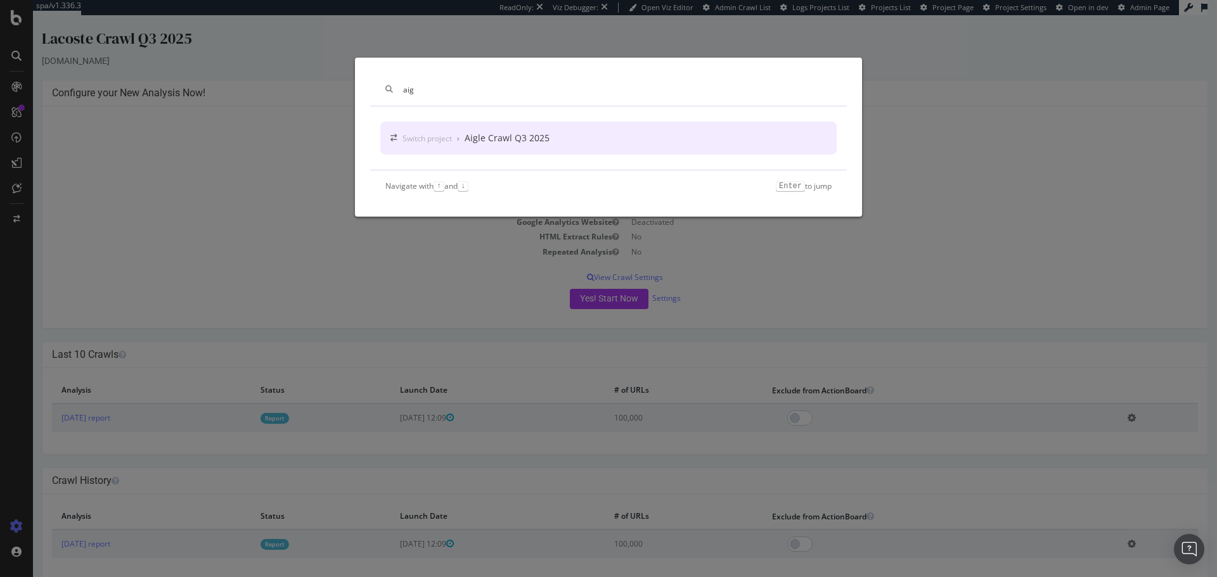
type input "aig"
click at [617, 140] on div "Switch project › Aigle Crawl Q3 2025" at bounding box center [608, 138] width 456 height 33
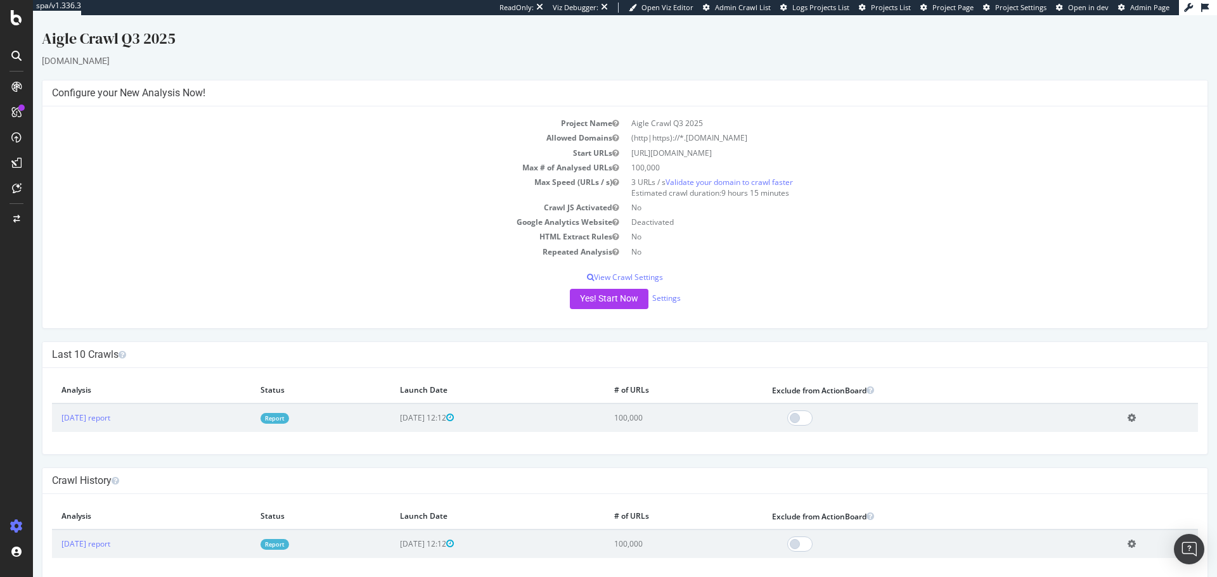
scroll to position [18, 0]
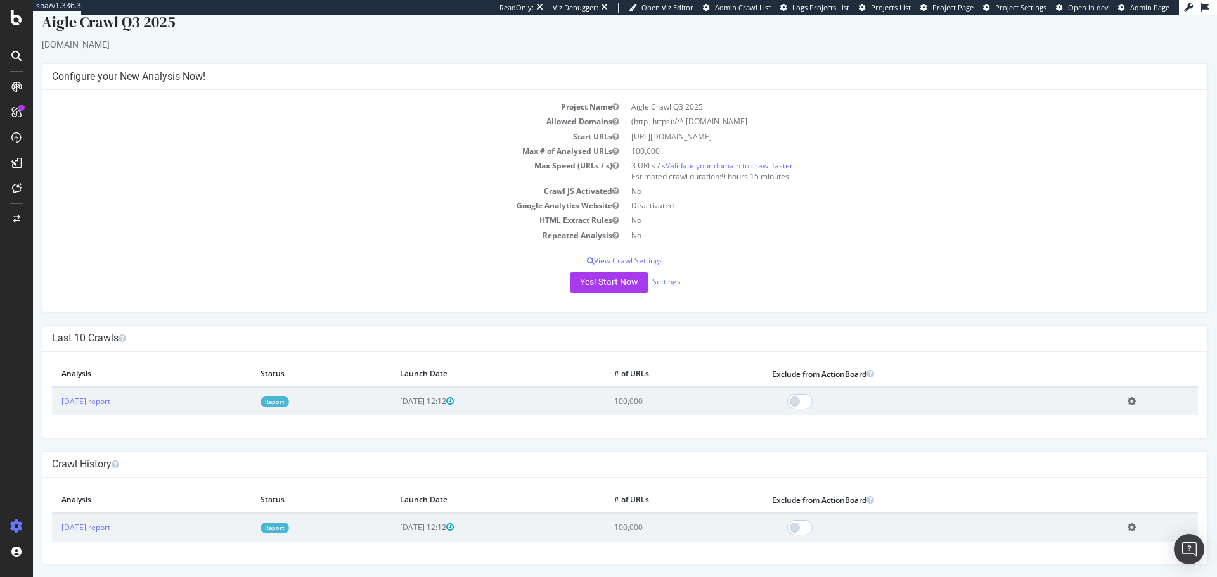
click at [20, 56] on icon at bounding box center [16, 56] width 10 height 10
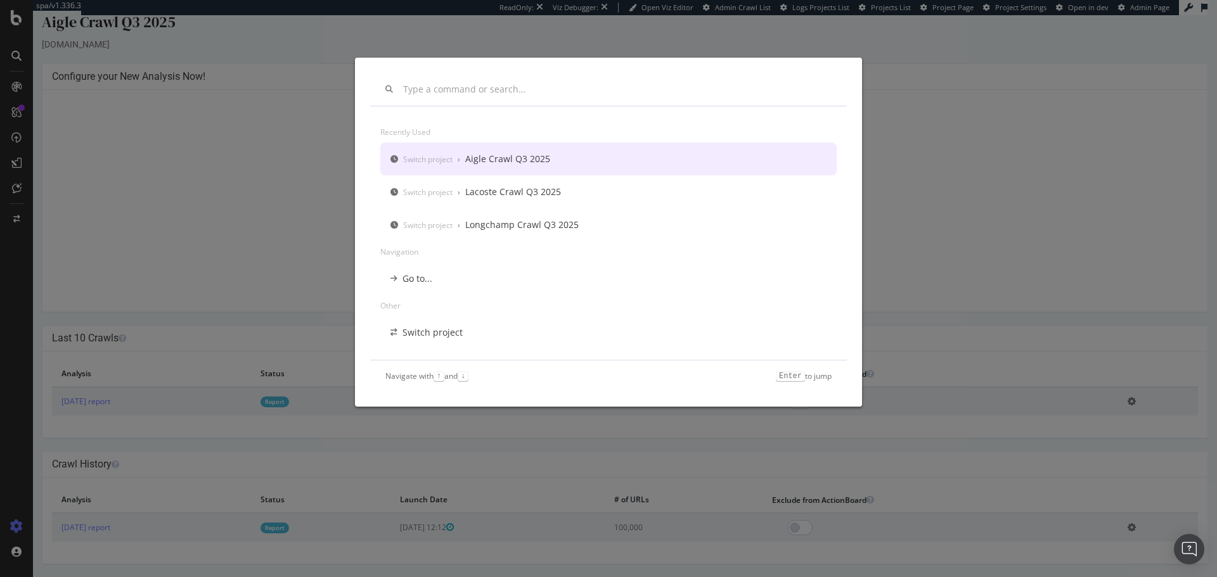
scroll to position [0, 0]
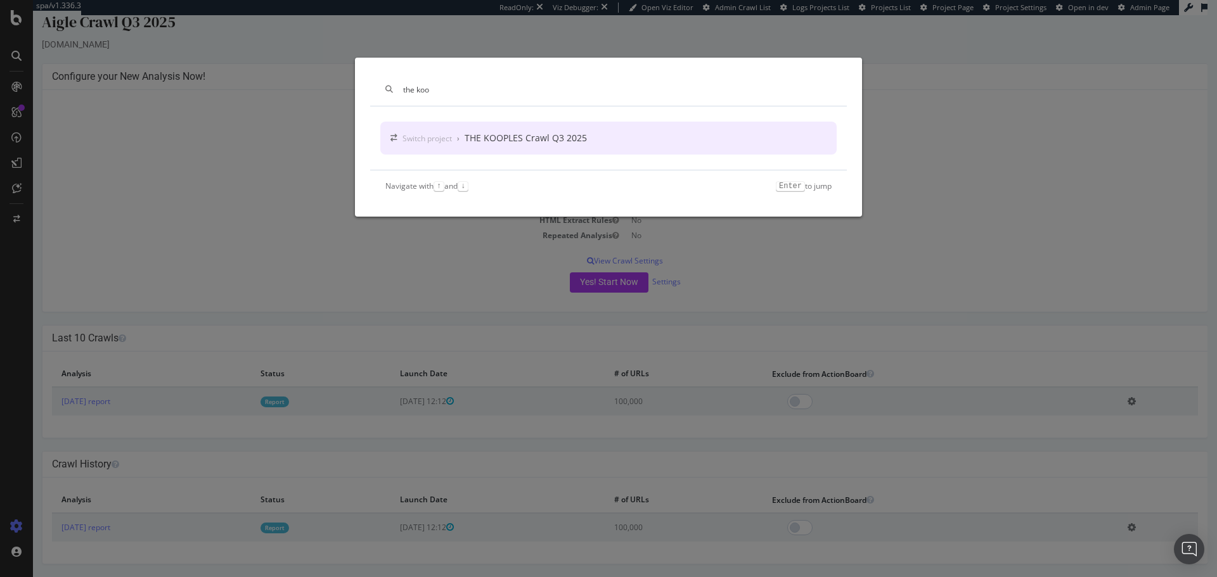
type input "the koo"
drag, startPoint x: 576, startPoint y: 150, endPoint x: 518, endPoint y: 138, distance: 58.9
click at [518, 138] on div "THE KOOPLES Crawl Q3 2025" at bounding box center [526, 138] width 122 height 13
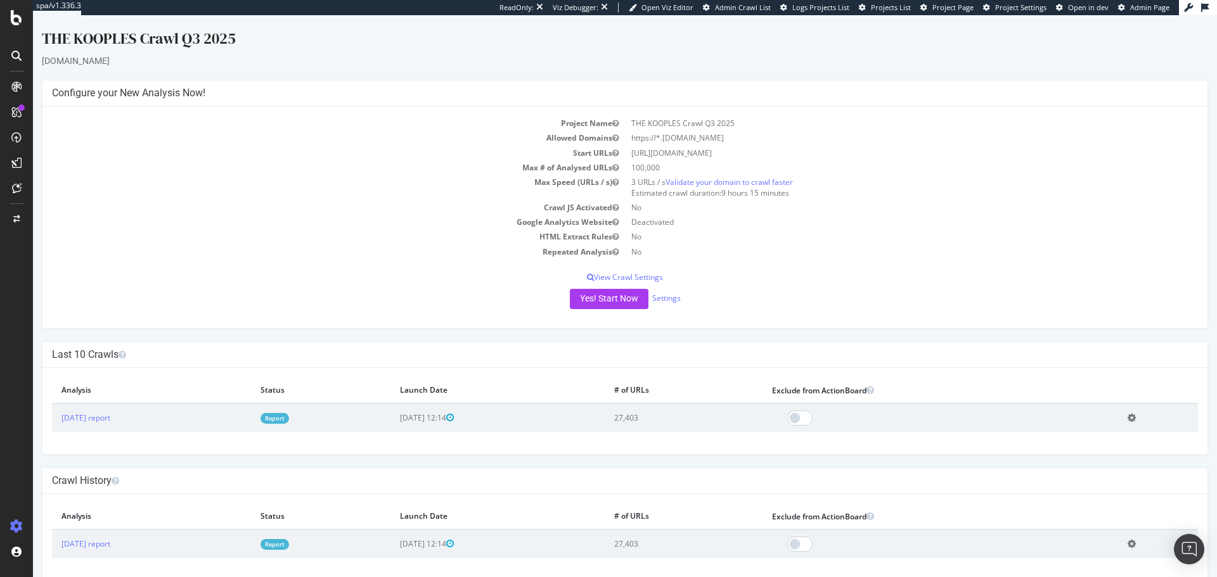
click at [15, 53] on icon at bounding box center [16, 56] width 10 height 10
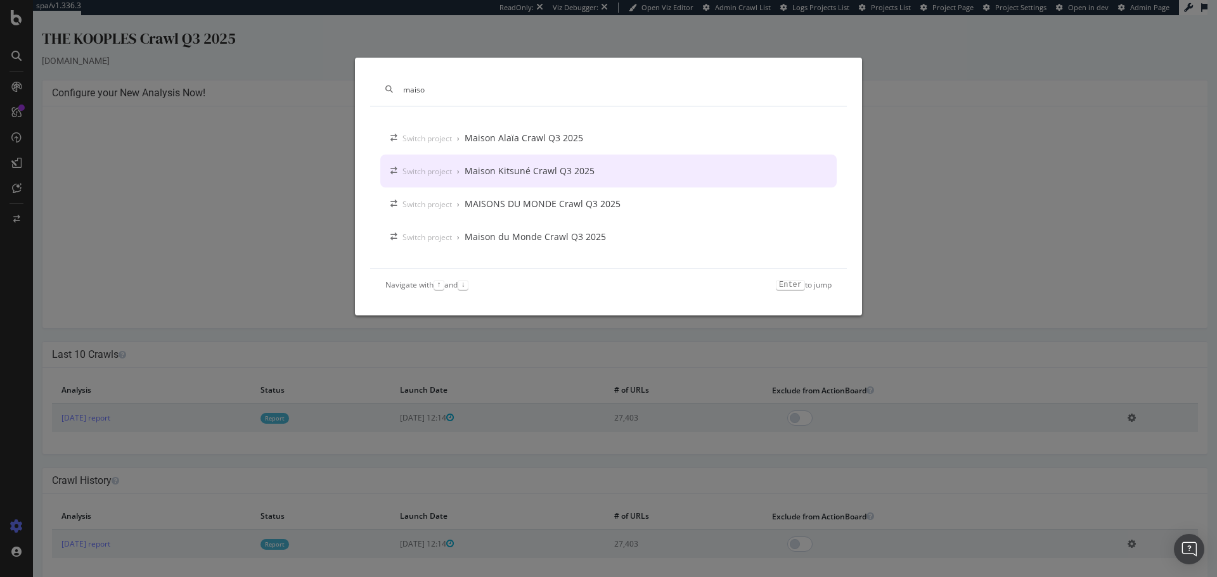
type input "maiso"
click at [512, 181] on div "Switch project › Maison Kitsuné Crawl Q3 2025" at bounding box center [608, 171] width 456 height 33
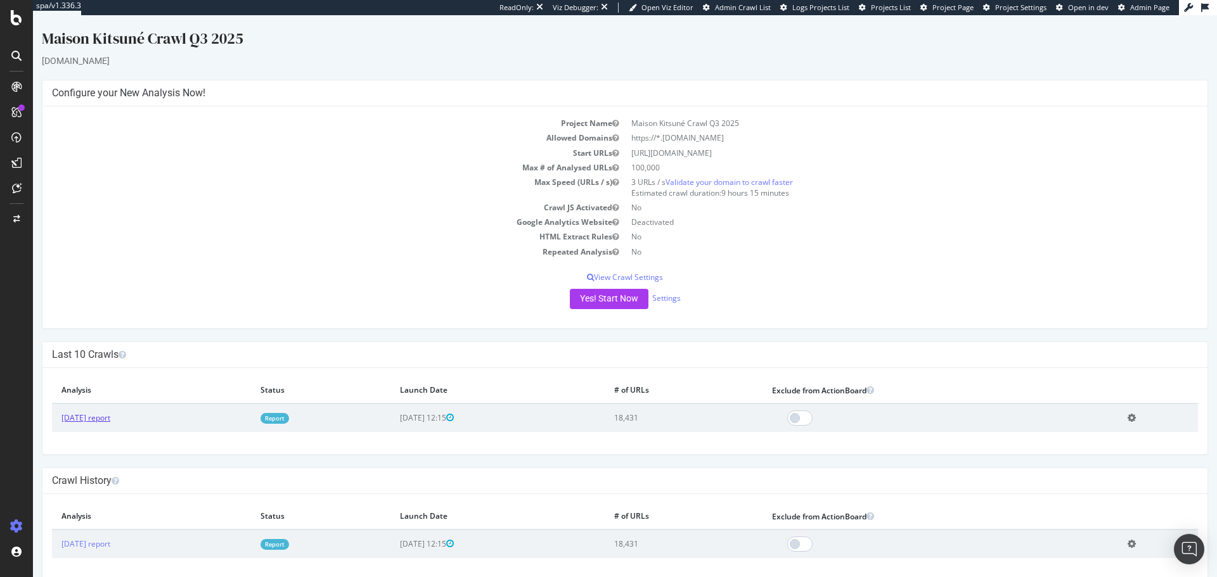
click at [110, 349] on link "[DATE] report" at bounding box center [85, 418] width 49 height 11
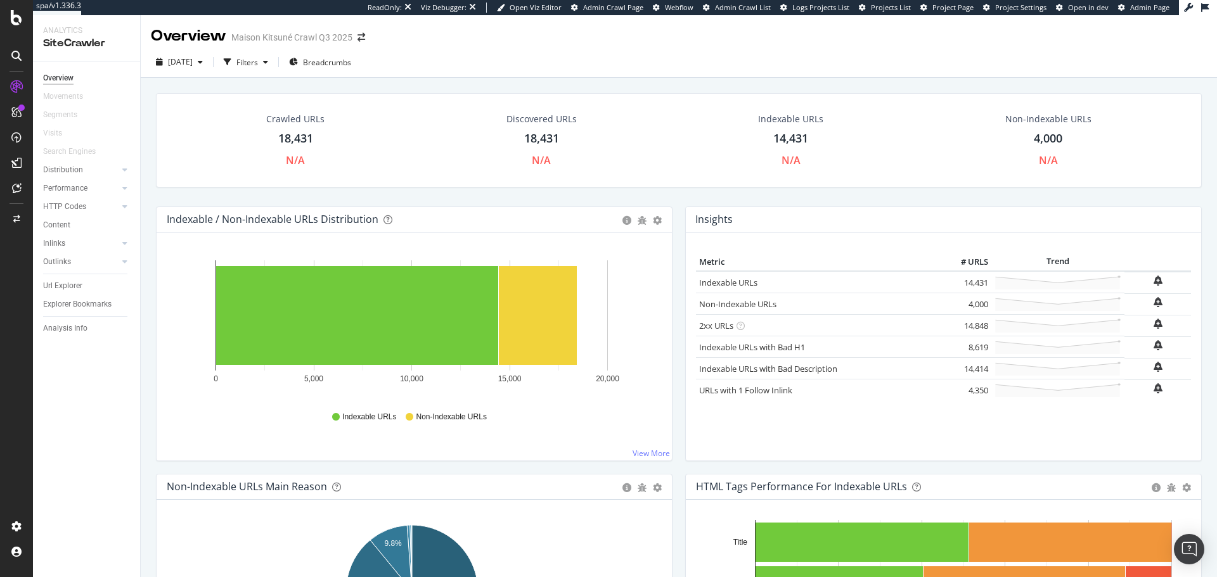
click at [18, 52] on icon at bounding box center [16, 56] width 10 height 10
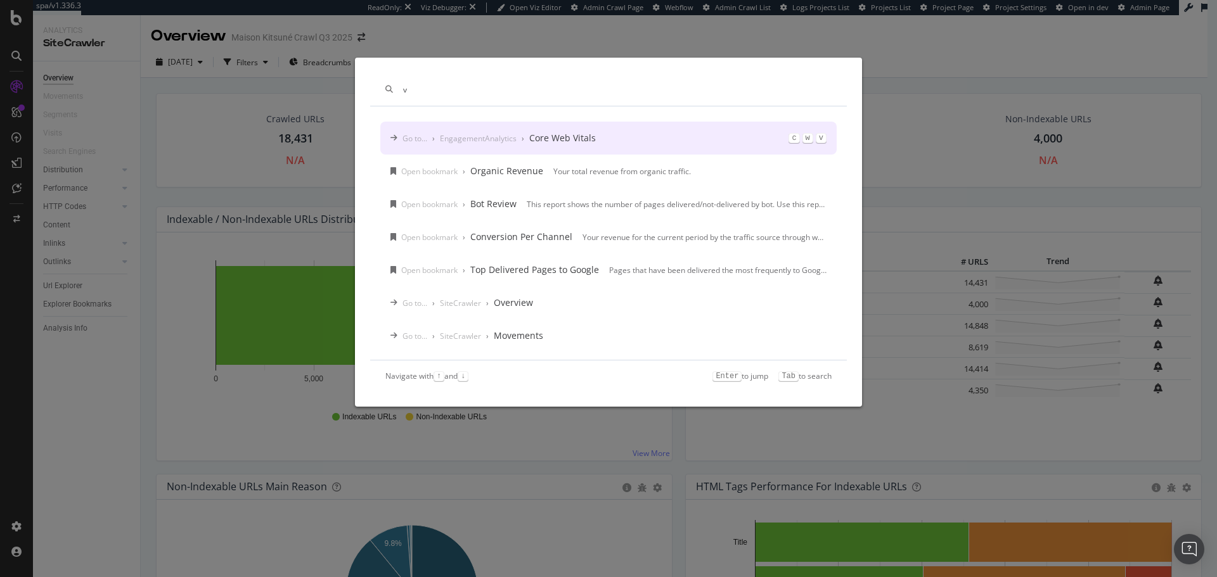
type input "v"
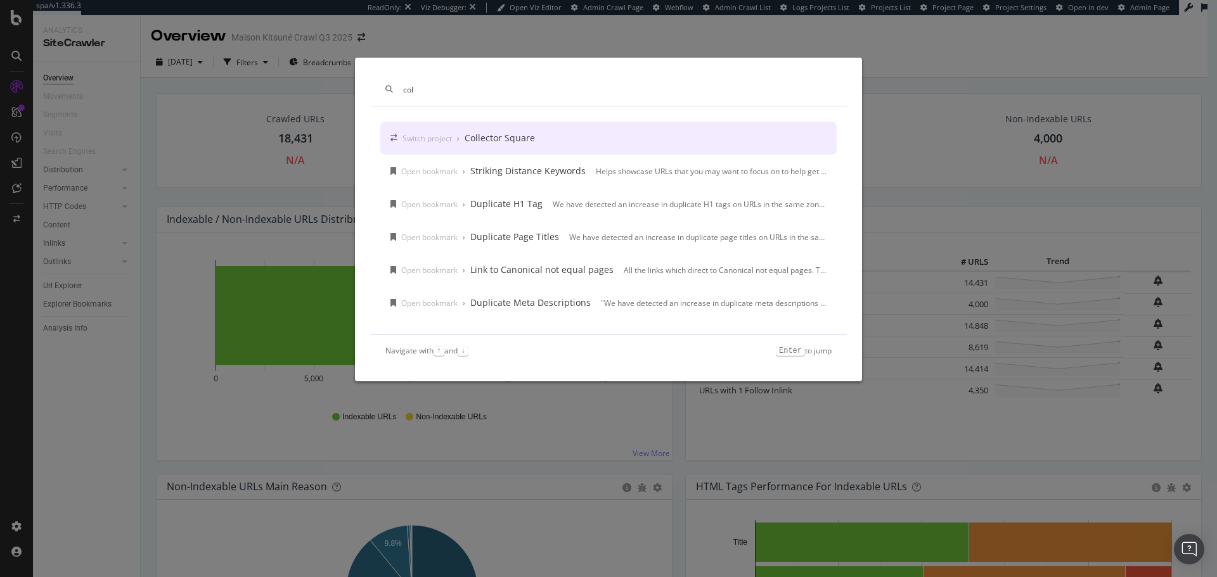
type input "col"
click at [529, 132] on div "Collector Square" at bounding box center [500, 138] width 70 height 13
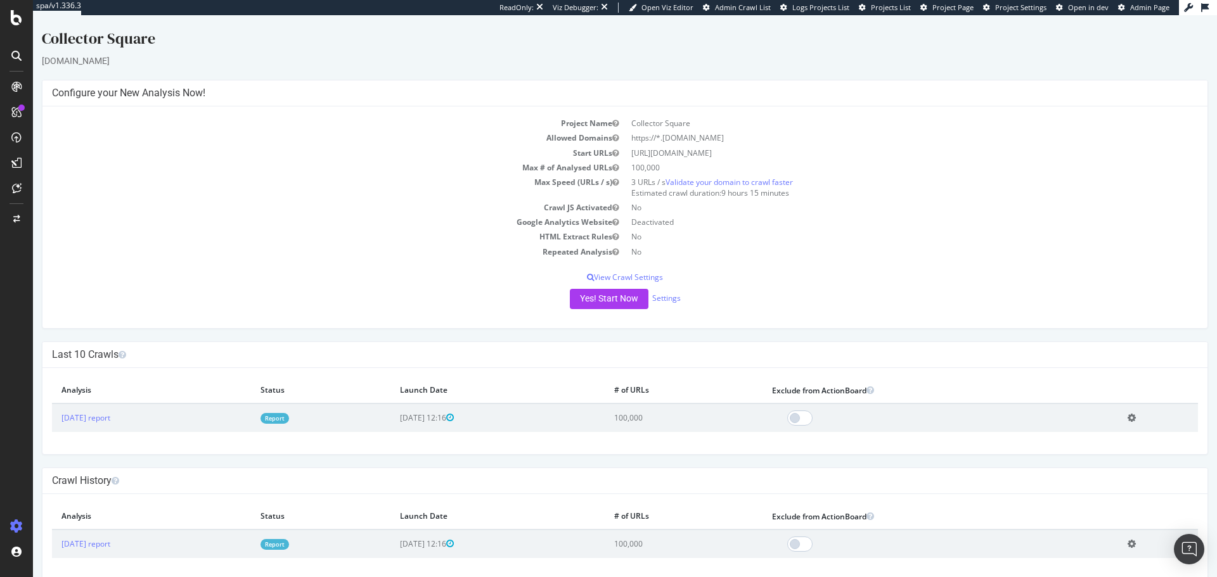
click at [22, 56] on div at bounding box center [16, 56] width 20 height 20
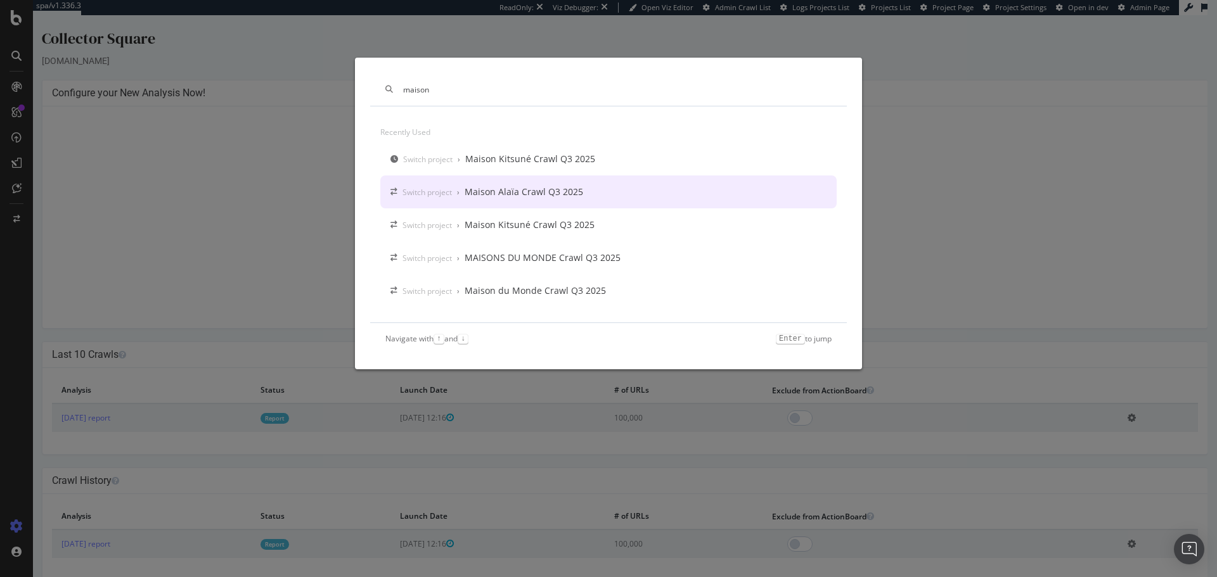
type input "maison"
click at [508, 190] on div "Maison Alaïa Crawl Q3 2025" at bounding box center [524, 192] width 119 height 13
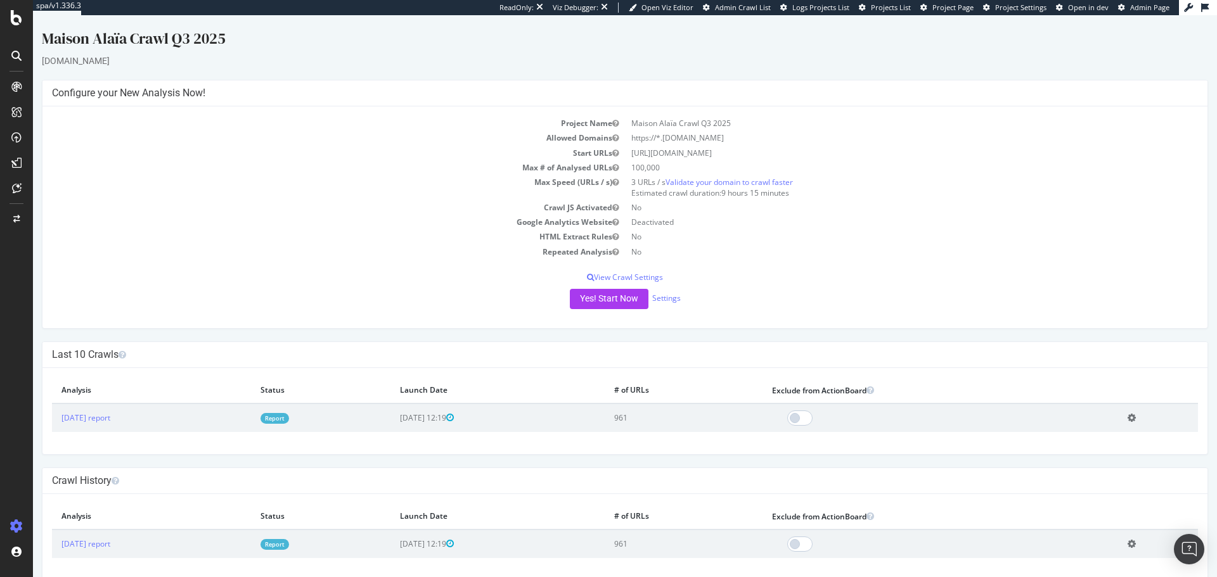
scroll to position [18, 0]
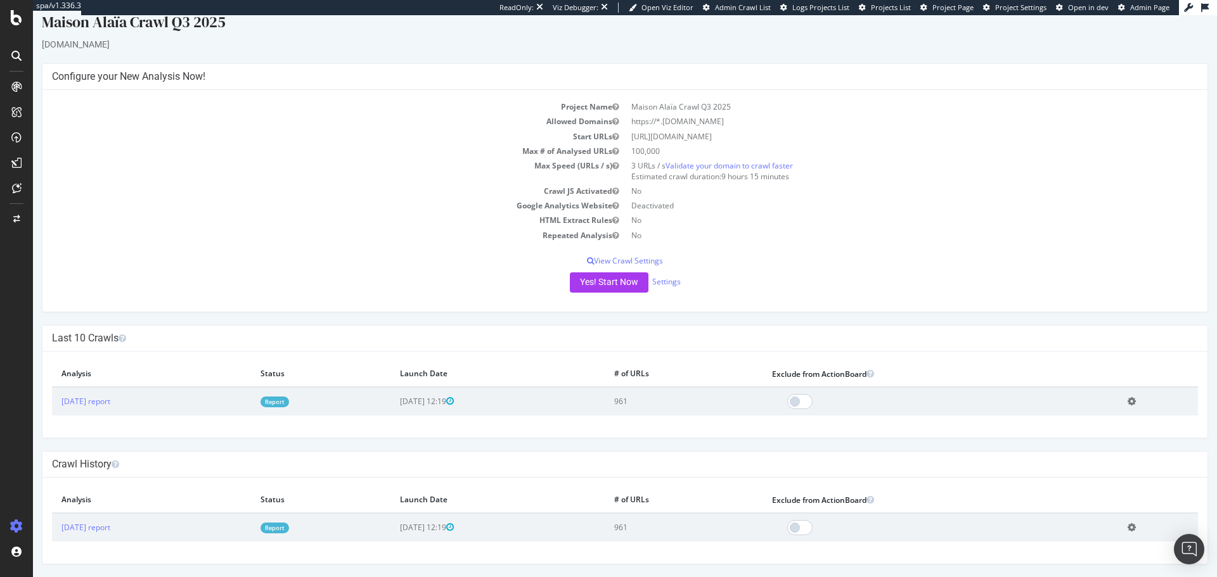
click at [21, 60] on icon at bounding box center [16, 56] width 10 height 10
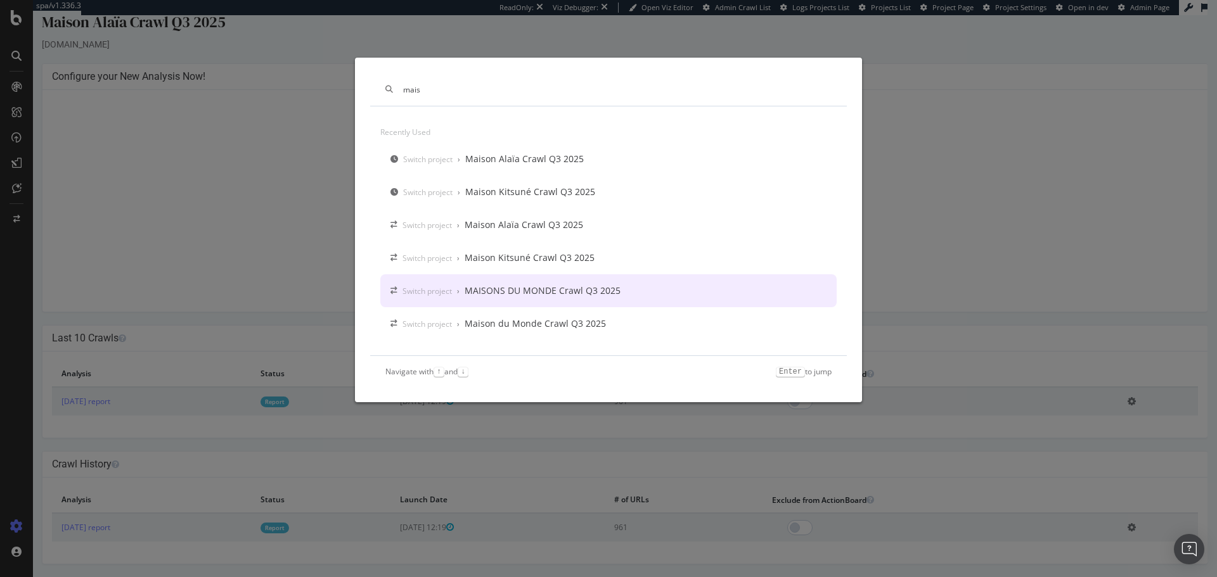
type input "mais"
click at [584, 293] on div "MAISONS DU MONDE Crawl Q3 2025" at bounding box center [543, 291] width 156 height 13
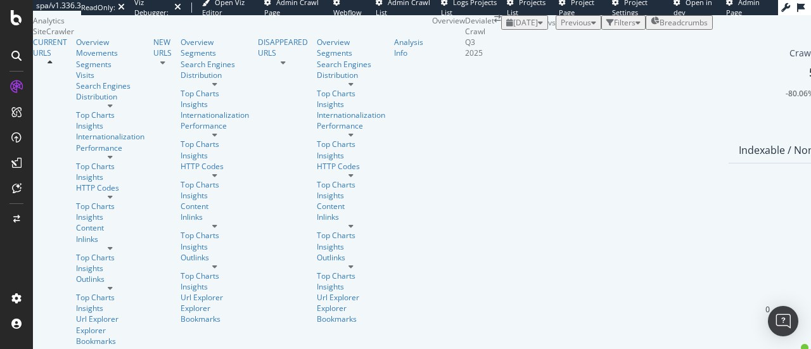
scroll to position [376, 0]
